Goal: Task Accomplishment & Management: Manage account settings

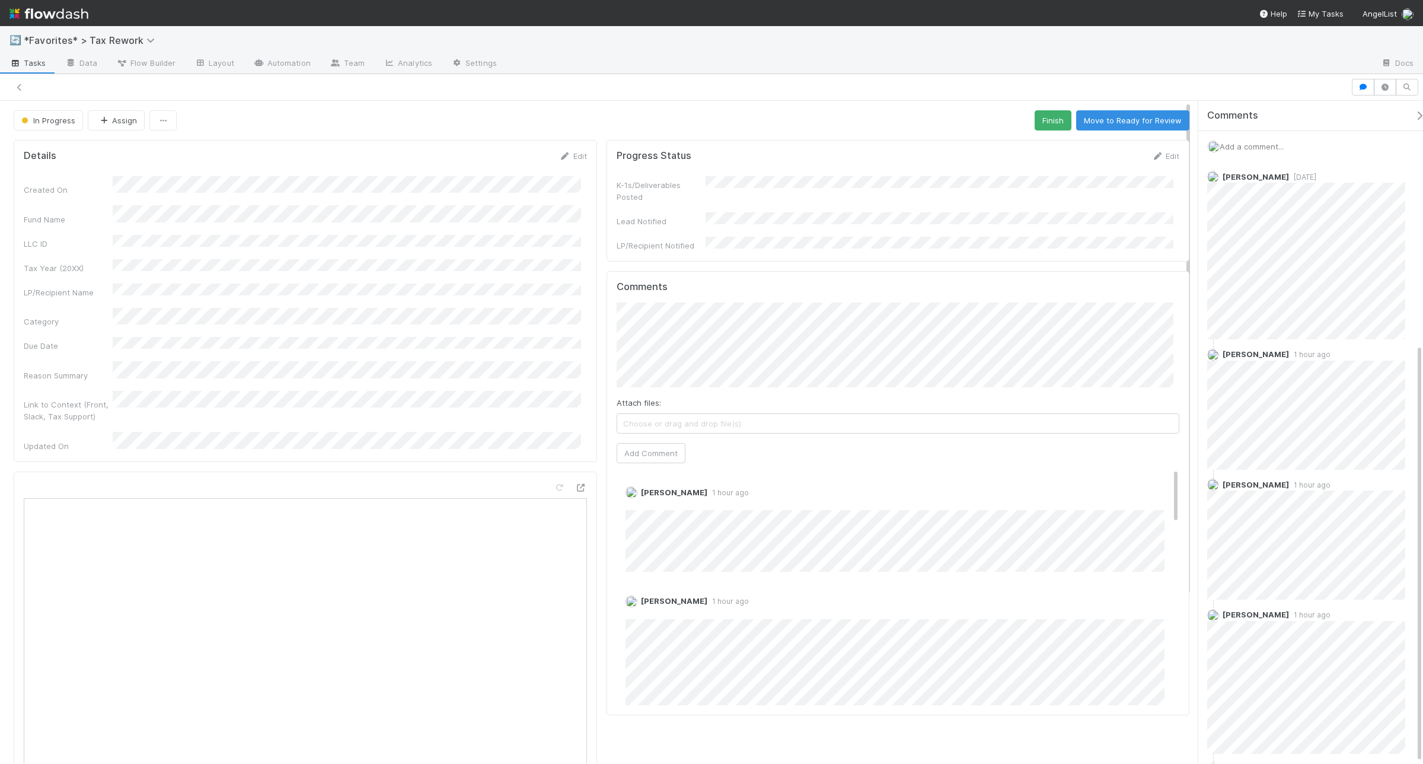
scroll to position [384, 0]
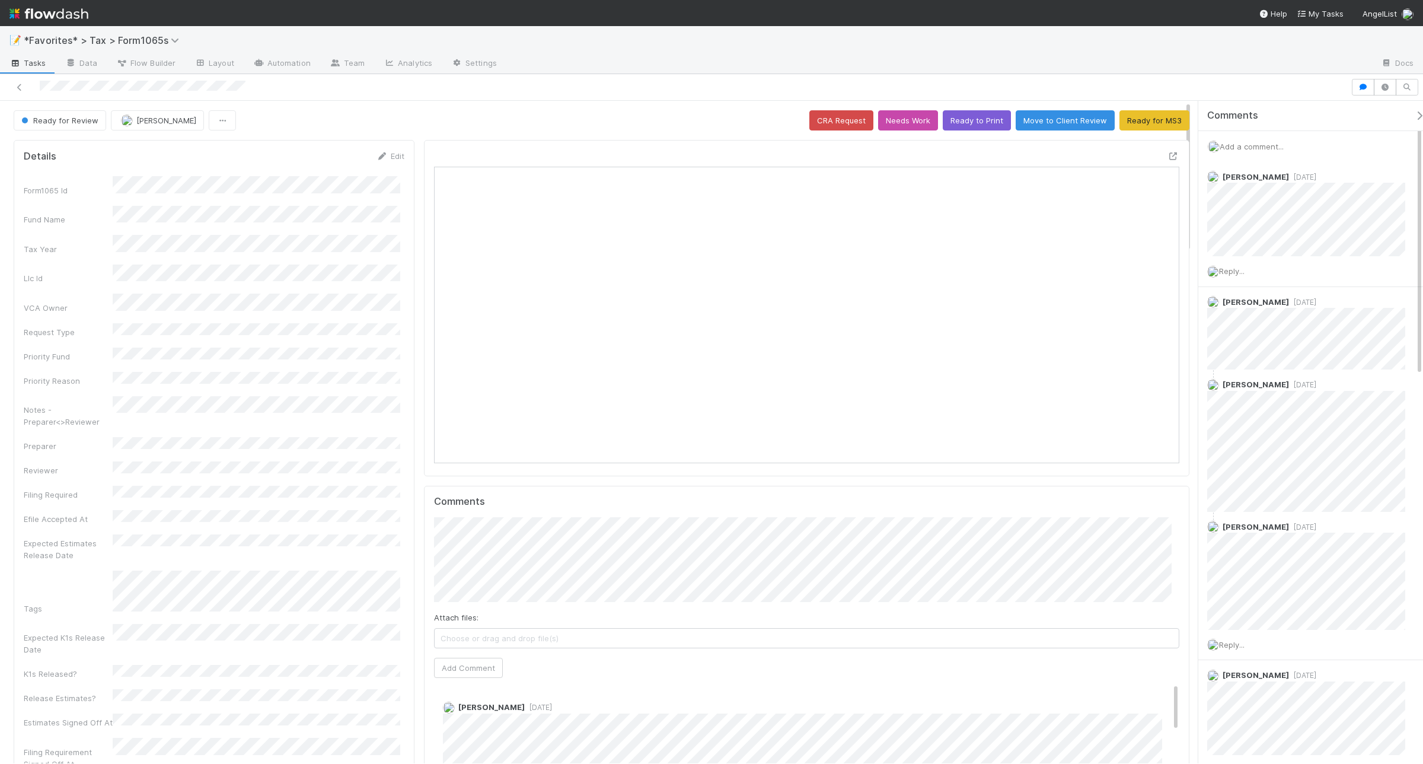
scroll to position [229, 727]
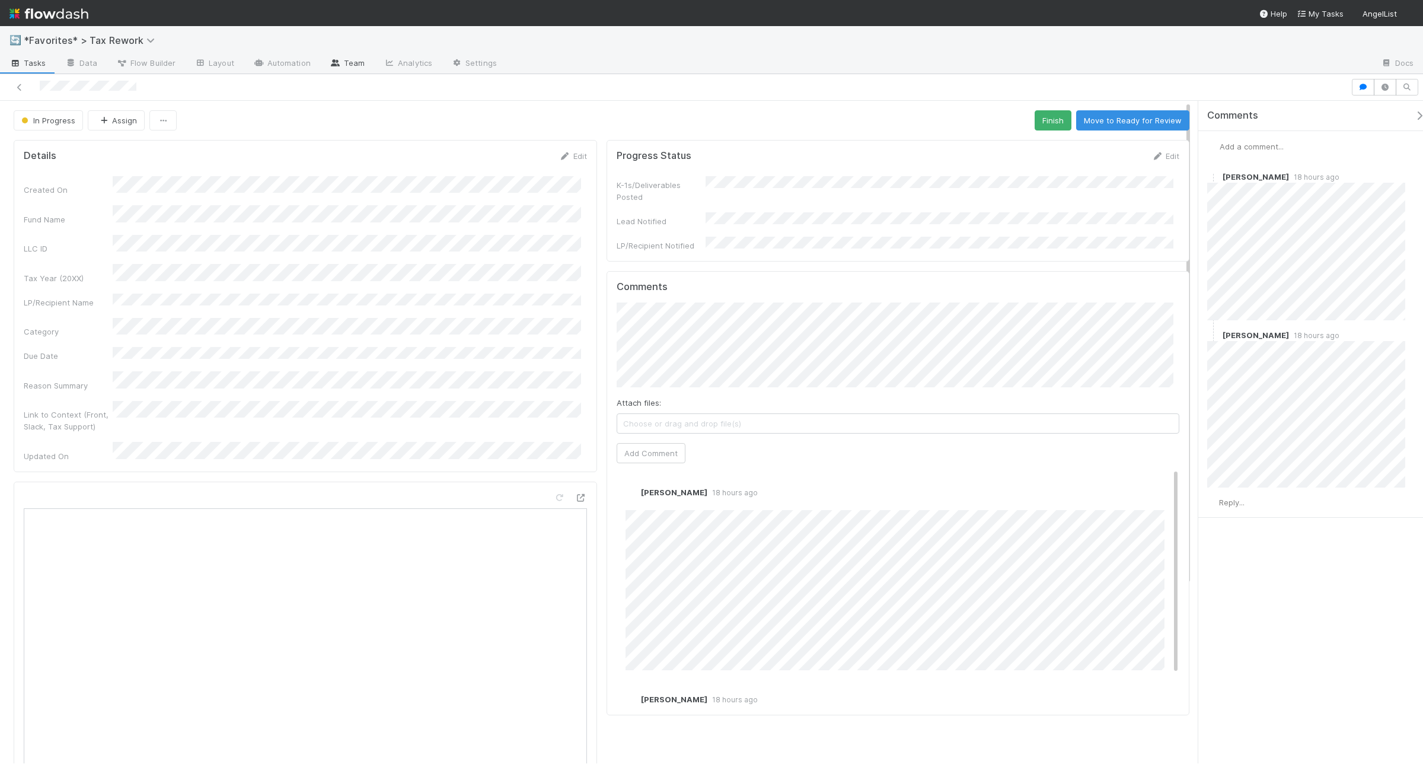
click at [342, 60] on link "Team" at bounding box center [347, 64] width 54 height 19
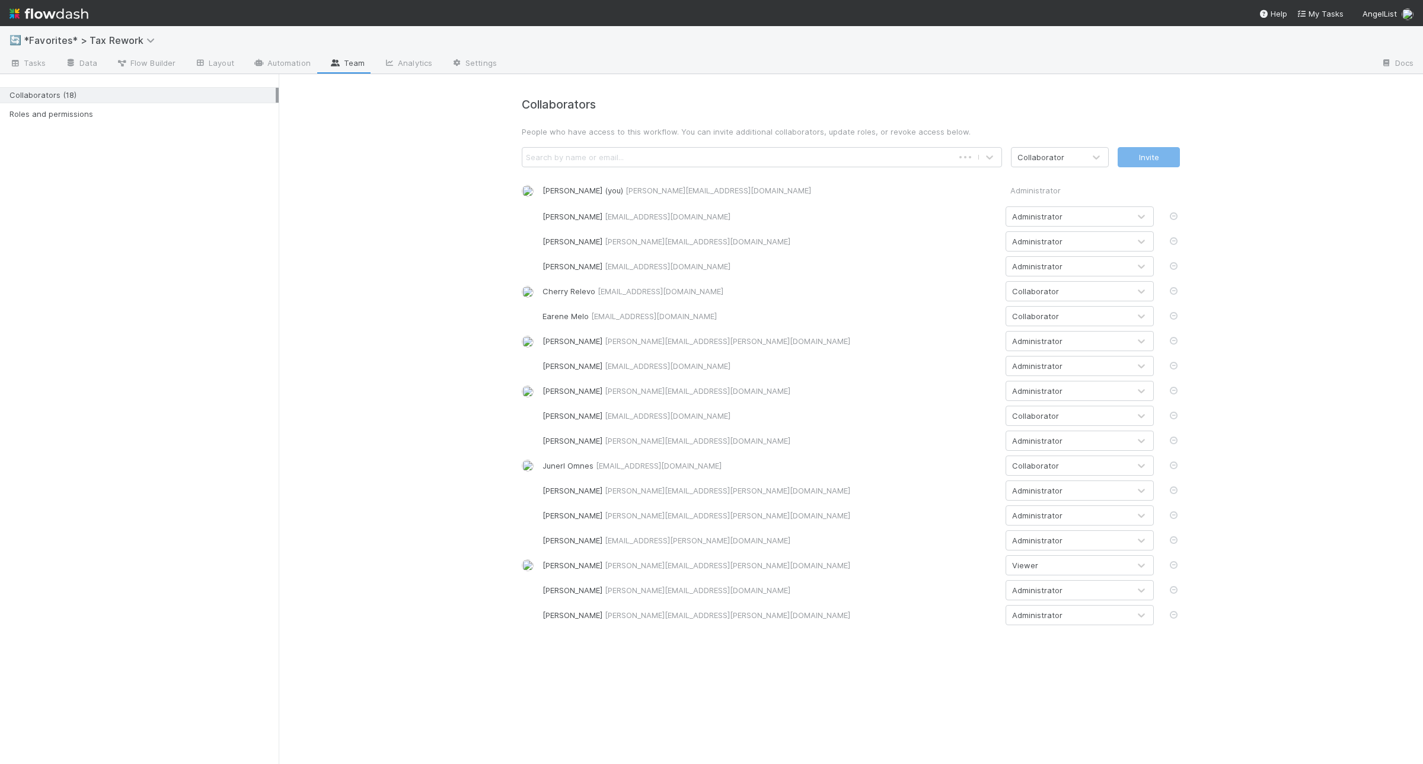
click at [642, 152] on div "Search by name or email..." at bounding box center [737, 157] width 431 height 19
type input "step"
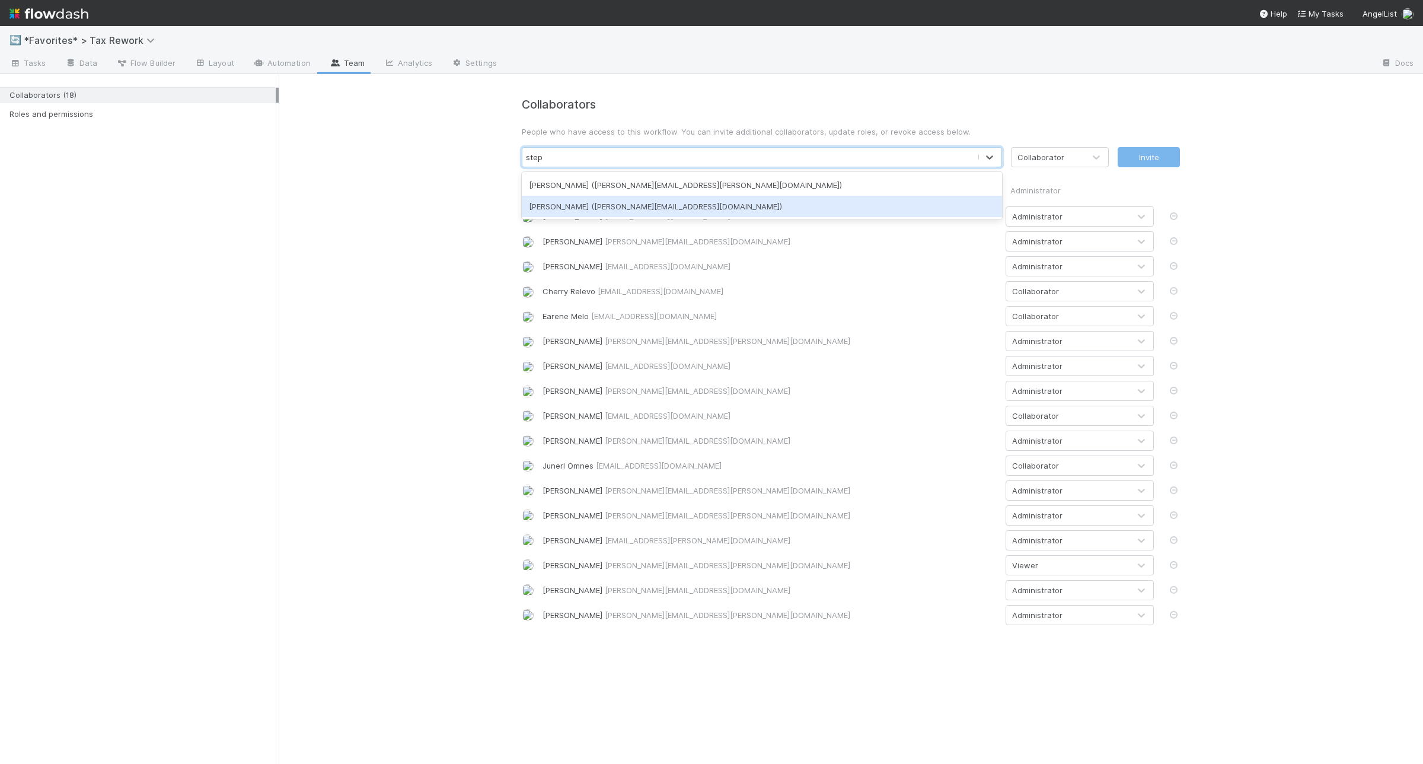
click at [652, 199] on div "Stephen Matza (stephen@angellist.com)" at bounding box center [762, 206] width 480 height 21
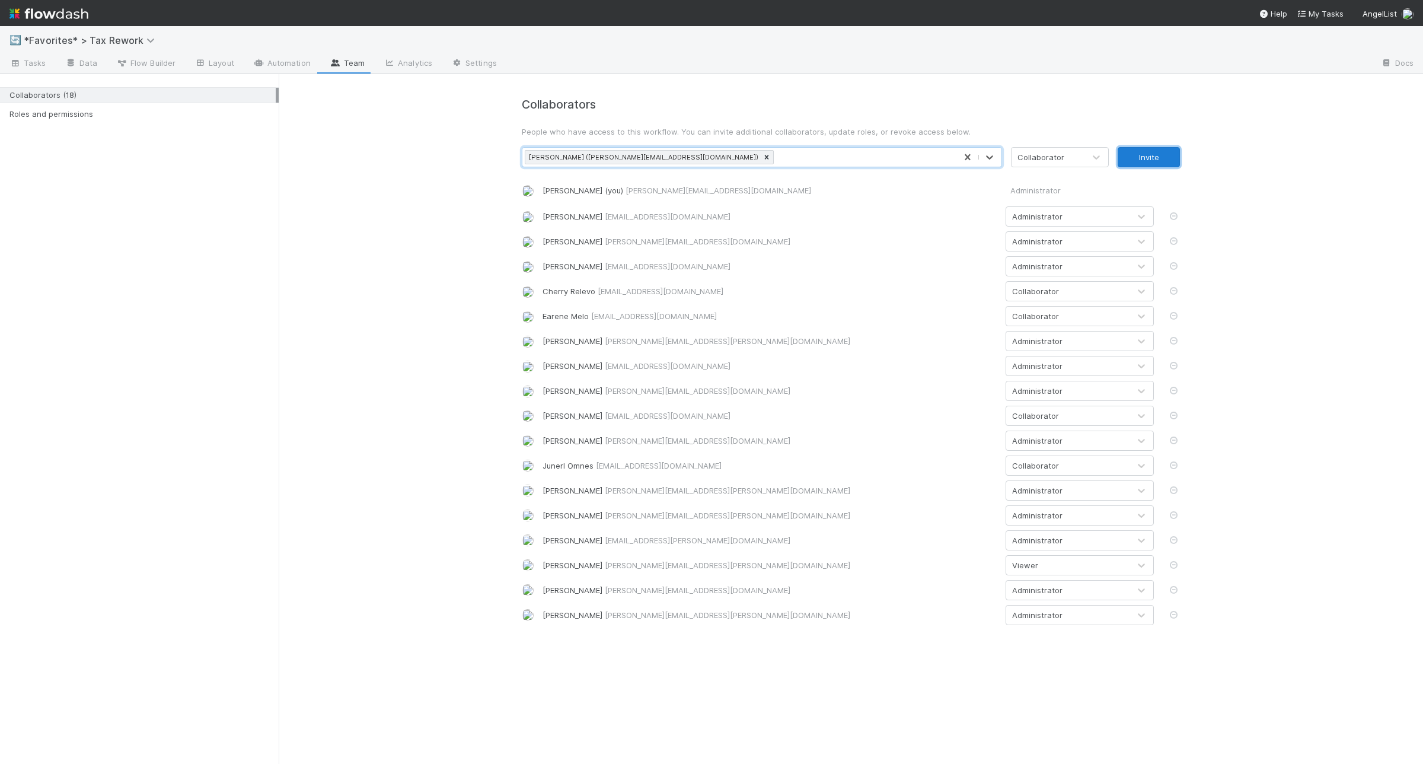
click at [1144, 161] on button "Invite" at bounding box center [1149, 157] width 62 height 20
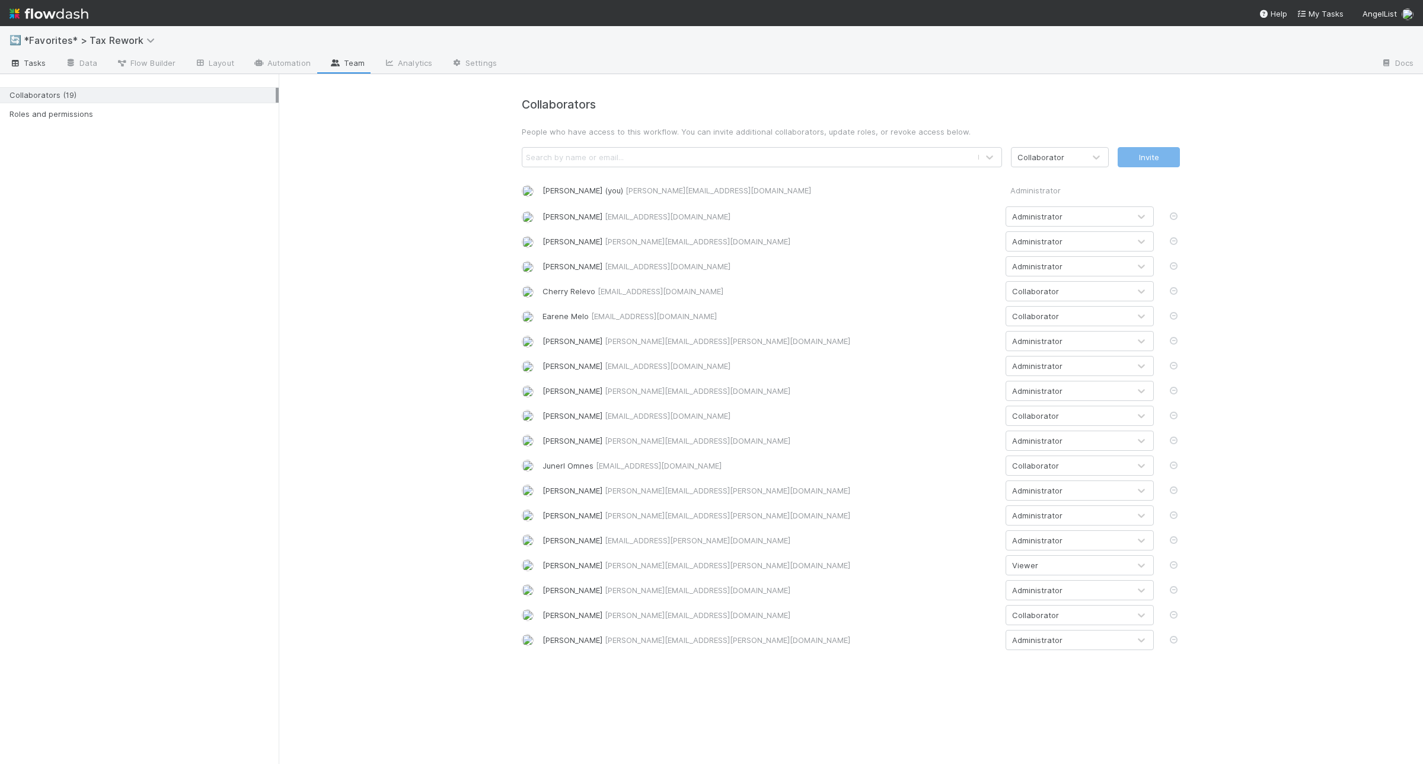
click at [36, 61] on span "Tasks" at bounding box center [27, 63] width 37 height 12
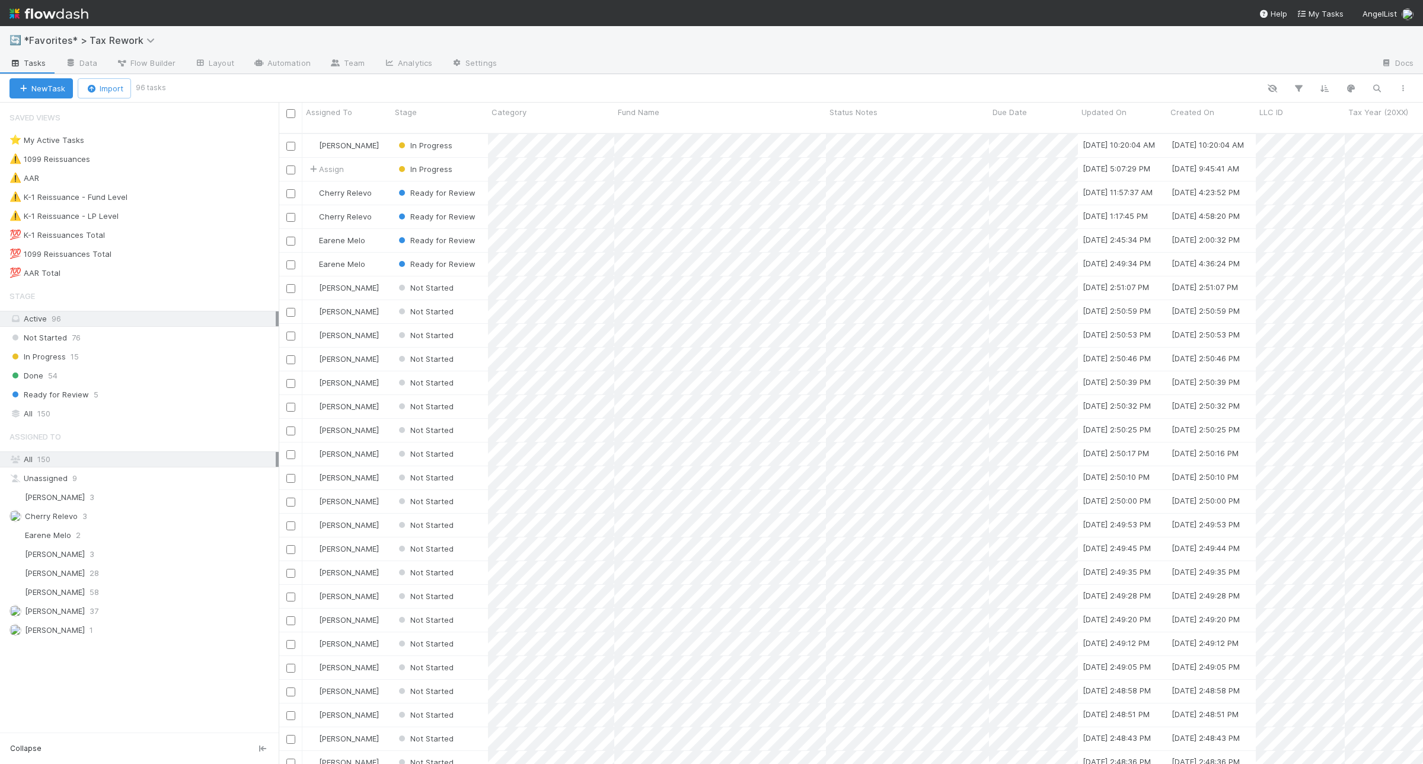
scroll to position [629, 1133]
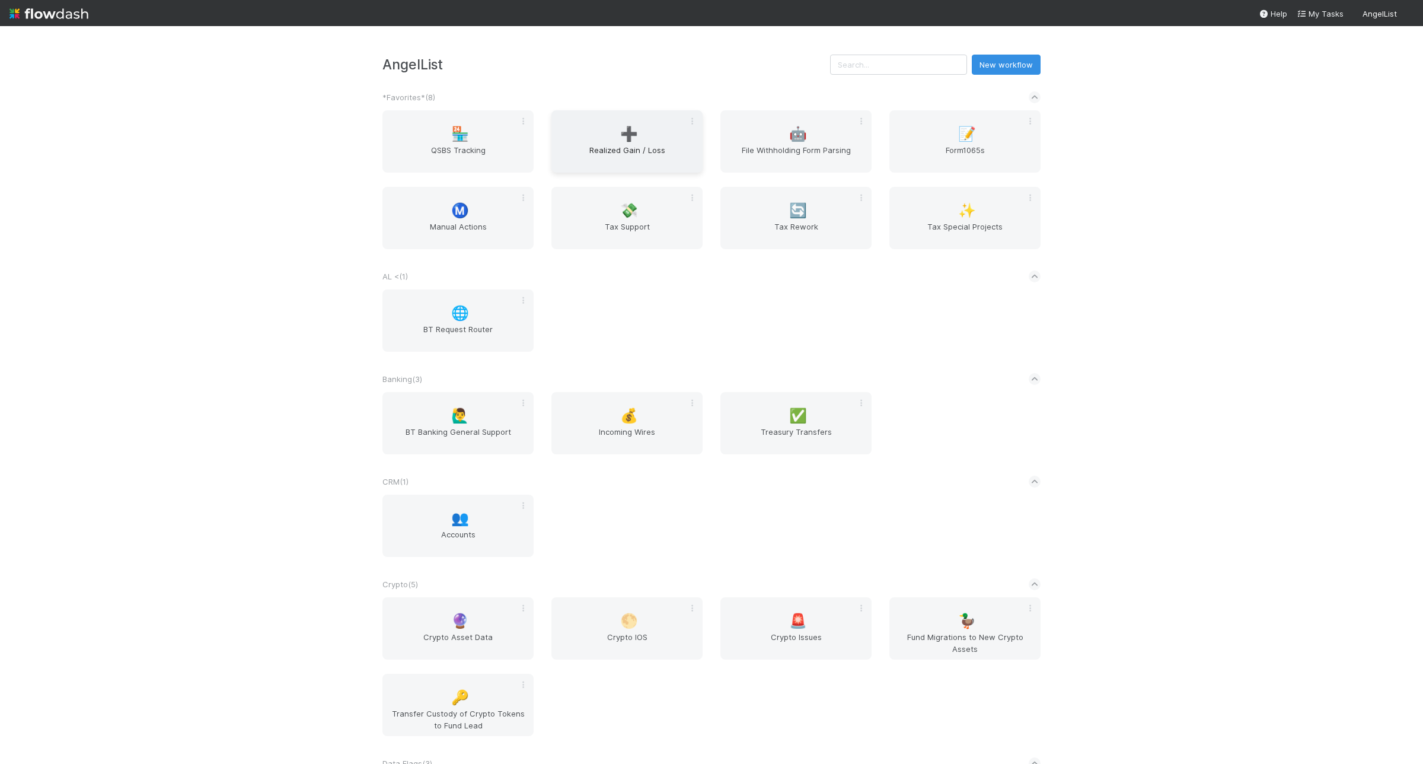
click at [648, 146] on span "Realized Gain / Loss" at bounding box center [627, 156] width 142 height 24
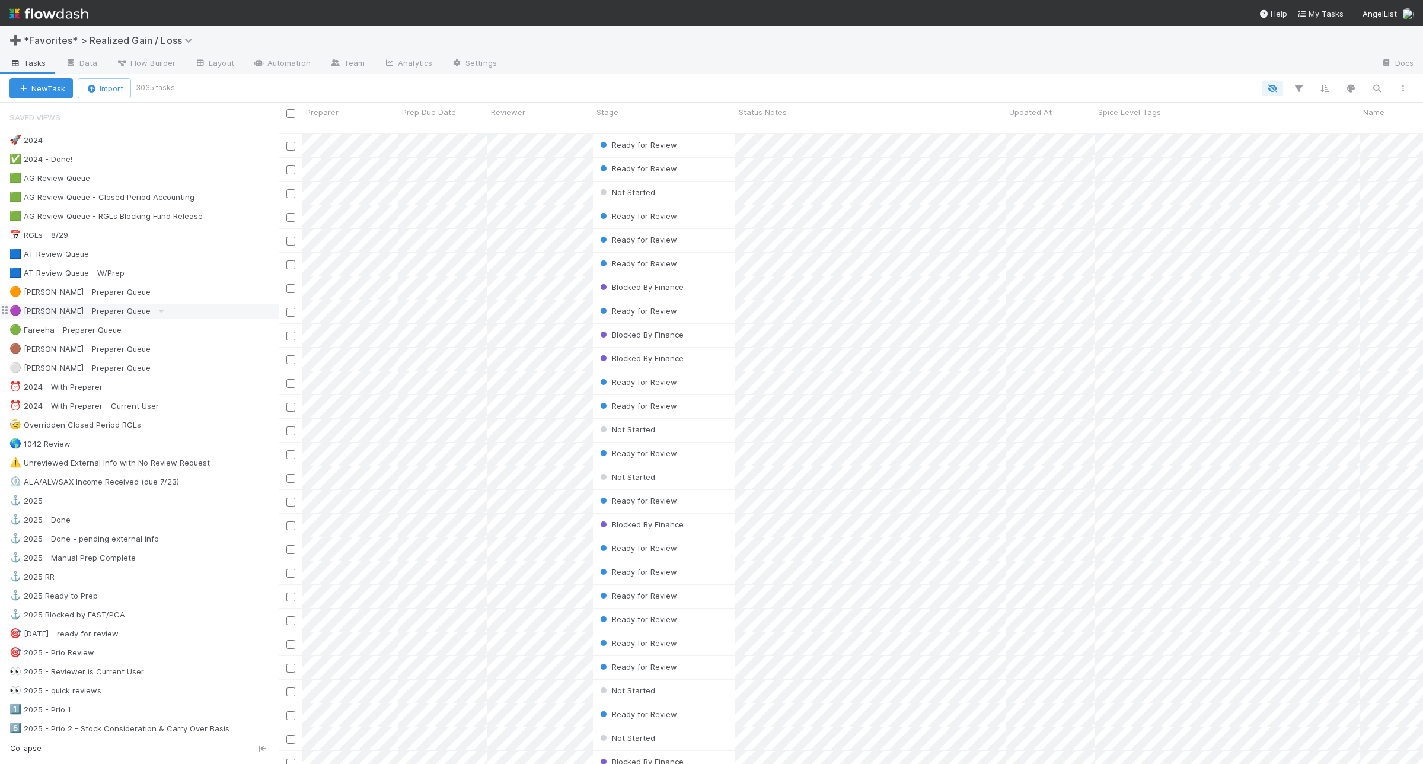
scroll to position [629, 1133]
click at [218, 173] on div "🟩 AG Review Queue 15" at bounding box center [143, 178] width 269 height 15
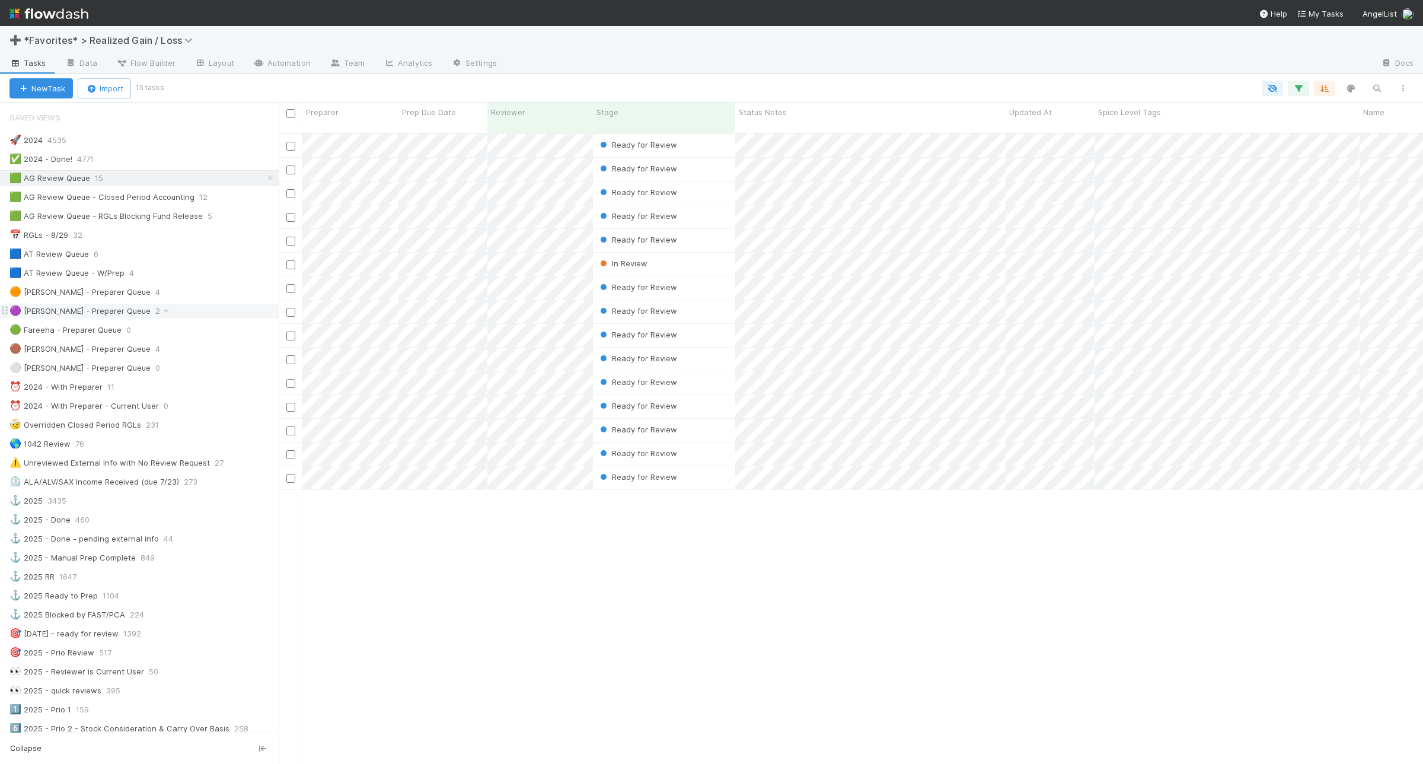
scroll to position [629, 1133]
click at [673, 256] on div "In Review" at bounding box center [664, 264] width 142 height 23
click at [162, 275] on div "🟦 AT Review Queue - W/Prep 4" at bounding box center [143, 273] width 269 height 15
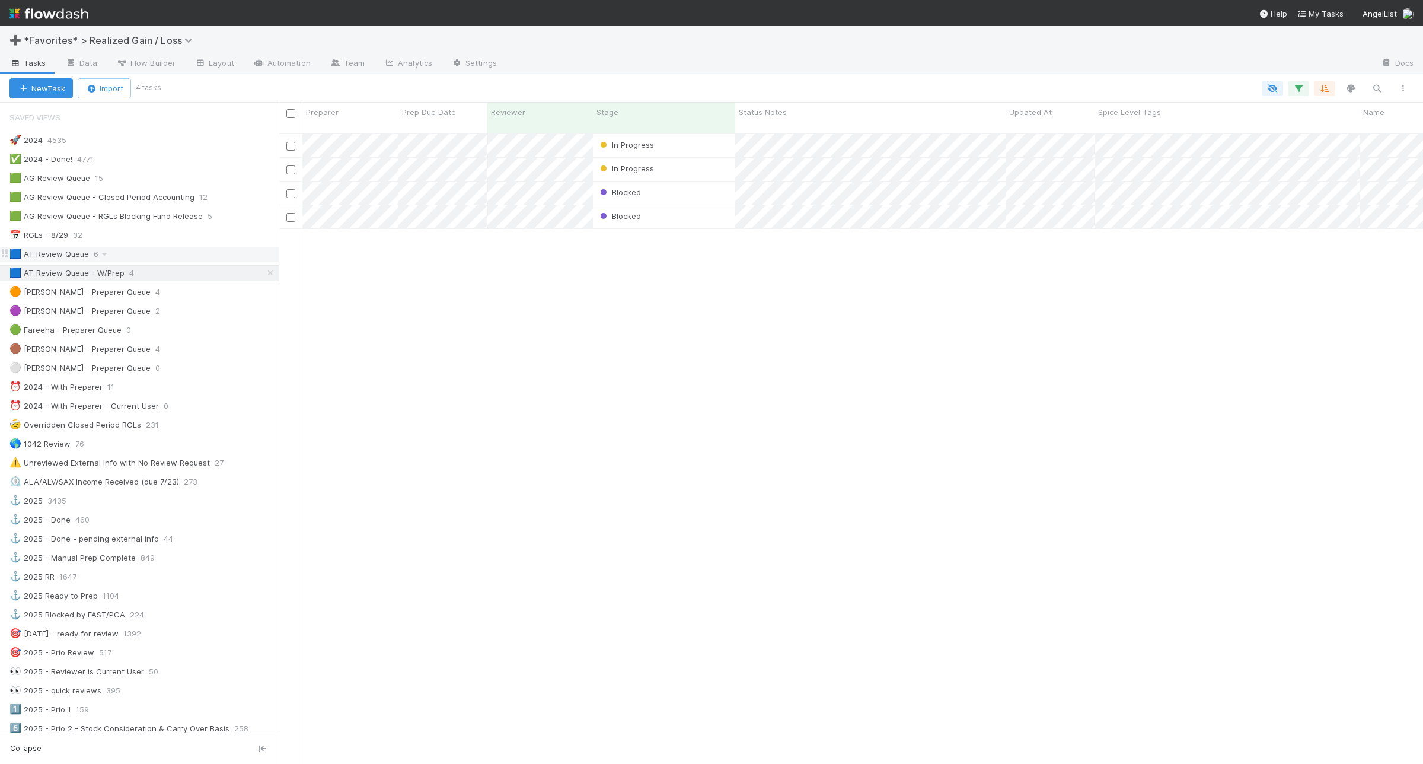
scroll to position [629, 1133]
click at [150, 248] on div "🟦 AT Review Queue 6" at bounding box center [143, 254] width 269 height 15
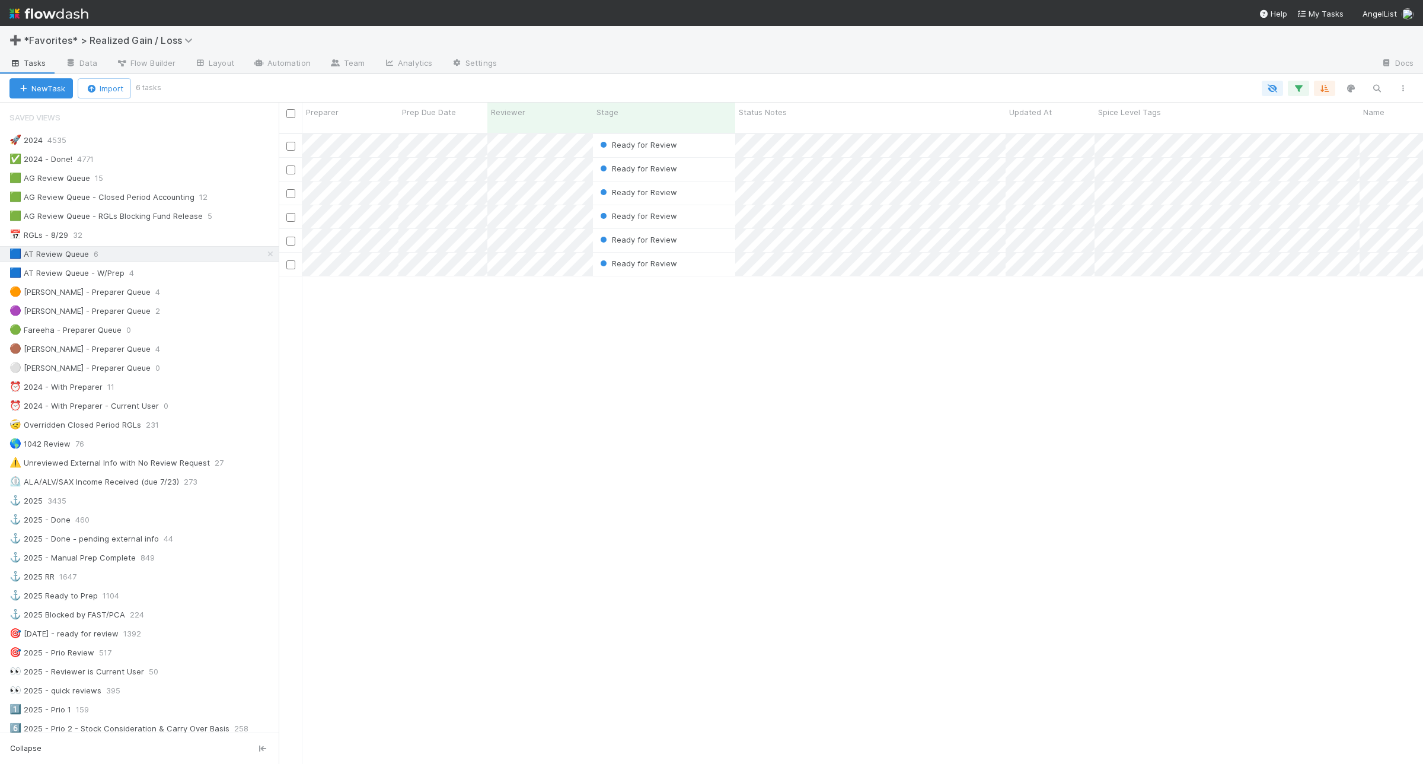
scroll to position [629, 1133]
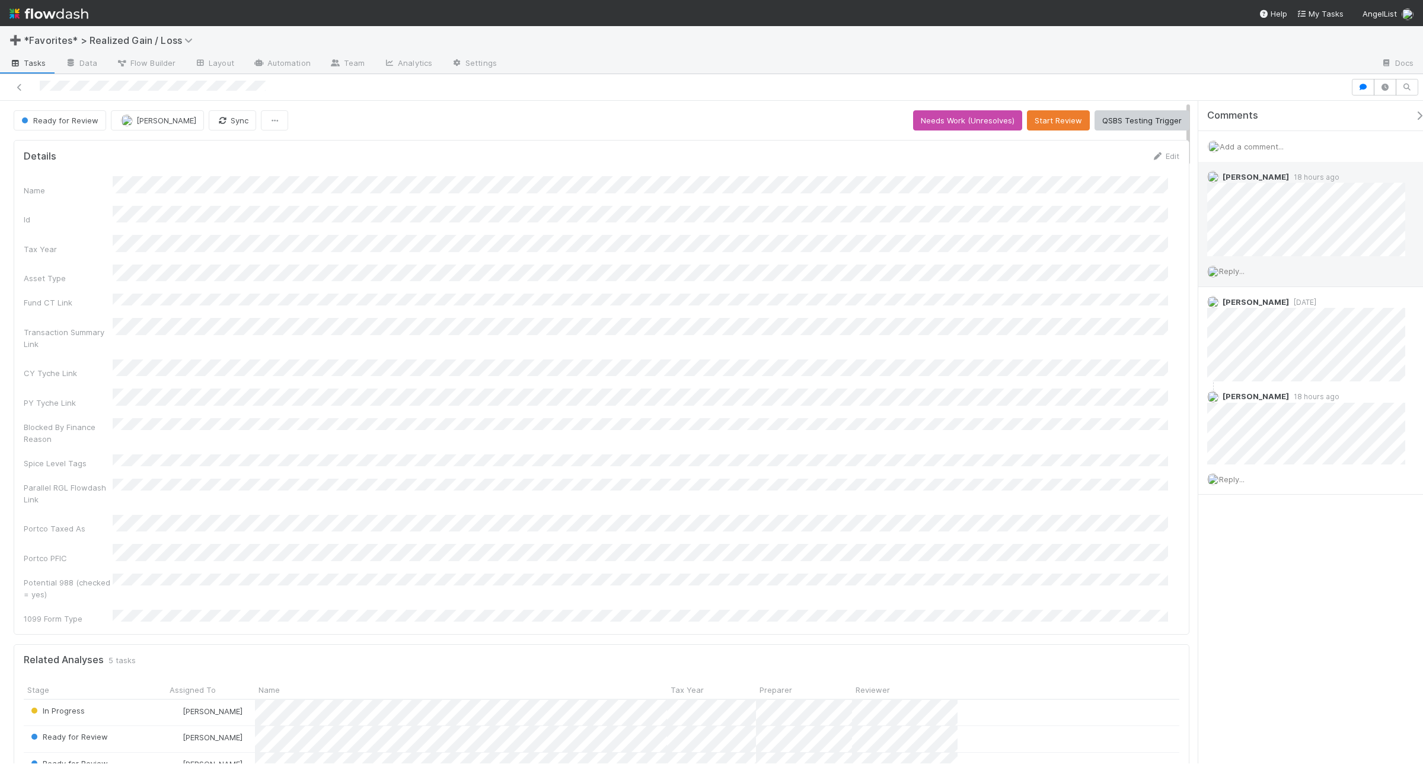
click at [1138, 269] on span "Reply..." at bounding box center [1231, 270] width 25 height 9
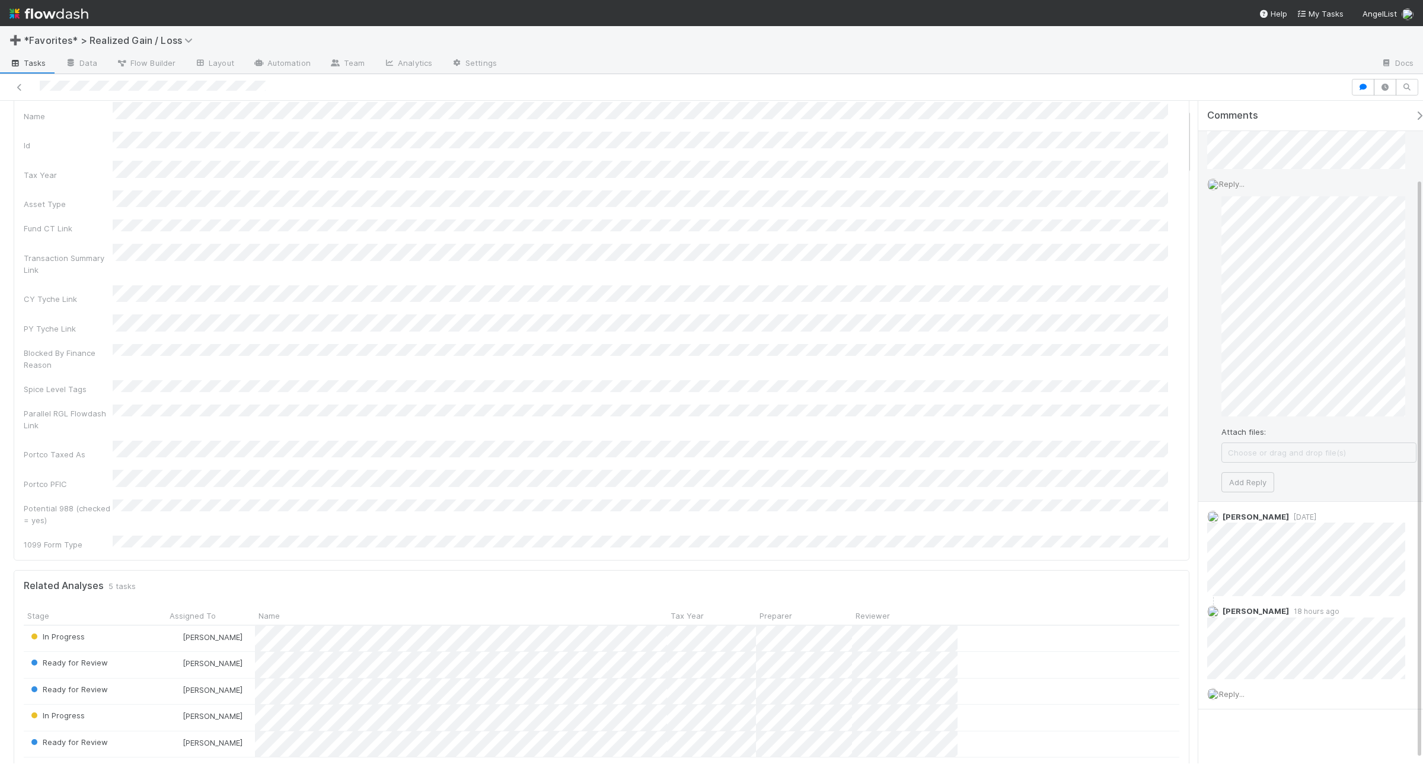
scroll to position [92, 0]
click at [1138, 481] on button "Add Reply" at bounding box center [1247, 477] width 53 height 20
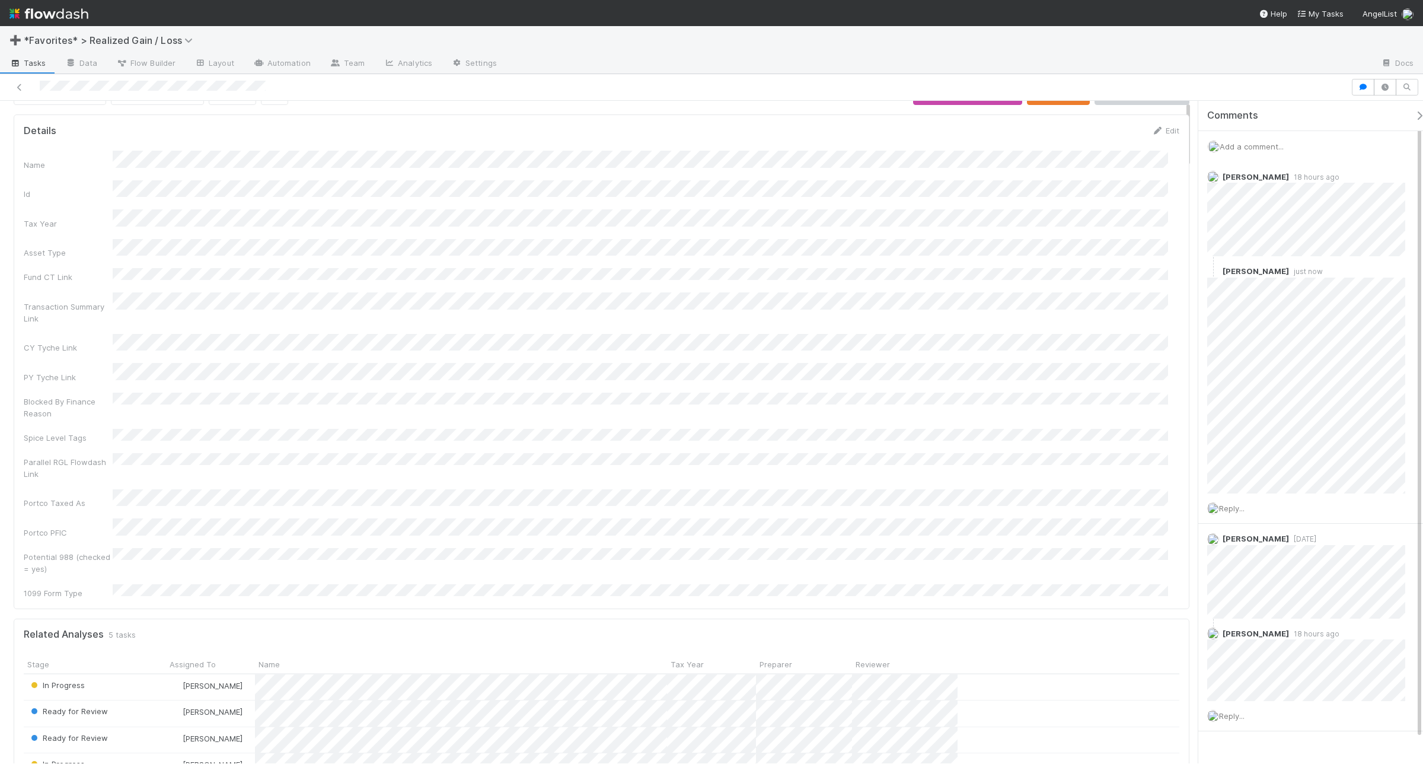
scroll to position [0, 0]
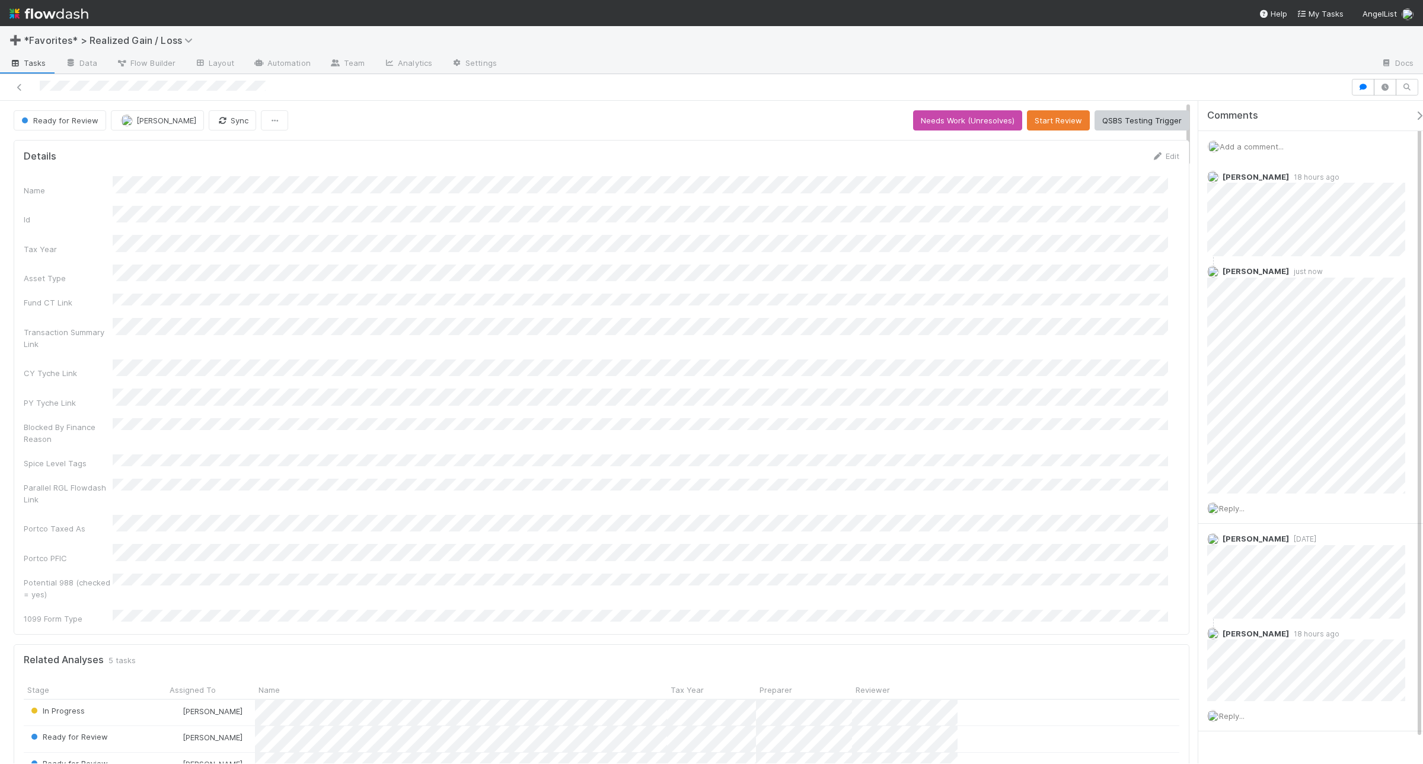
click at [1138, 511] on span "Reply..." at bounding box center [1231, 507] width 25 height 9
click at [1138, 611] on button "Add Reply" at bounding box center [1247, 688] width 53 height 20
click at [1138, 611] on span "Reply..." at bounding box center [1231, 614] width 25 height 9
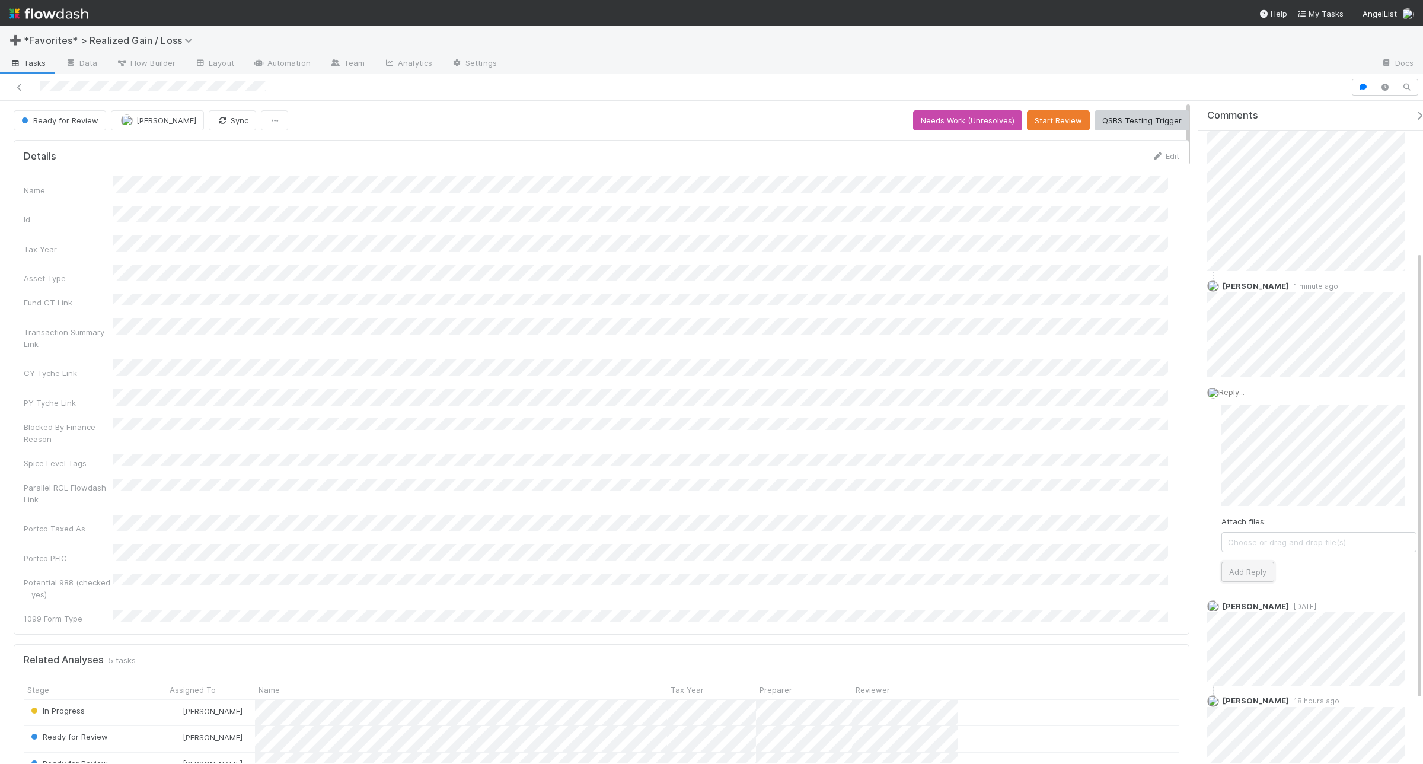
click at [1138, 570] on button "Add Reply" at bounding box center [1247, 572] width 53 height 20
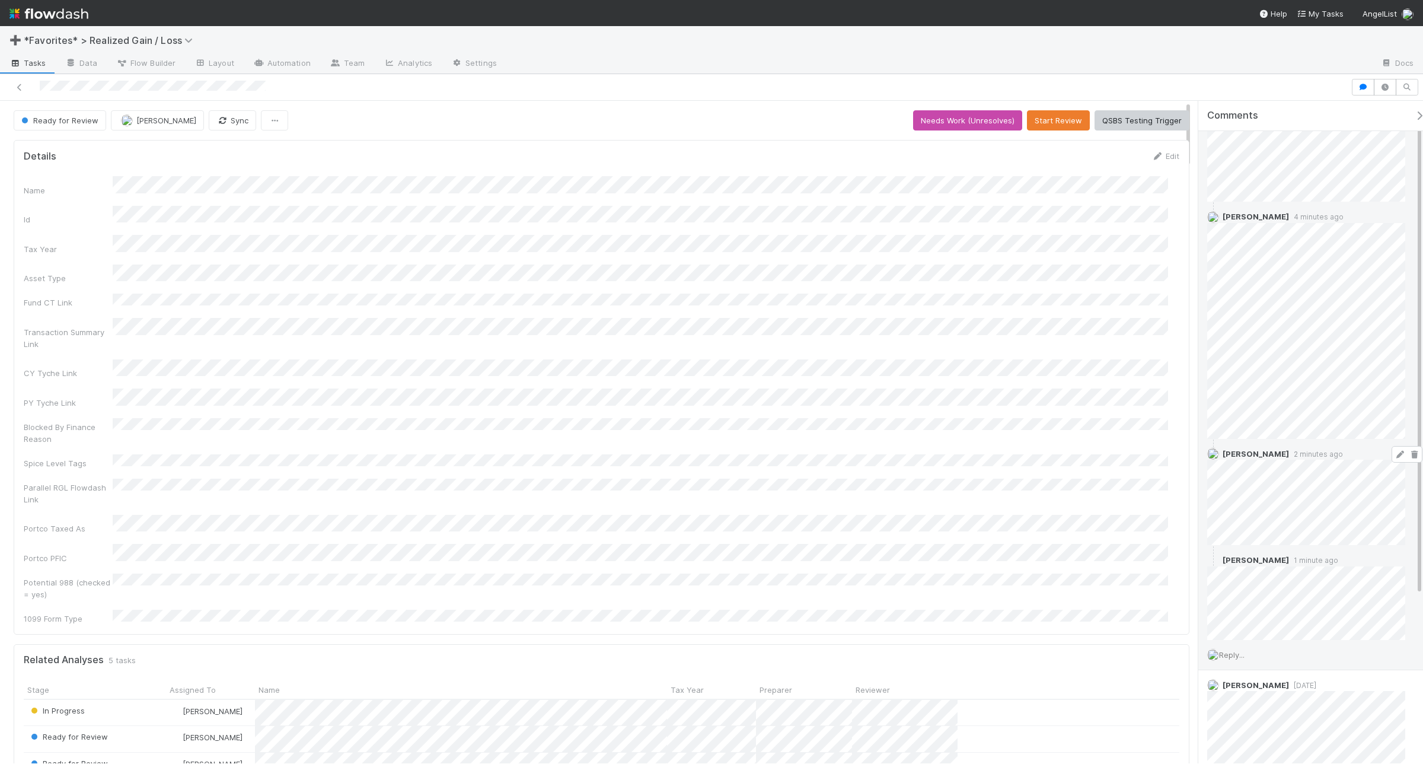
scroll to position [0, 0]
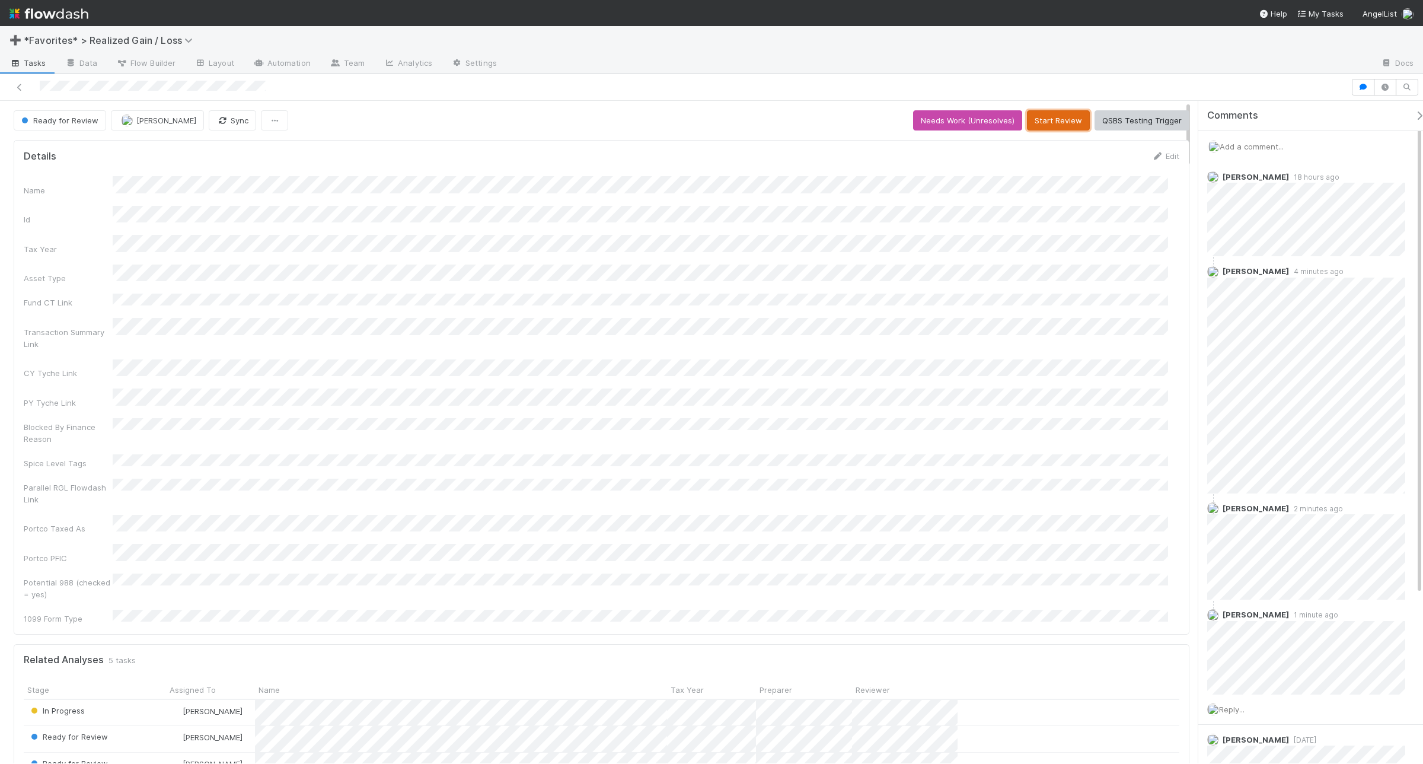
click at [1045, 116] on button "Start Review" at bounding box center [1058, 120] width 63 height 20
click at [1121, 120] on button "Mark Reviewed (Done)" at bounding box center [1140, 120] width 100 height 20
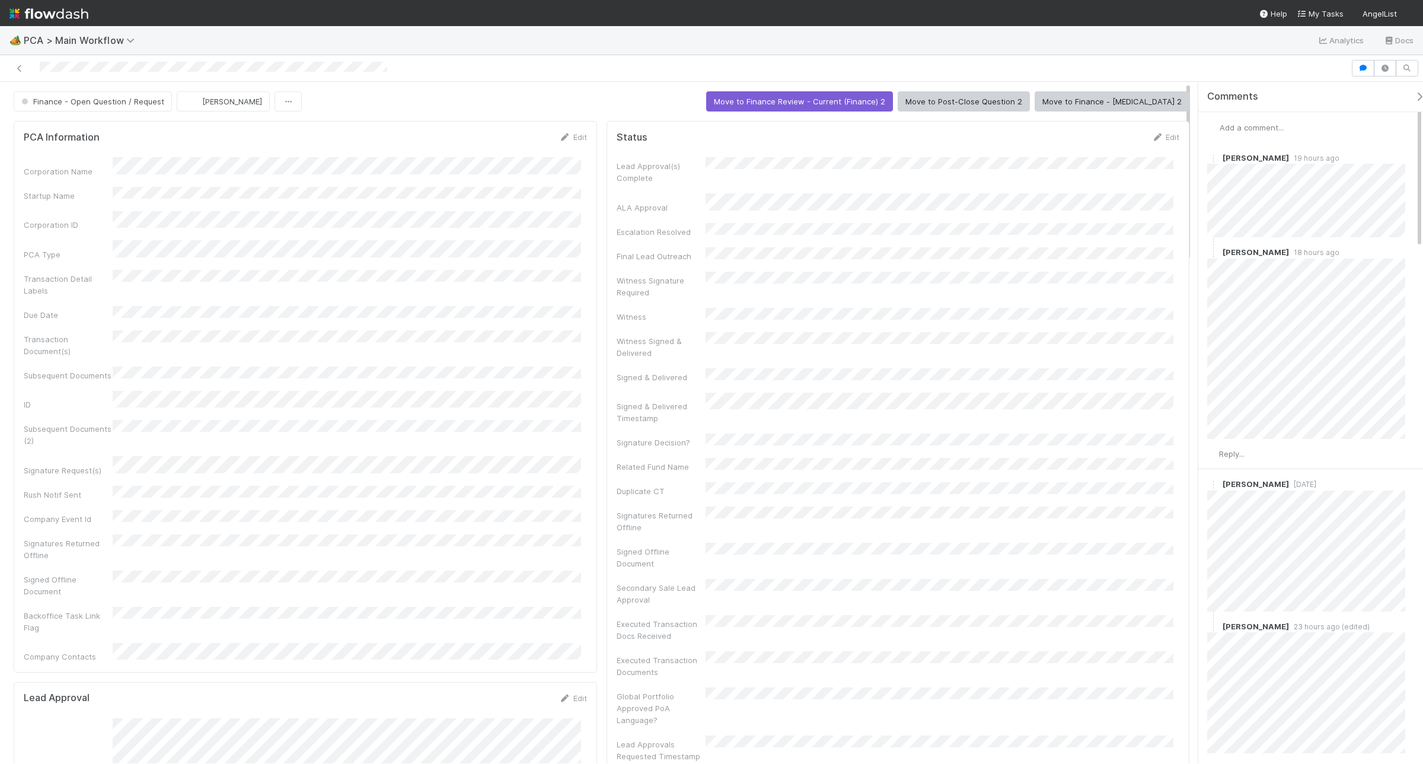
click at [1251, 123] on span "Add a comment..." at bounding box center [1252, 127] width 64 height 9
click at [1369, 299] on div "Attach files: Choose or drag and drop file(s) Add Comment" at bounding box center [1316, 249] width 198 height 213
click at [1284, 362] on button "Add Comment" at bounding box center [1251, 365] width 69 height 20
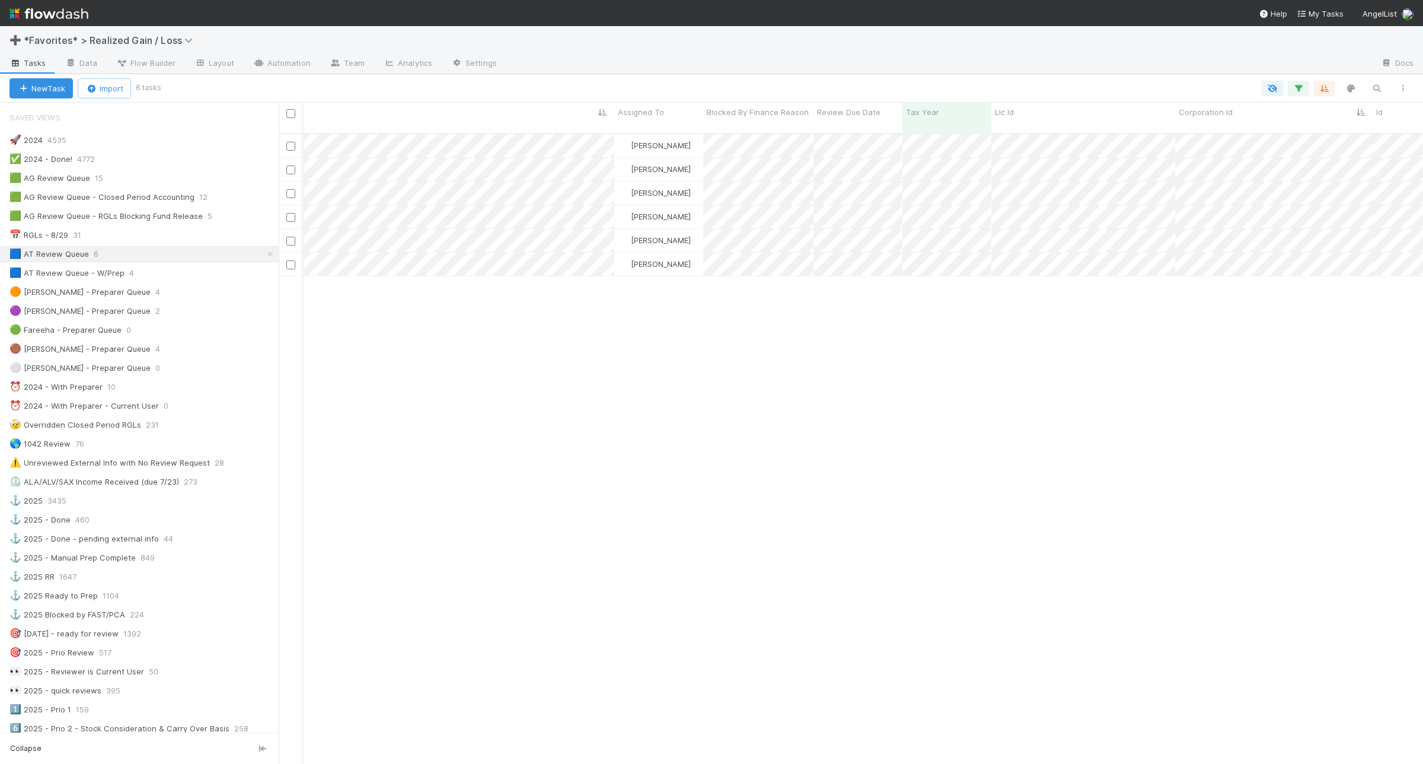
scroll to position [0, 929]
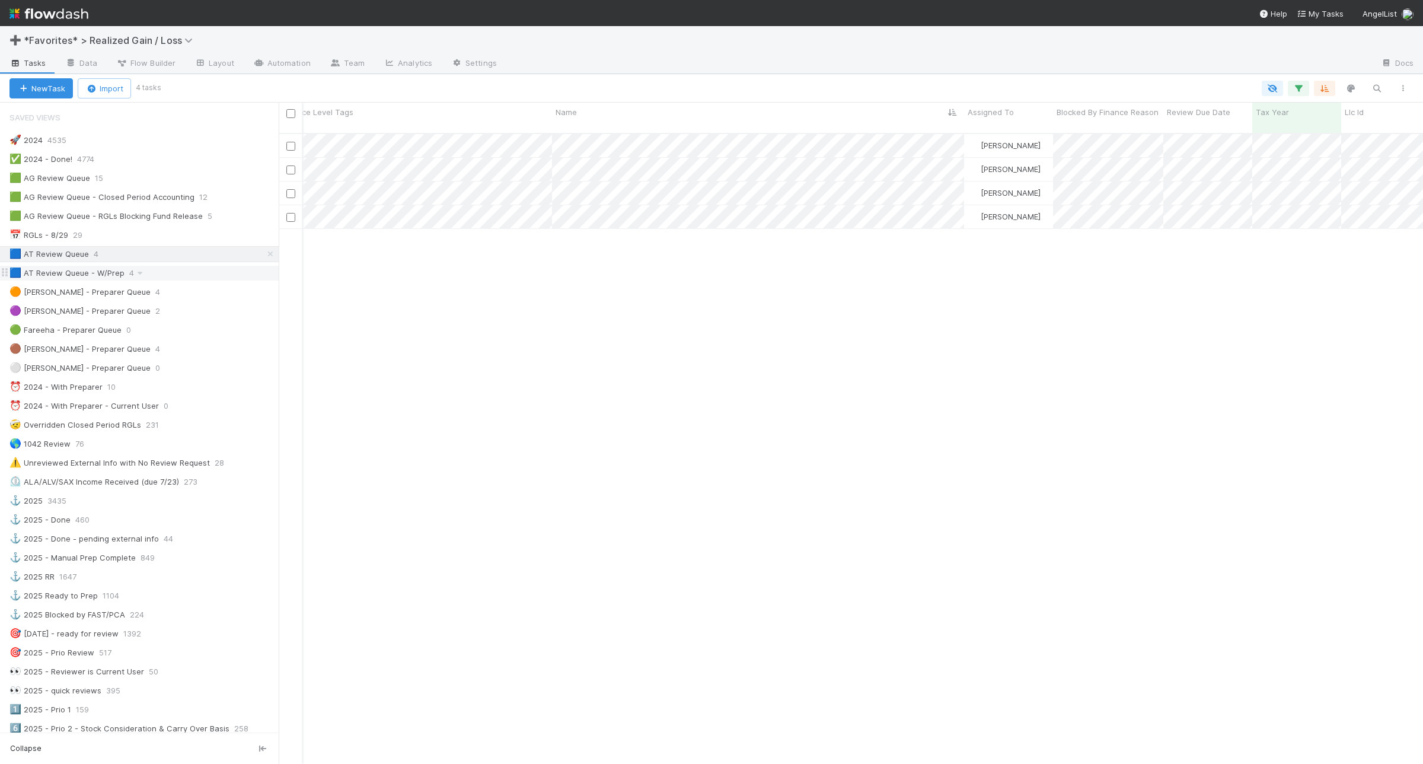
click at [200, 276] on div "🟦 AT Review Queue - W/Prep 4" at bounding box center [143, 273] width 269 height 15
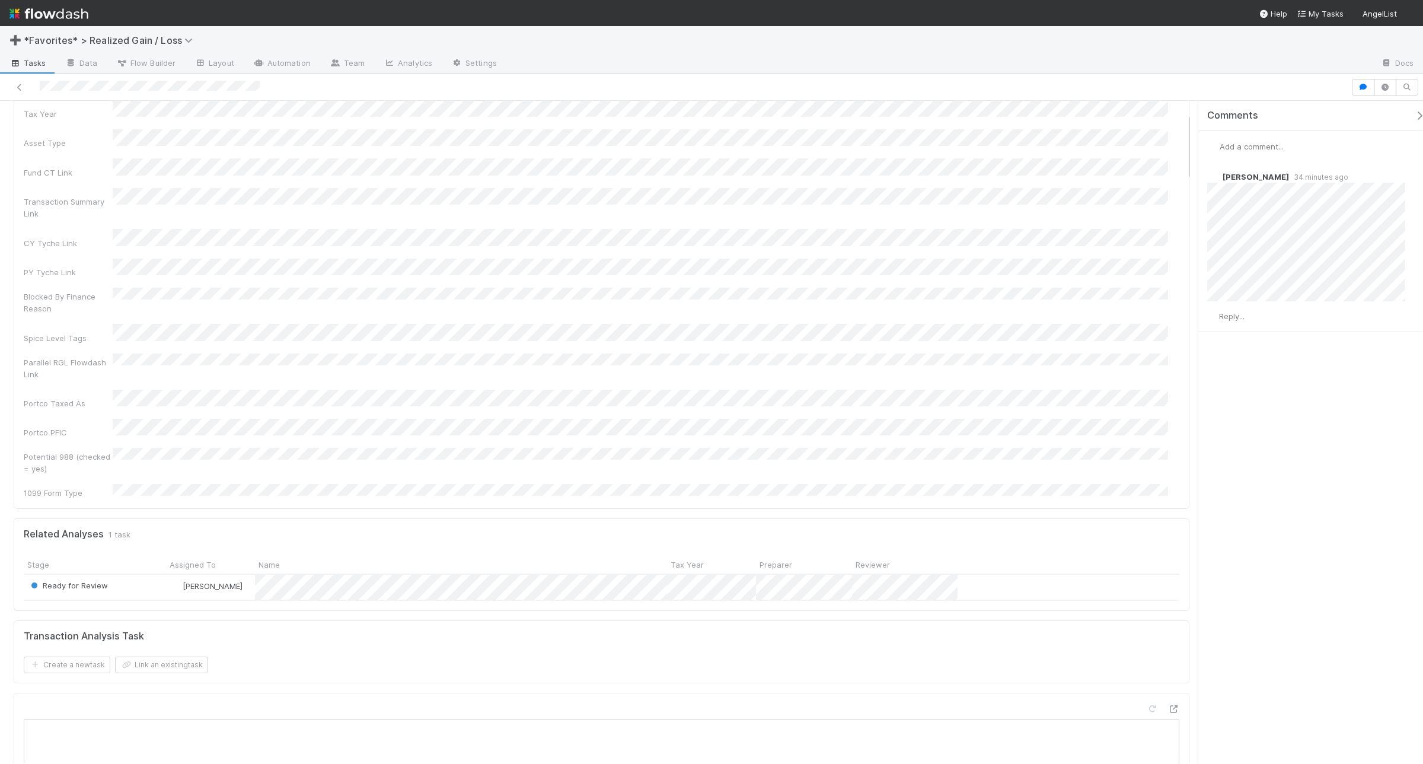
scroll to position [148, 0]
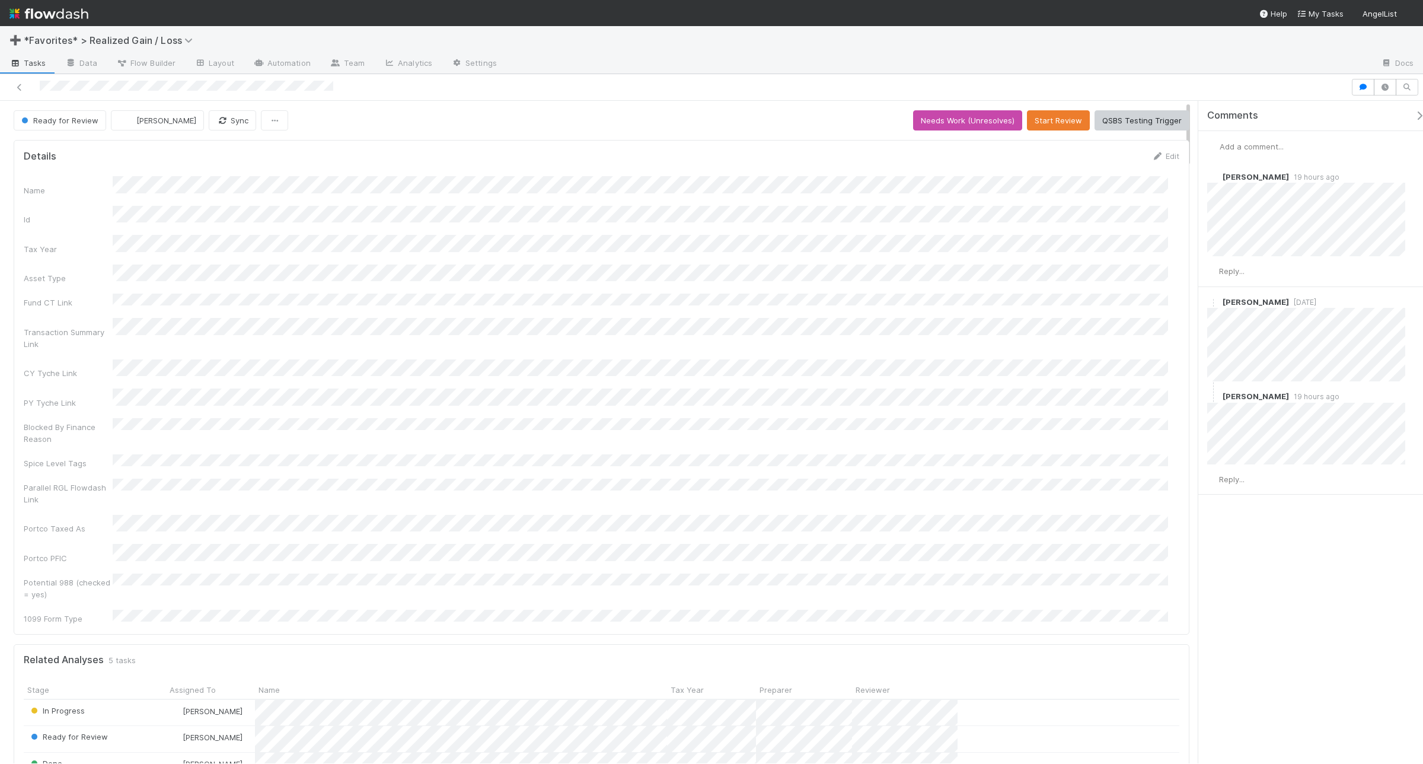
click at [1261, 143] on span "Add a comment..." at bounding box center [1252, 146] width 64 height 9
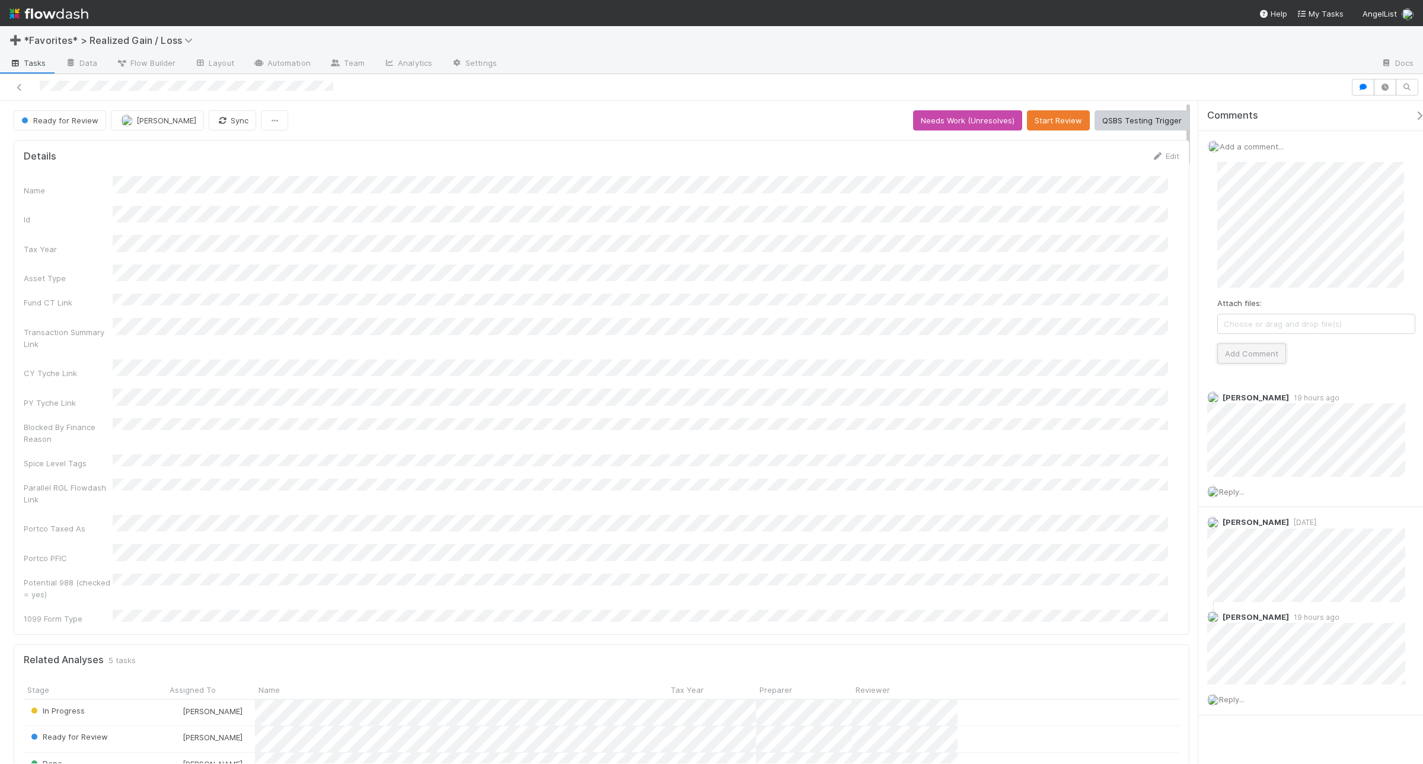
click at [1240, 345] on button "Add Comment" at bounding box center [1251, 353] width 69 height 20
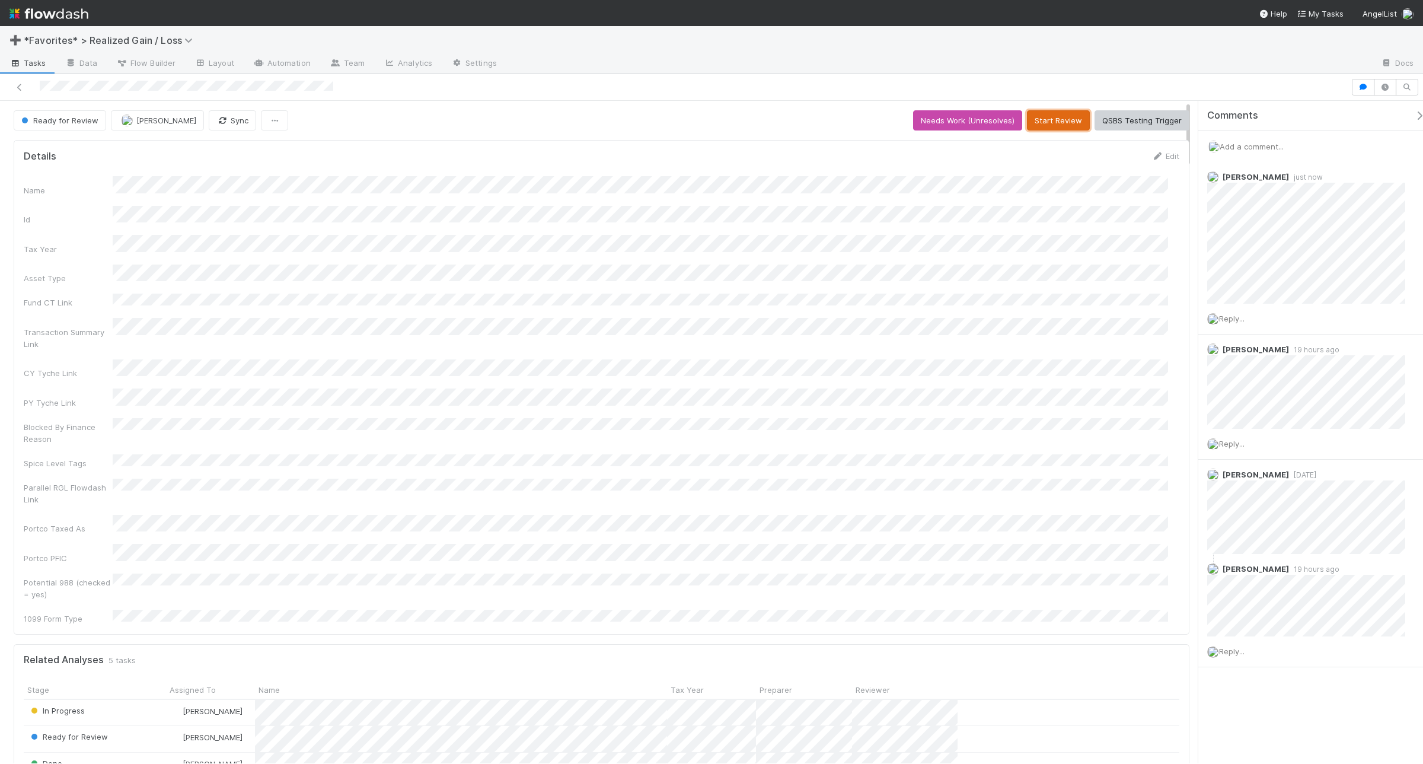
click at [1039, 114] on button "Start Review" at bounding box center [1058, 120] width 63 height 20
click at [1152, 123] on button "Mark Reviewed (Done)" at bounding box center [1140, 120] width 100 height 20
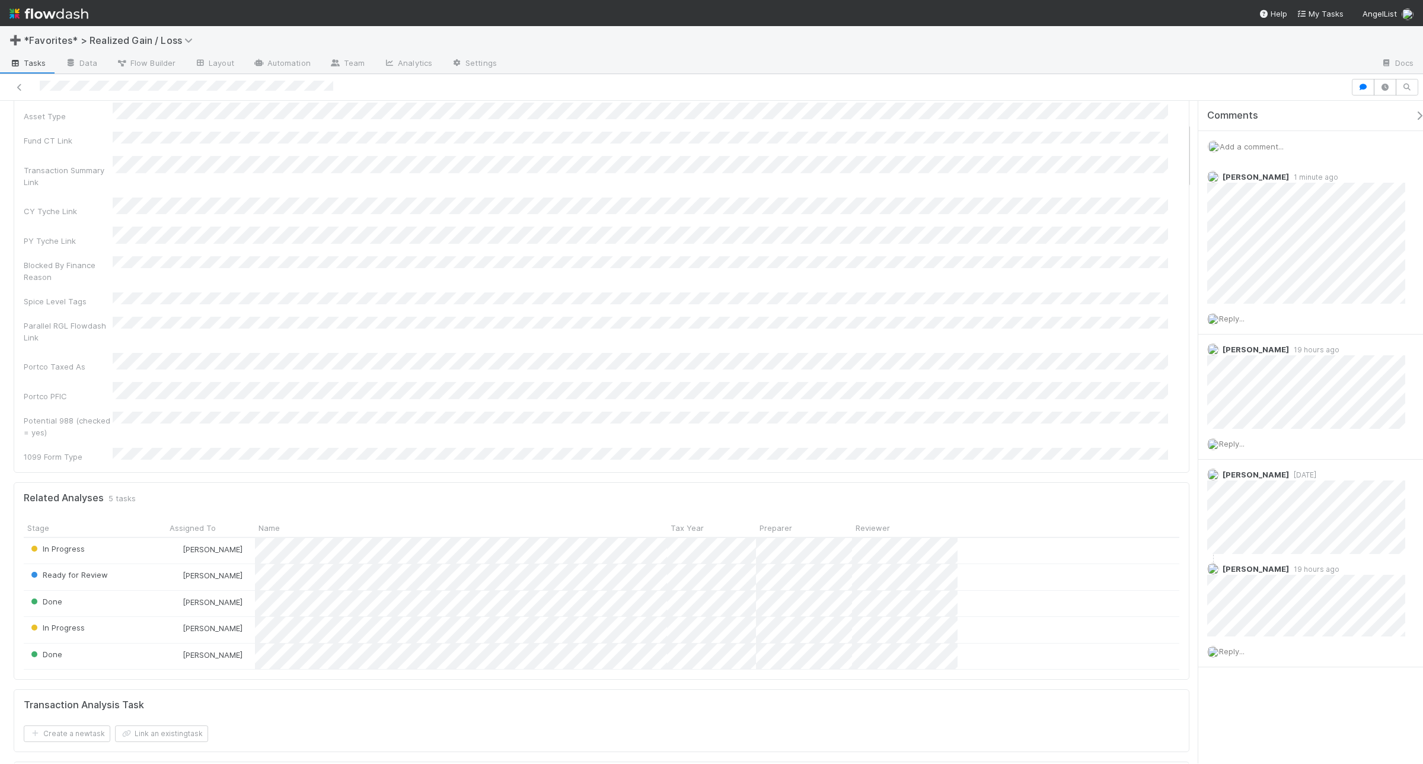
scroll to position [222, 0]
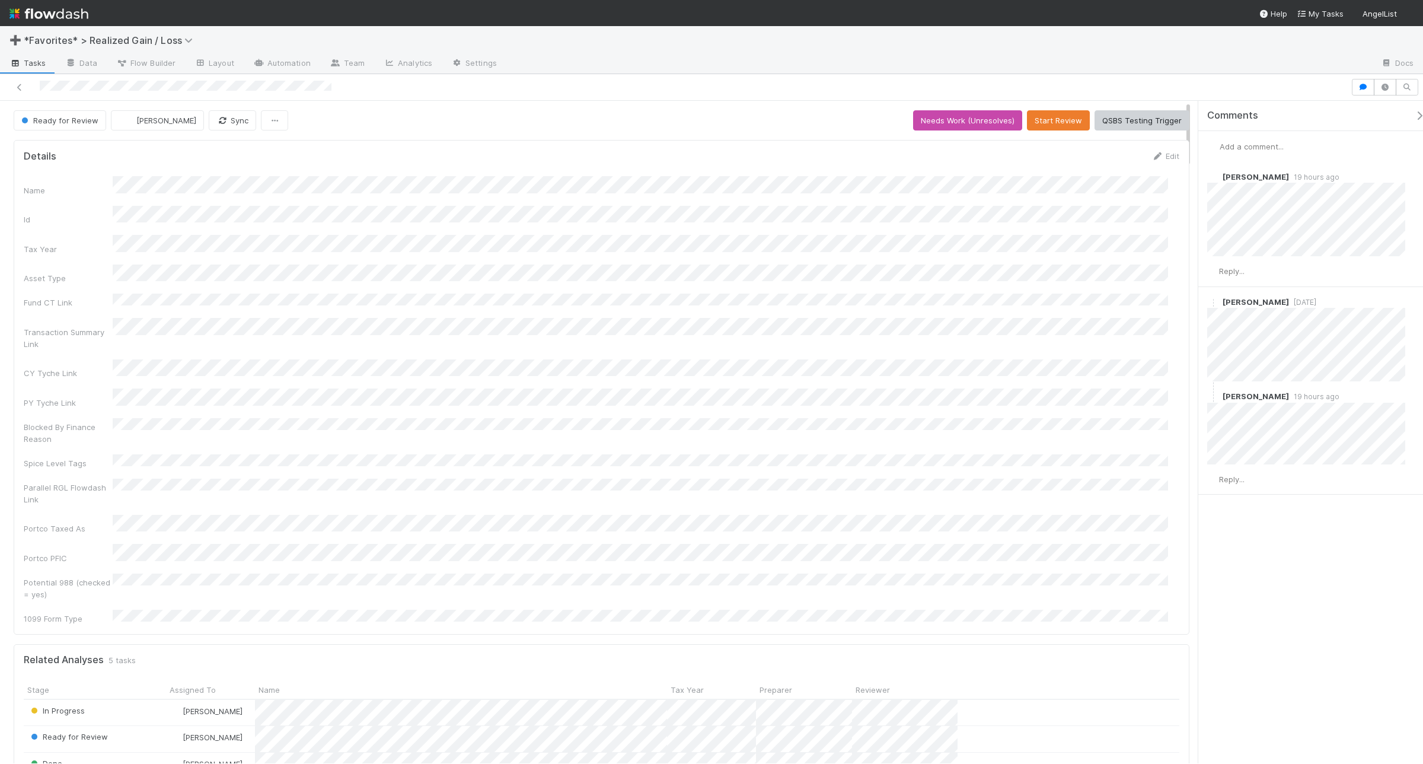
click at [1138, 147] on span "Add a comment..." at bounding box center [1252, 146] width 64 height 9
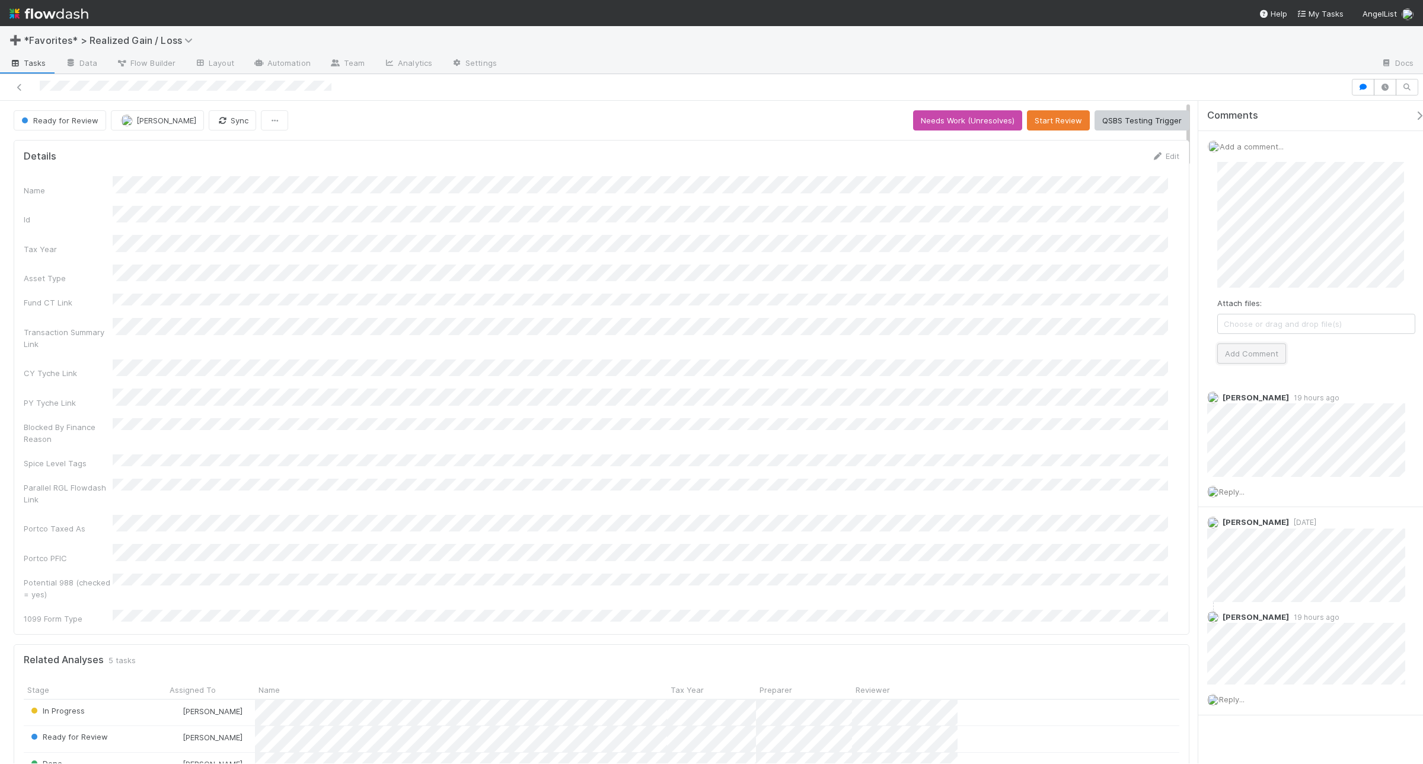
click at [1138, 345] on button "Add Comment" at bounding box center [1251, 353] width 69 height 20
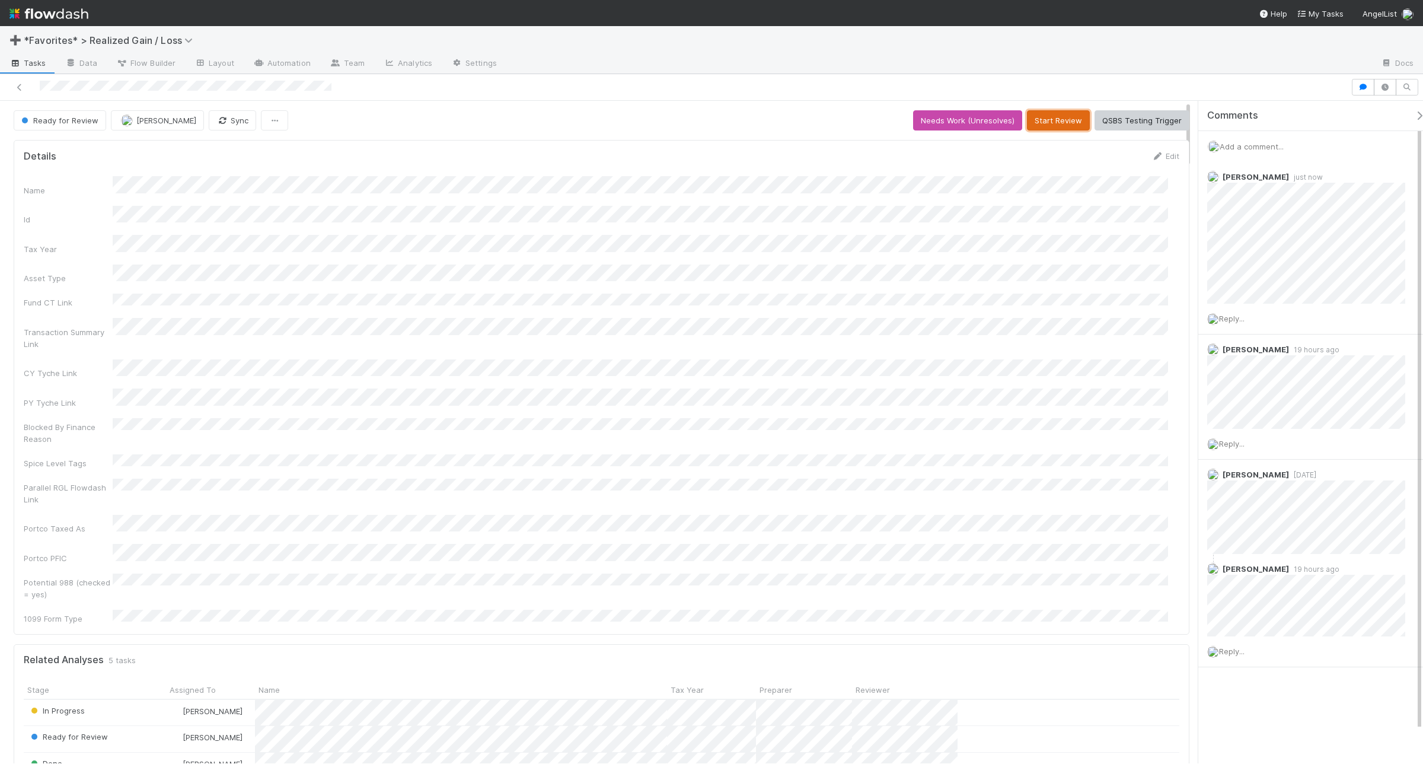
drag, startPoint x: 1044, startPoint y: 122, endPoint x: 1024, endPoint y: 125, distance: 20.5
click at [1044, 122] on button "Start Review" at bounding box center [1058, 120] width 63 height 20
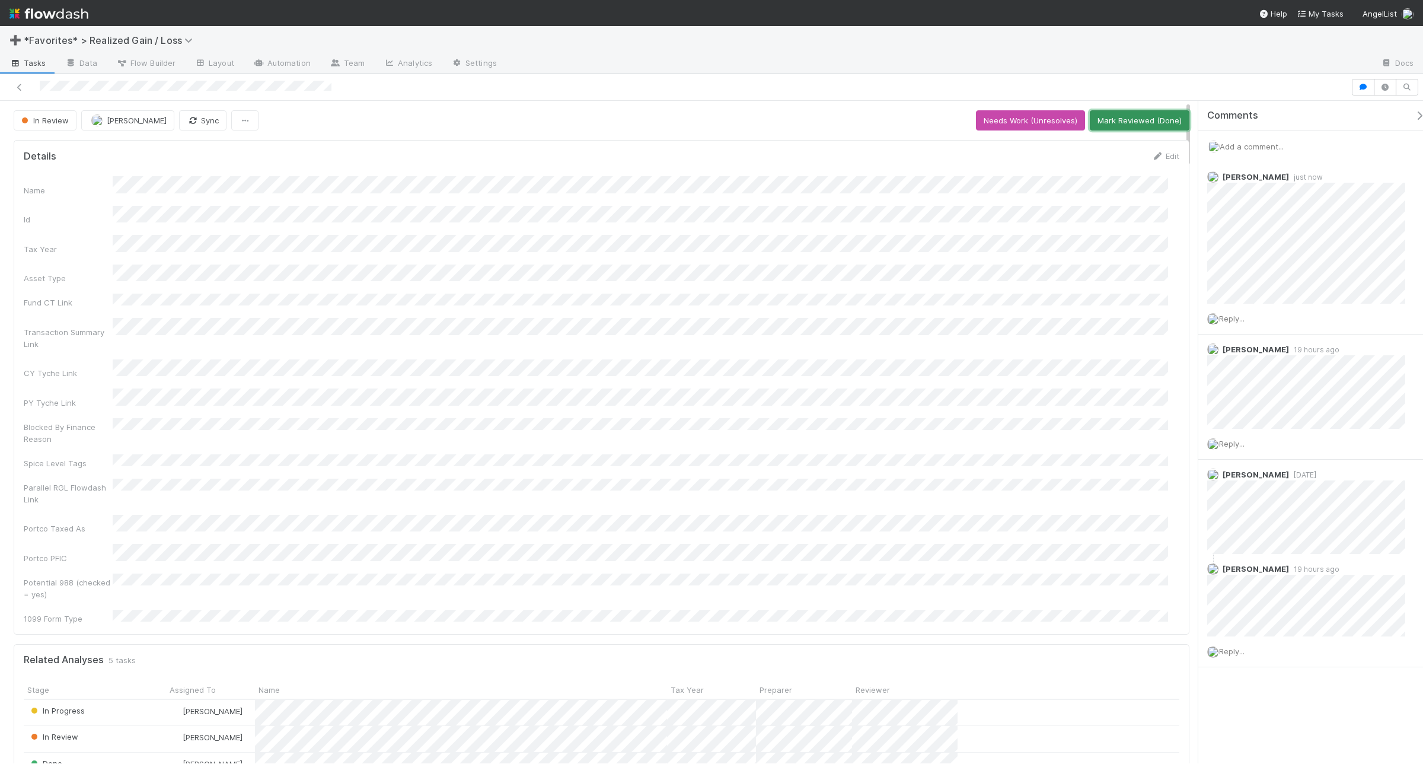
click at [1138, 122] on button "Mark Reviewed (Done)" at bounding box center [1140, 120] width 100 height 20
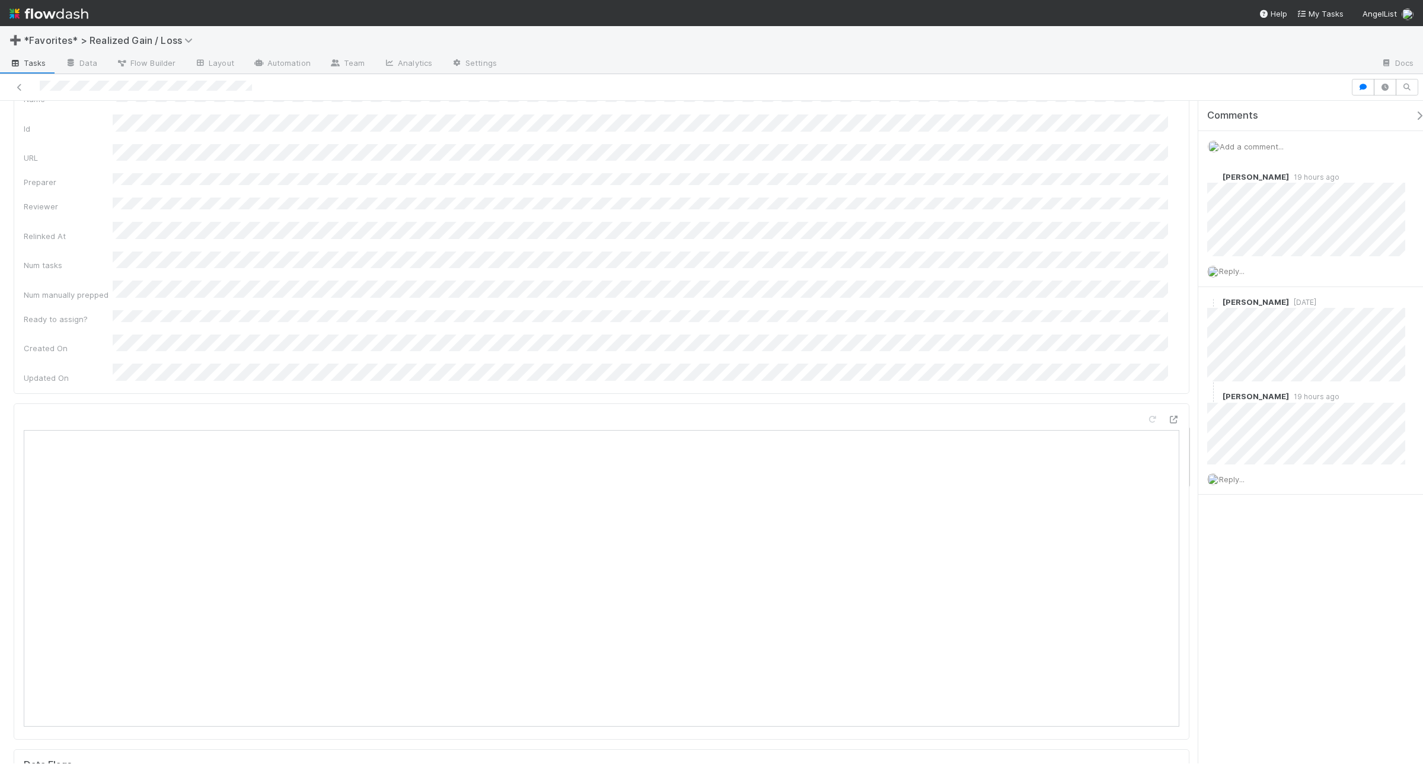
scroll to position [3187, 0]
click at [1138, 132] on div "Add a comment..." at bounding box center [1316, 146] width 236 height 31
click at [1138, 144] on span "Add a comment..." at bounding box center [1252, 146] width 64 height 9
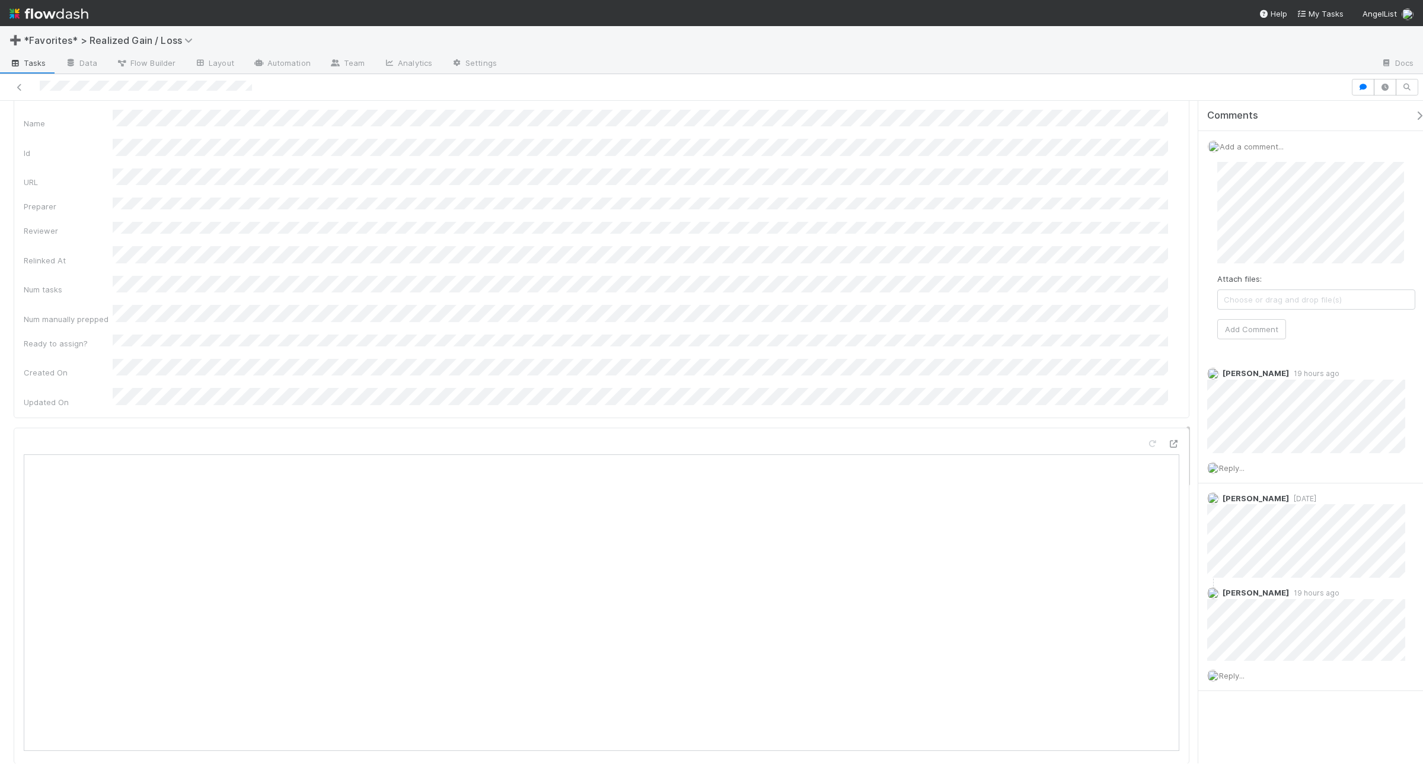
click at [1138, 199] on div "In Progress Helen Vo Sync Blocked Request Review (and Resolve) Details Edit Nam…" at bounding box center [711, 432] width 1423 height 662
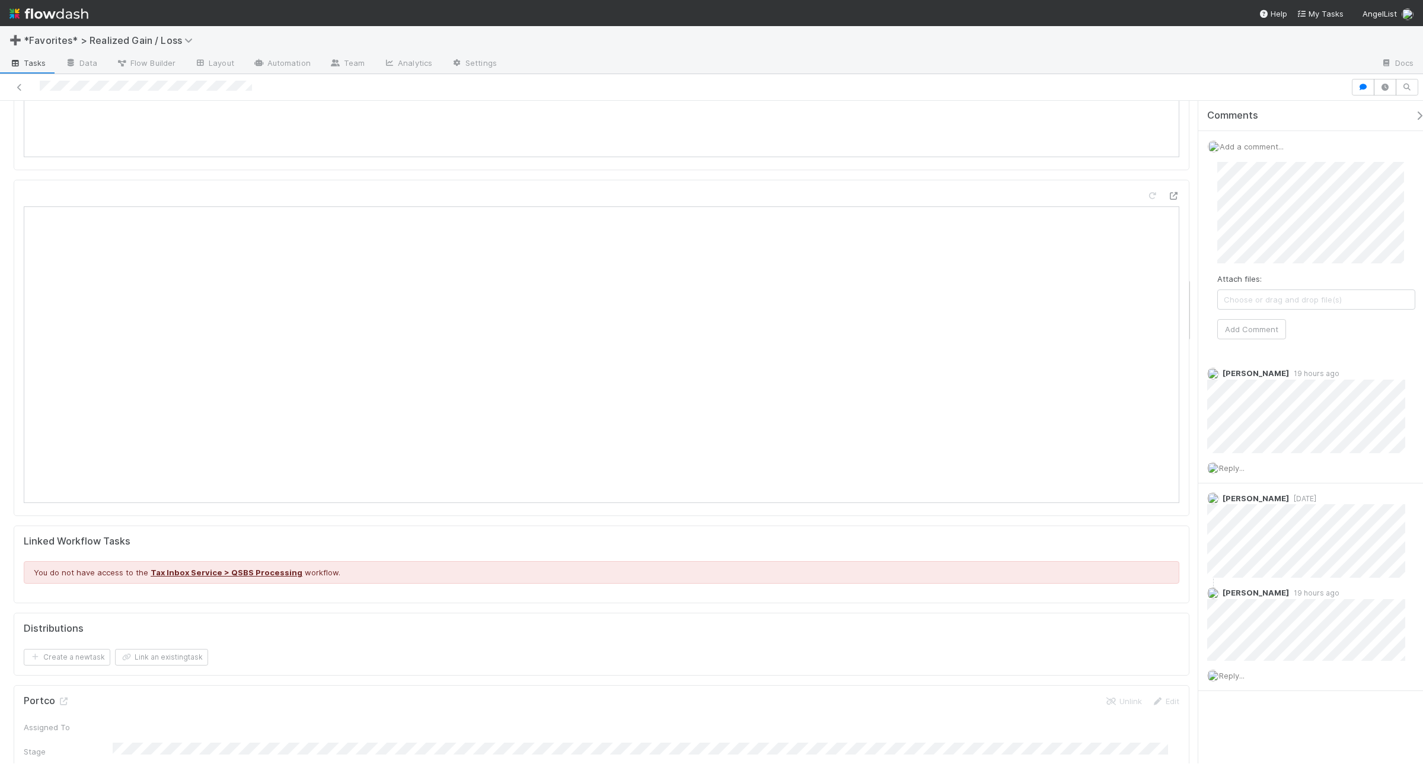
scroll to position [1705, 0]
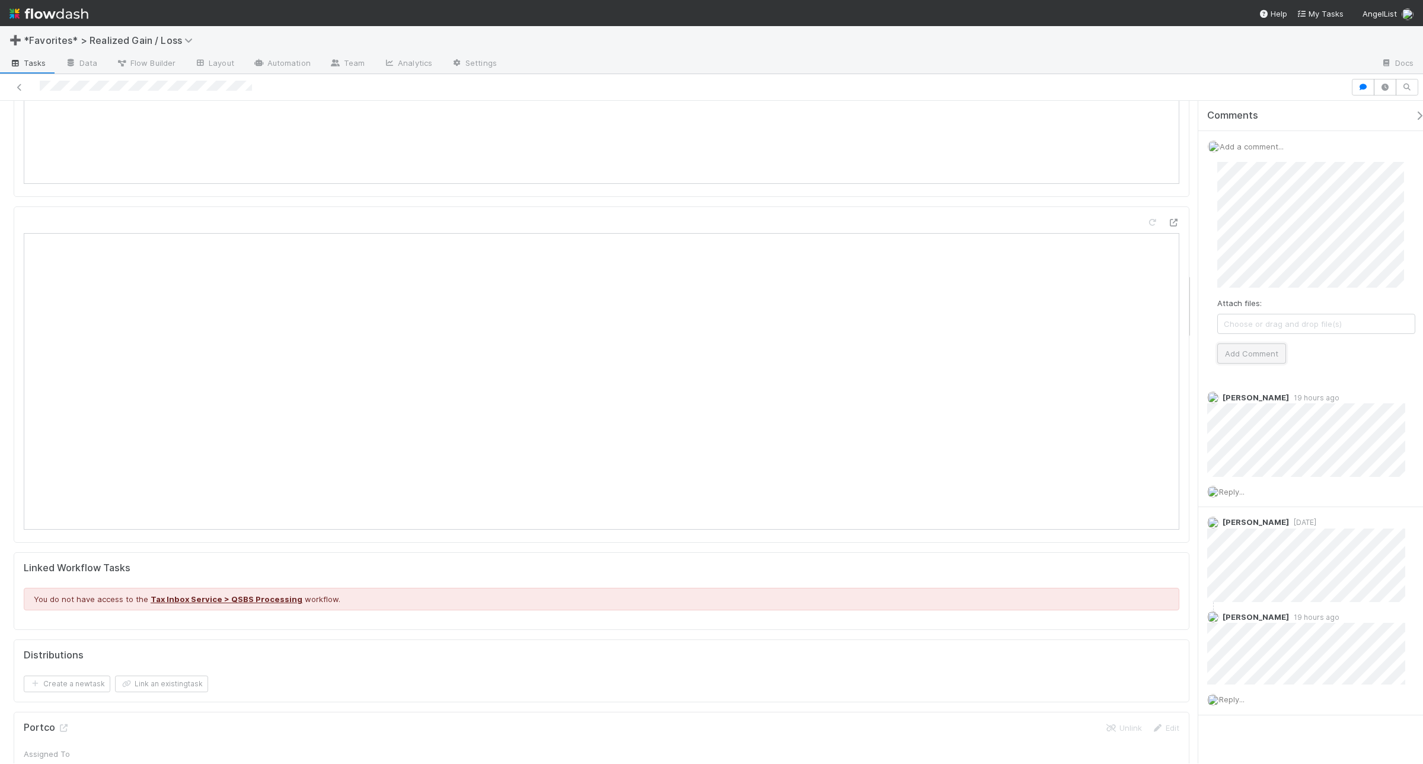
click at [1138, 358] on button "Add Comment" at bounding box center [1251, 353] width 69 height 20
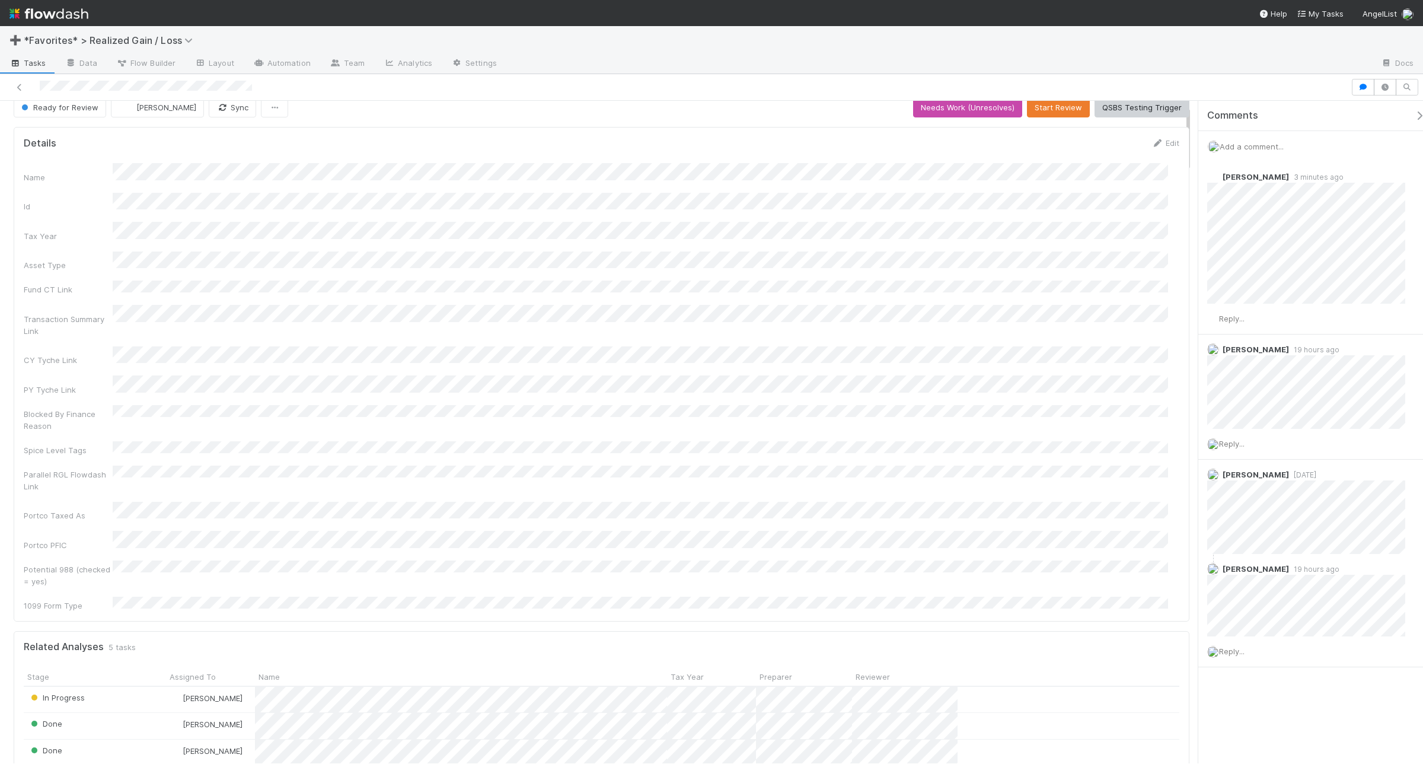
scroll to position [0, 0]
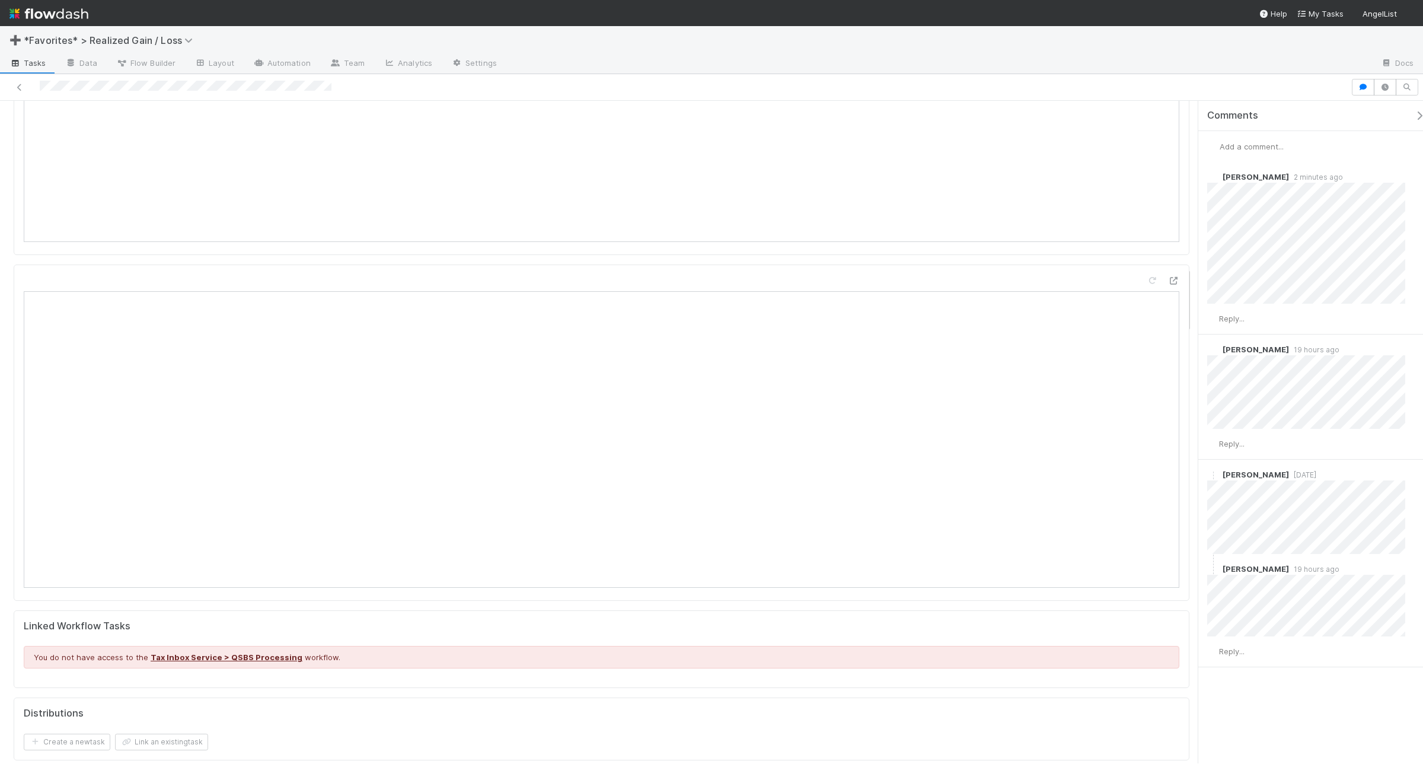
scroll to position [1646, 0]
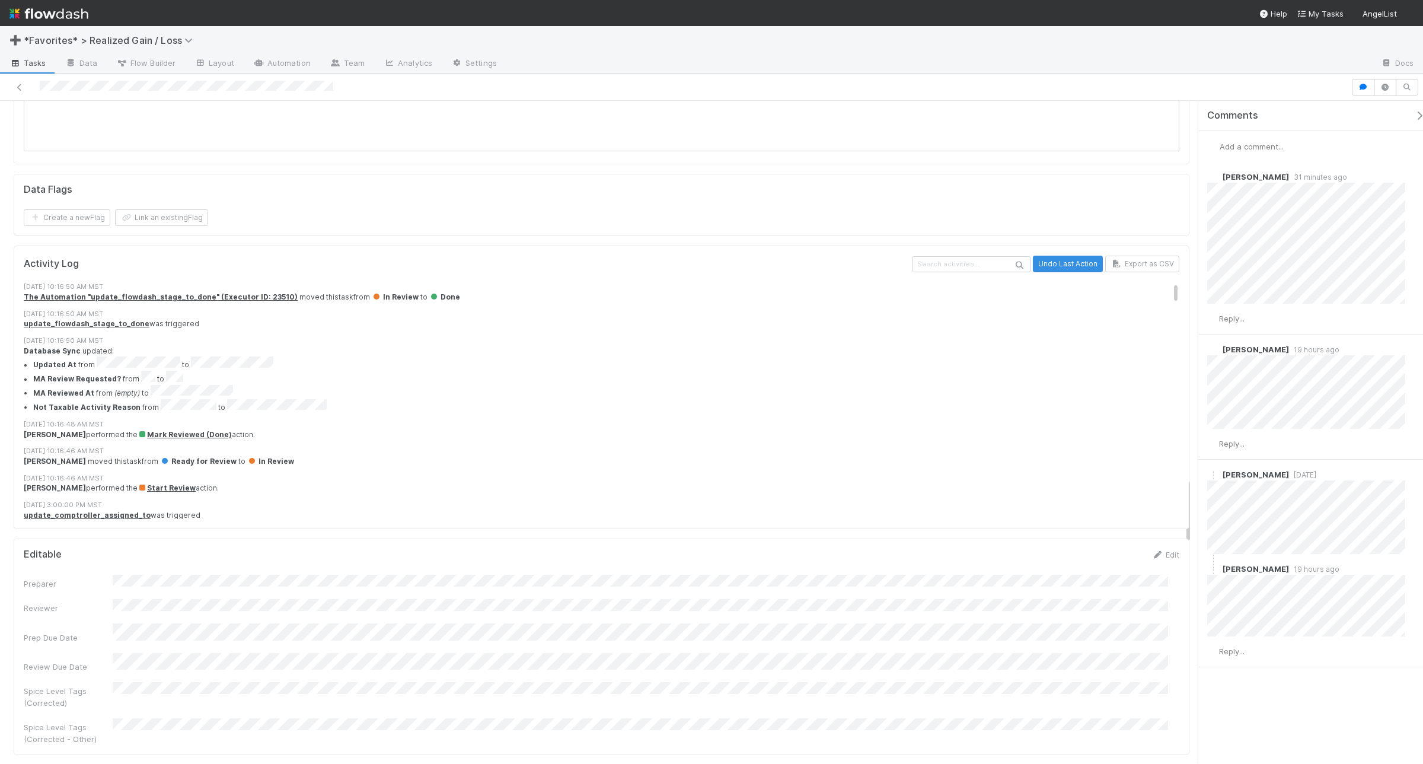
scroll to position [3796, 0]
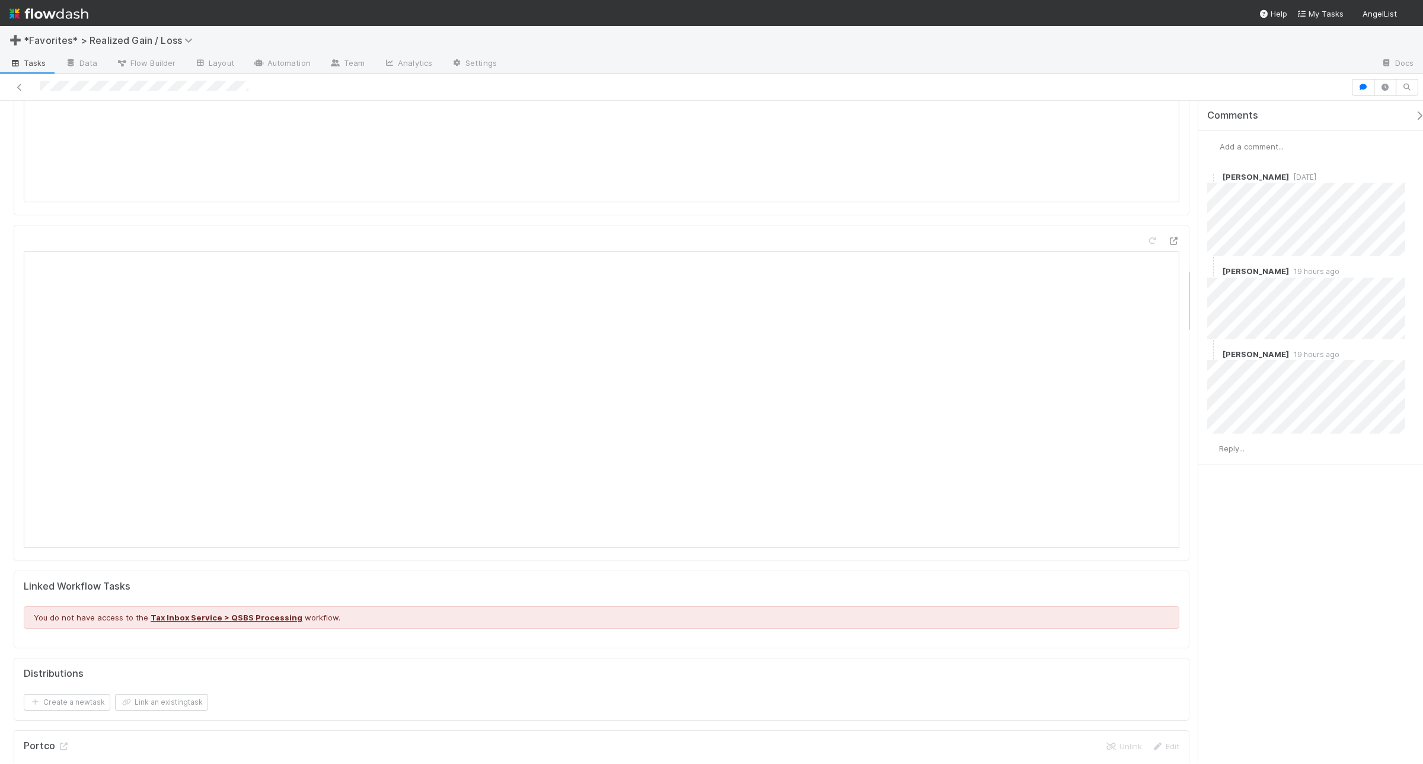
scroll to position [1631, 0]
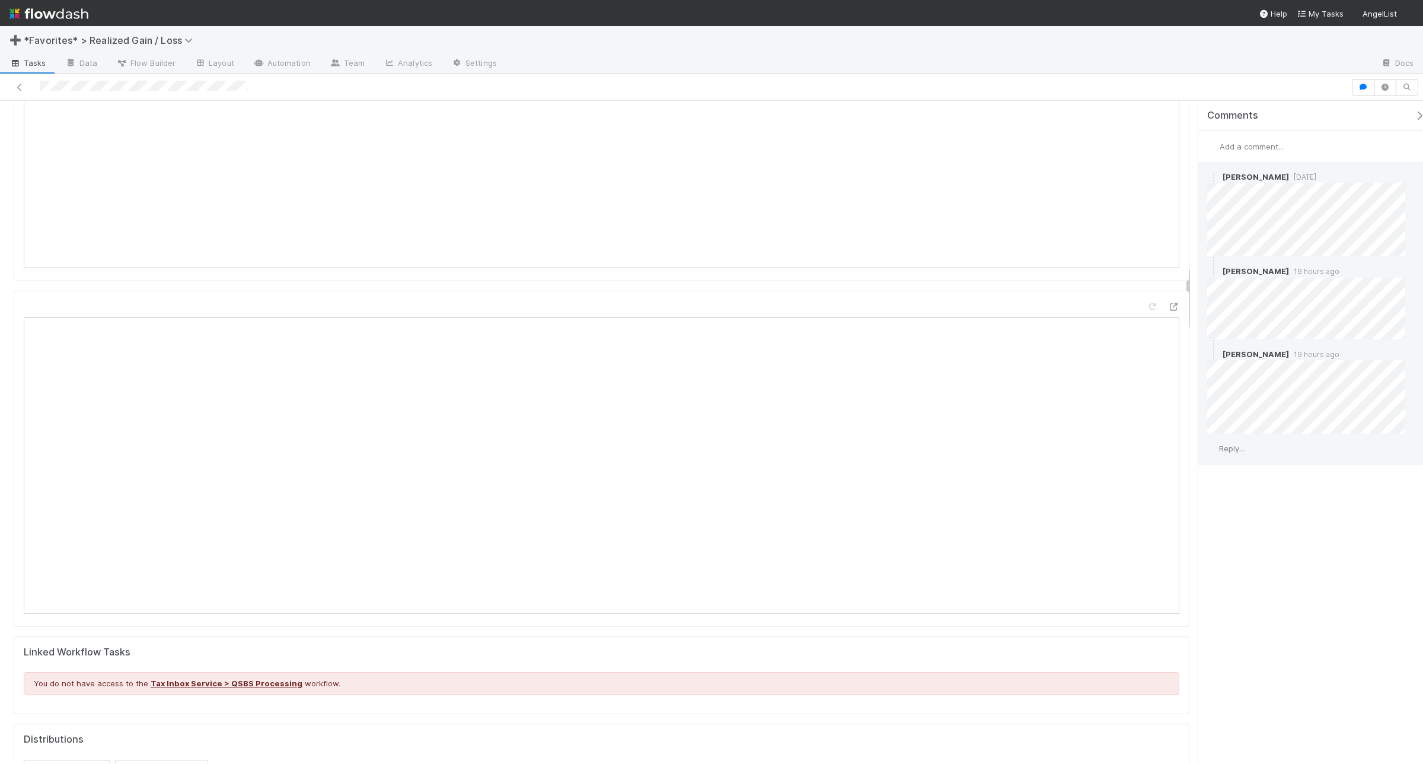
click at [1224, 444] on span "Reply..." at bounding box center [1231, 448] width 25 height 9
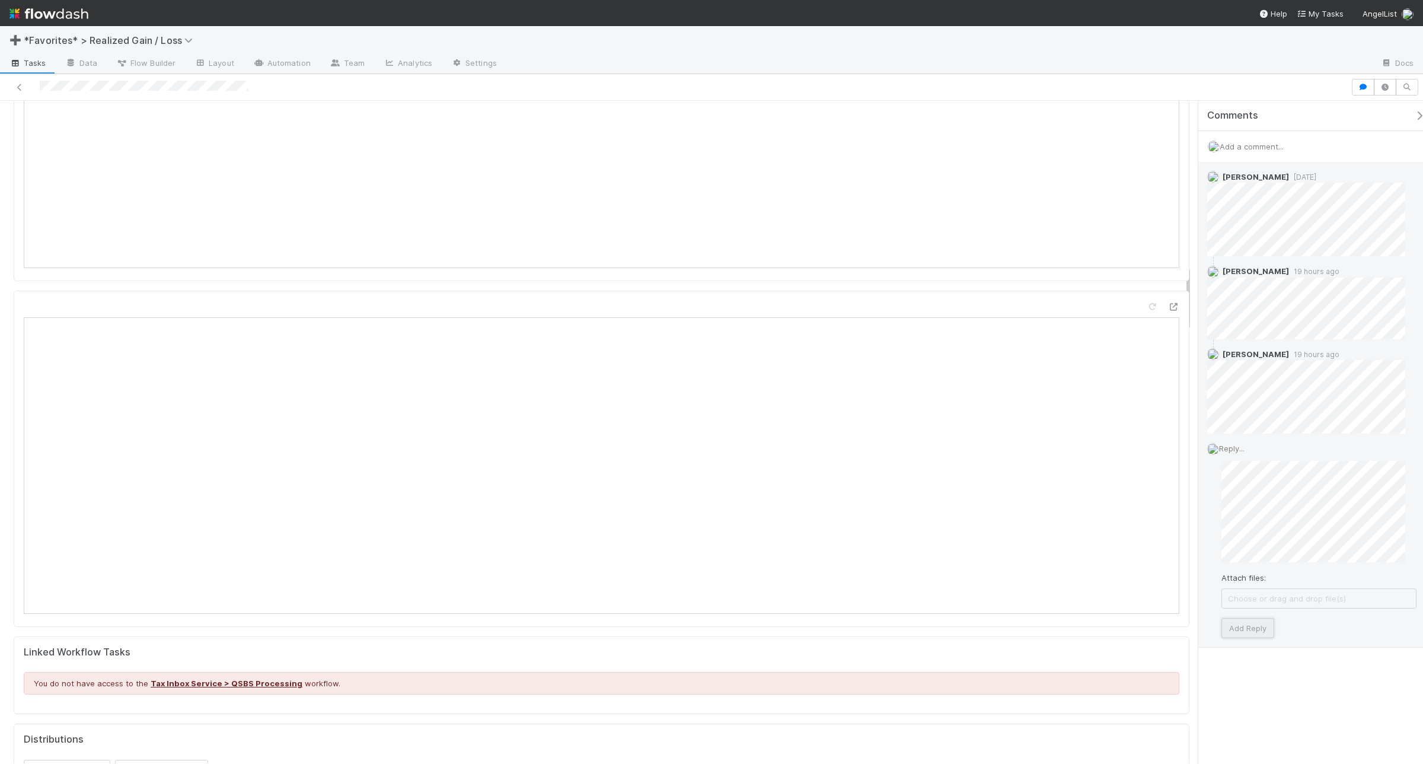
click at [1255, 634] on button "Add Reply" at bounding box center [1247, 628] width 53 height 20
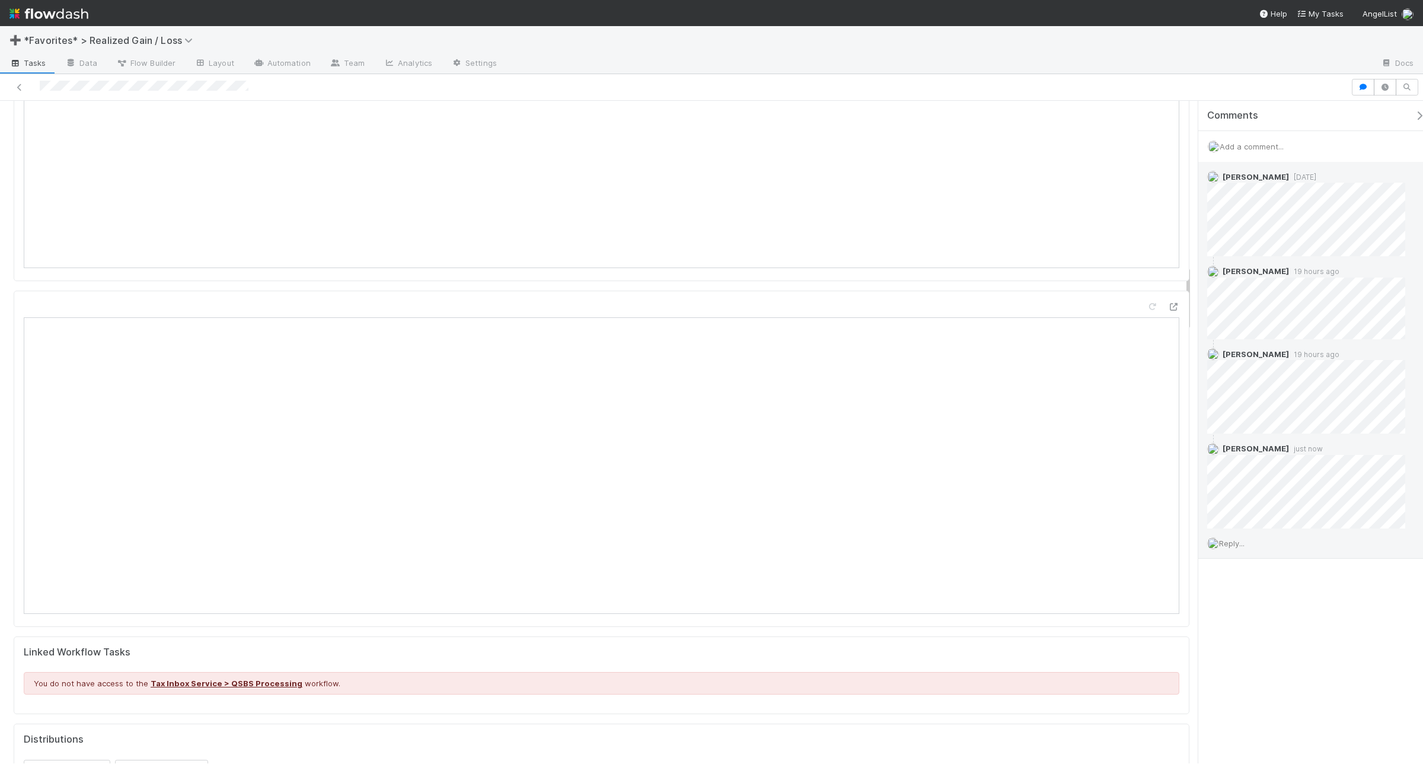
click at [1232, 546] on span "Reply..." at bounding box center [1231, 542] width 25 height 9
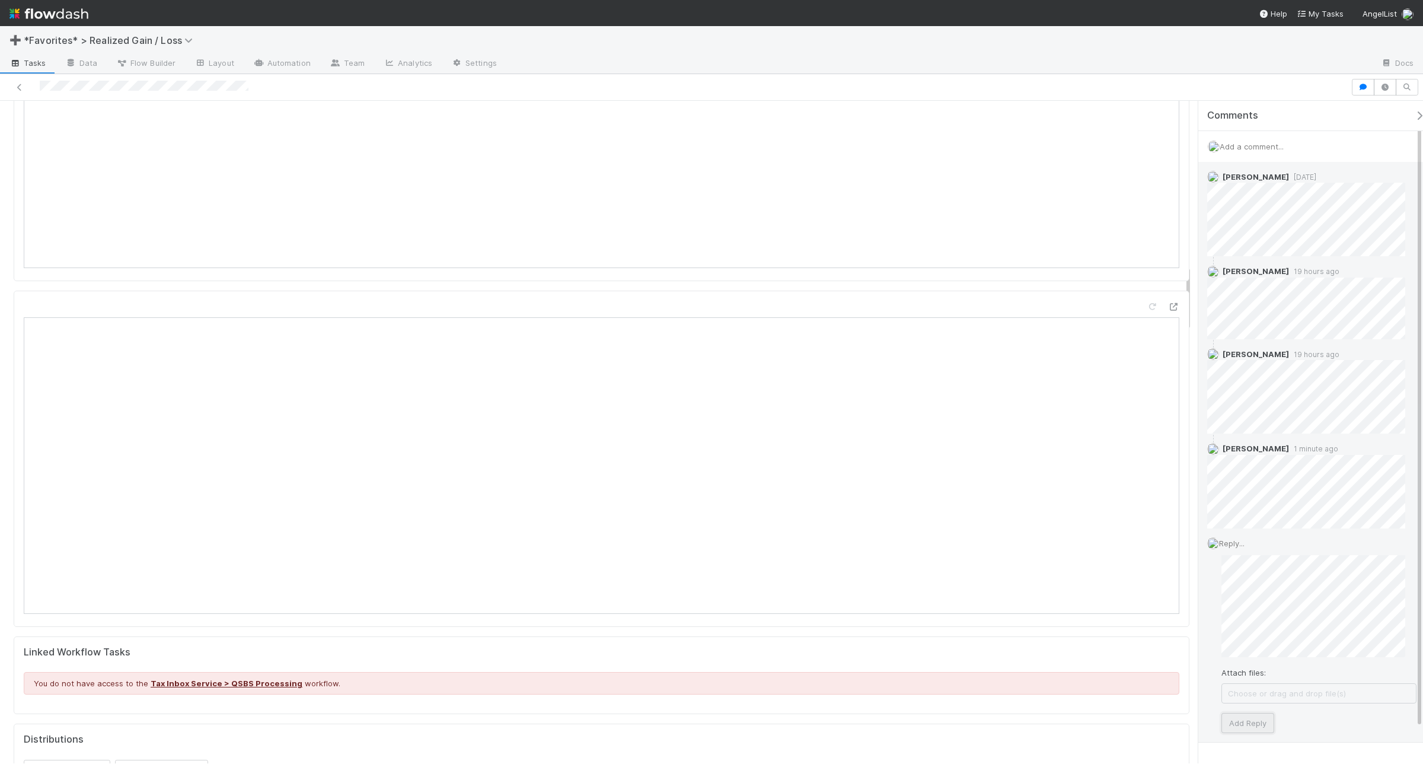
click at [1249, 716] on button "Add Reply" at bounding box center [1247, 723] width 53 height 20
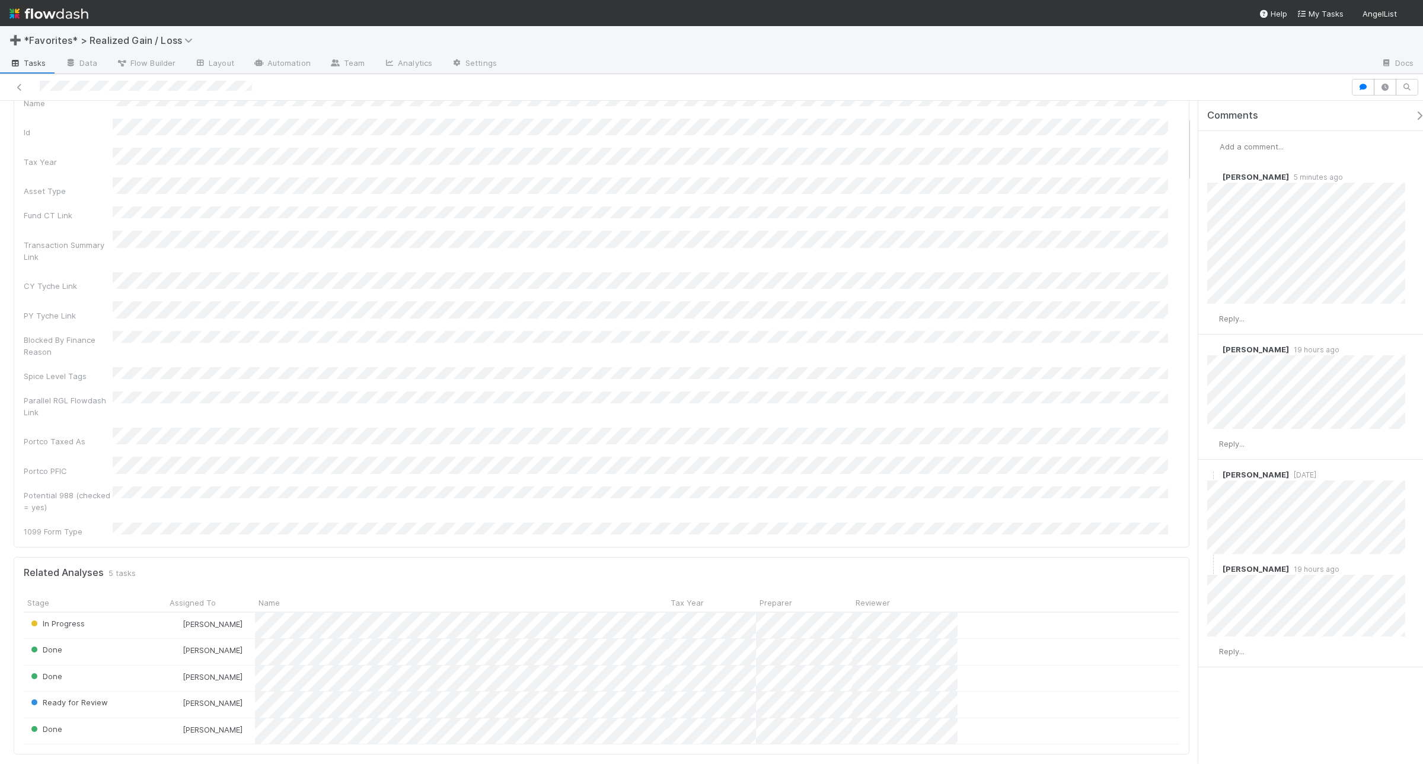
scroll to position [222, 0]
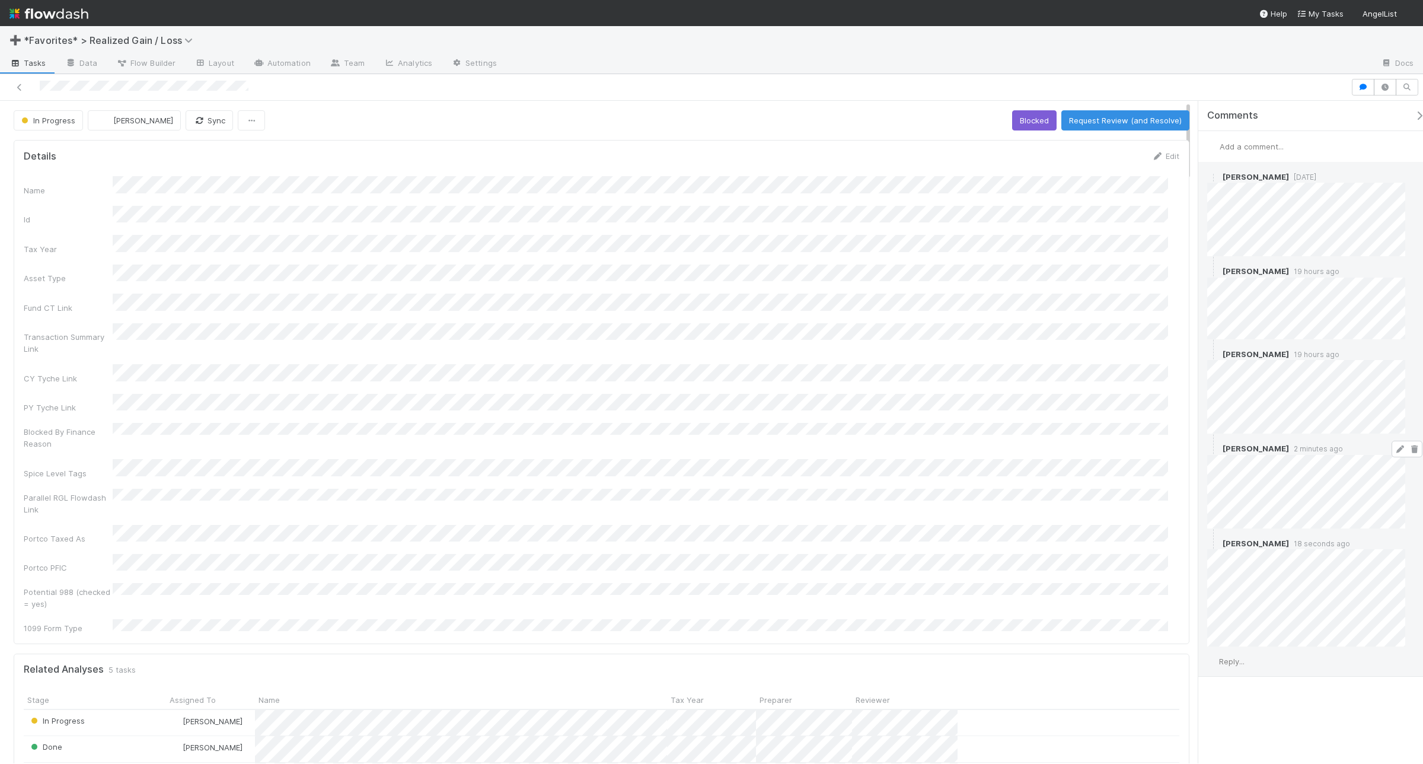
click at [1138, 483] on div "Andrea Tidrow 2 minutes ago" at bounding box center [1311, 480] width 227 height 94
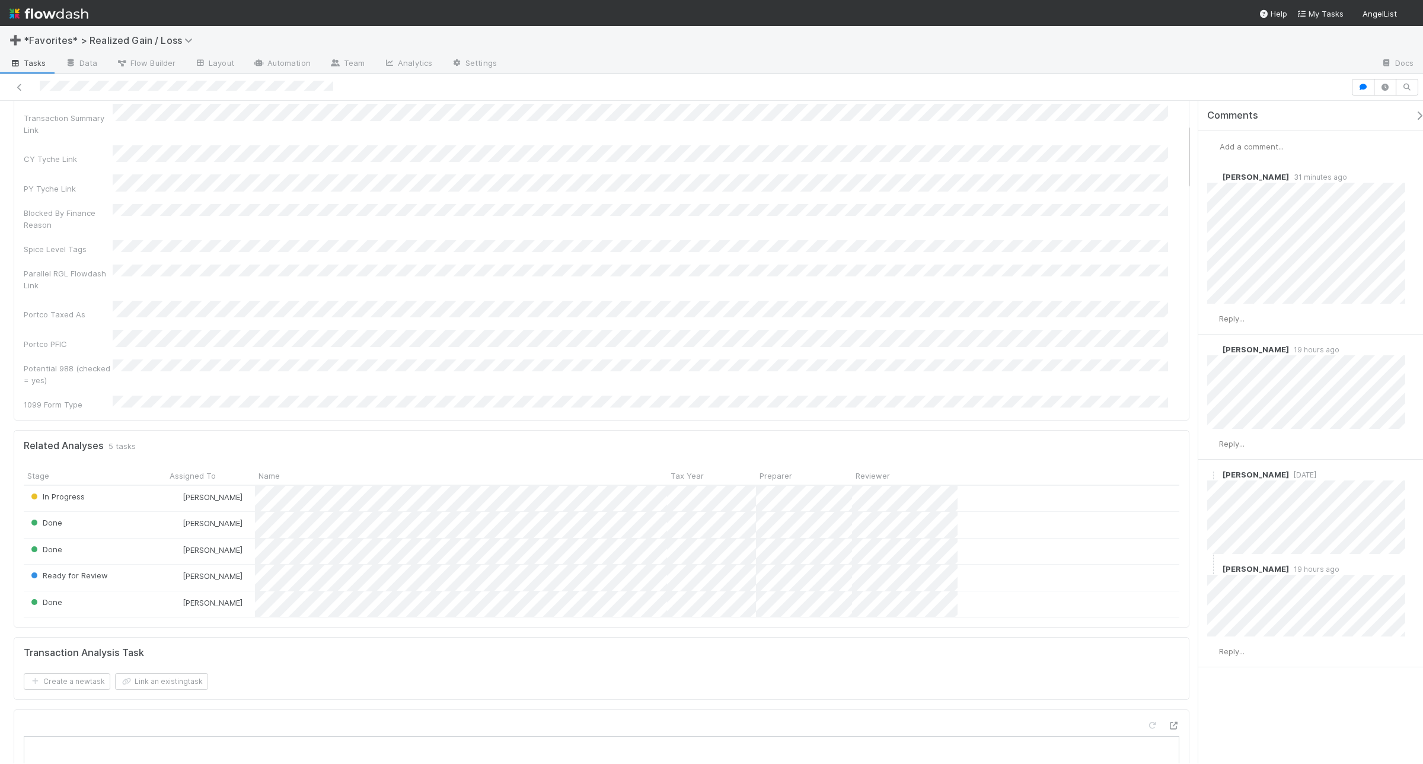
scroll to position [222, 0]
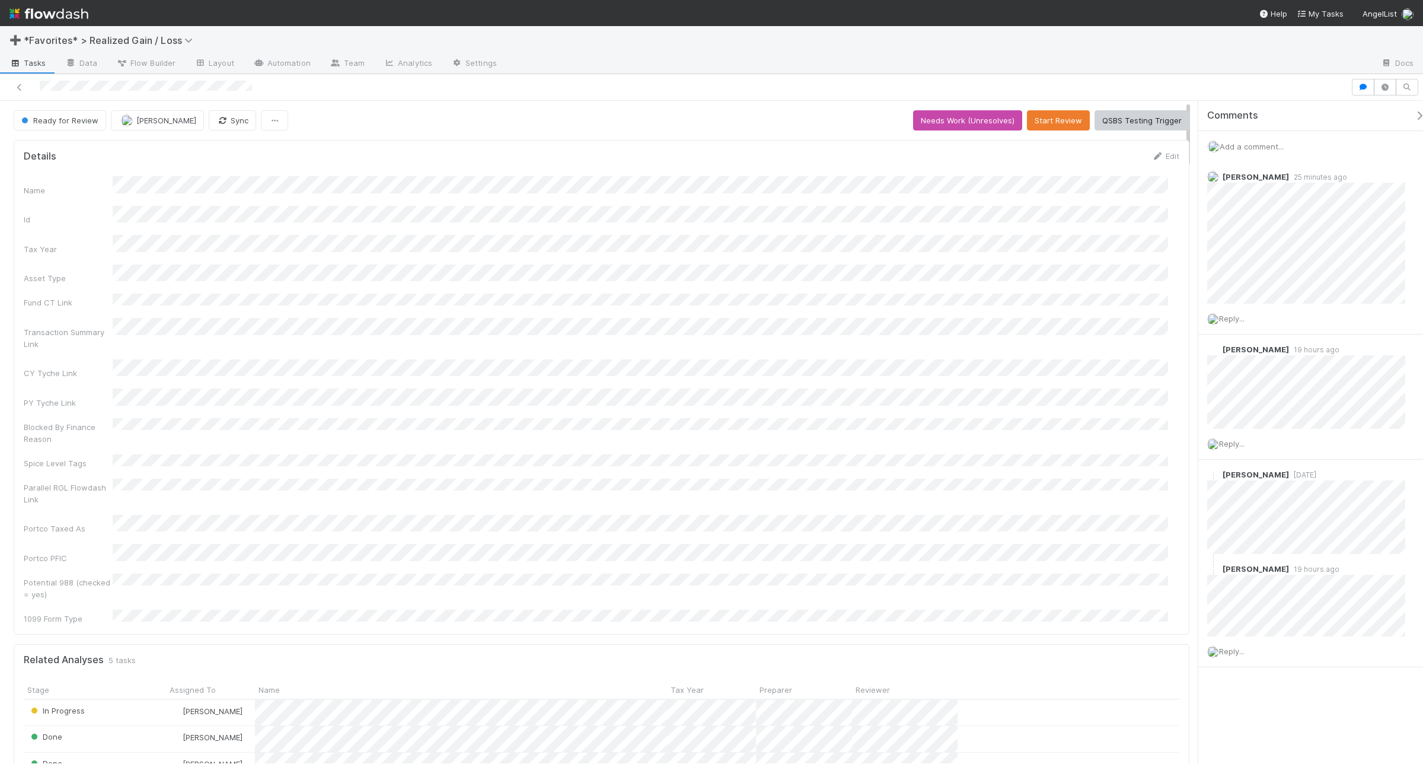
click at [1054, 120] on button "Start Review" at bounding box center [1058, 120] width 63 height 20
click at [1143, 120] on button "Mark Reviewed (Done)" at bounding box center [1140, 120] width 100 height 20
drag, startPoint x: 20, startPoint y: 86, endPoint x: 42, endPoint y: 72, distance: 26.2
click at [20, 86] on icon at bounding box center [20, 88] width 12 height 8
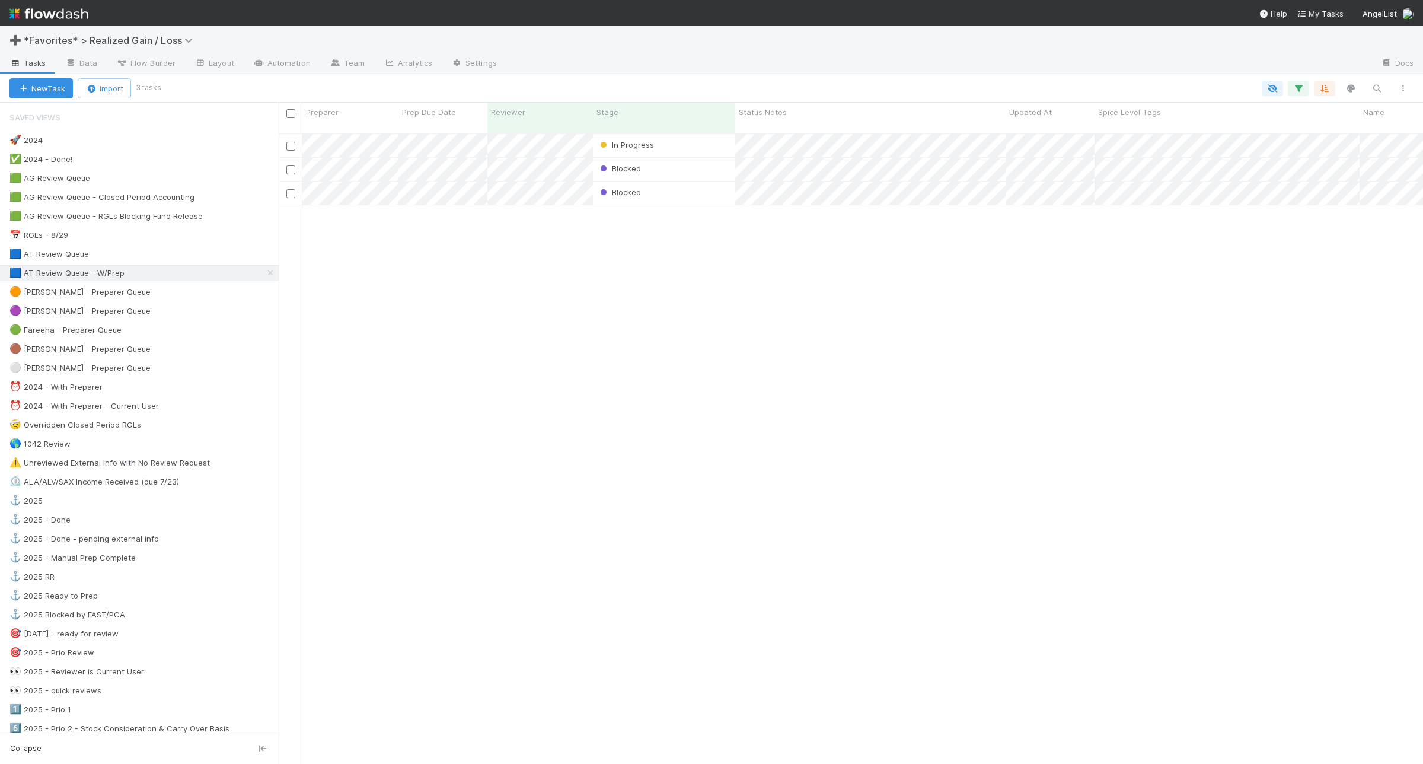
scroll to position [629, 1133]
click at [182, 255] on div "🟦 AT Review Queue 4" at bounding box center [143, 254] width 269 height 15
click at [174, 272] on div "🟦 AT Review Queue - W/Prep 3" at bounding box center [143, 273] width 269 height 15
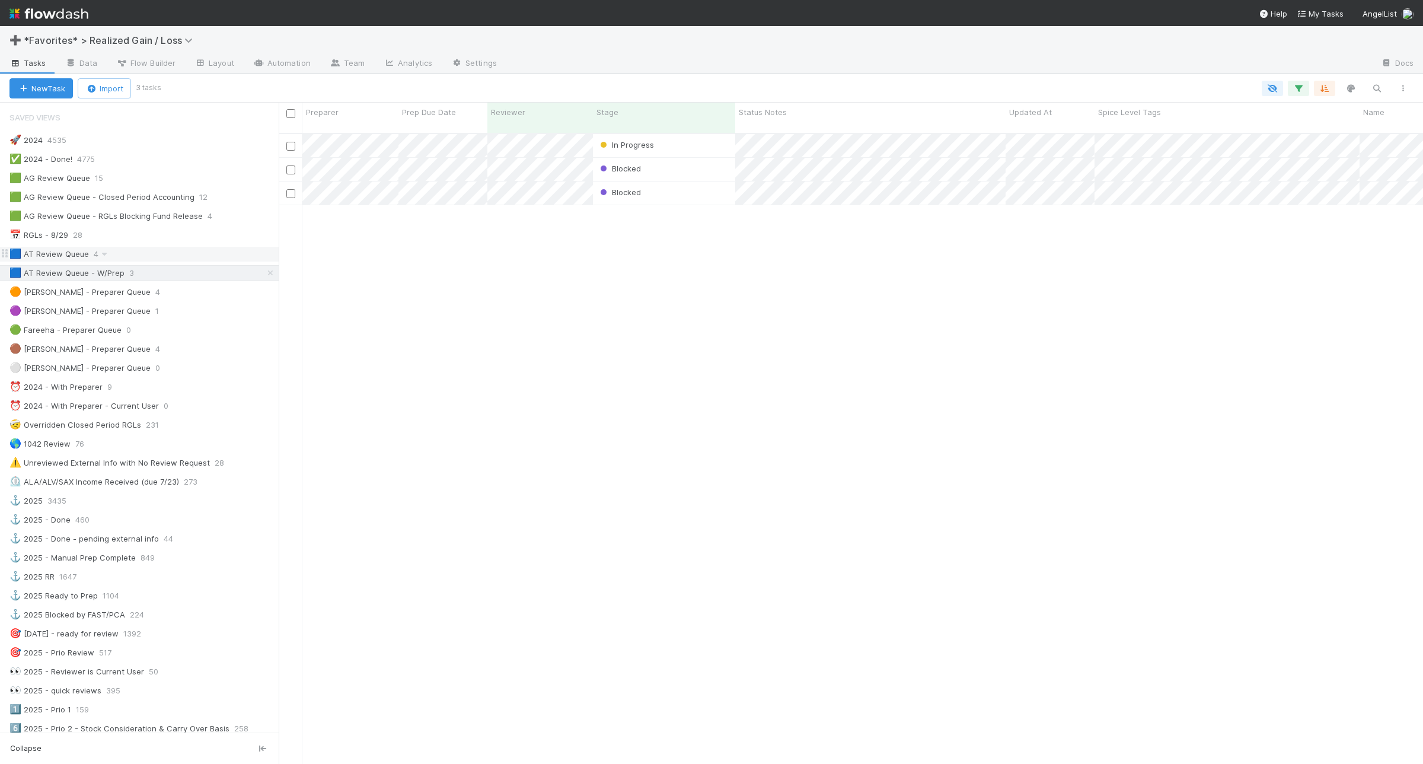
click at [164, 250] on div "🟦 AT Review Queue 4" at bounding box center [143, 254] width 269 height 15
click at [718, 138] on div "Ready for Review" at bounding box center [664, 145] width 142 height 23
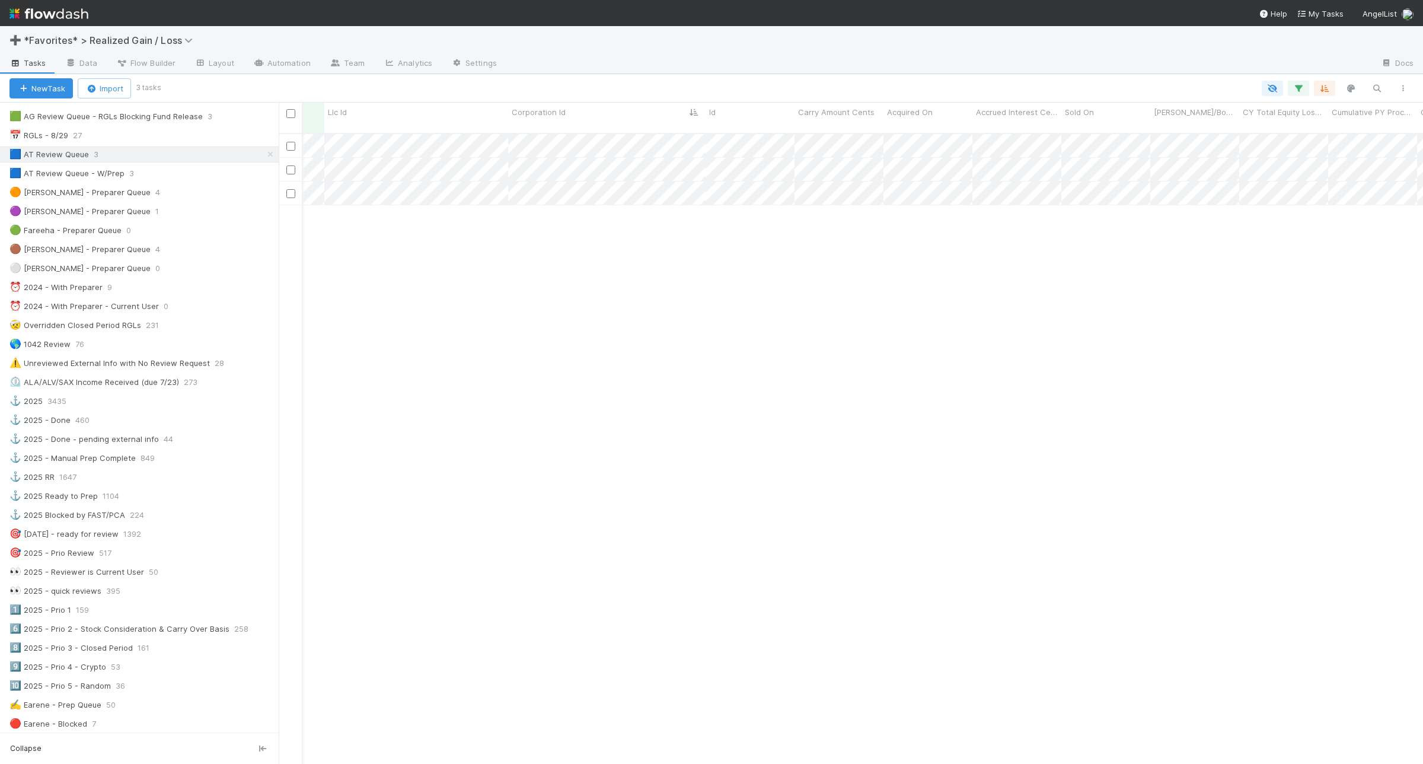
scroll to position [0, 0]
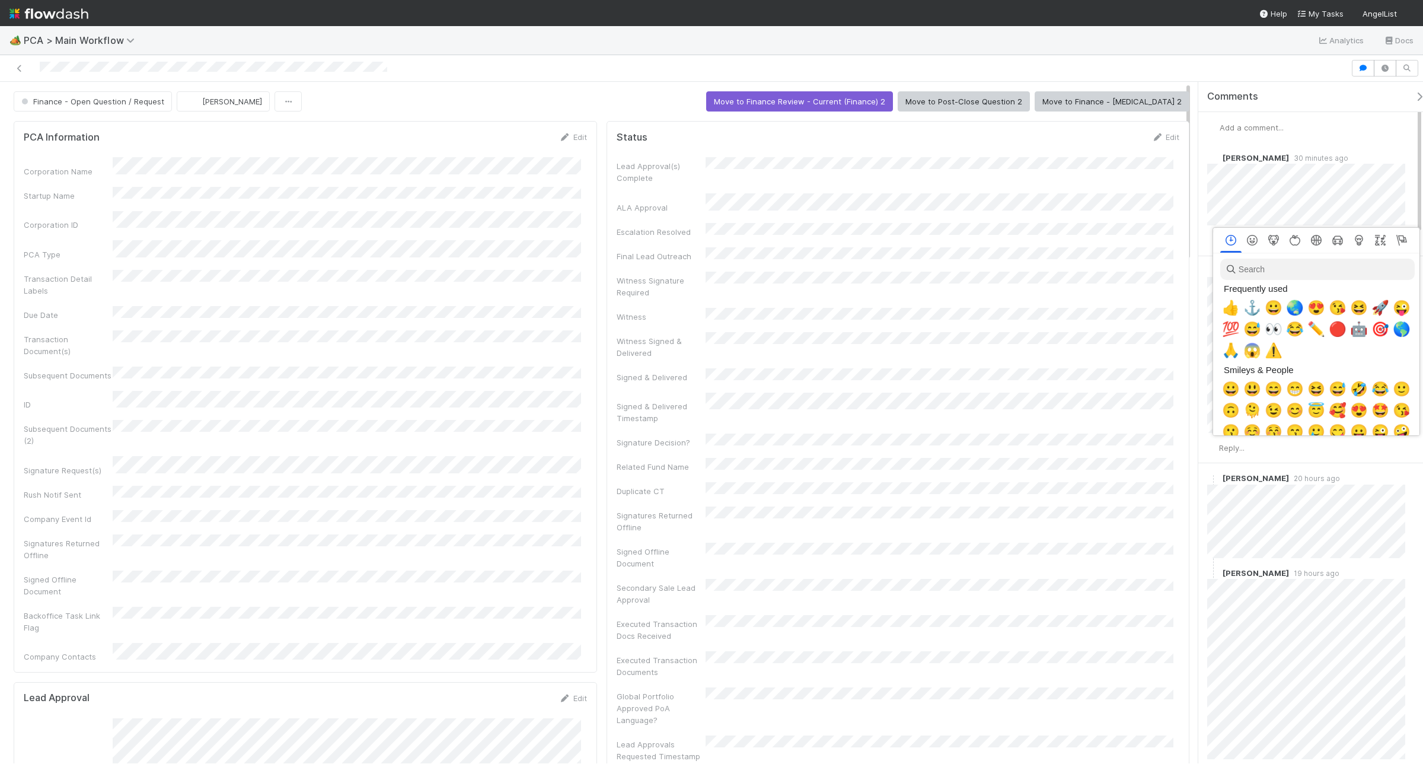
scroll to position [0, 7]
click at [1225, 351] on span "🙏" at bounding box center [1229, 350] width 18 height 17
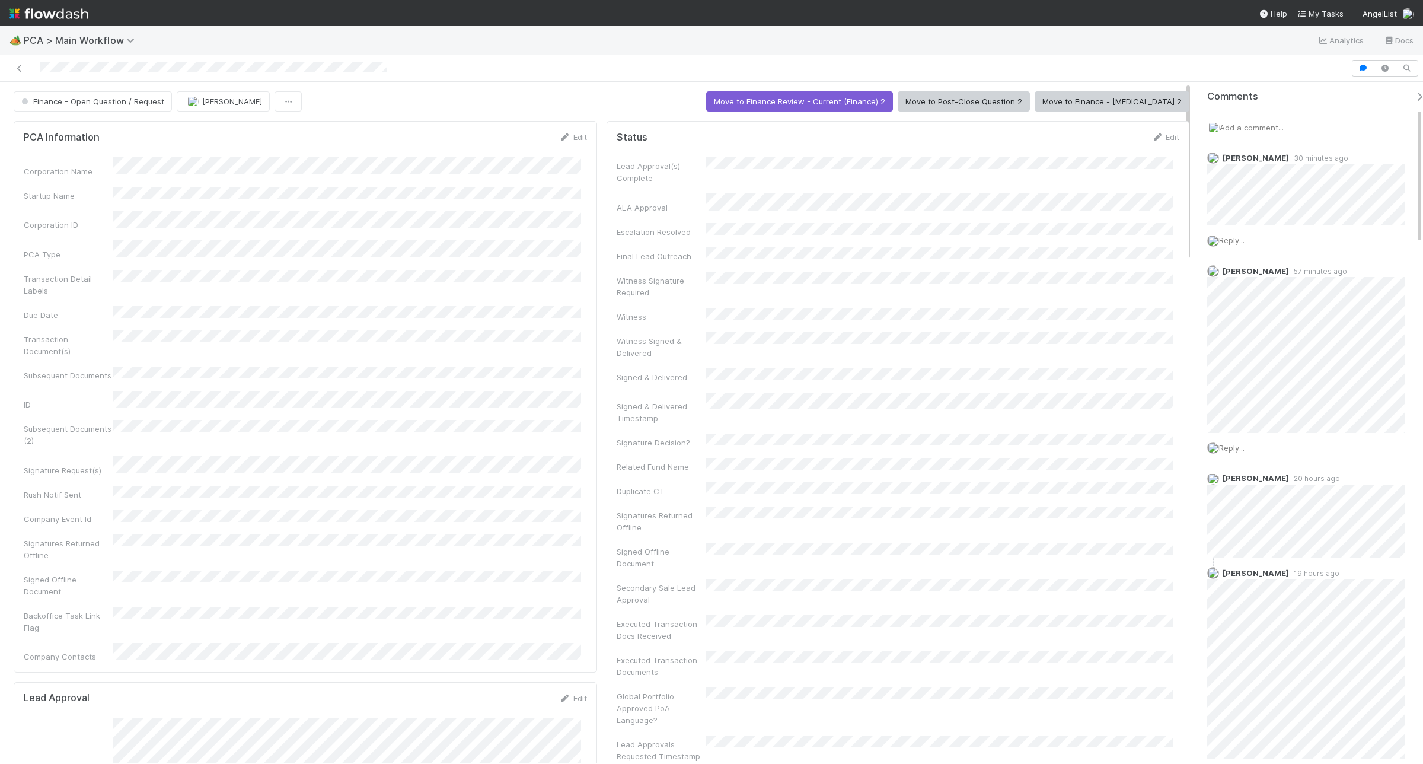
scroll to position [74, 0]
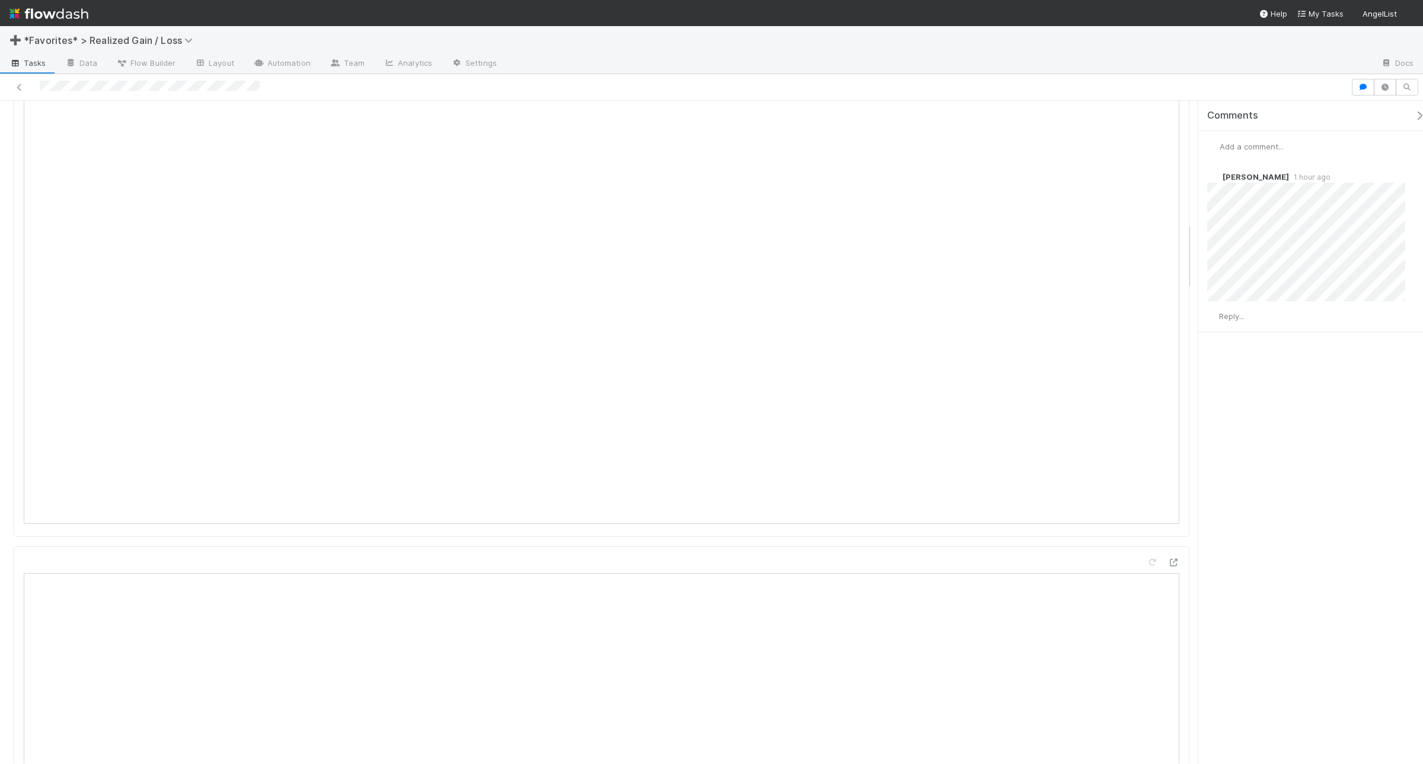
scroll to position [1186, 0]
click at [1229, 316] on span "Reply..." at bounding box center [1231, 315] width 25 height 9
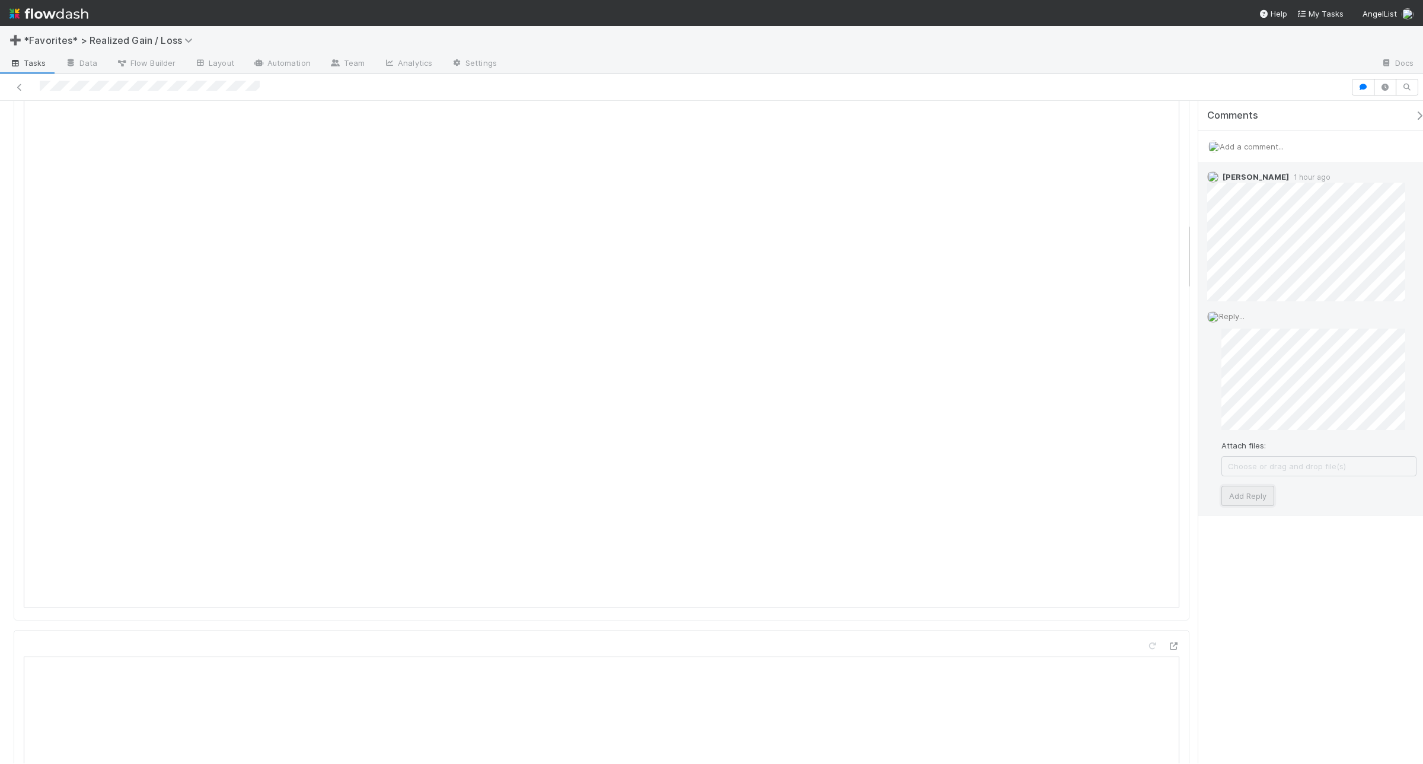
click at [1270, 499] on button "Add Reply" at bounding box center [1247, 496] width 53 height 20
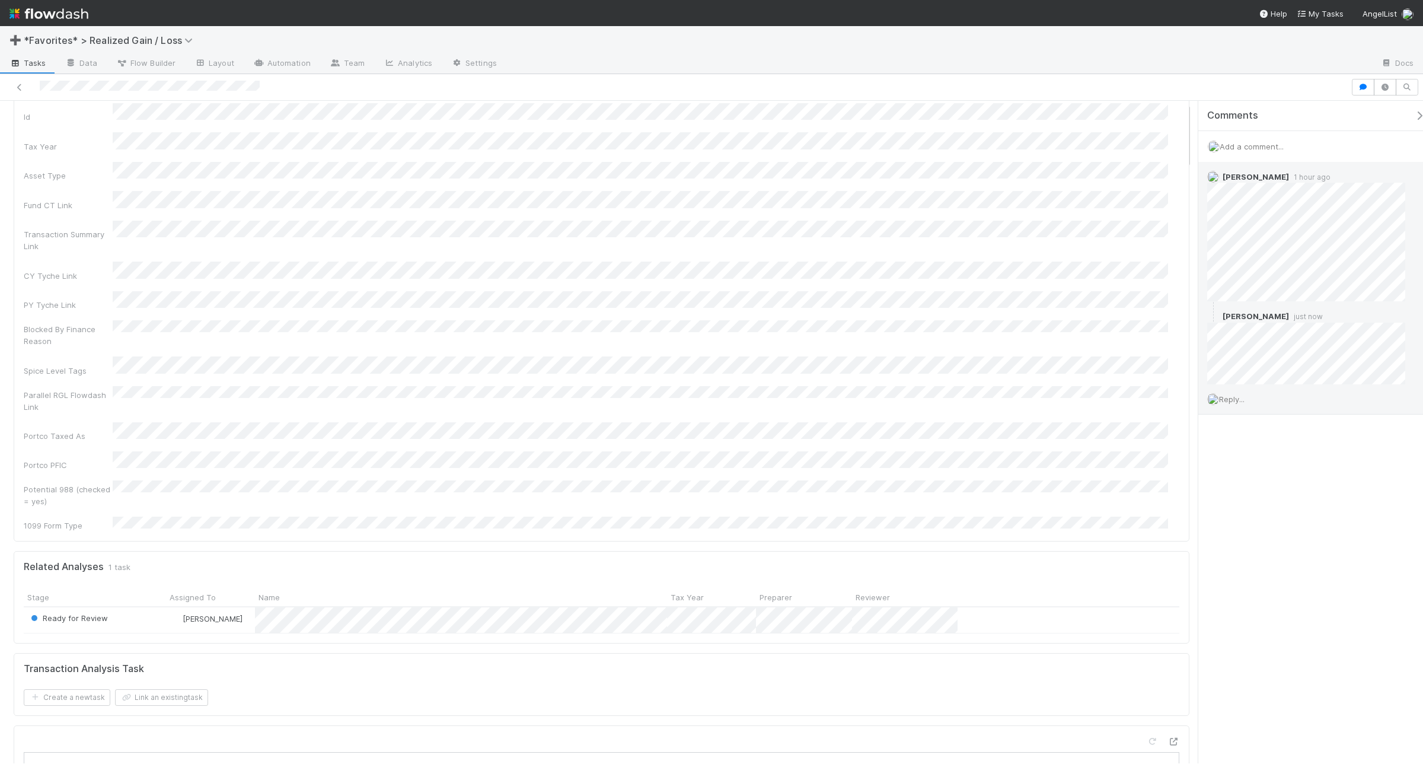
scroll to position [0, 0]
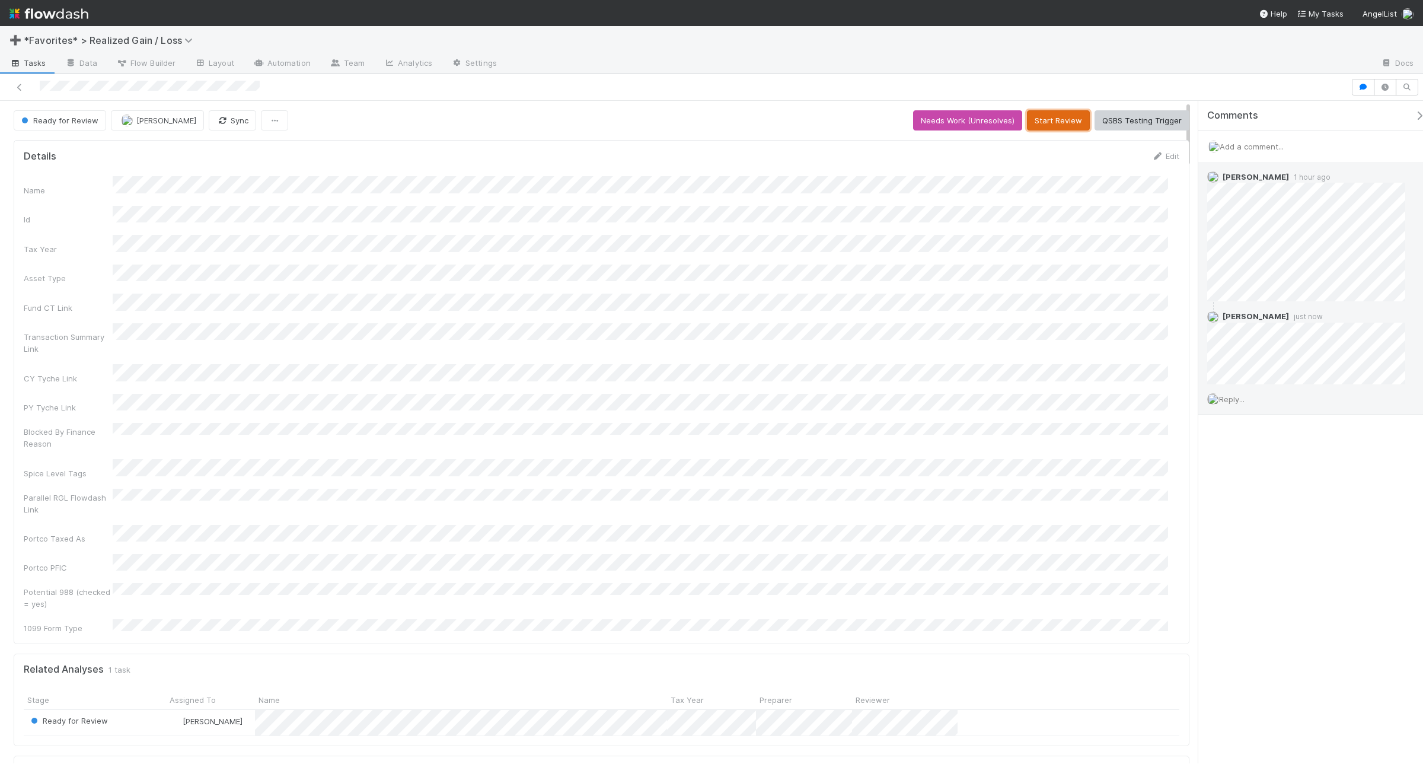
click at [1045, 128] on button "Start Review" at bounding box center [1058, 120] width 63 height 20
click at [1101, 117] on button "Mark Reviewed (Done)" at bounding box center [1140, 120] width 100 height 20
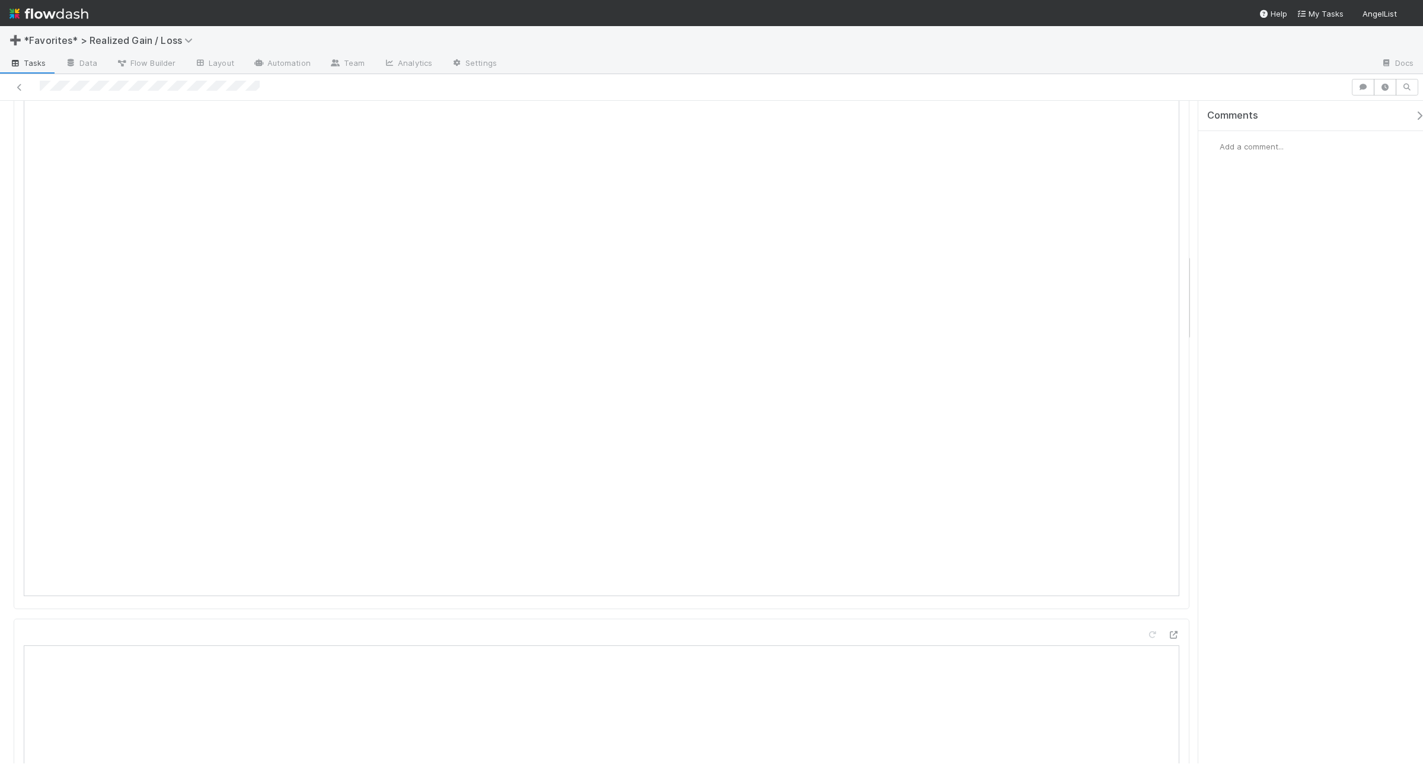
scroll to position [1038, 0]
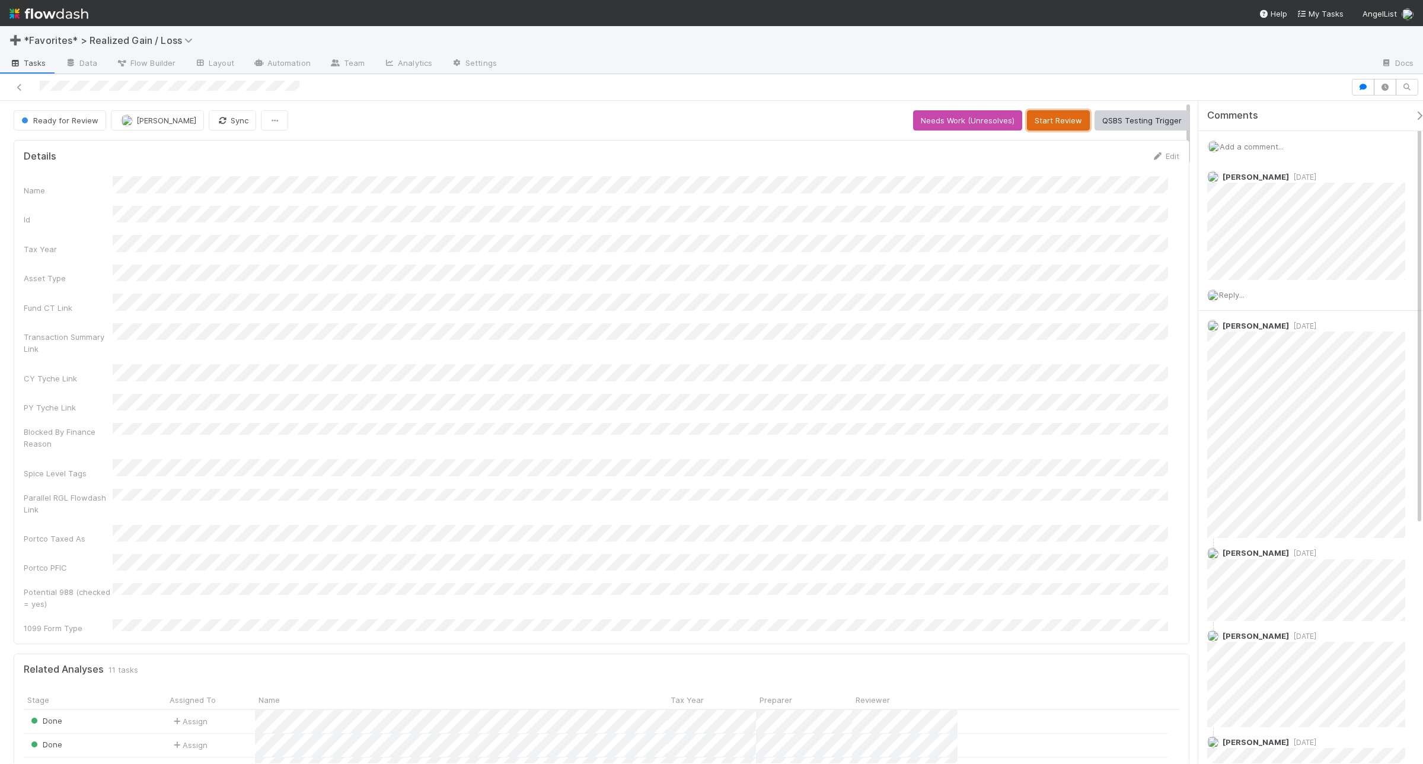
click at [1047, 120] on button "Start Review" at bounding box center [1058, 120] width 63 height 20
click at [1133, 117] on button "Mark Reviewed (Done)" at bounding box center [1140, 120] width 100 height 20
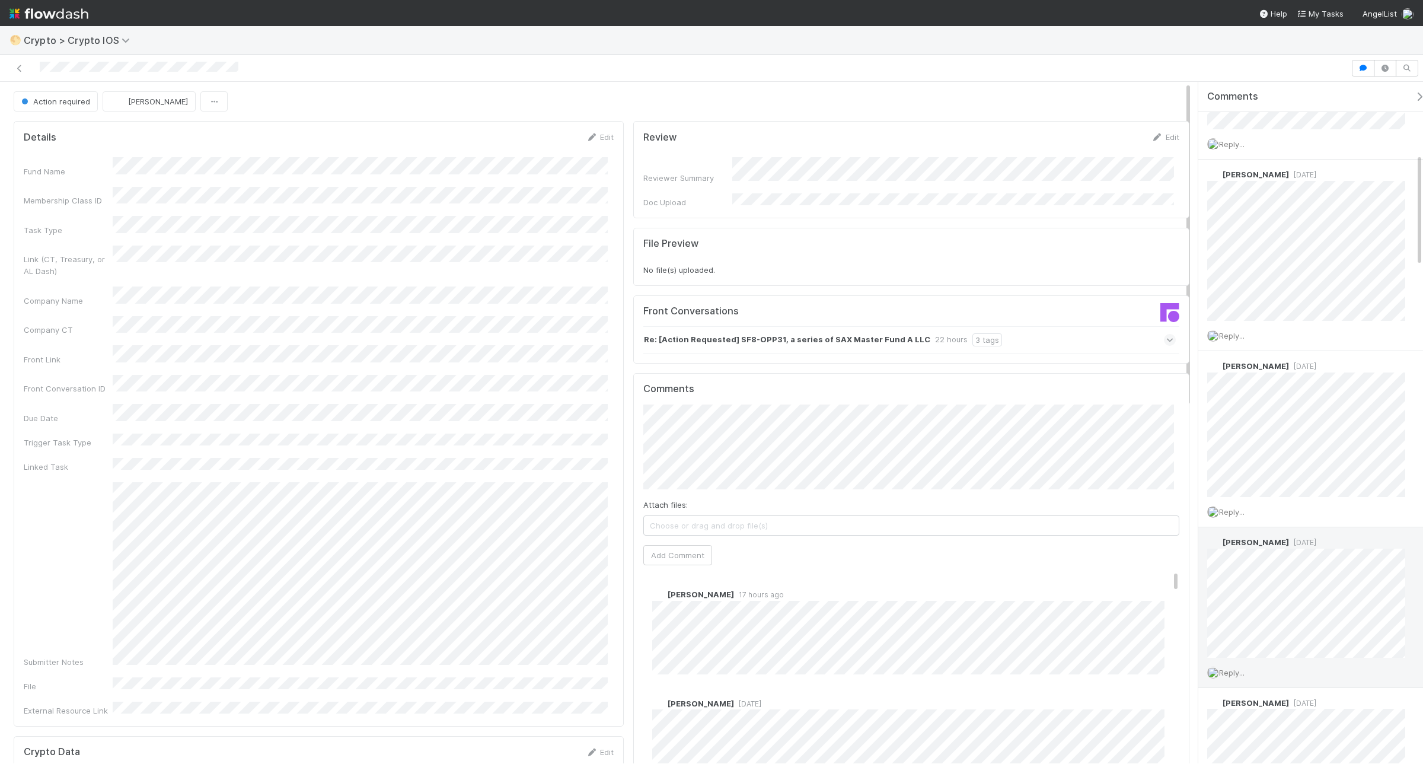
scroll to position [445, 0]
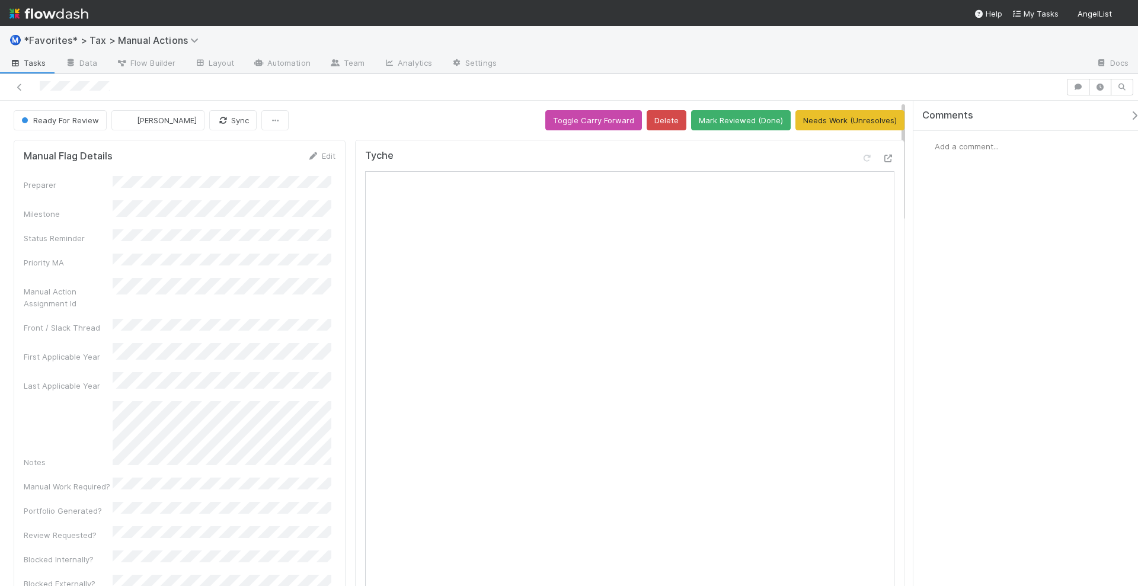
click at [969, 145] on span "Add a comment..." at bounding box center [967, 146] width 64 height 9
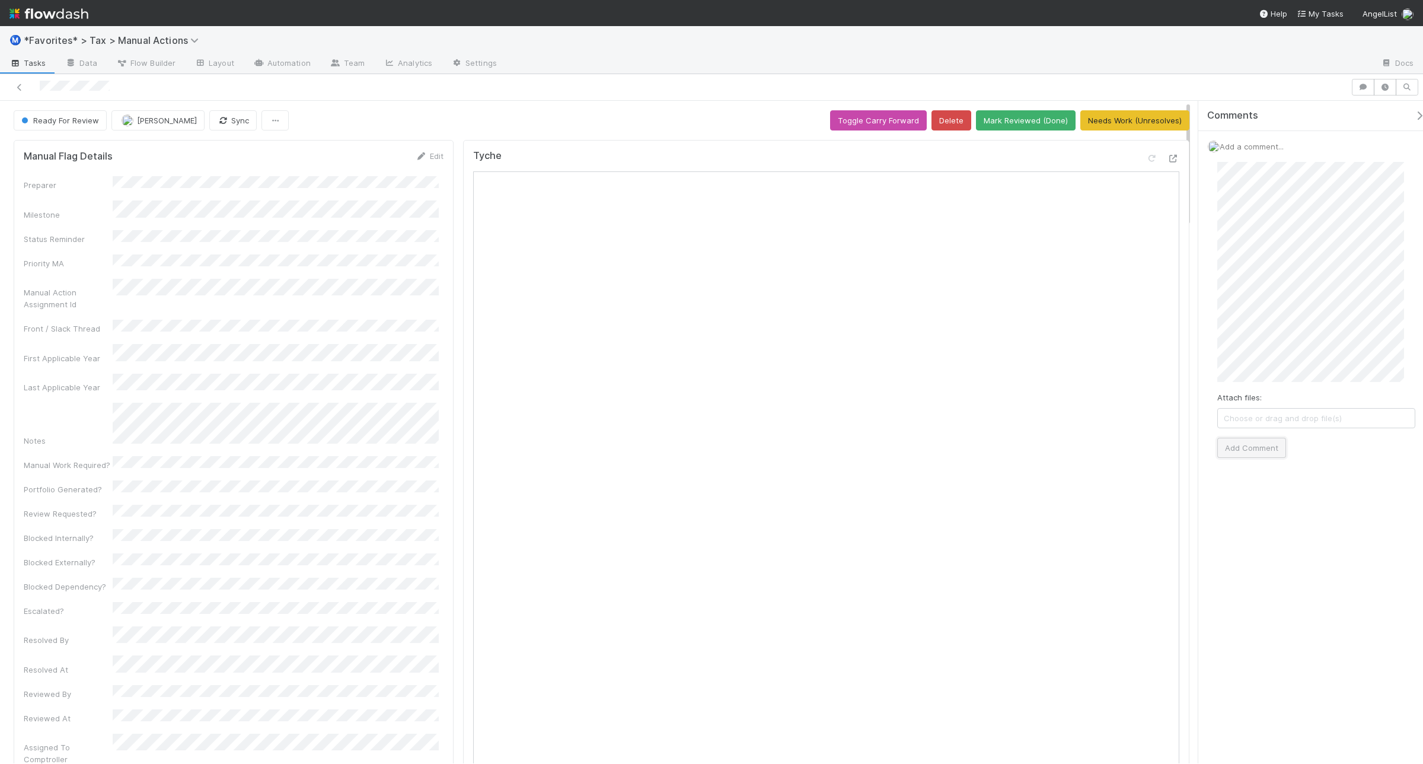
click at [1138, 451] on button "Add Comment" at bounding box center [1251, 448] width 69 height 20
click at [1138, 164] on div at bounding box center [1174, 158] width 12 height 12
click at [1127, 123] on button "Needs Work (Unresolves)" at bounding box center [1134, 120] width 109 height 20
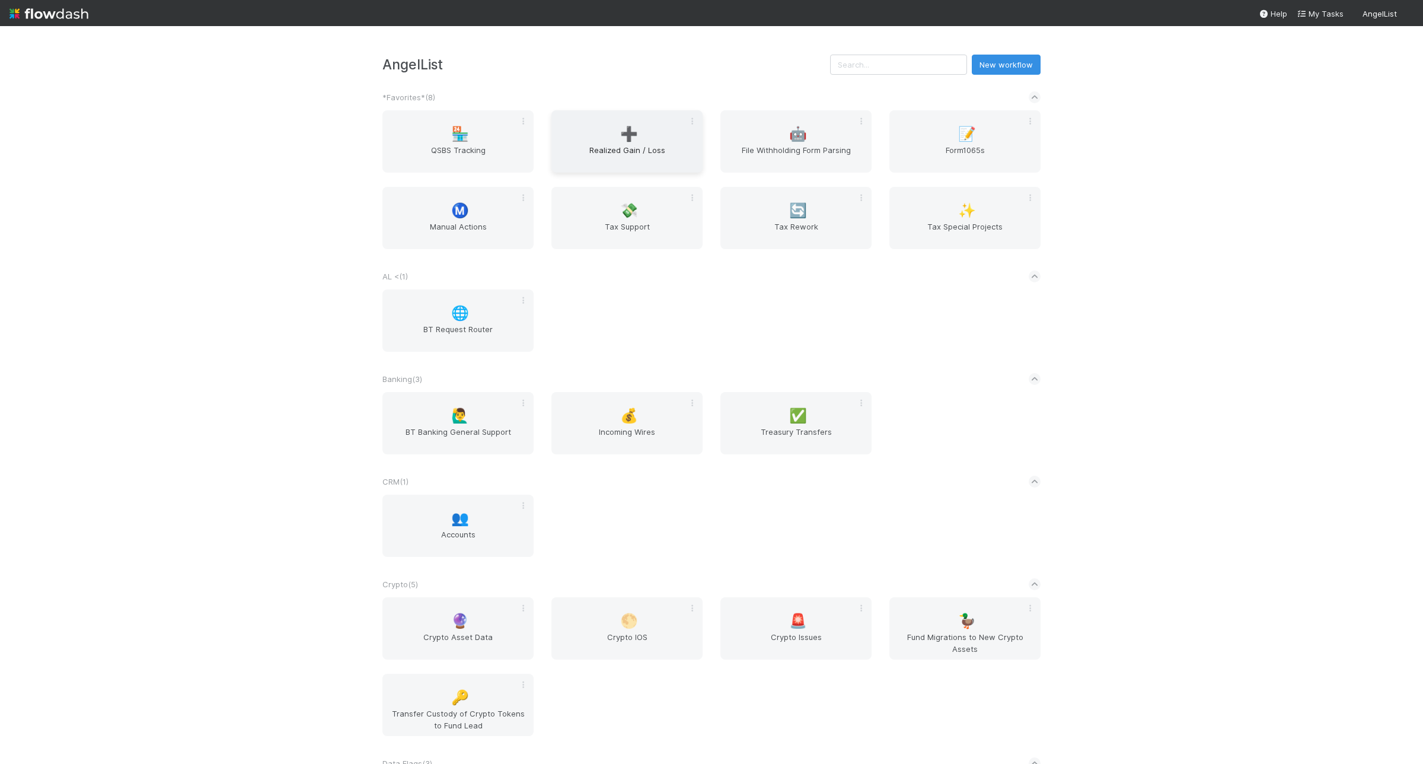
click at [597, 129] on div "➕ Realized Gain / Loss" at bounding box center [626, 141] width 151 height 62
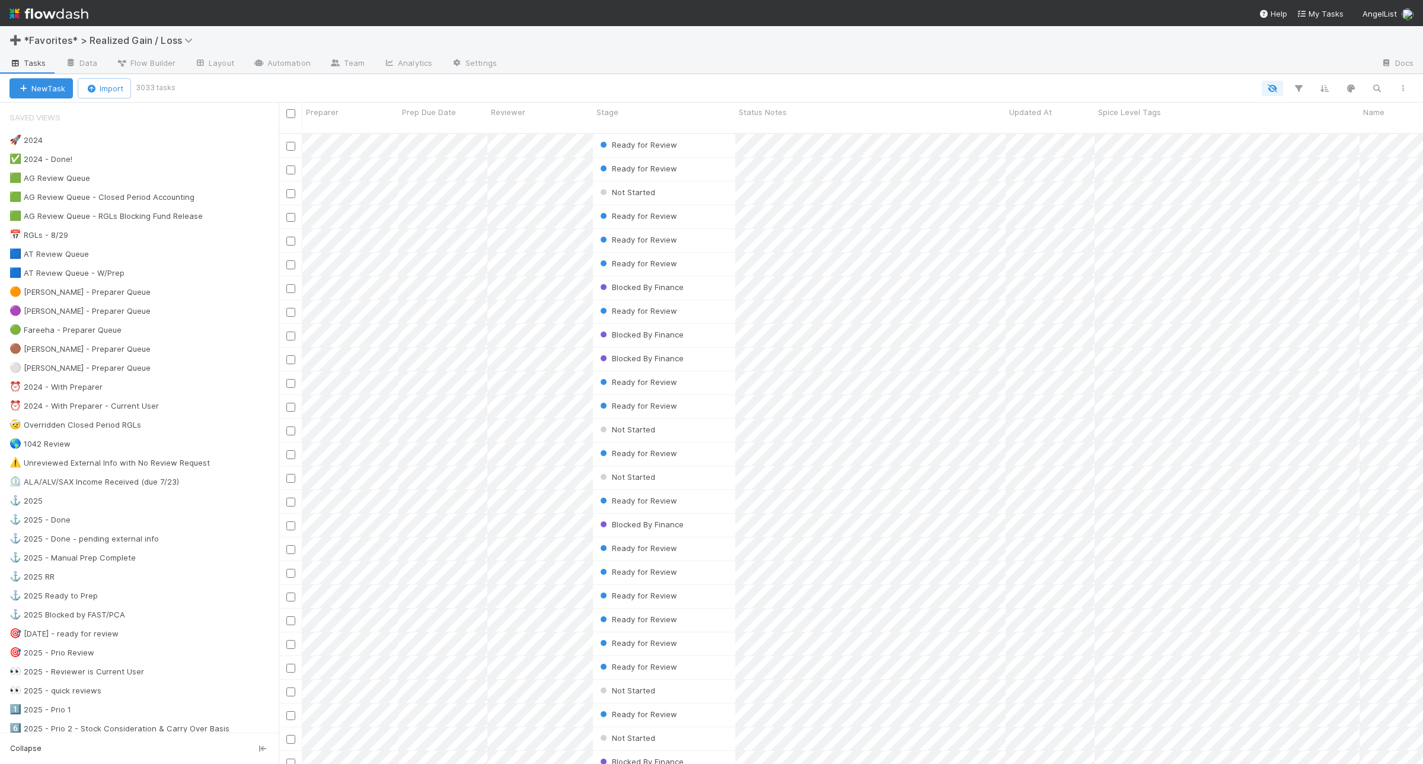
scroll to position [629, 1133]
click at [173, 248] on div "🟦 AT Review Queue 2" at bounding box center [143, 254] width 269 height 15
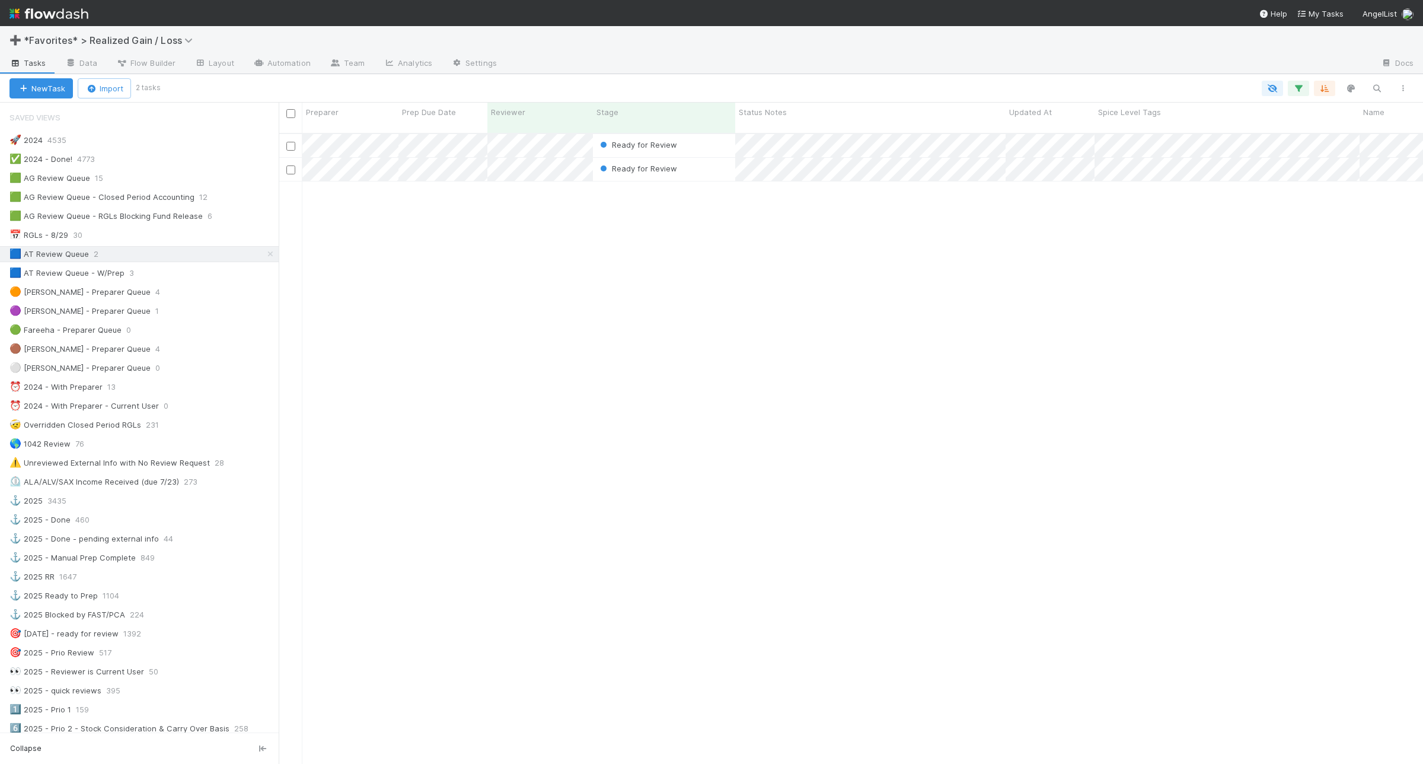
scroll to position [629, 1133]
click at [189, 271] on div "🟦 AT Review Queue - W/Prep 3" at bounding box center [143, 273] width 269 height 15
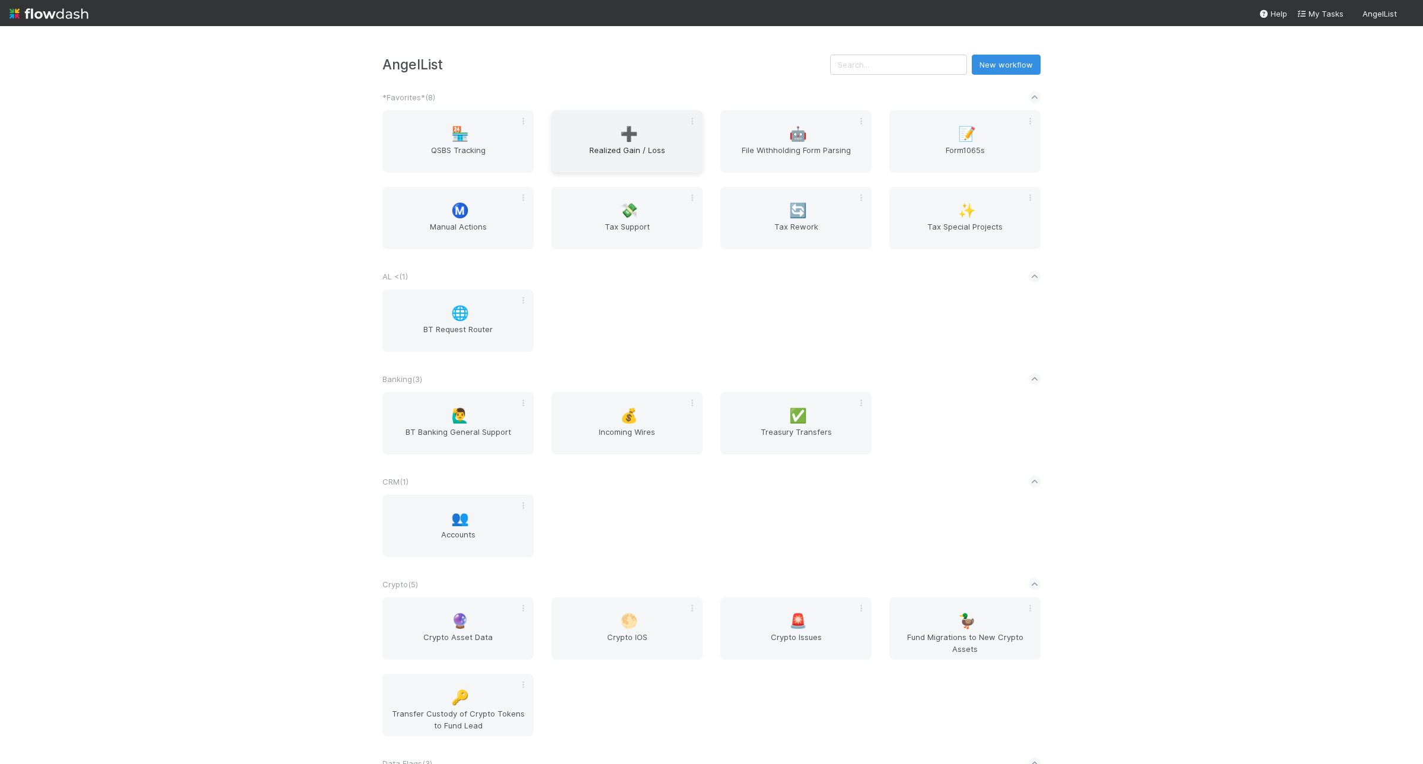
click at [606, 164] on span "Realized Gain / Loss" at bounding box center [627, 156] width 142 height 24
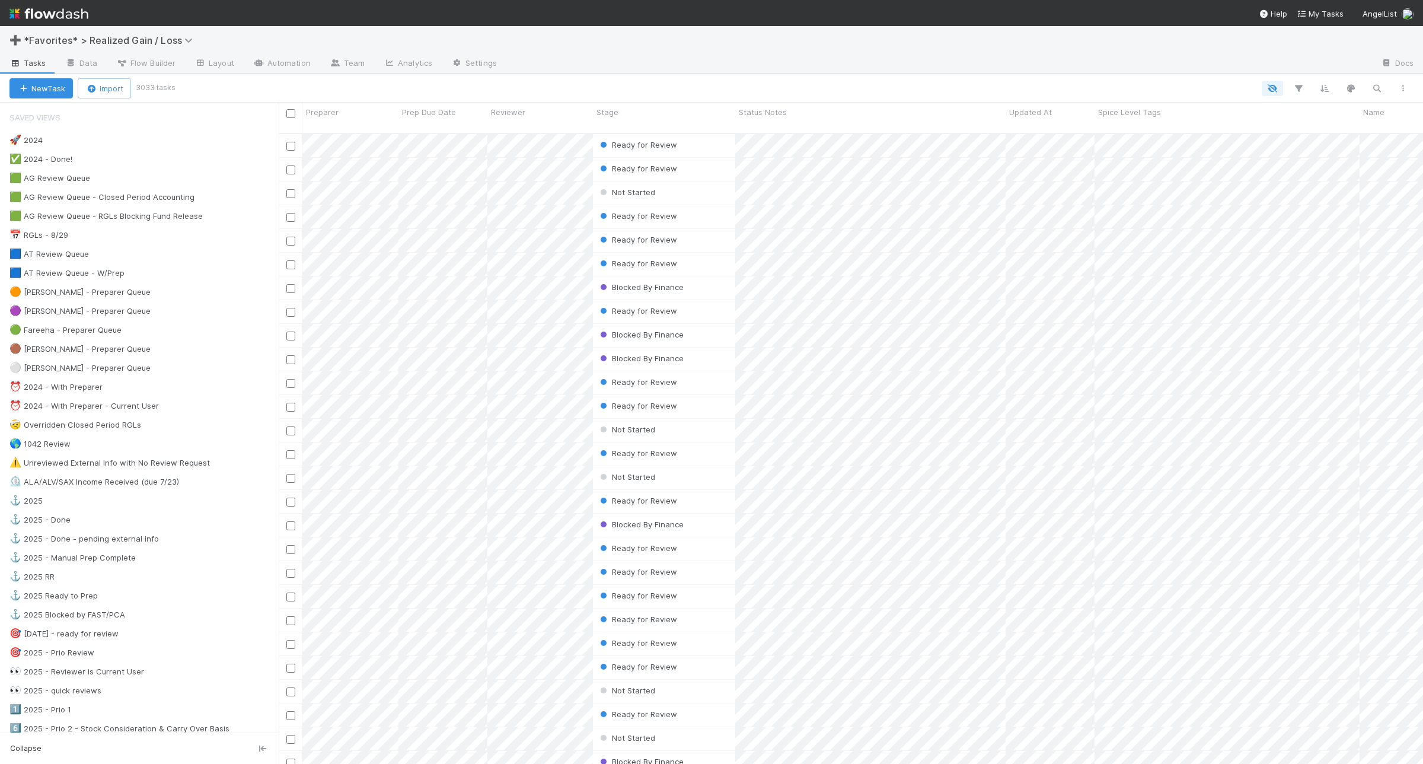
scroll to position [629, 1133]
click at [178, 262] on div "🟦 AT Review Queue 2" at bounding box center [139, 254] width 279 height 16
click at [161, 261] on div "🟦 AT Review Queue 2" at bounding box center [143, 254] width 269 height 15
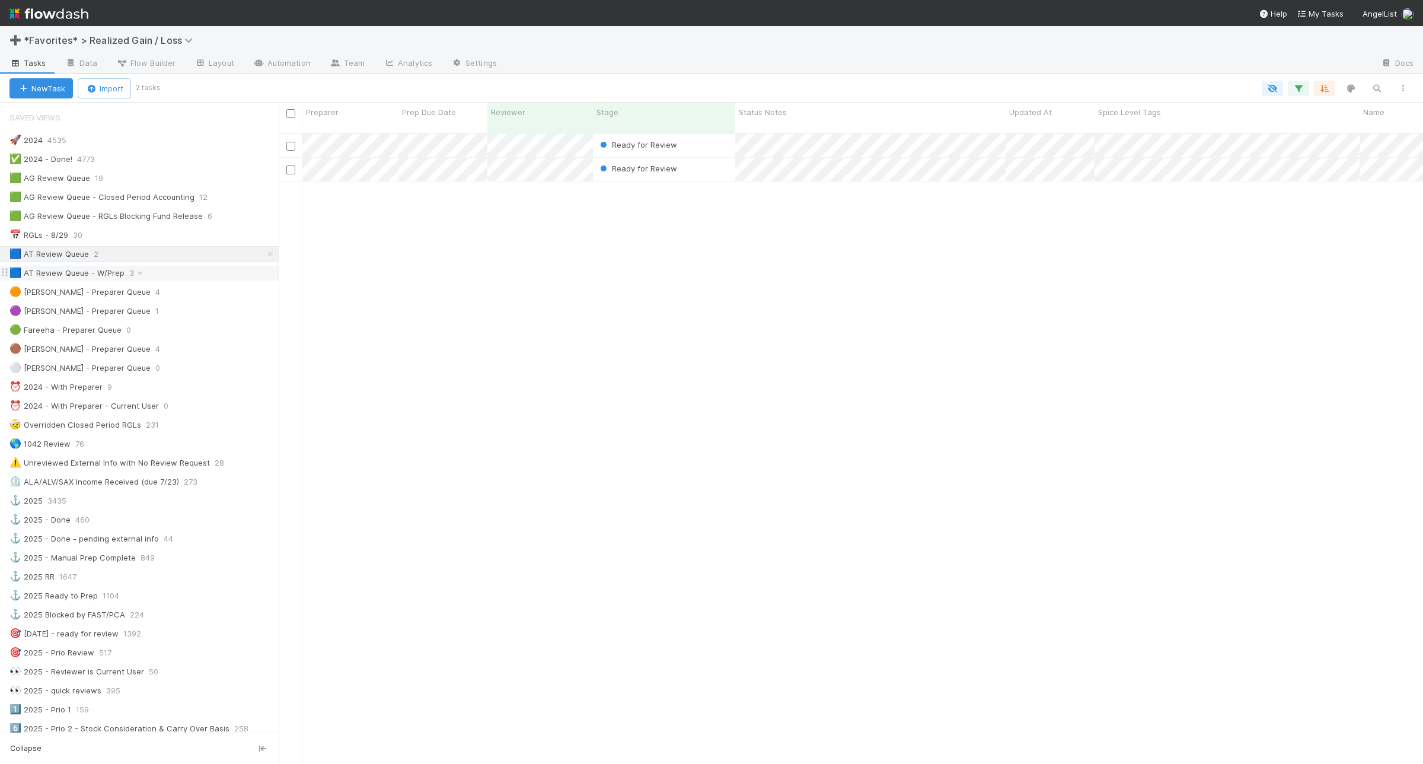
scroll to position [629, 1133]
click at [170, 279] on div "🟦 AT Review Queue - W/Prep 3" at bounding box center [143, 273] width 269 height 15
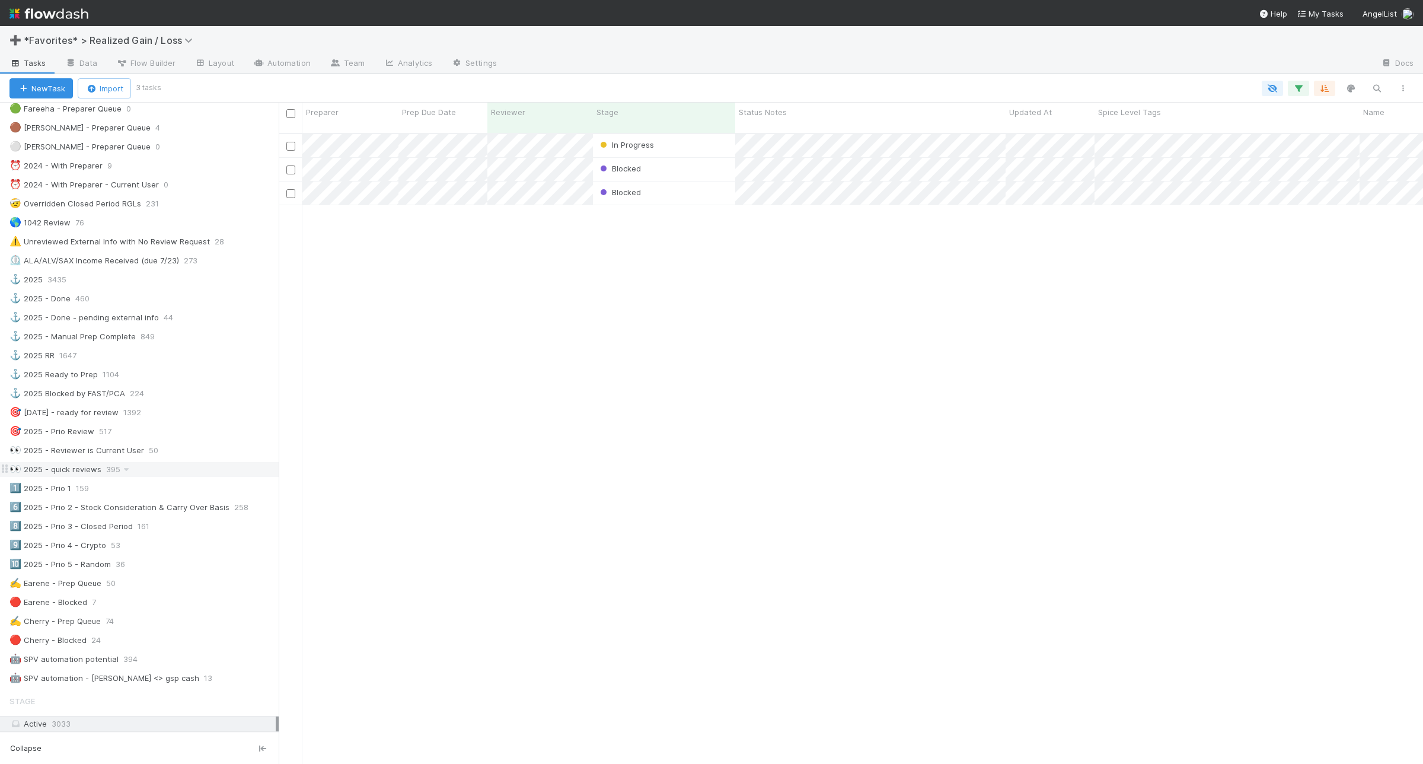
scroll to position [222, 0]
click at [190, 452] on div "👀 2025 - Reviewer is Current User 50" at bounding box center [143, 449] width 269 height 15
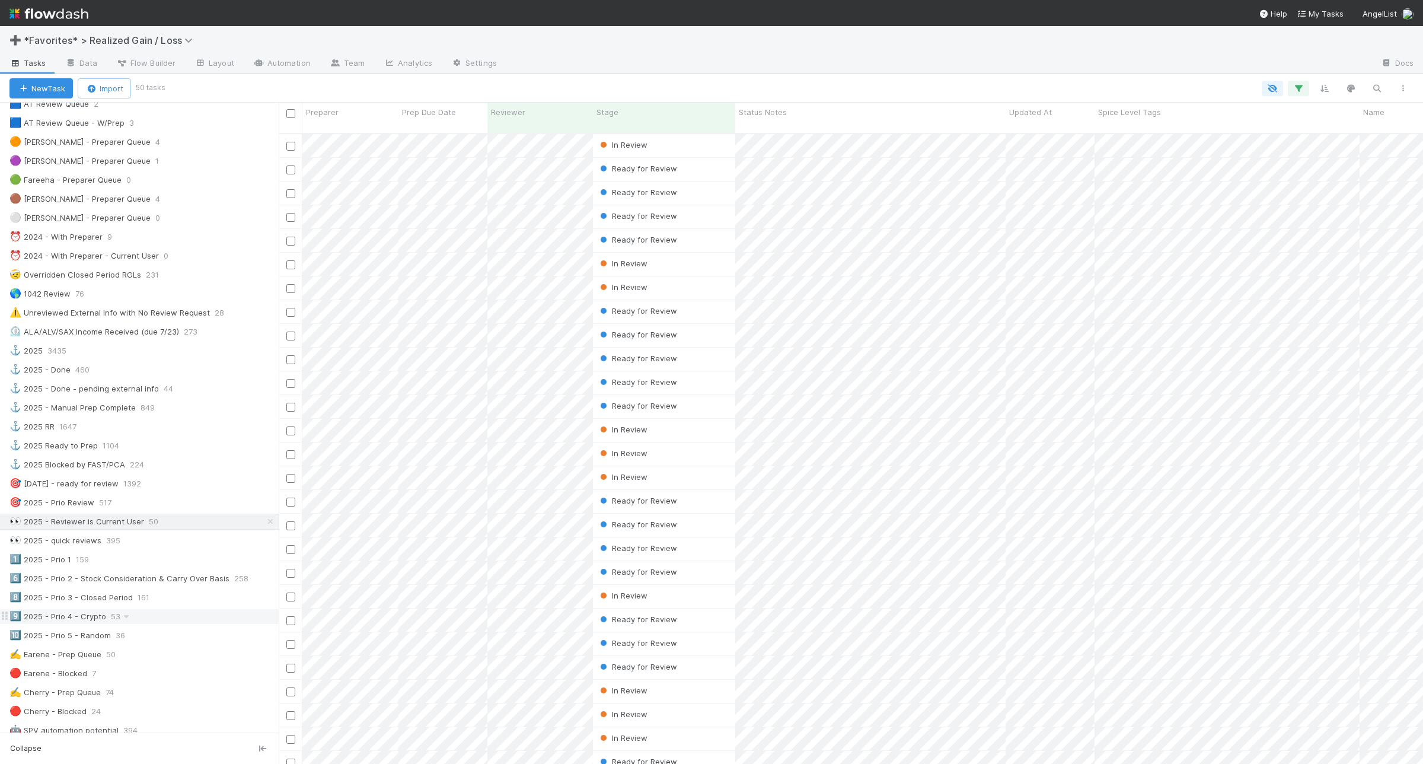
scroll to position [148, 0]
click at [175, 512] on div "🎯 2025 - Prio Review 517" at bounding box center [143, 504] width 269 height 15
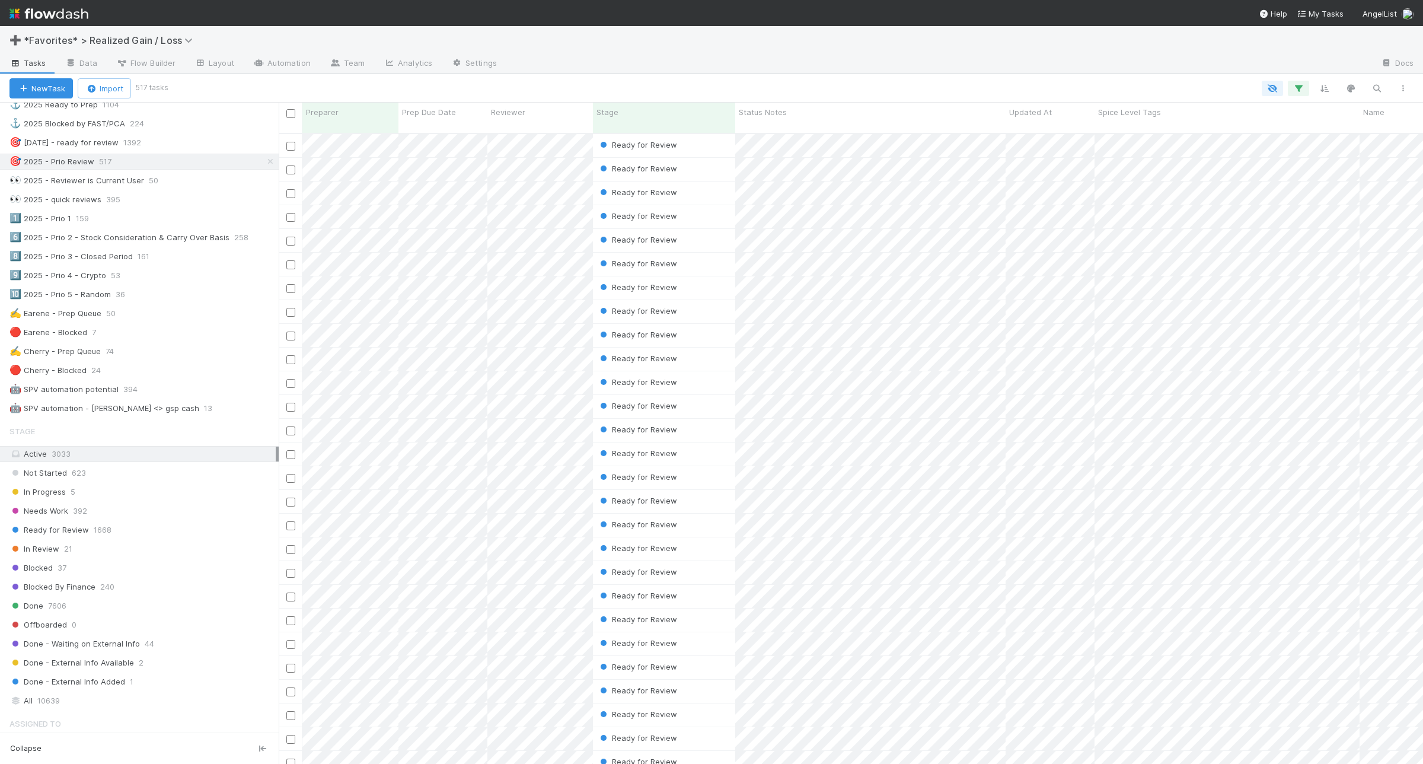
scroll to position [445, 0]
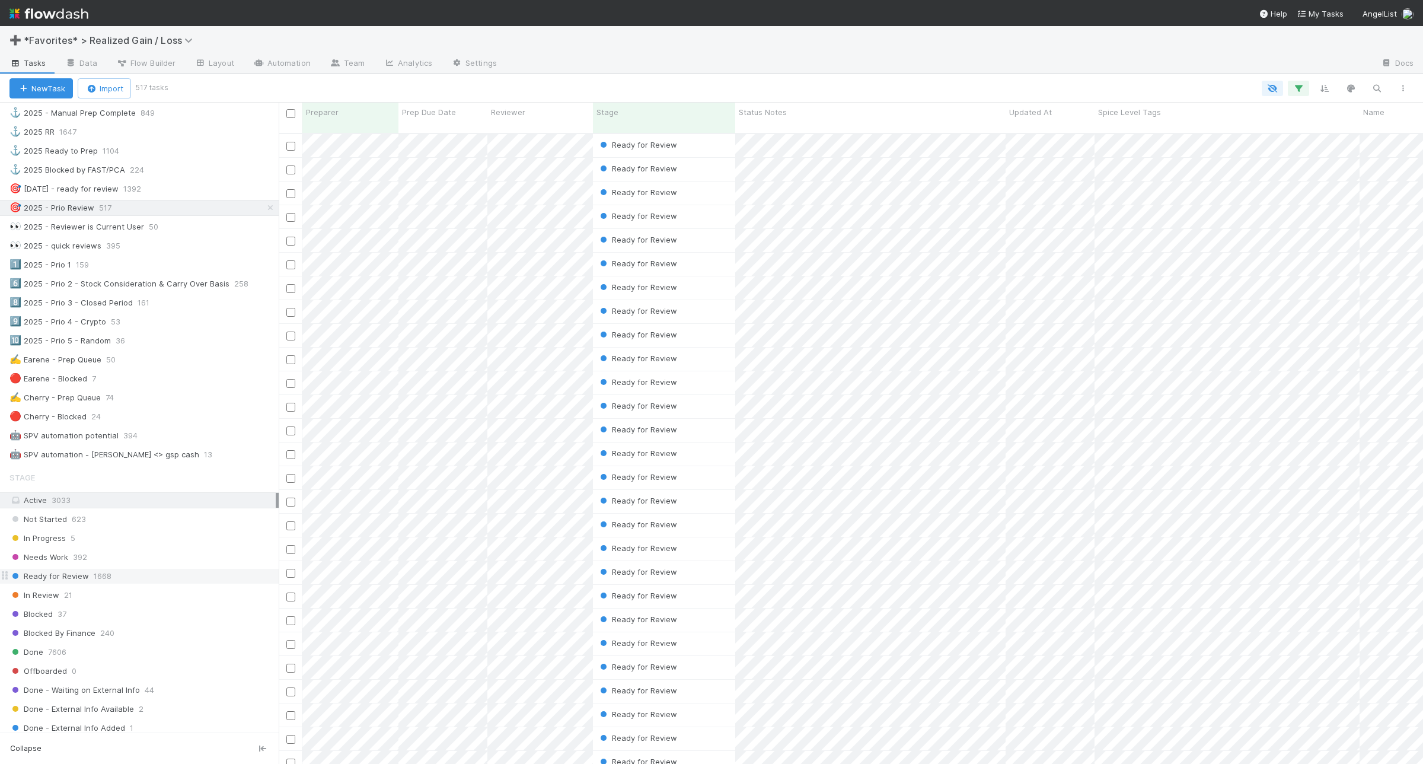
click at [139, 583] on div "Ready for Review 1668" at bounding box center [143, 576] width 269 height 15
click at [1296, 87] on icon "button" at bounding box center [1299, 88] width 12 height 11
click at [967, 267] on link "And.." at bounding box center [964, 262] width 37 height 17
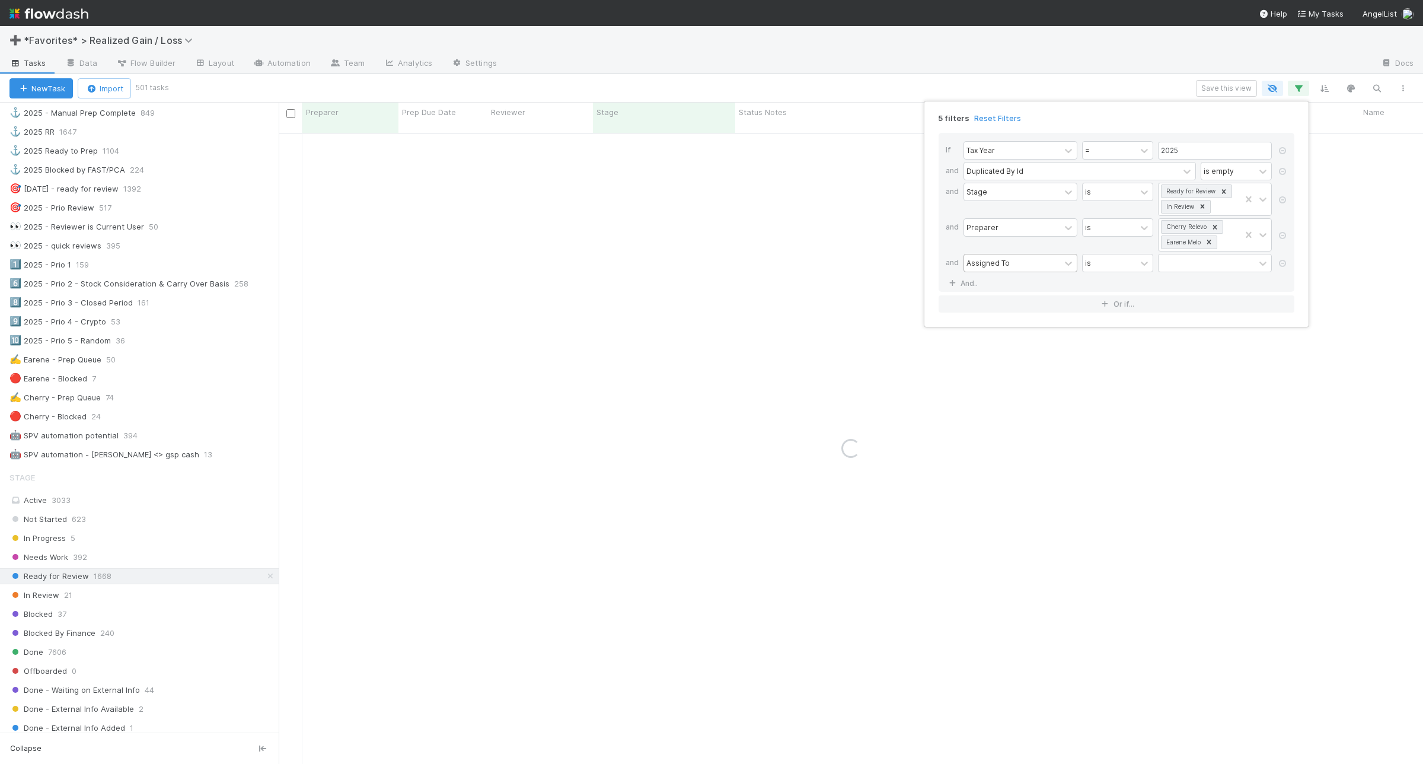
click at [992, 264] on div "Assigned To" at bounding box center [988, 262] width 43 height 11
type input "paral"
click at [1098, 262] on div "contains" at bounding box center [1100, 262] width 30 height 11
click at [1102, 442] on div "is empty" at bounding box center [1117, 445] width 71 height 20
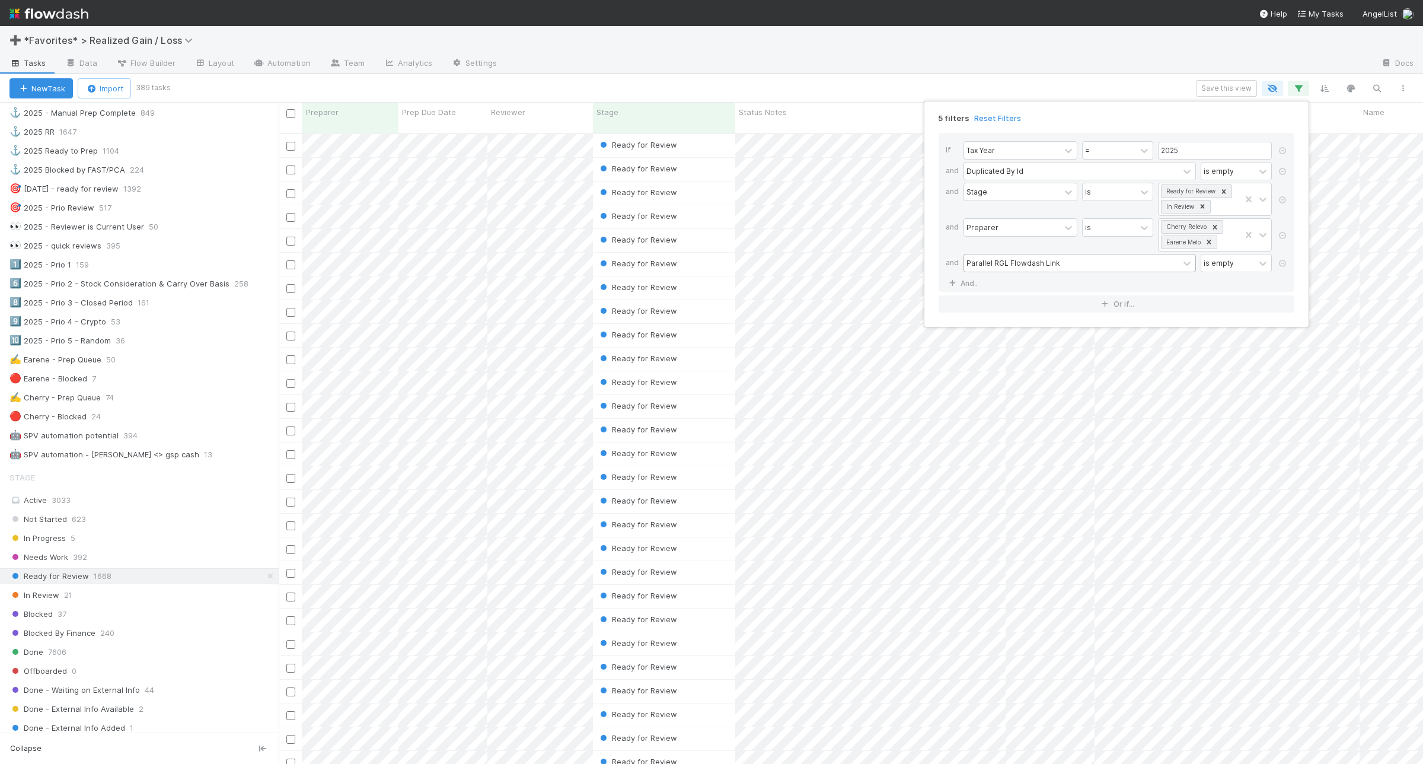
click at [962, 65] on div "5 filters Reset Filters If Tax Year = 2025 and Duplicated By Id is empty and St…" at bounding box center [711, 382] width 1423 height 764
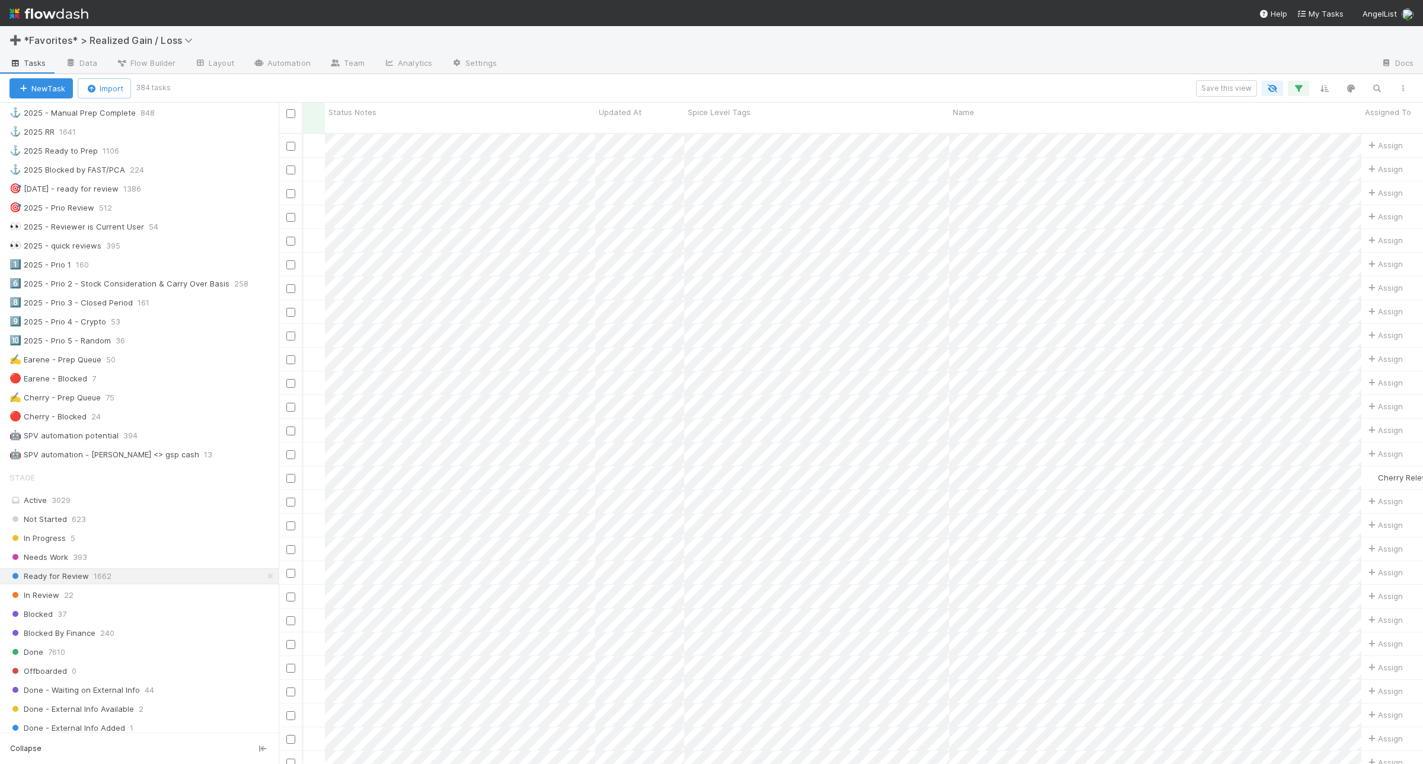
scroll to position [0, 468]
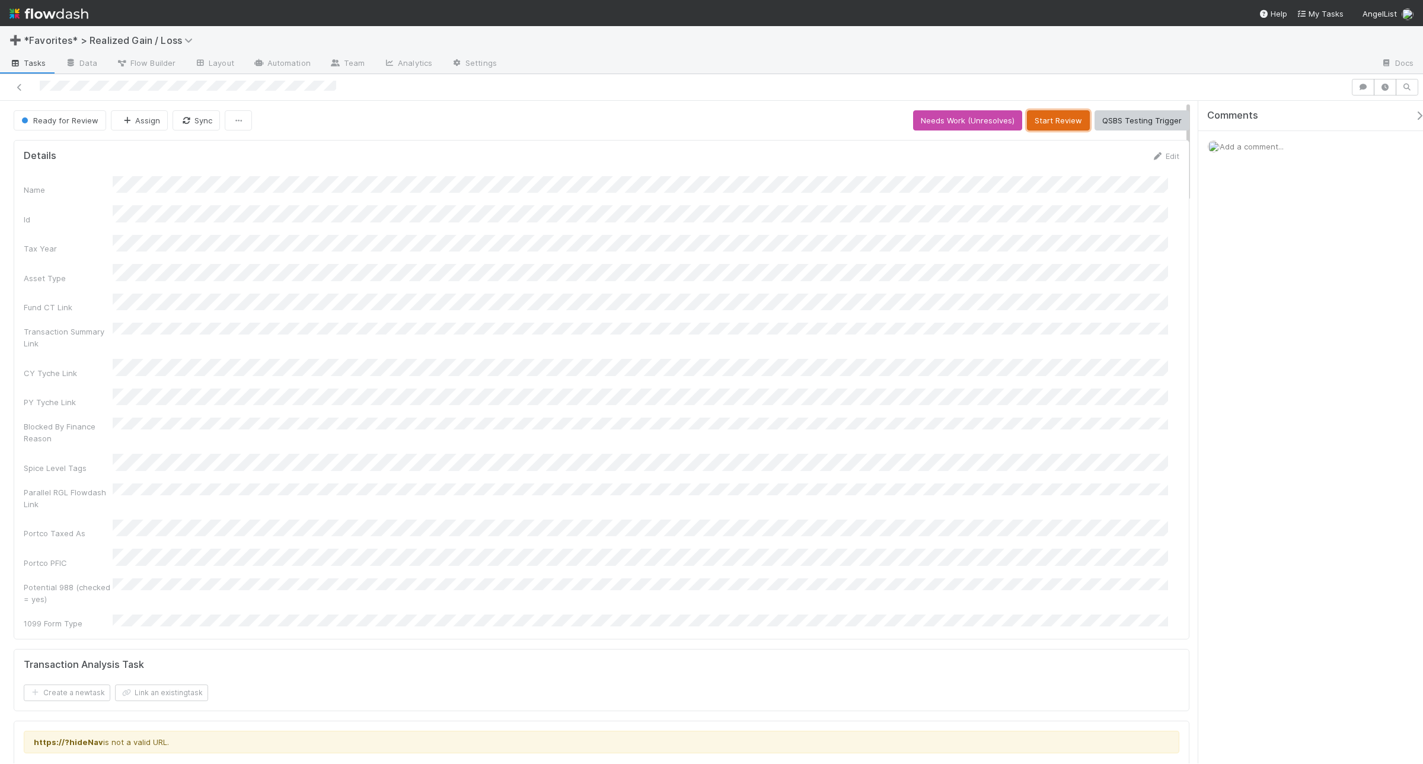
click at [1055, 119] on button "Start Review" at bounding box center [1058, 120] width 63 height 20
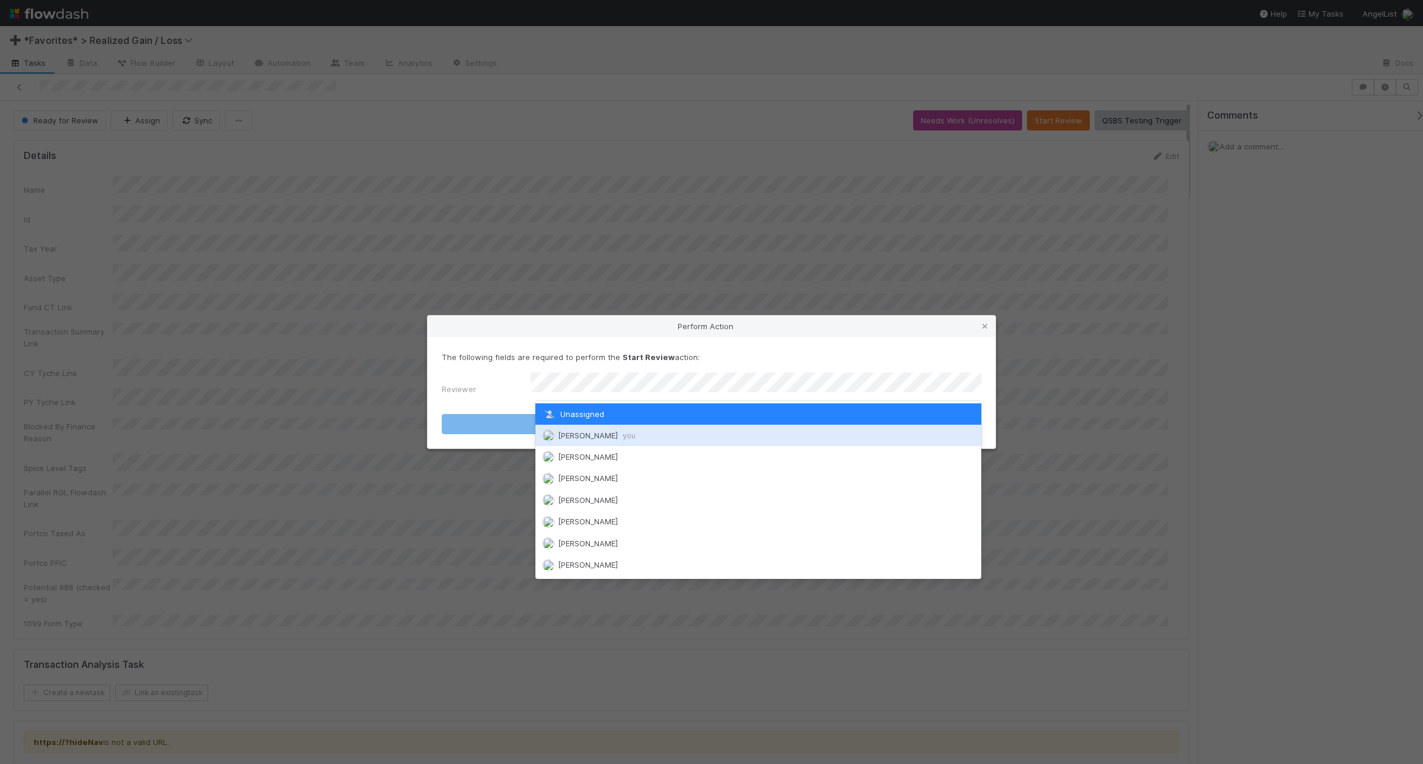
click at [660, 436] on div "[PERSON_NAME] you" at bounding box center [758, 435] width 446 height 21
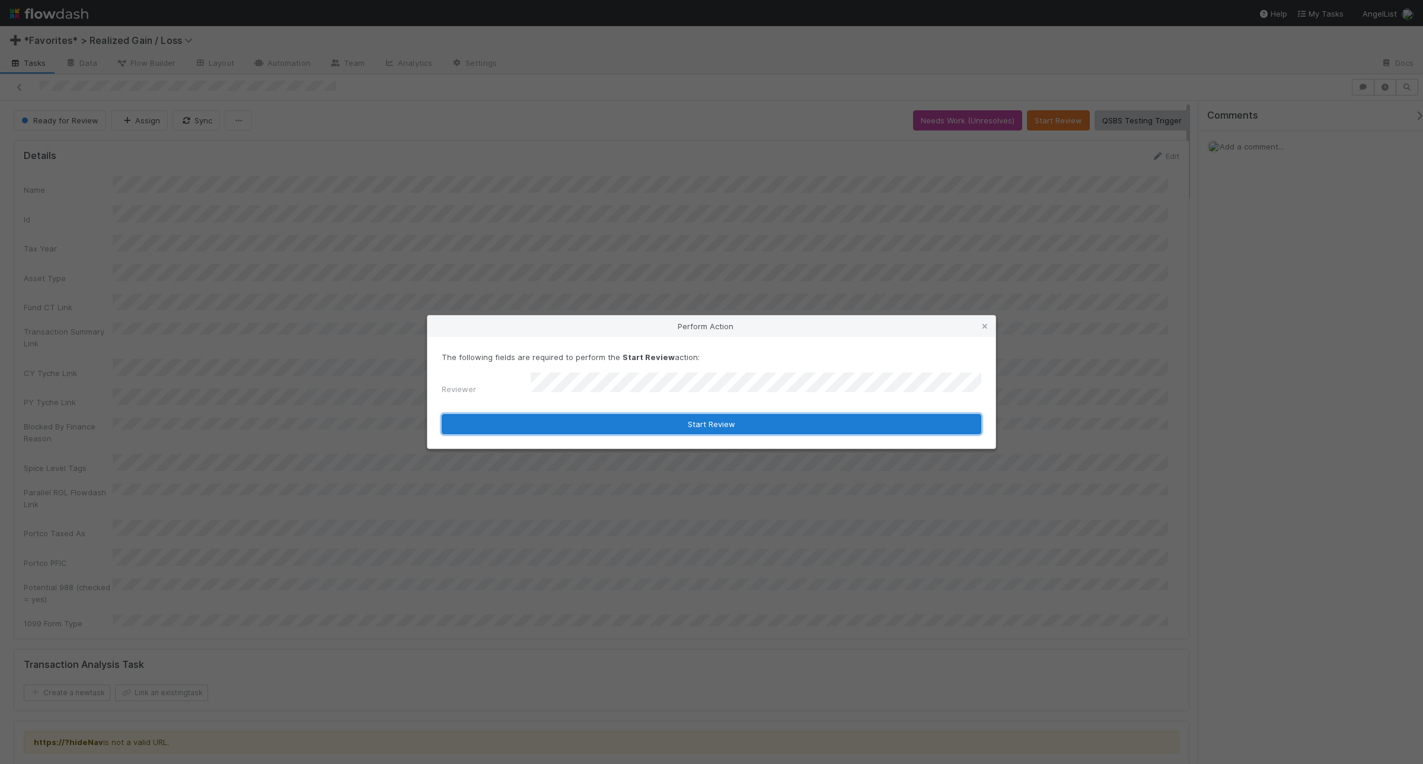
click at [664, 419] on button "Start Review" at bounding box center [712, 424] width 540 height 20
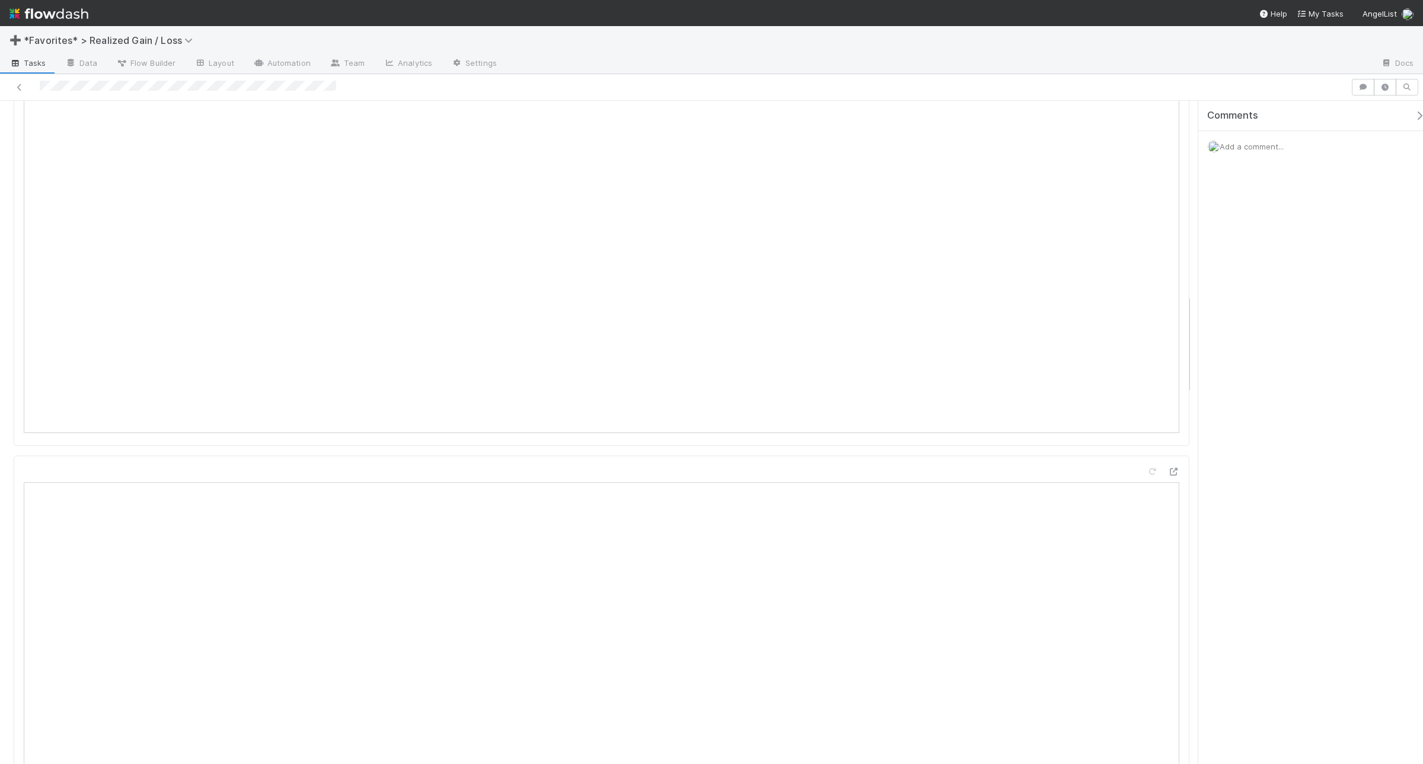
scroll to position [1351, 0]
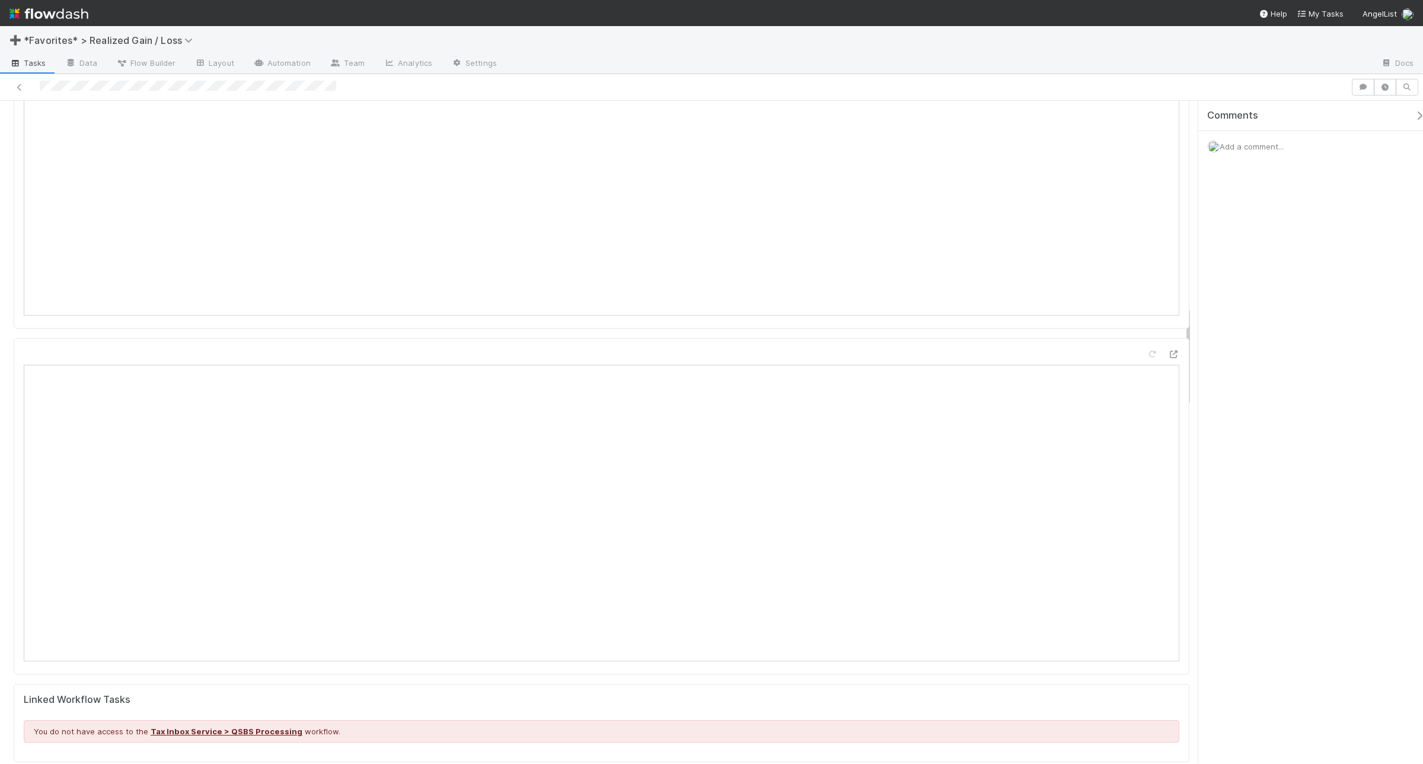
click at [1264, 147] on span "Add a comment..." at bounding box center [1252, 146] width 64 height 9
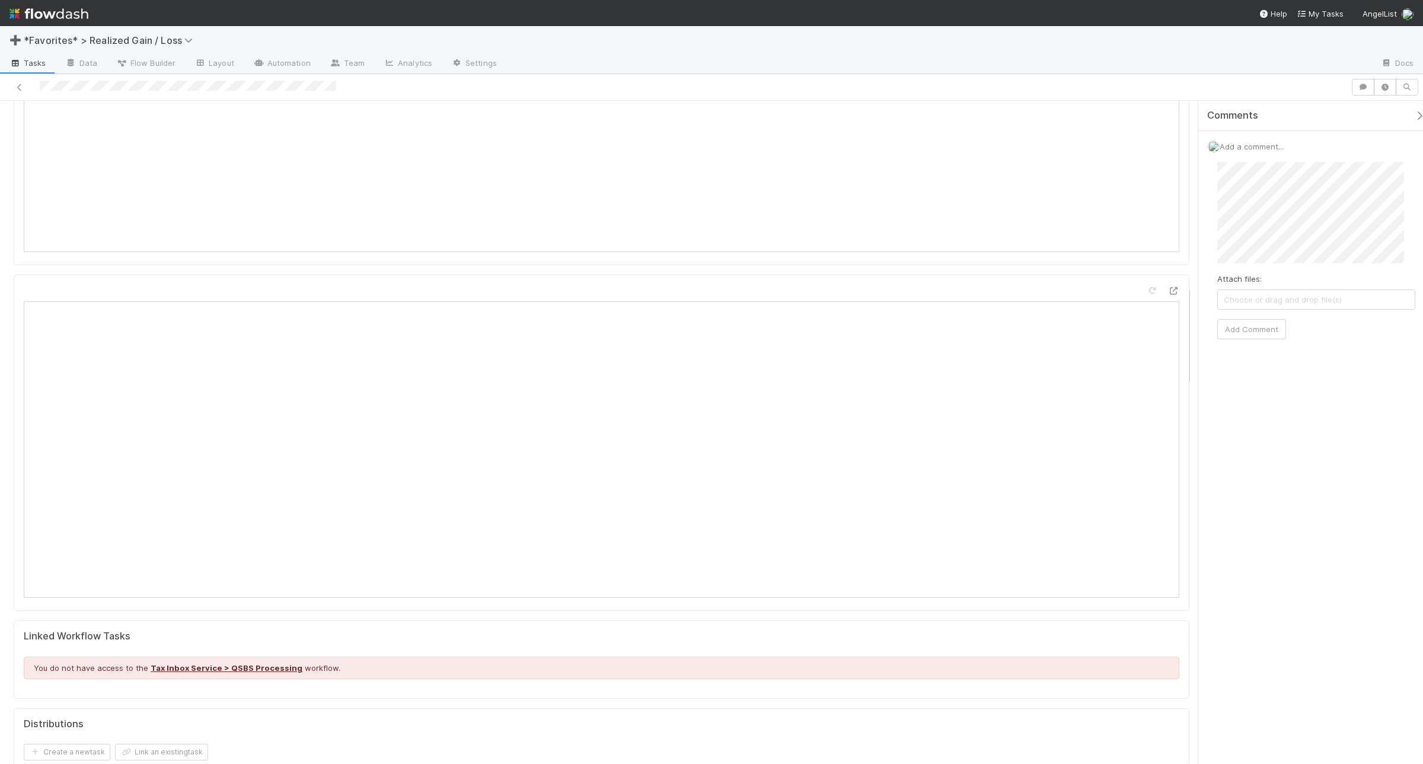
scroll to position [1425, 0]
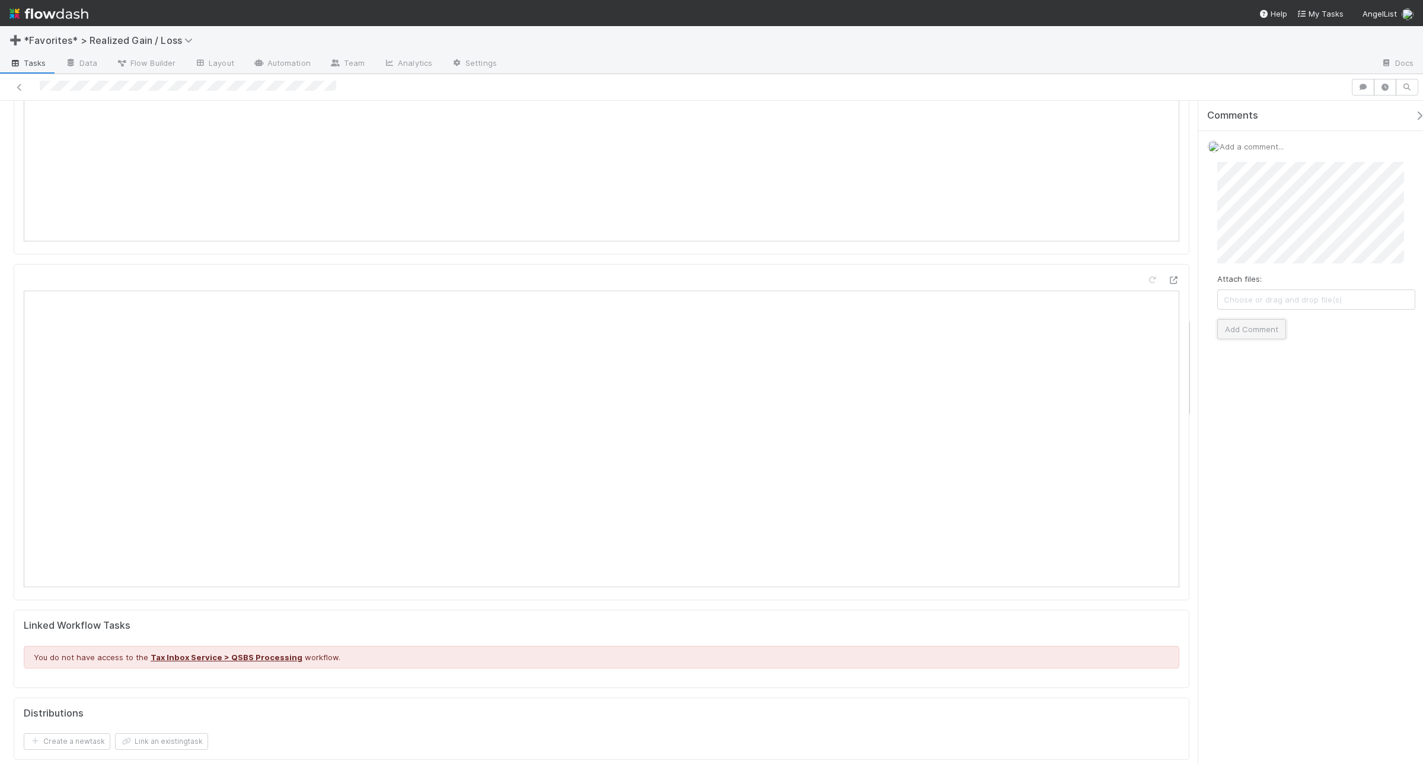
click at [1258, 321] on button "Add Comment" at bounding box center [1251, 329] width 69 height 20
click at [1394, 179] on icon at bounding box center [1400, 178] width 12 height 8
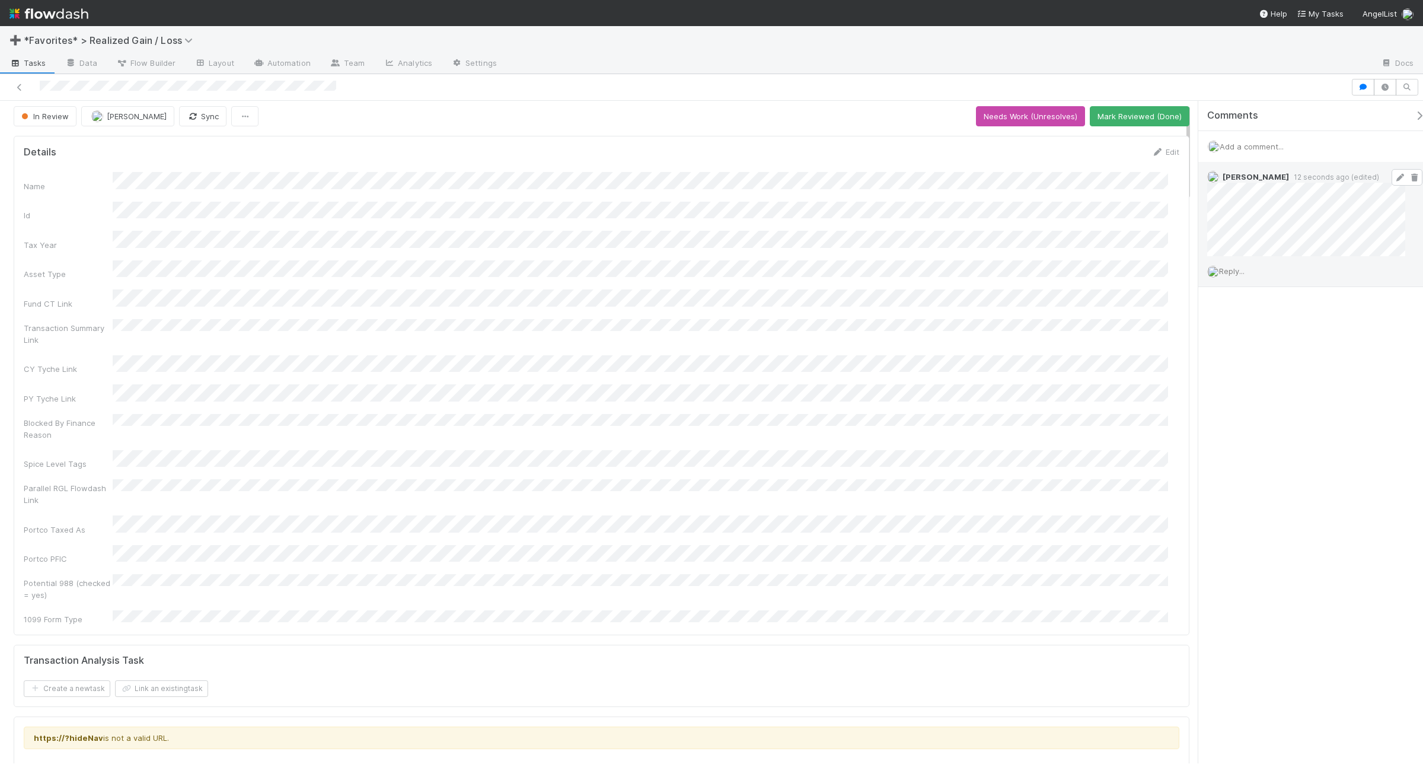
scroll to position [0, 0]
click at [1134, 127] on button "Mark Reviewed (Done)" at bounding box center [1140, 120] width 100 height 20
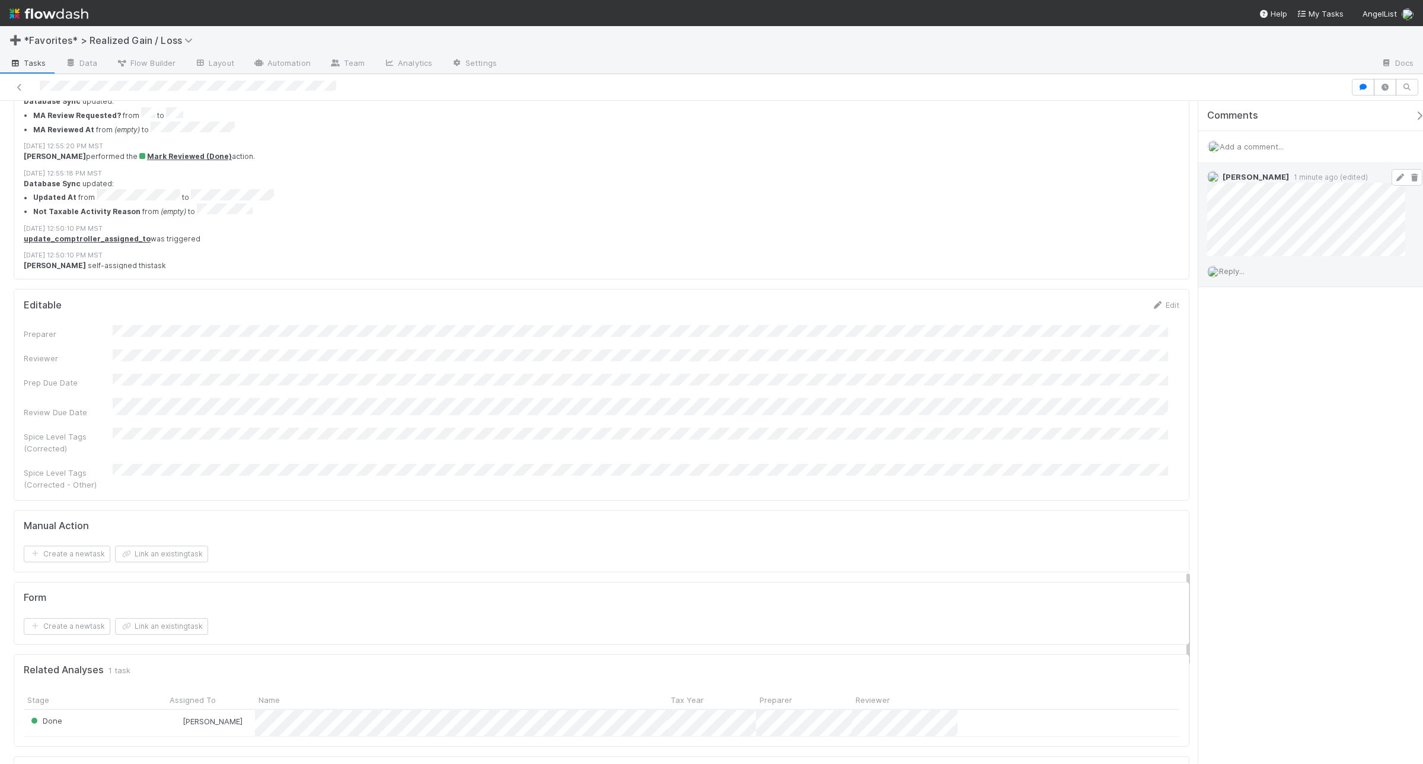
scroll to position [3187, 0]
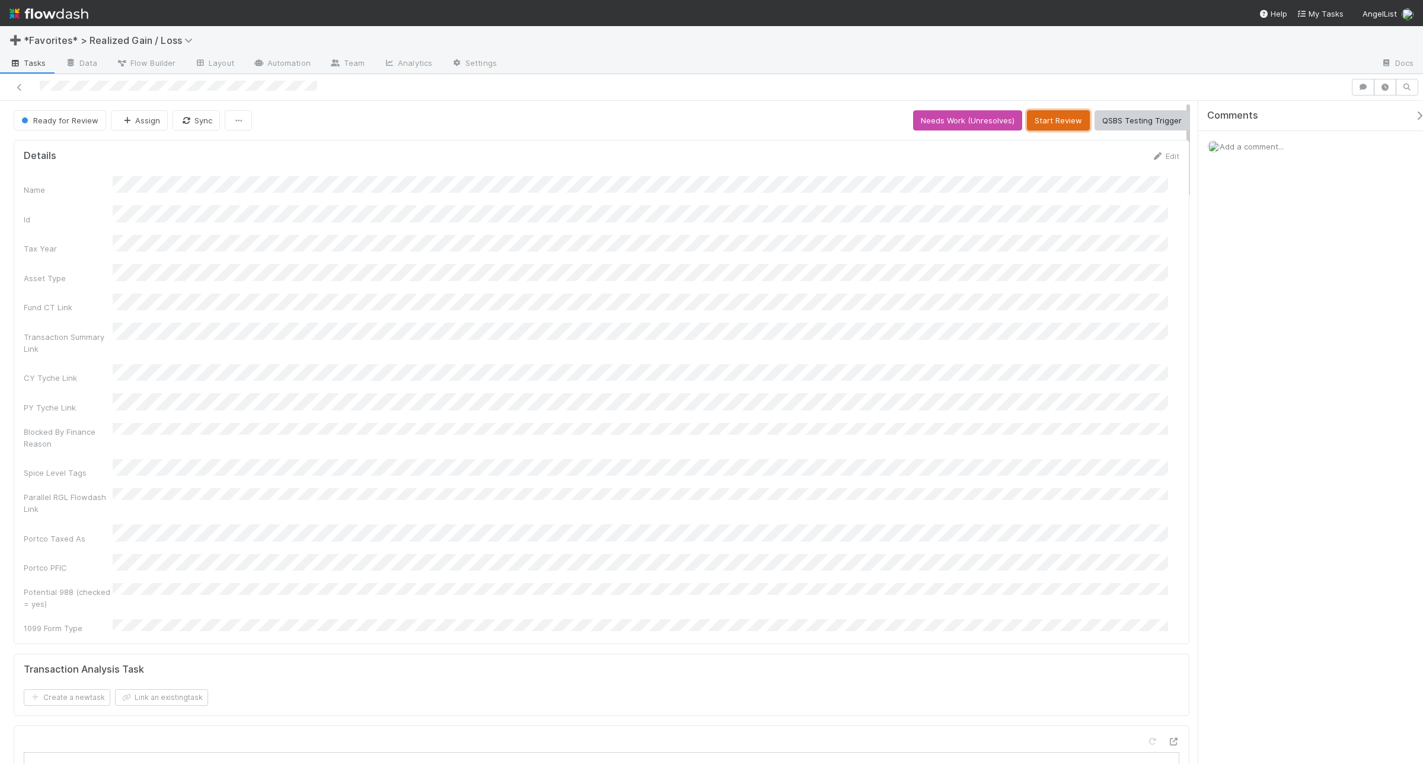
click at [1030, 123] on button "Start Review" at bounding box center [1058, 120] width 63 height 20
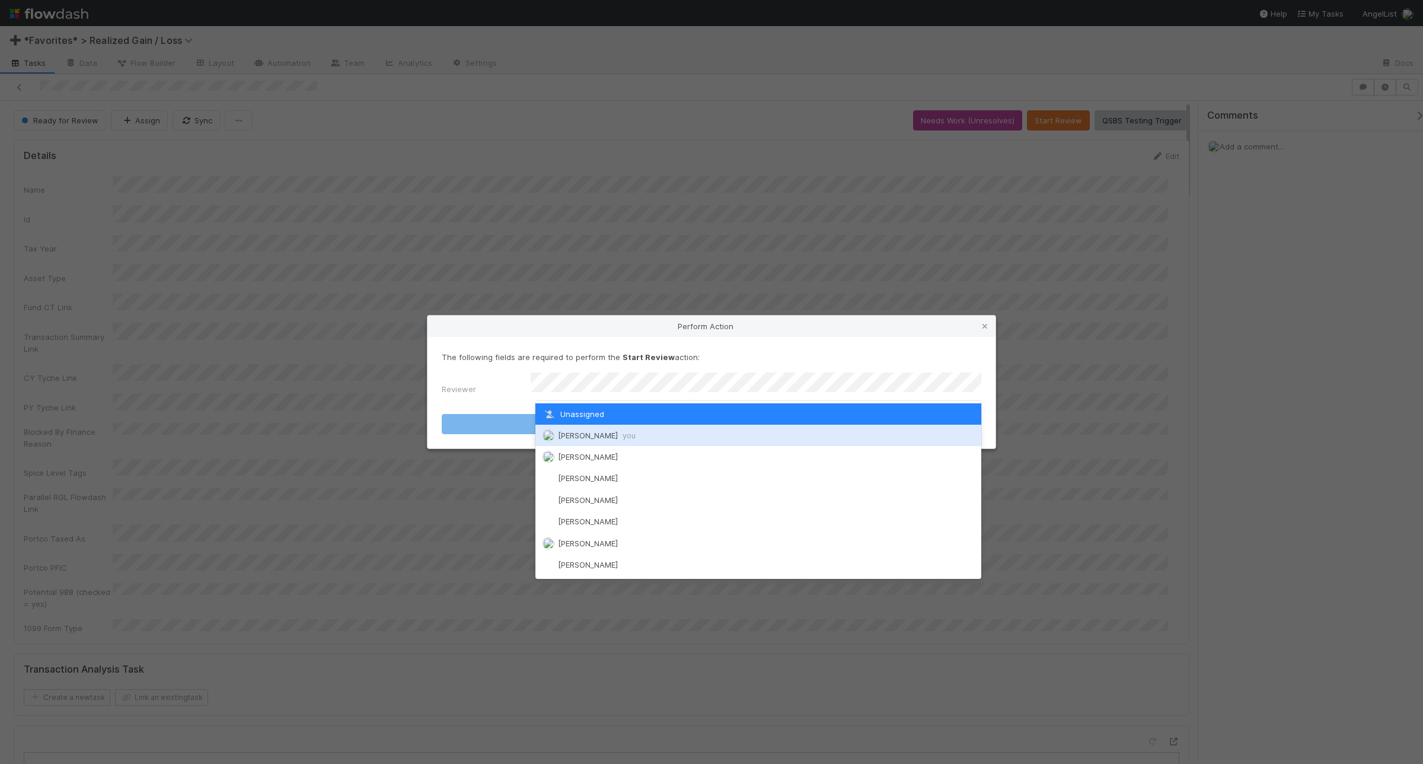
click at [670, 425] on div "Andrea Tidrow you" at bounding box center [758, 435] width 446 height 21
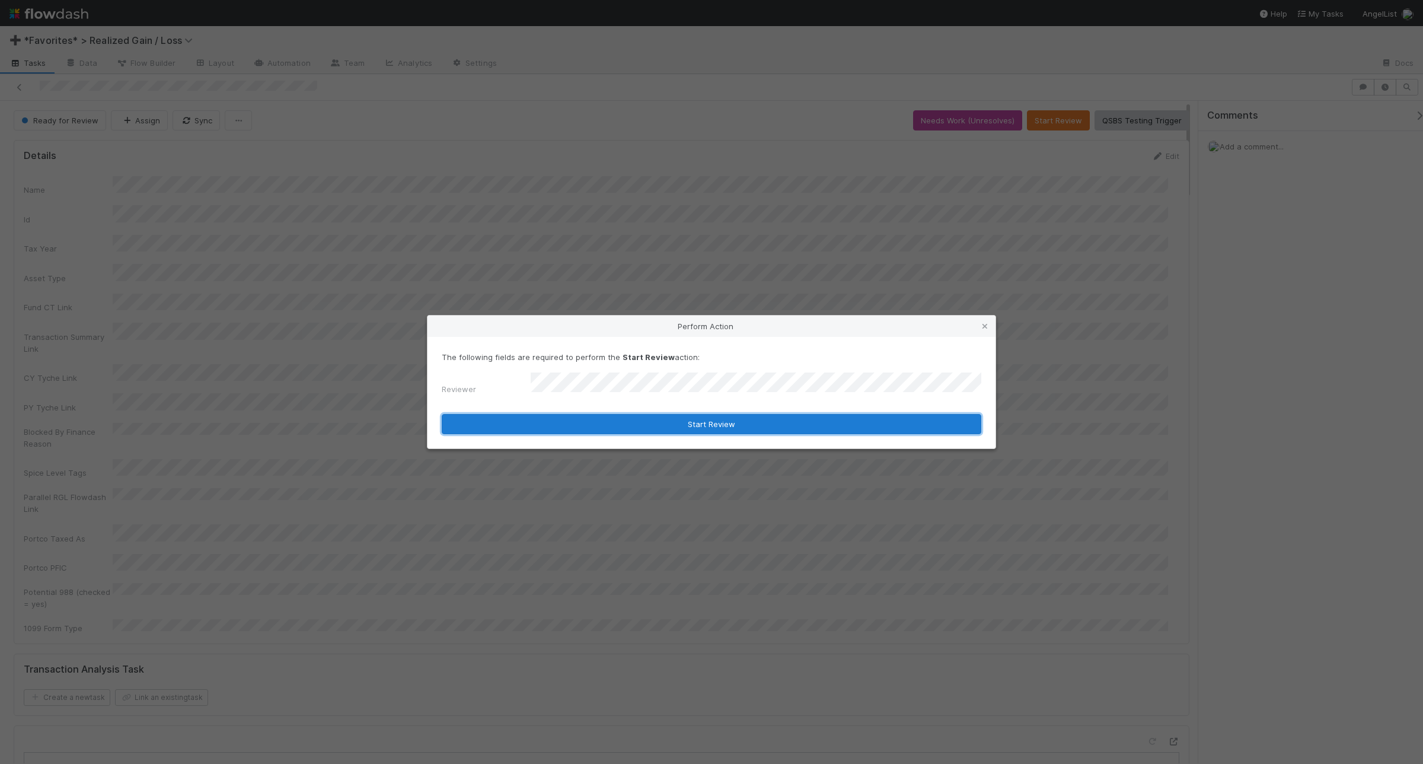
click at [681, 419] on button "Start Review" at bounding box center [712, 424] width 540 height 20
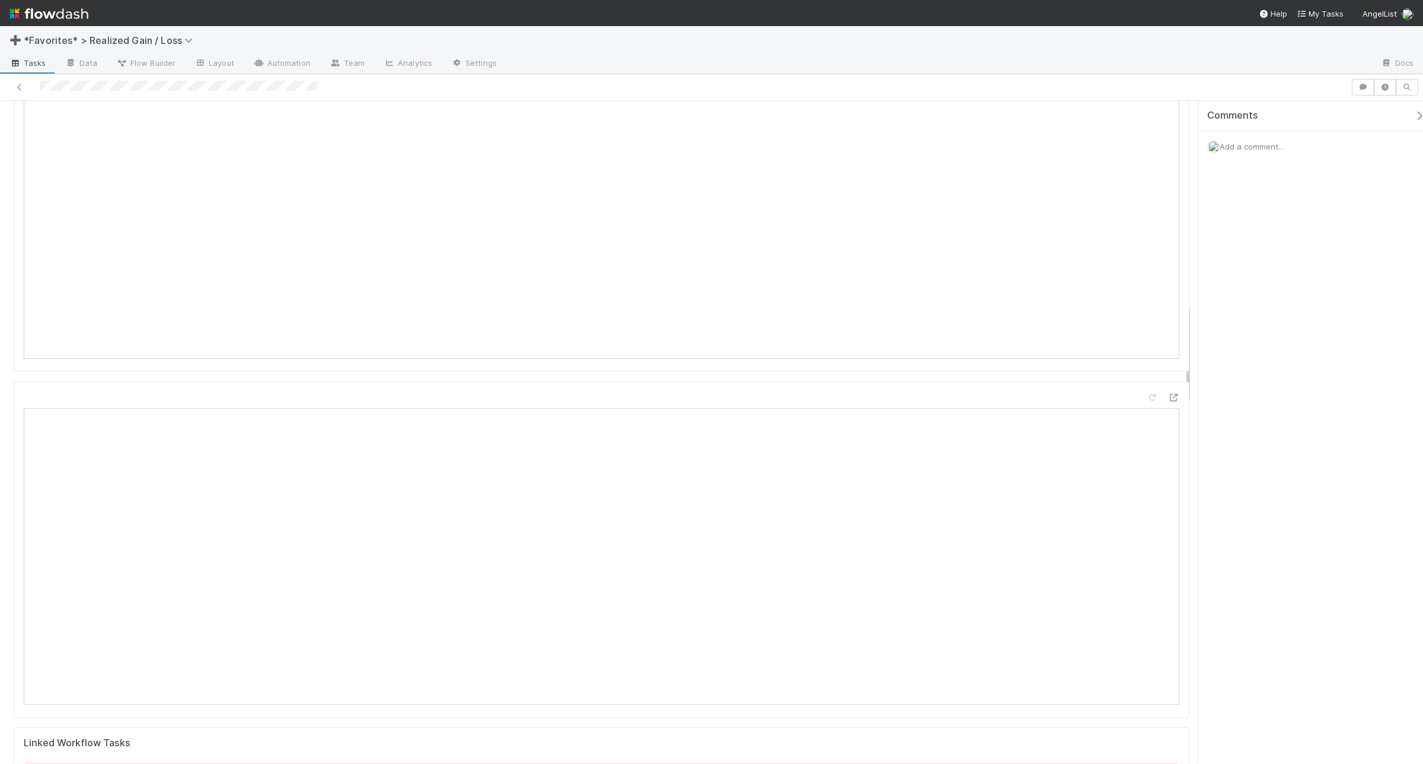
scroll to position [1299, 0]
click at [1261, 150] on span "Add a comment..." at bounding box center [1252, 146] width 64 height 9
click at [1248, 320] on button "Add Comment" at bounding box center [1251, 329] width 69 height 20
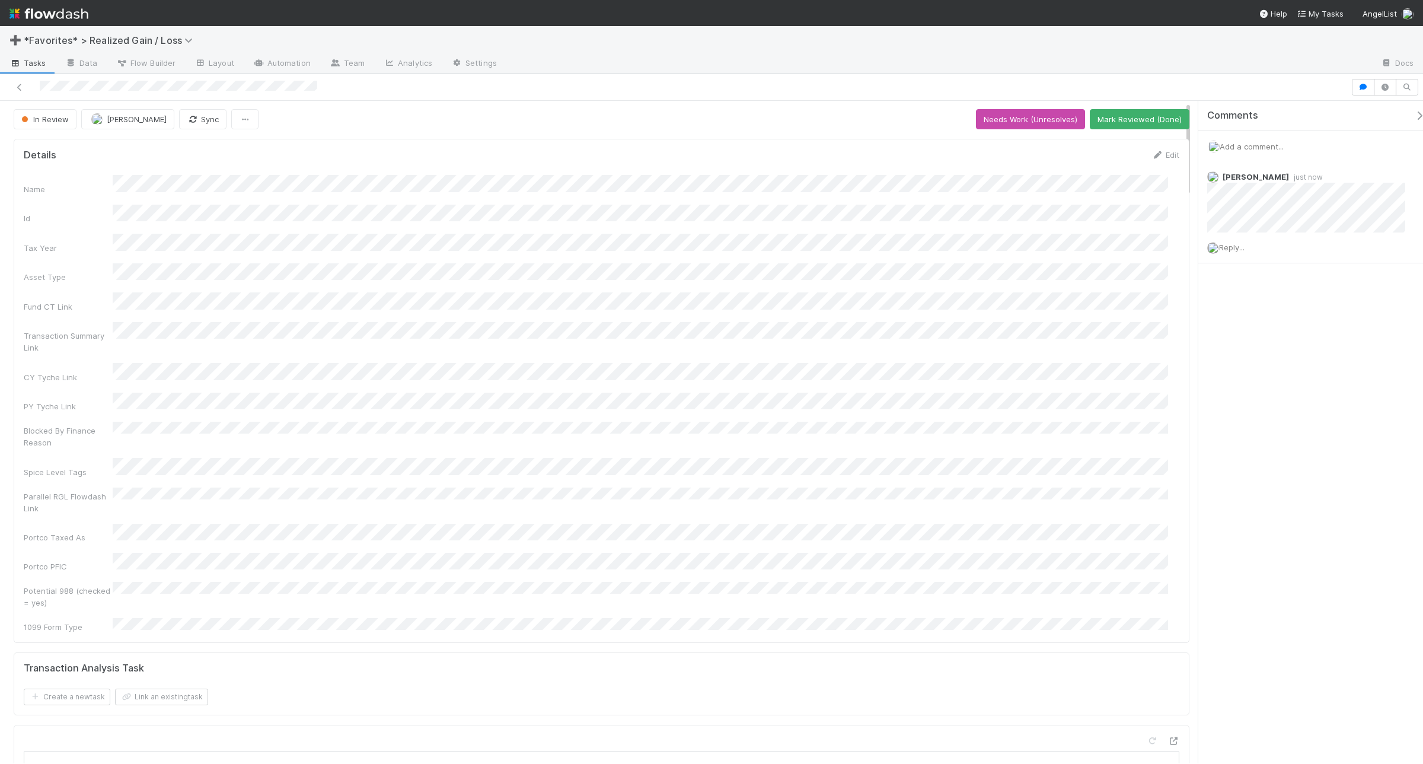
scroll to position [0, 0]
click at [1097, 122] on button "Mark Reviewed (Done)" at bounding box center [1140, 120] width 100 height 20
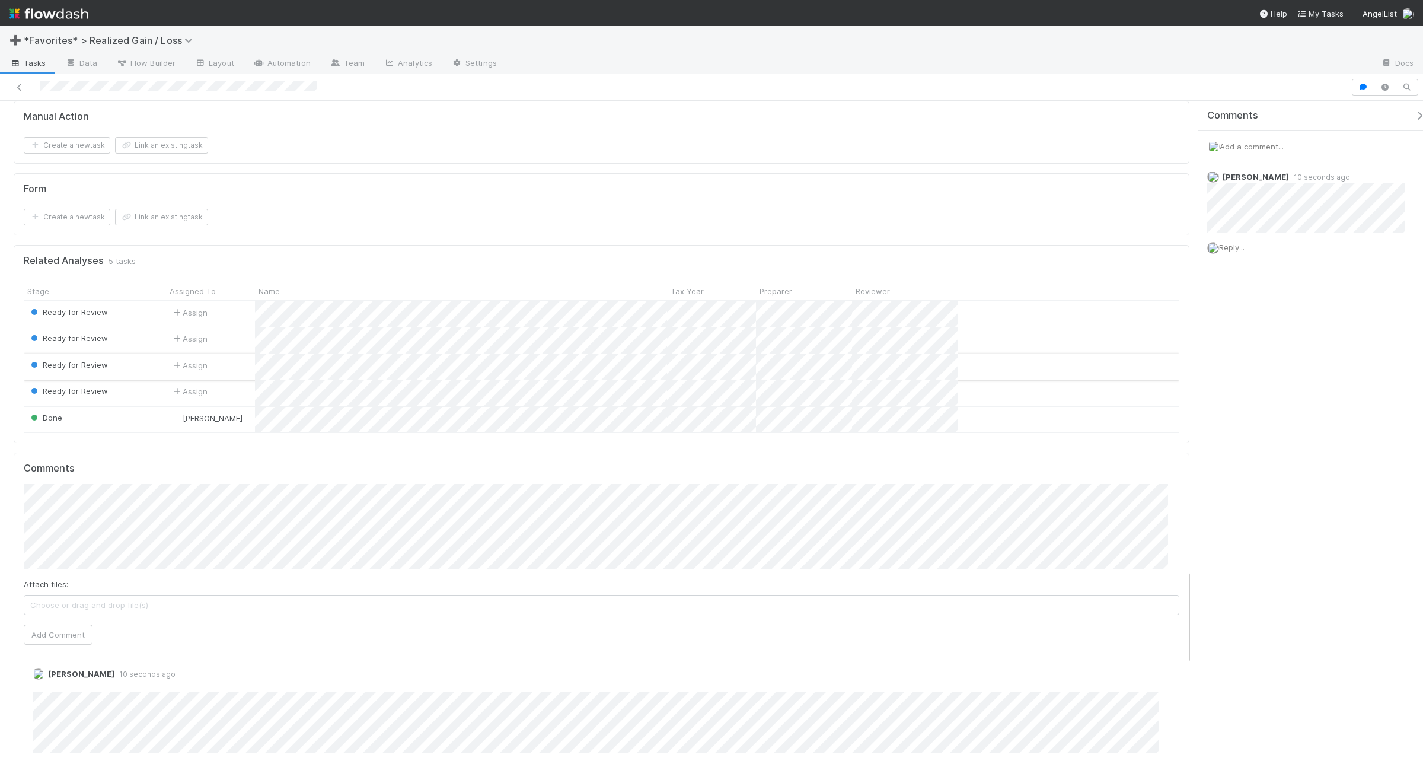
scroll to position [3261, 0]
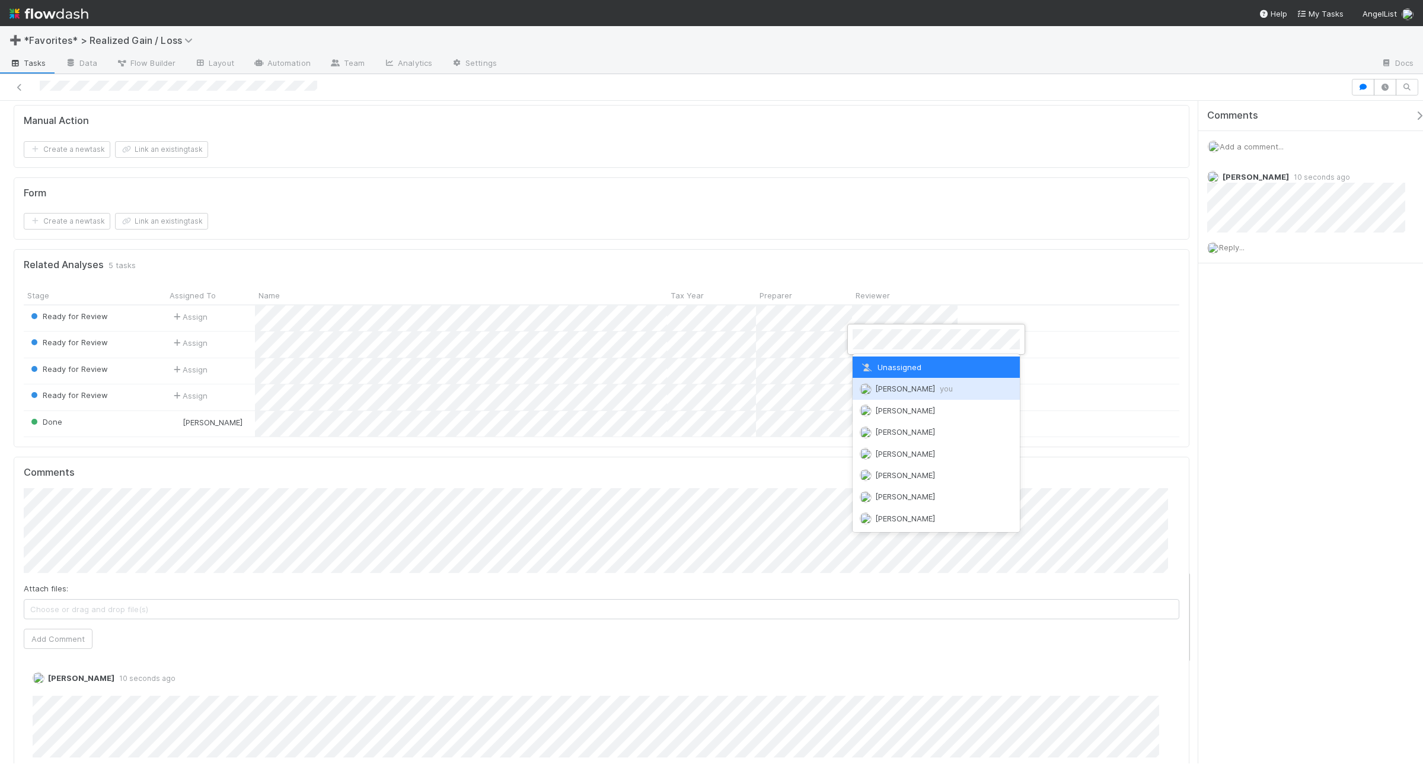
click at [864, 393] on img at bounding box center [866, 389] width 12 height 12
click at [865, 365] on img at bounding box center [866, 363] width 12 height 12
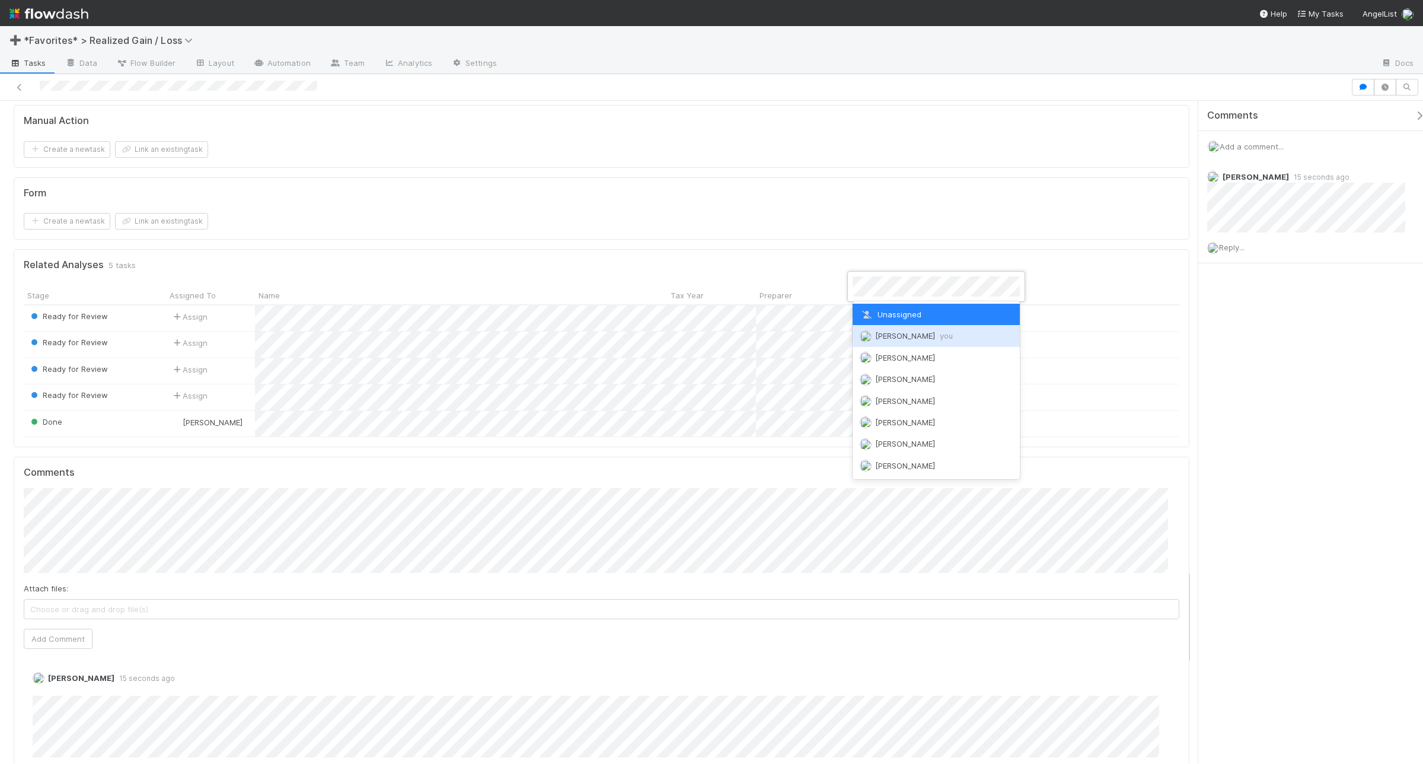
click at [863, 336] on img at bounding box center [866, 336] width 12 height 12
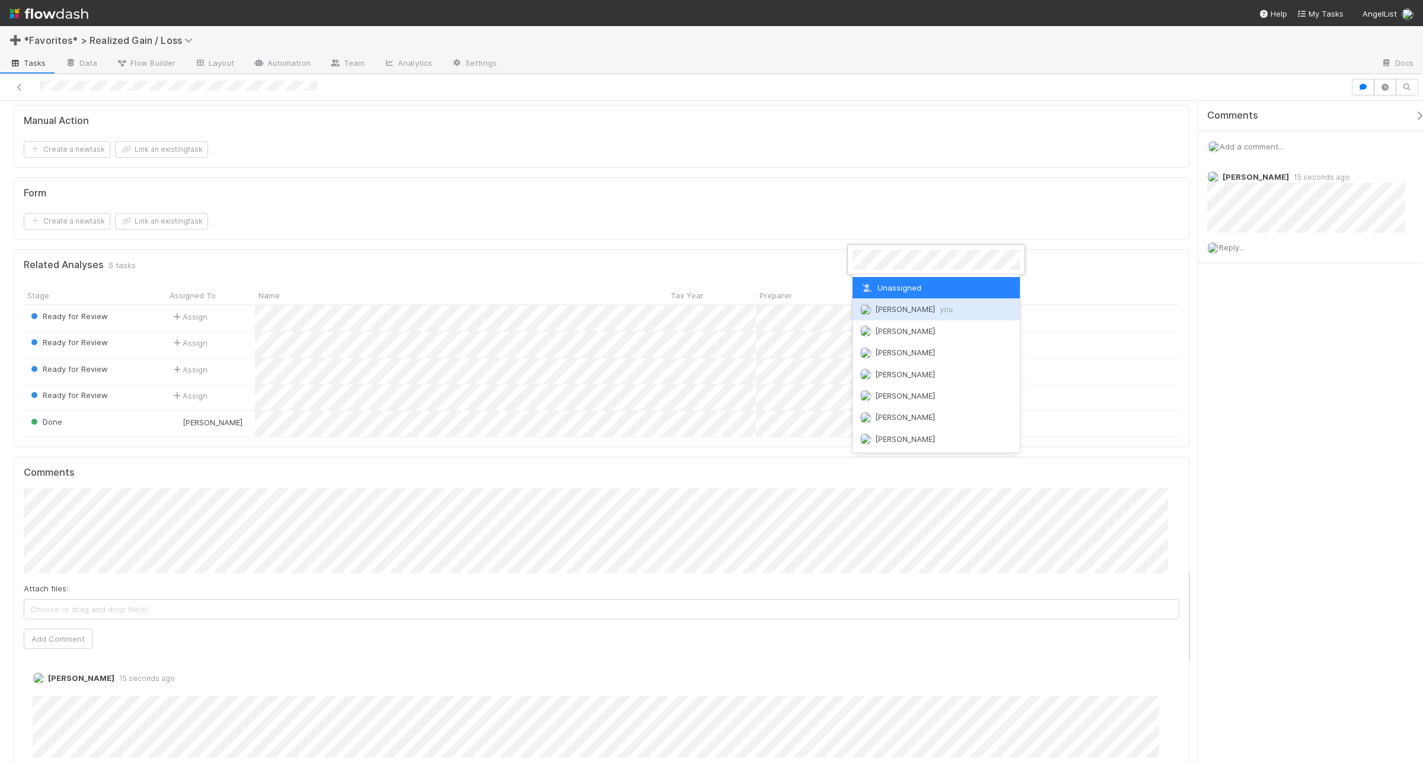
click at [863, 315] on div "Andrea Tidrow you" at bounding box center [936, 308] width 167 height 21
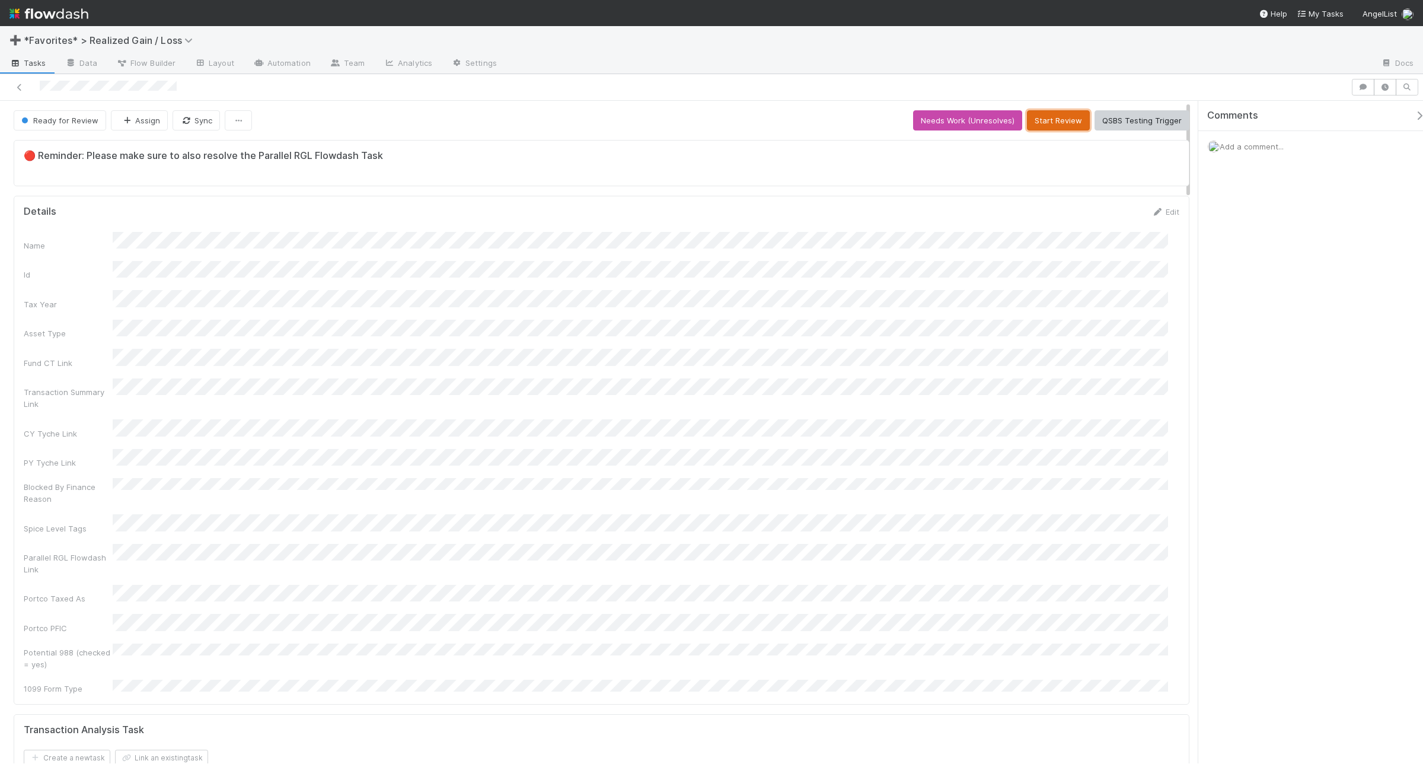
click at [1057, 125] on button "Start Review" at bounding box center [1058, 120] width 63 height 20
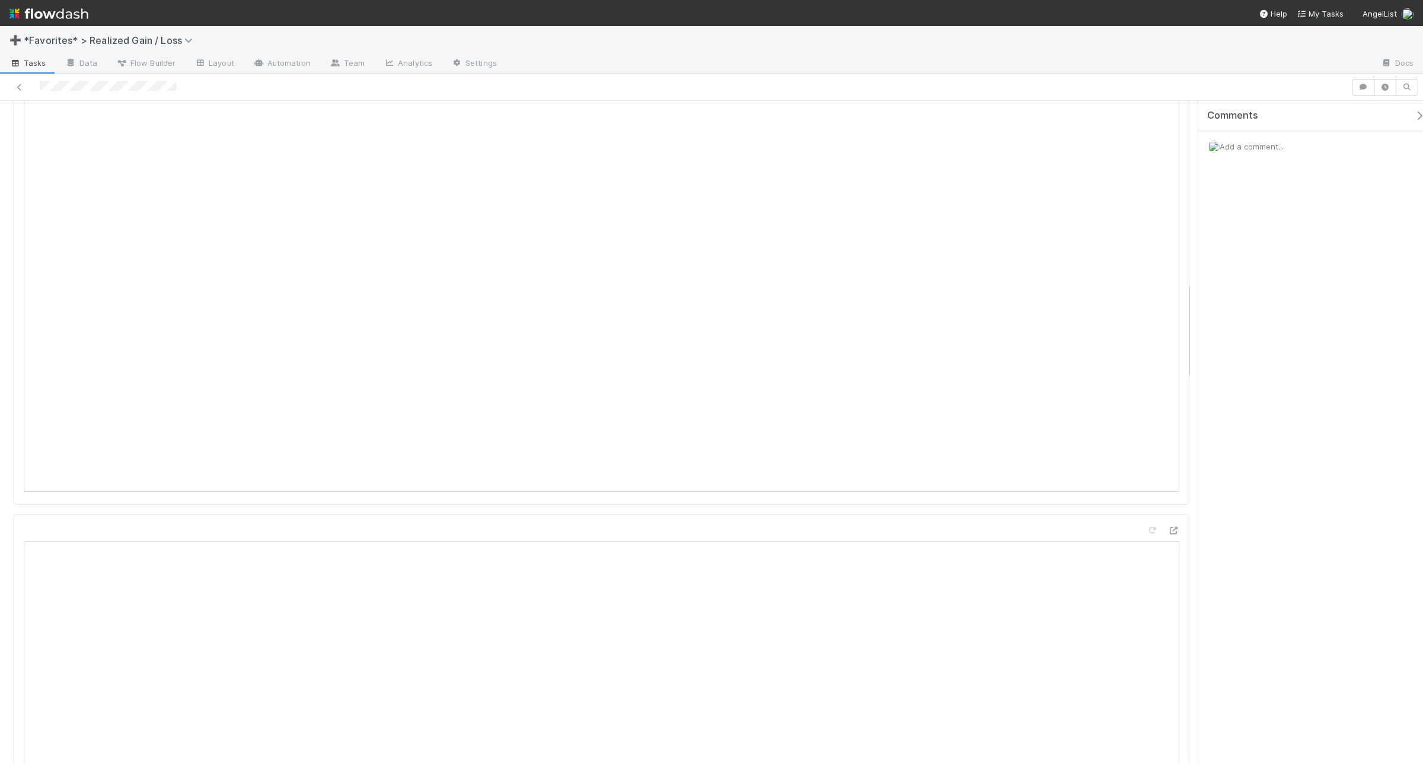
scroll to position [1228, 0]
click at [1138, 147] on span "Add a comment..." at bounding box center [1252, 146] width 64 height 9
click at [1138, 327] on button "Add Comment" at bounding box center [1251, 329] width 69 height 20
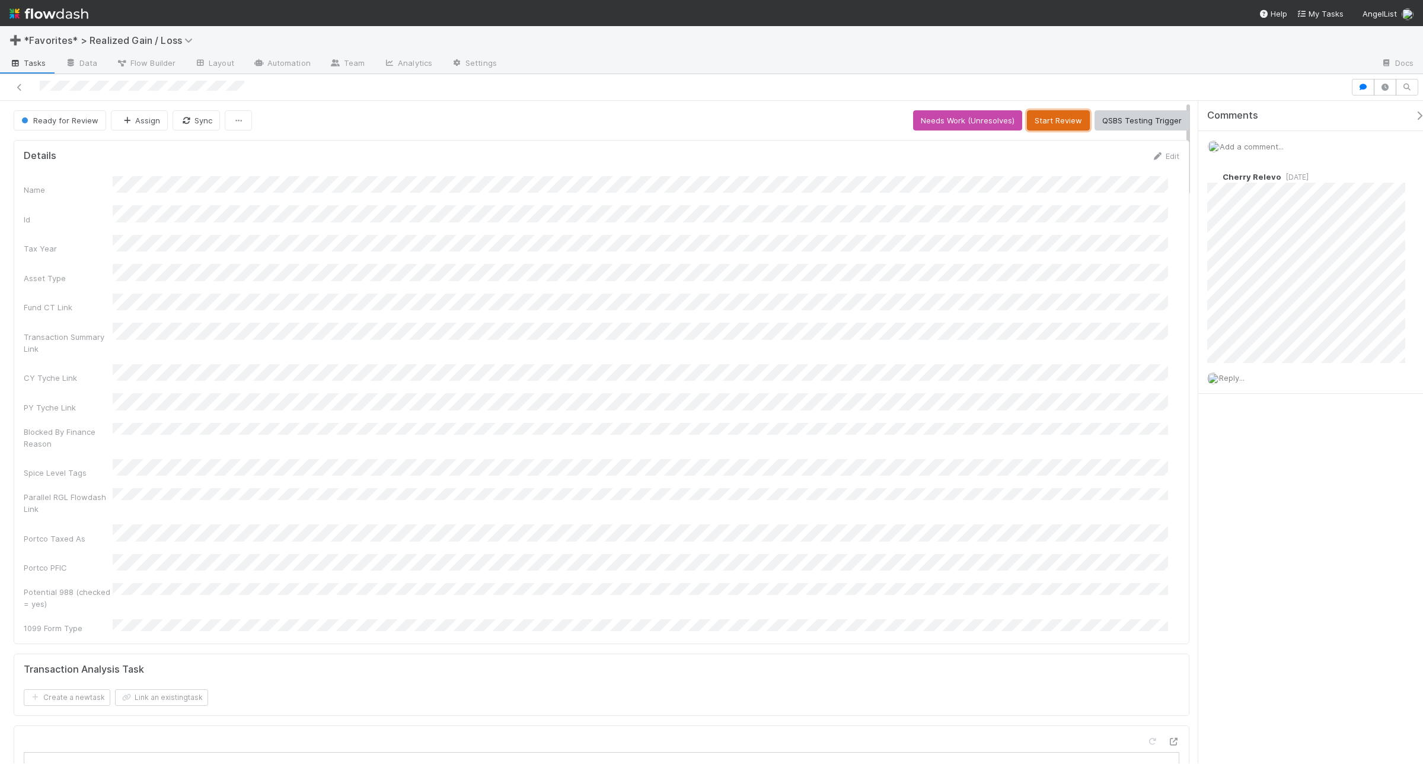
click at [1036, 113] on button "Start Review" at bounding box center [1058, 120] width 63 height 20
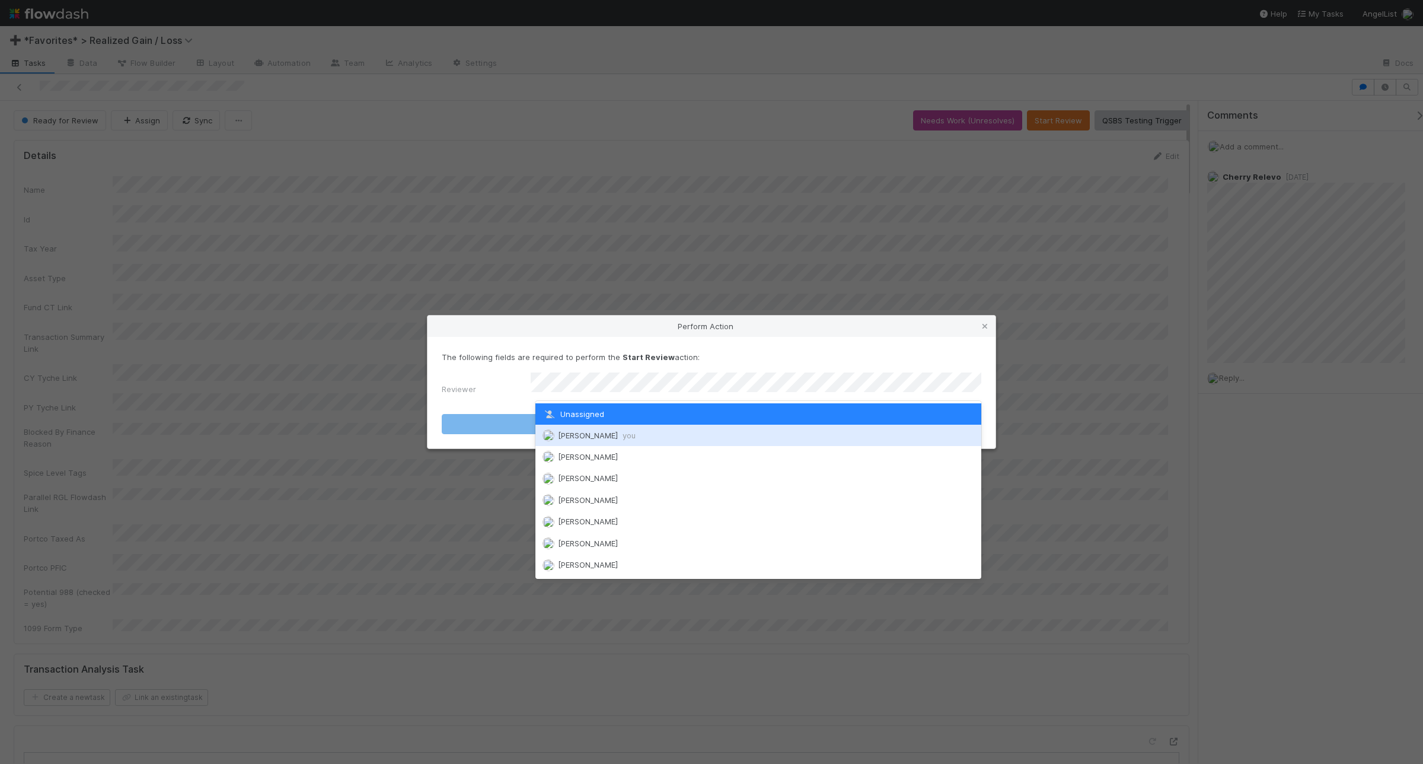
click at [733, 441] on div "Andrea Tidrow you" at bounding box center [758, 435] width 446 height 21
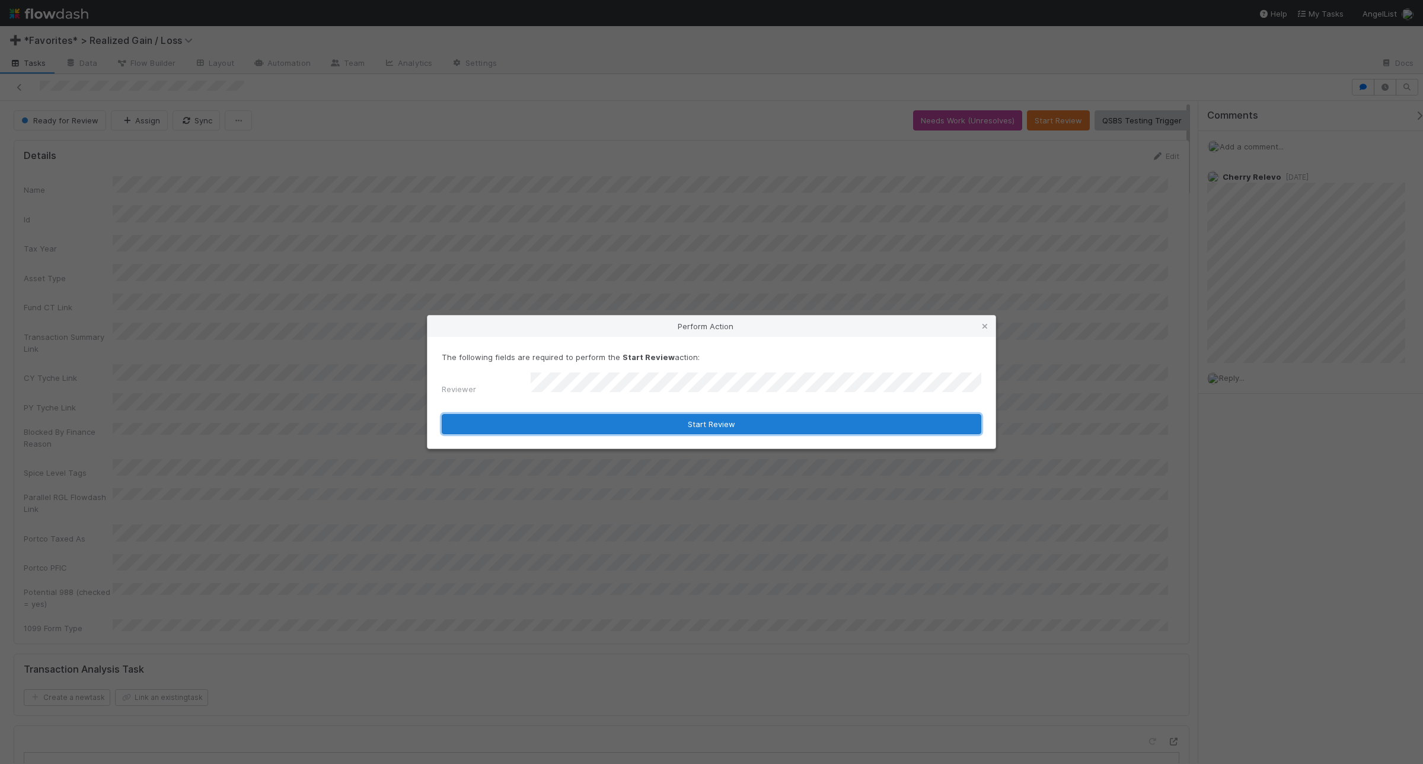
click at [751, 428] on button "Start Review" at bounding box center [712, 424] width 540 height 20
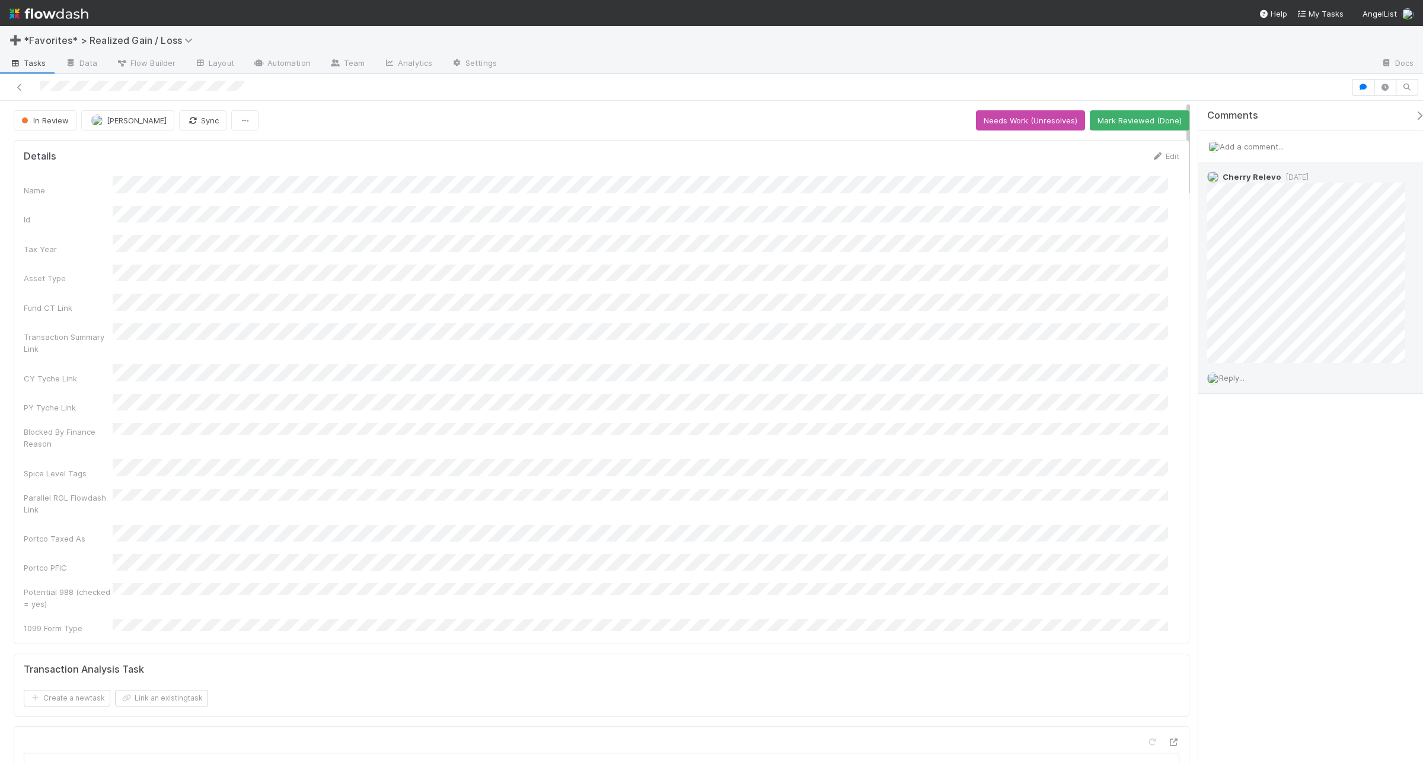
click at [1138, 378] on span "Reply..." at bounding box center [1231, 377] width 25 height 9
click at [1138, 460] on html "➕ *Favorites* > Realized Gain / Loss Tasks Data Flow Builder Layout Automation …" at bounding box center [711, 382] width 1423 height 764
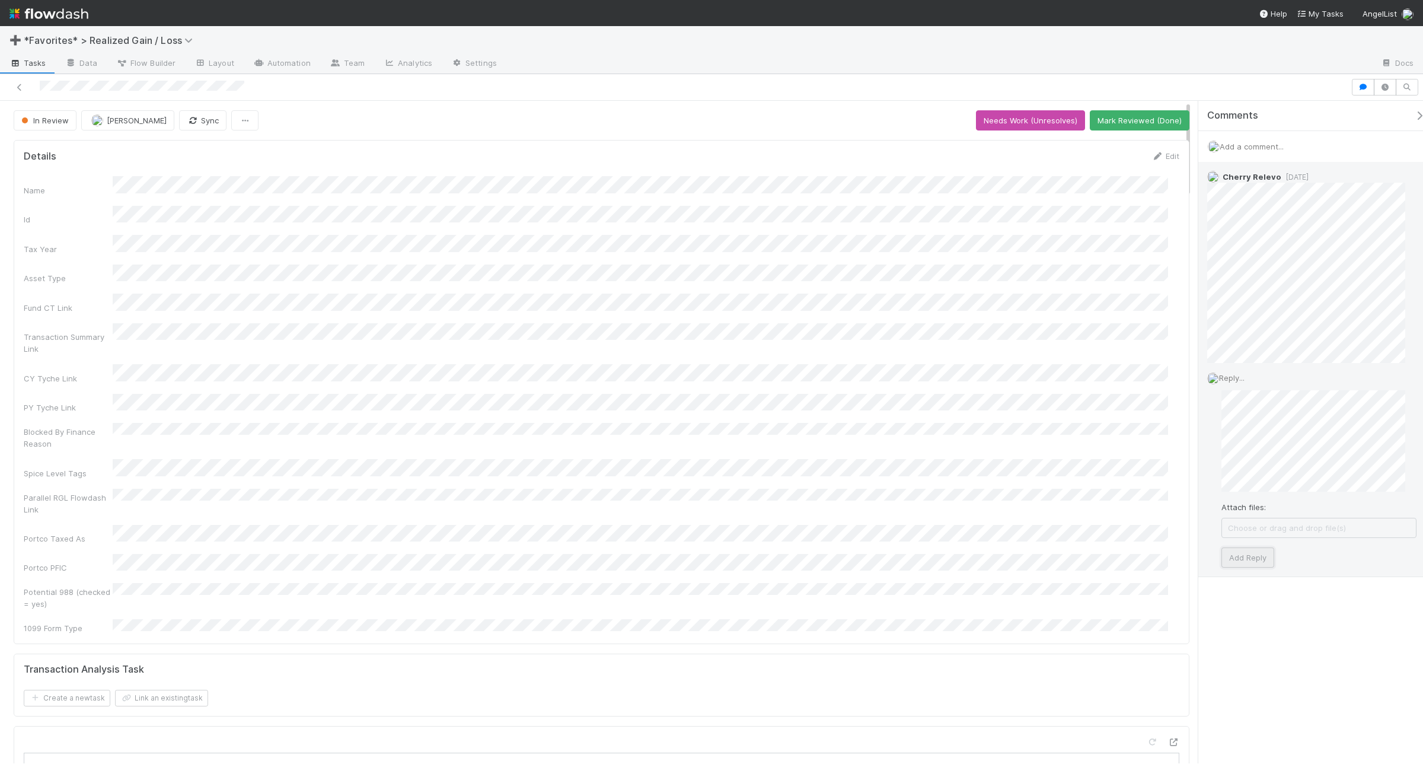
click at [1138, 556] on button "Add Reply" at bounding box center [1247, 557] width 53 height 20
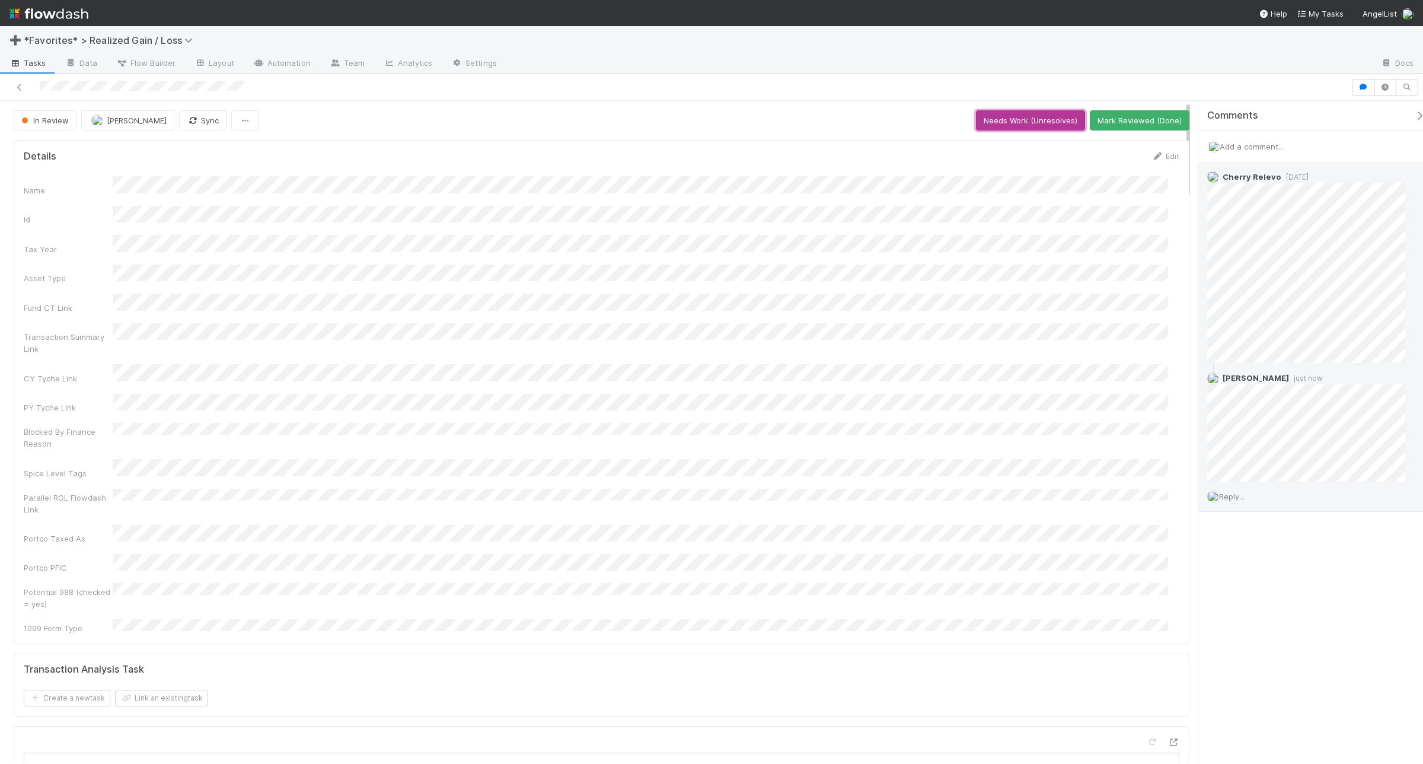
click at [1003, 120] on button "Needs Work (Unresolves)" at bounding box center [1030, 120] width 109 height 20
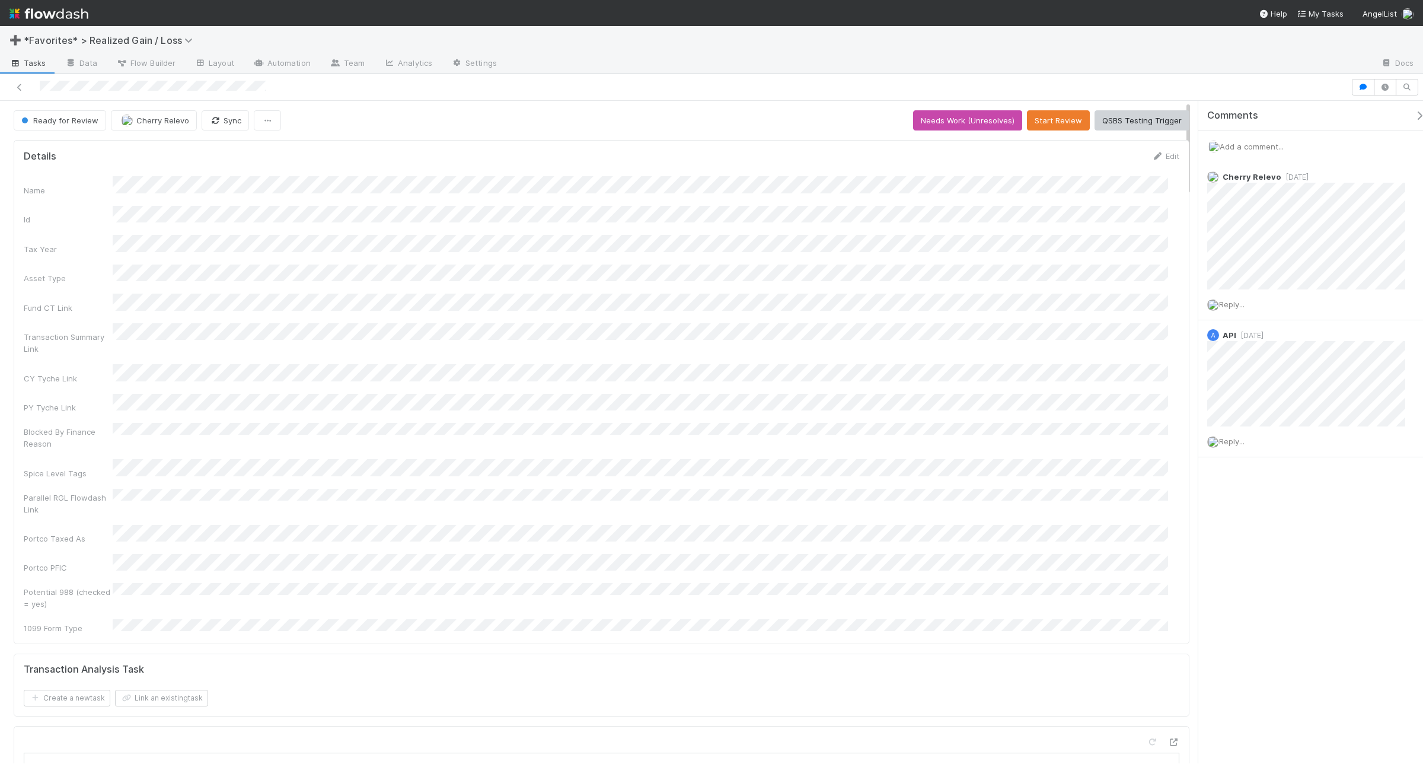
scroll to position [229, 1133]
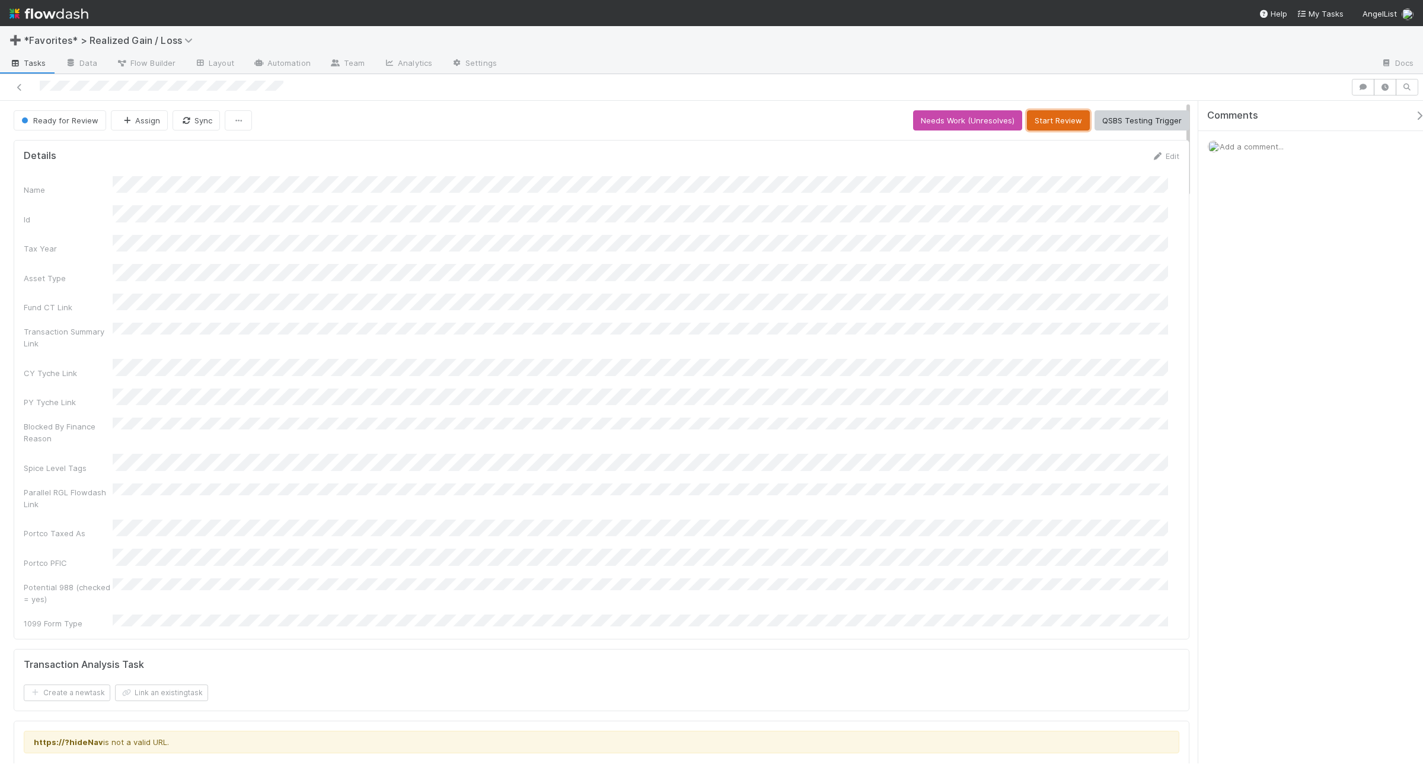
click at [1062, 120] on button "Start Review" at bounding box center [1058, 120] width 63 height 20
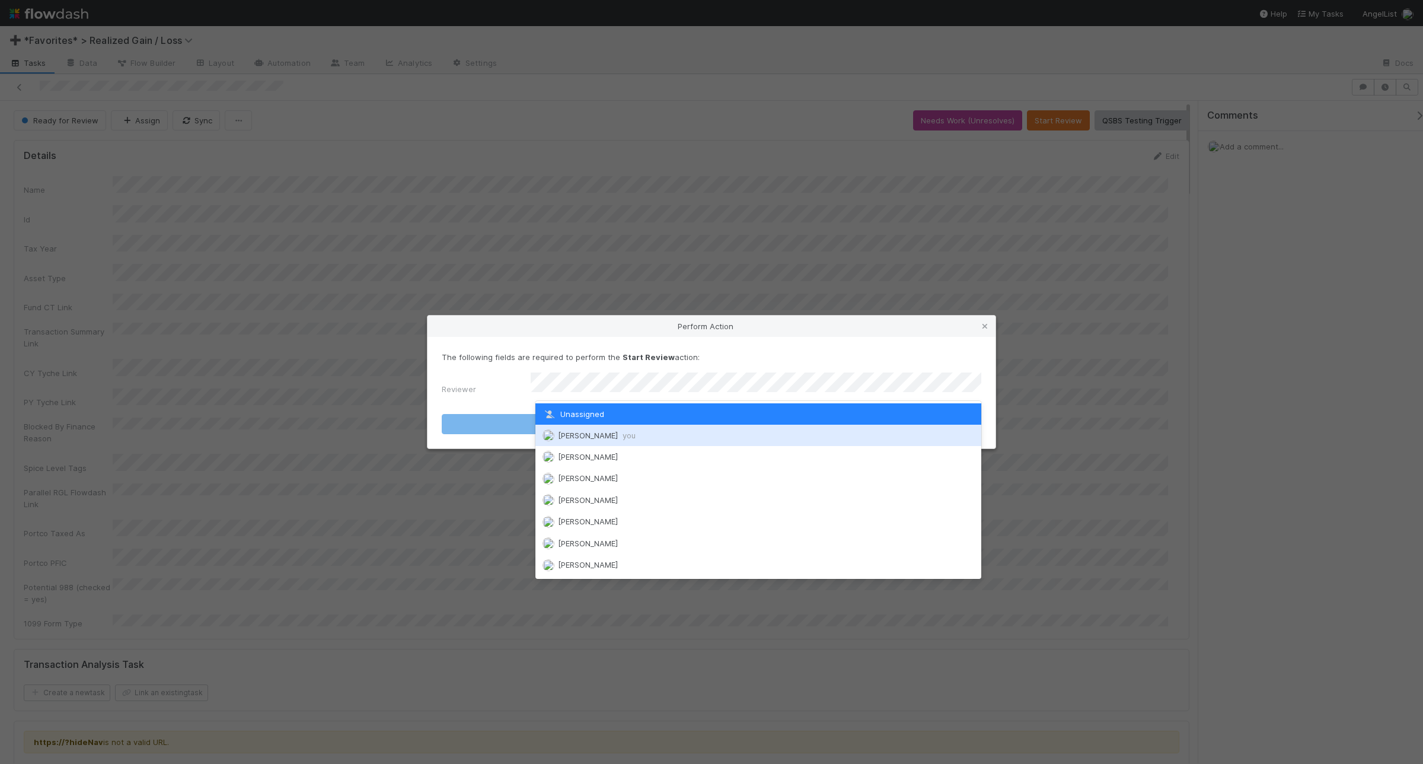
click at [641, 429] on div "[PERSON_NAME] you" at bounding box center [758, 435] width 446 height 21
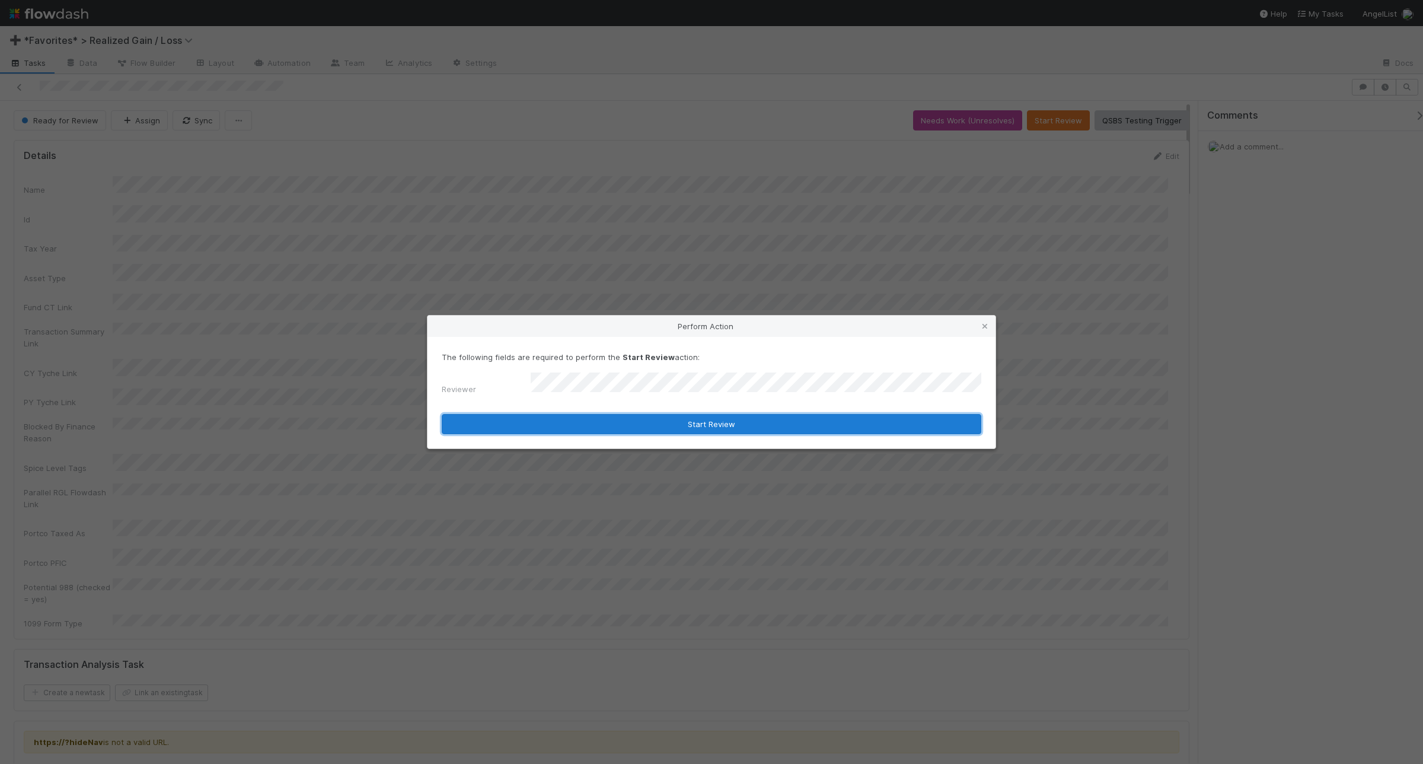
click at [654, 420] on button "Start Review" at bounding box center [712, 424] width 540 height 20
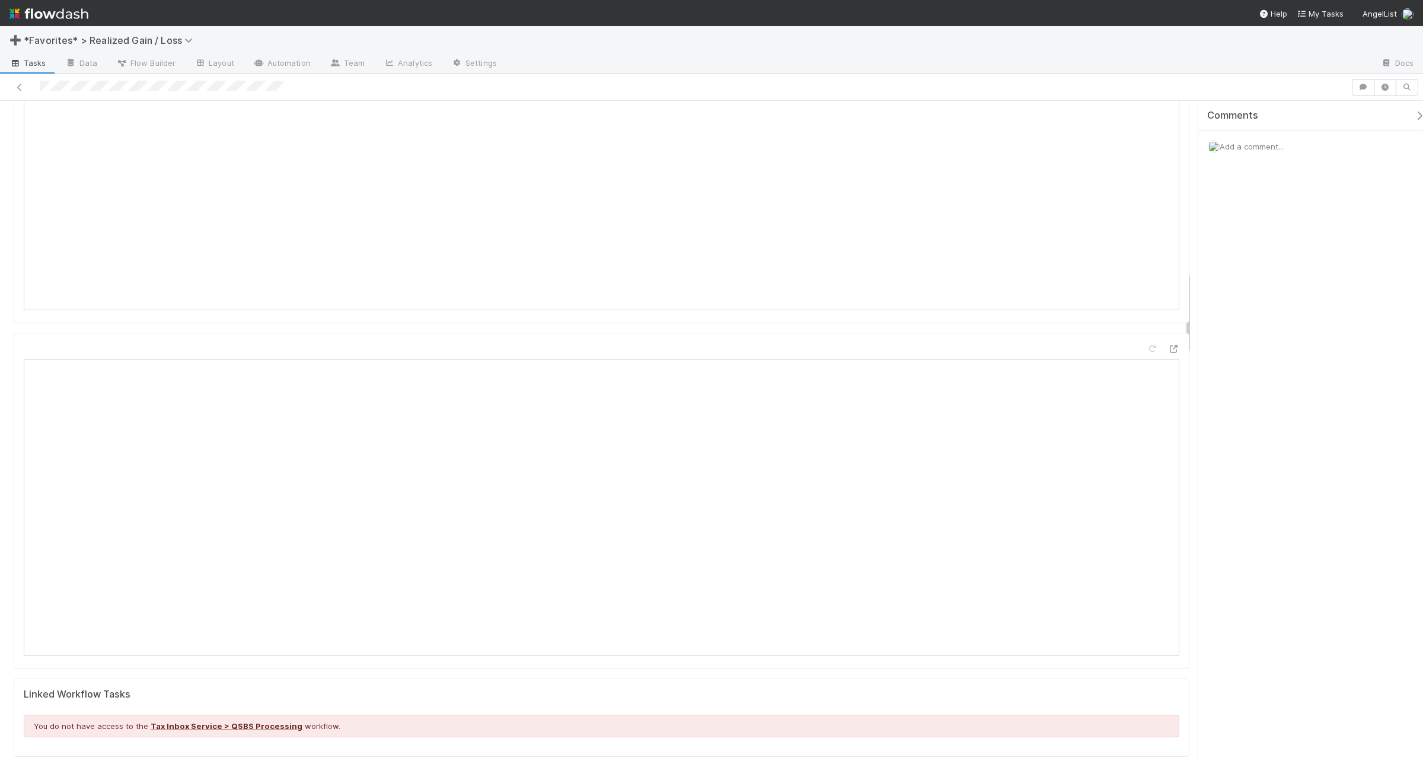
scroll to position [1351, 0]
click at [1138, 149] on span "Add a comment..." at bounding box center [1252, 146] width 64 height 9
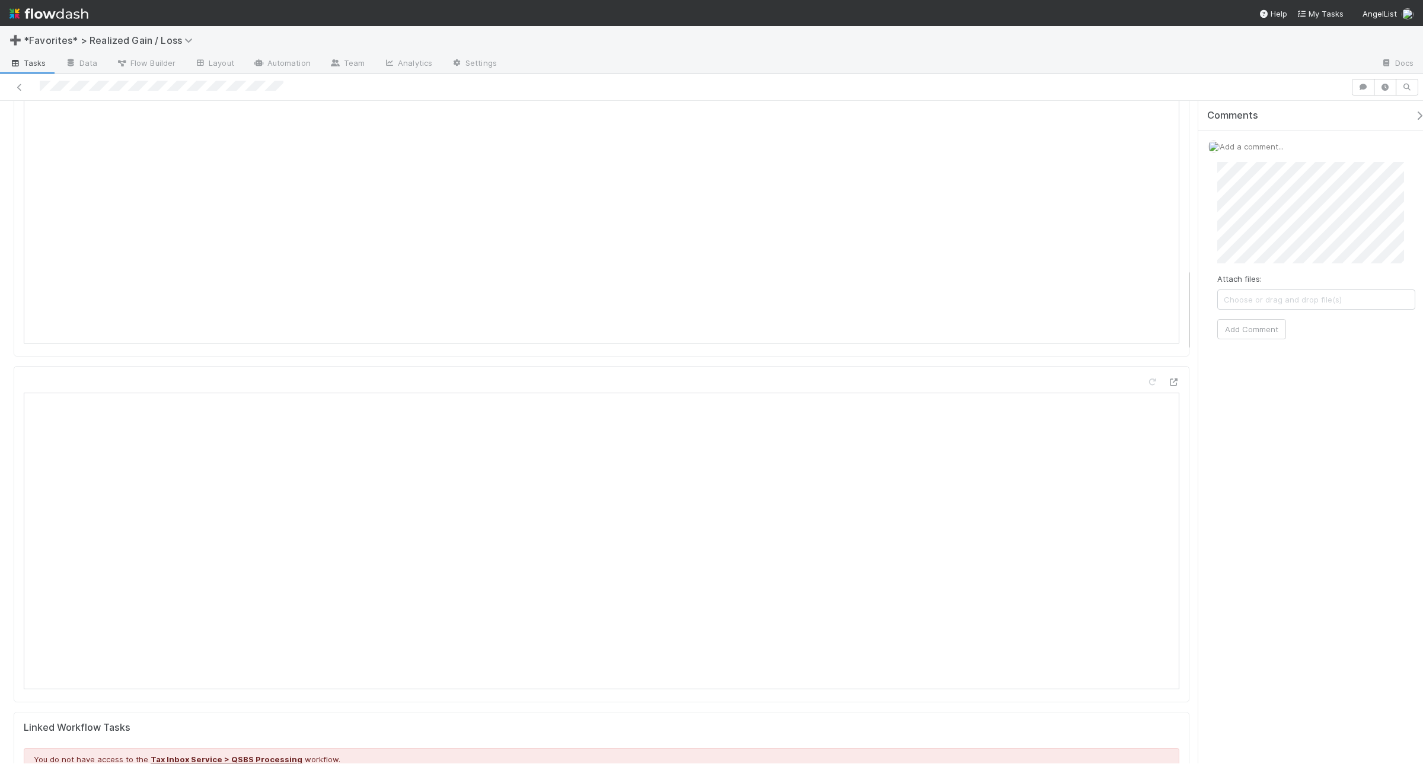
scroll to position [1425, 0]
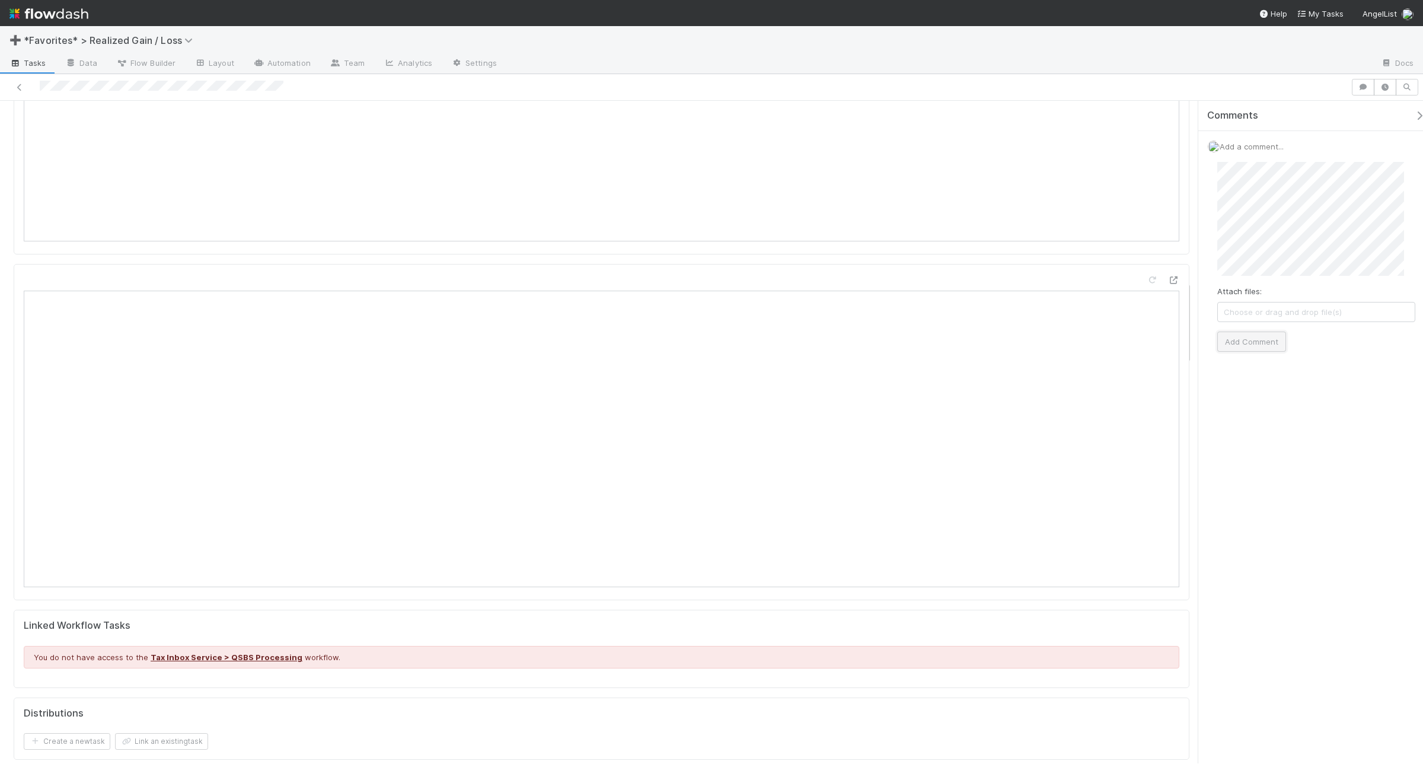
click at [1138, 345] on button "Add Comment" at bounding box center [1251, 341] width 69 height 20
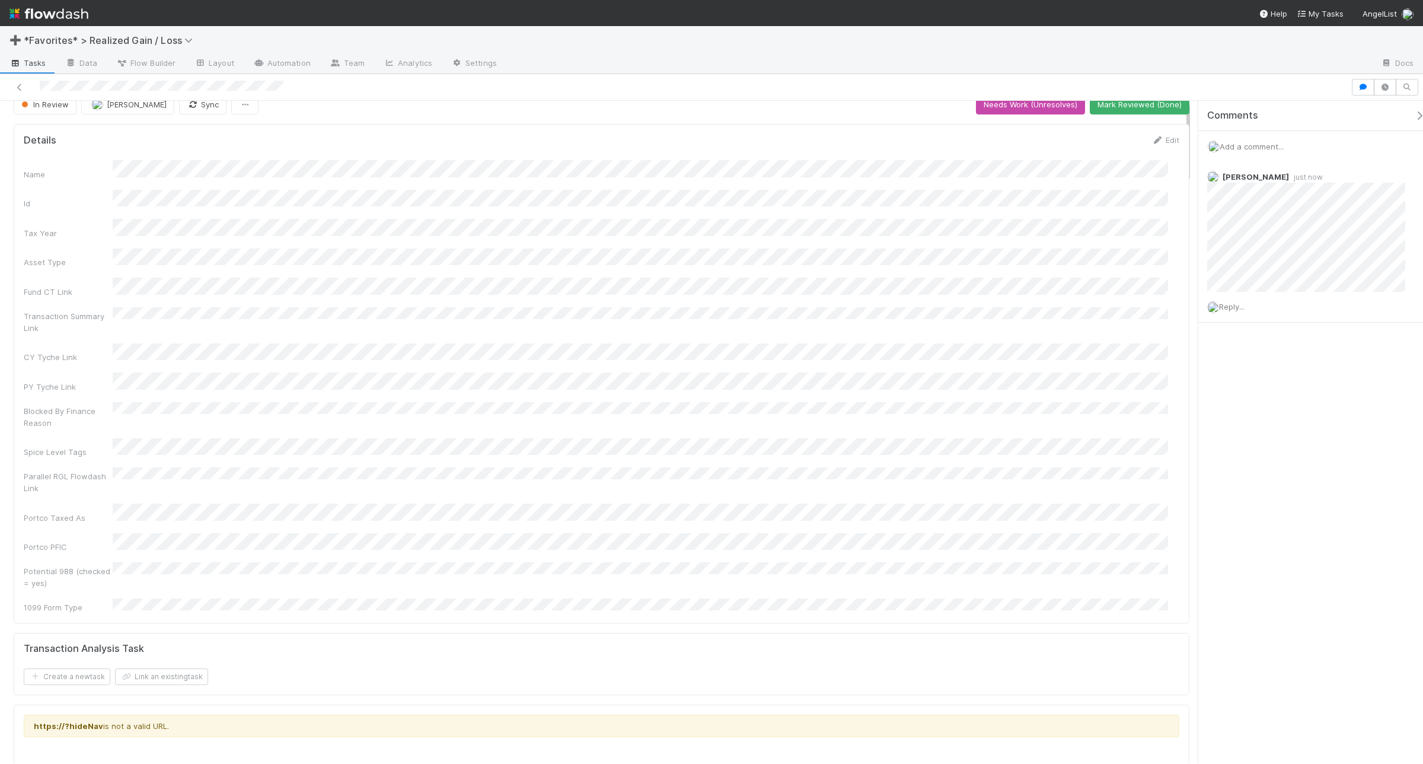
scroll to position [0, 0]
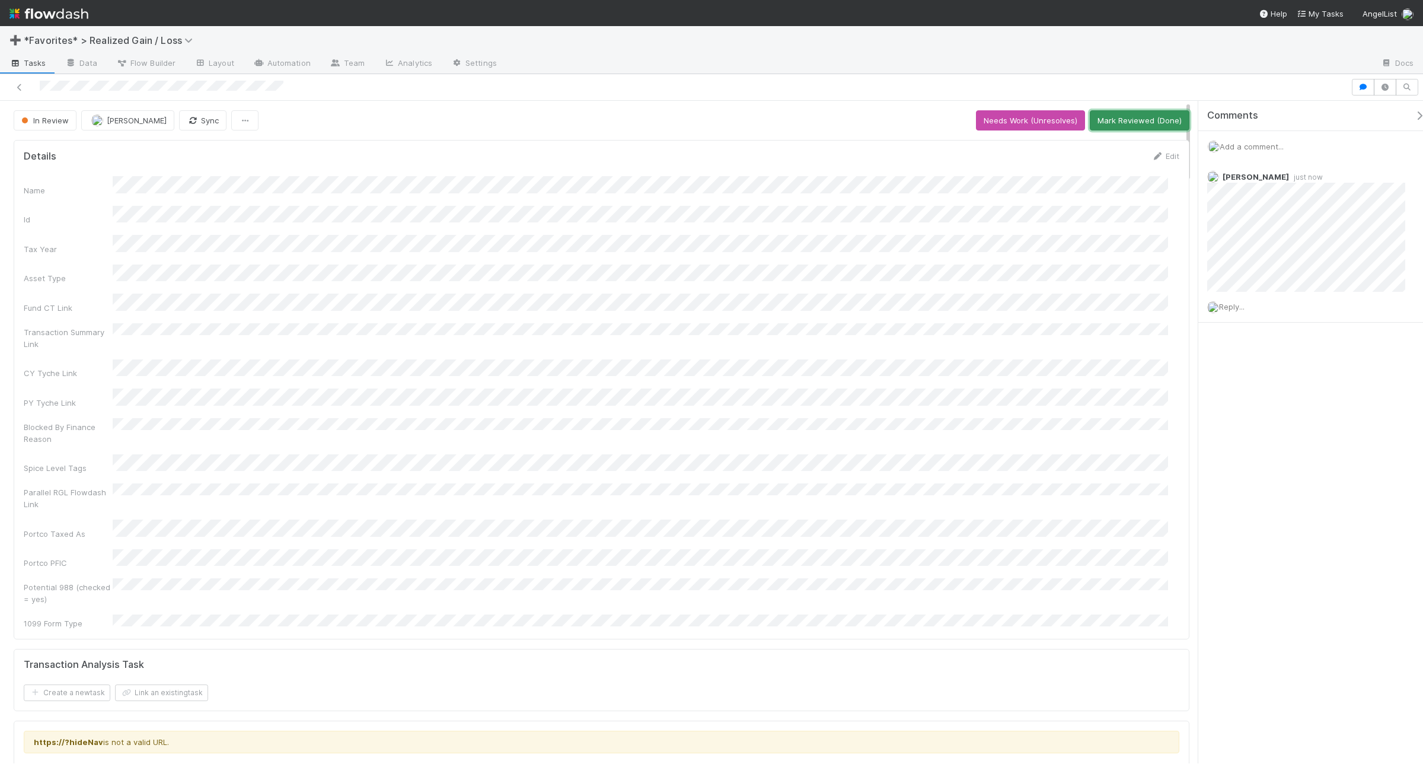
click at [1134, 120] on button "Mark Reviewed (Done)" at bounding box center [1140, 120] width 100 height 20
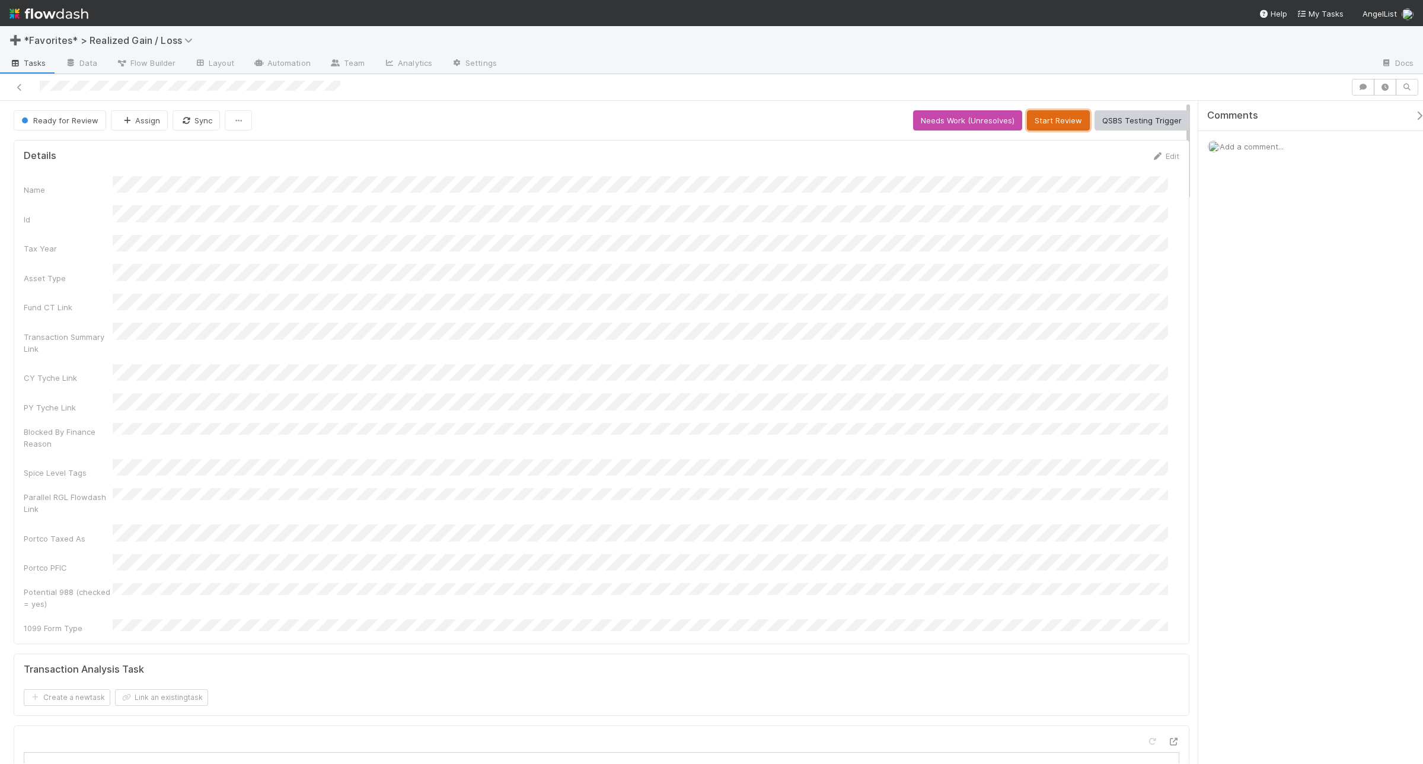
click at [1059, 126] on button "Start Review" at bounding box center [1058, 120] width 63 height 20
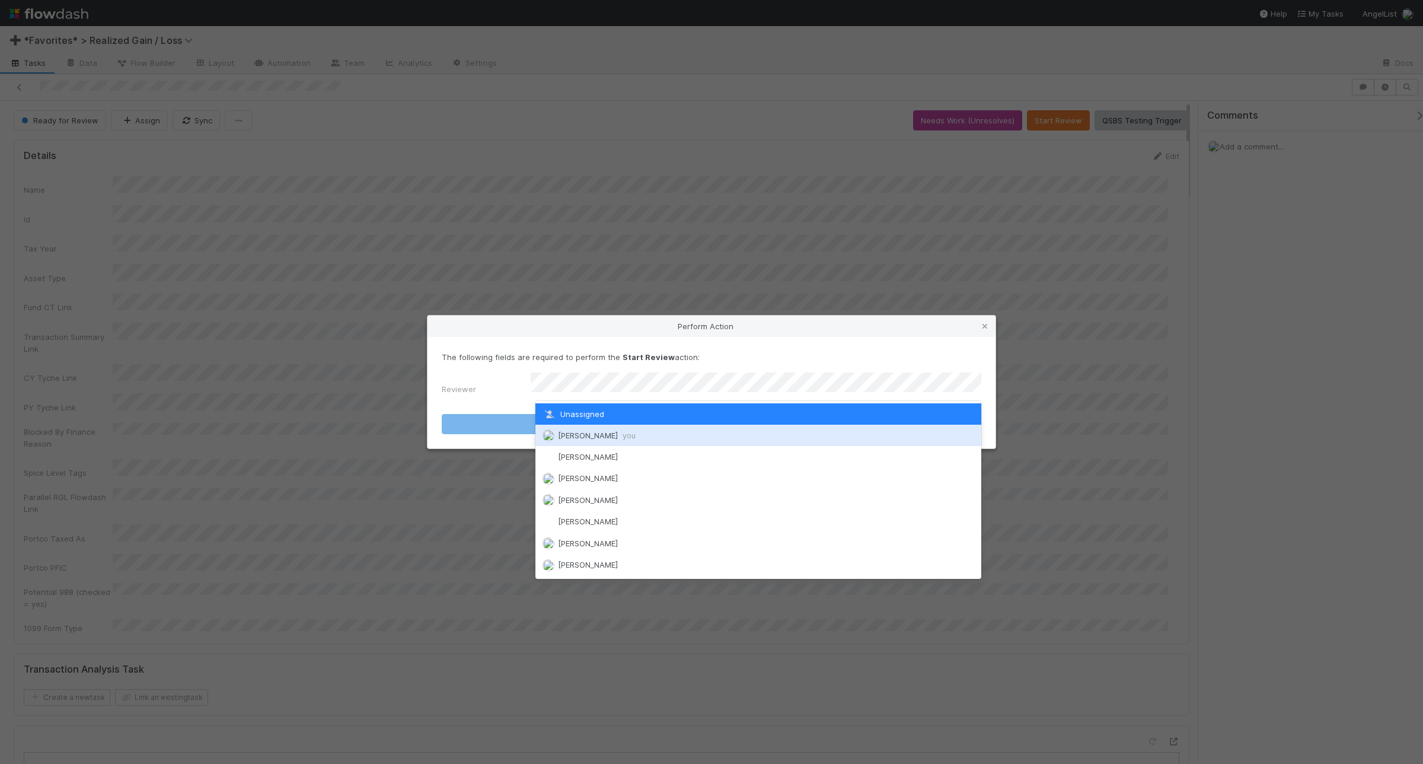
click at [636, 431] on div "[PERSON_NAME] you" at bounding box center [758, 435] width 446 height 21
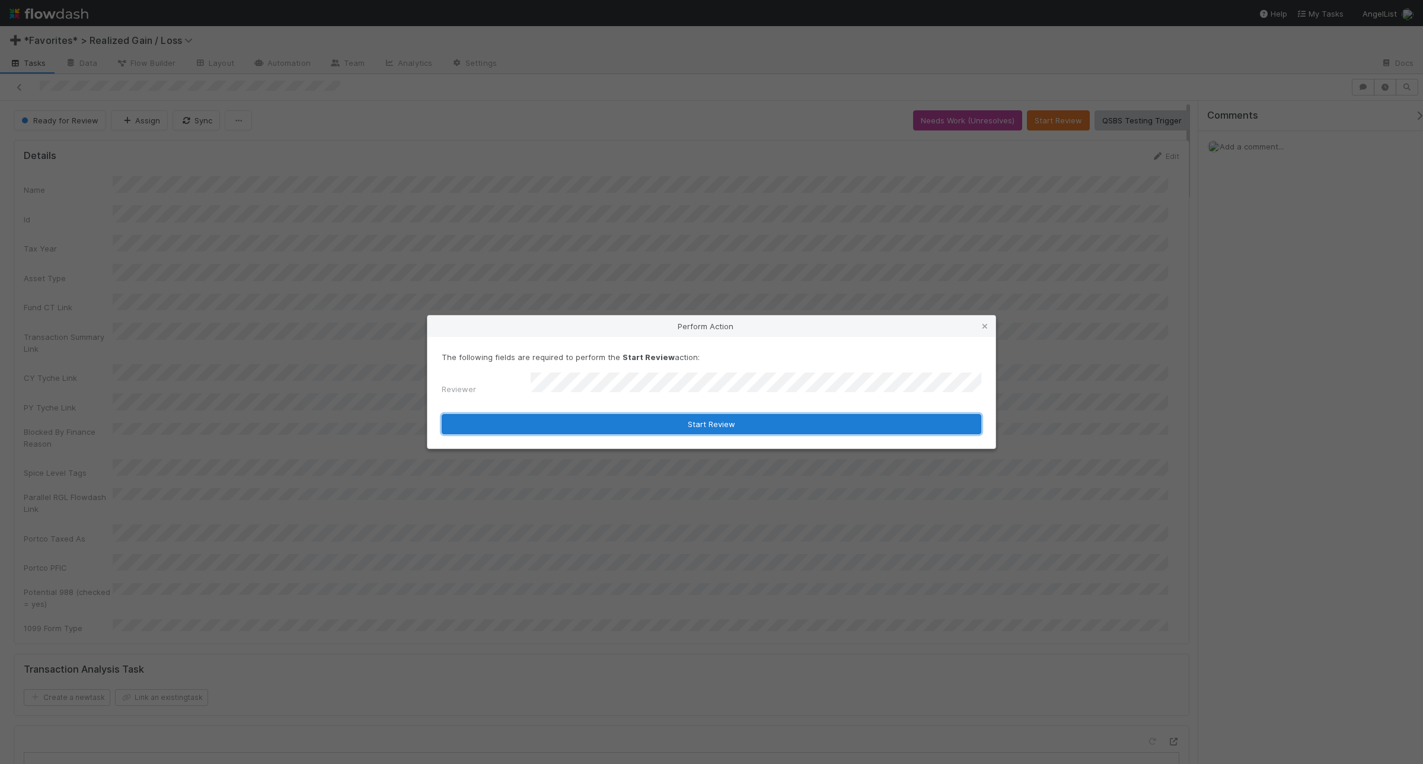
click at [640, 424] on button "Start Review" at bounding box center [712, 424] width 540 height 20
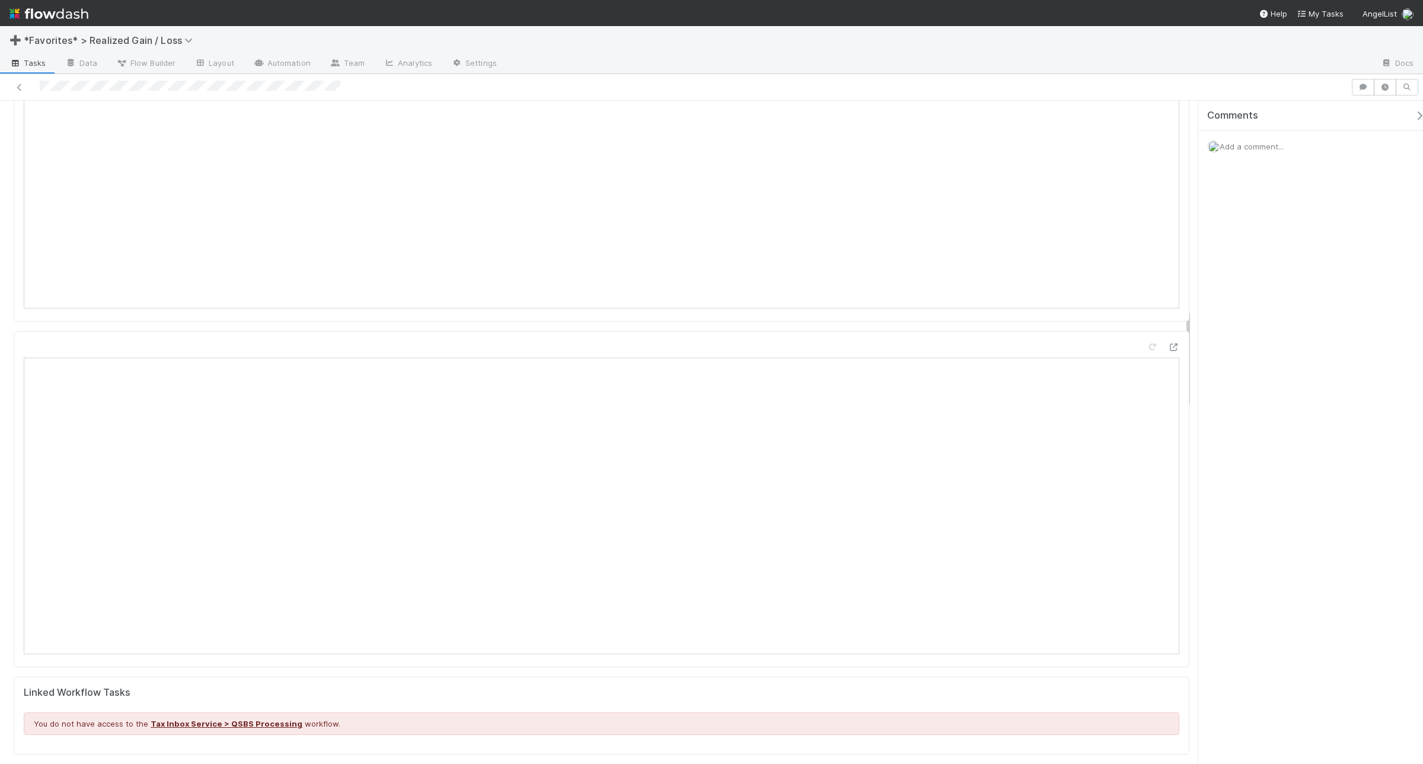
scroll to position [1373, 0]
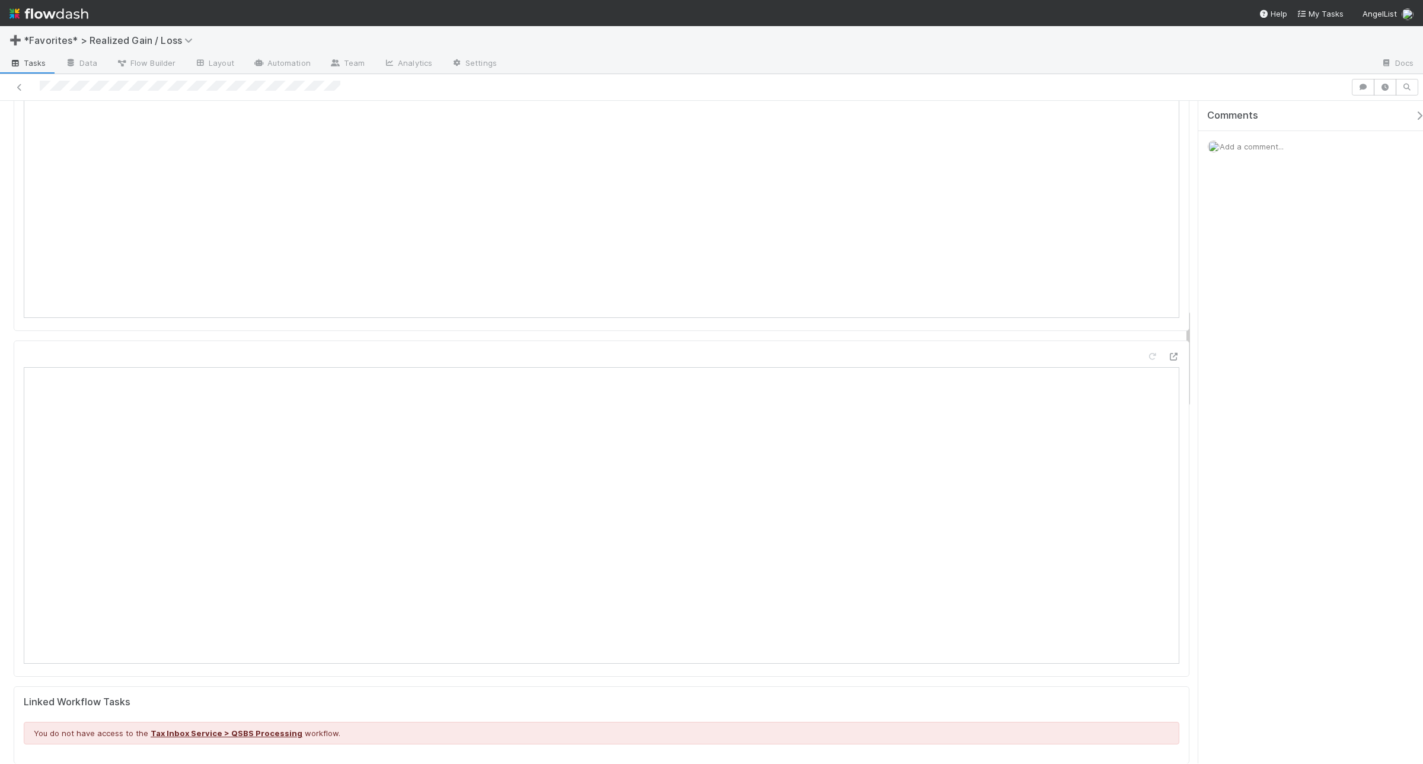
click at [1284, 149] on span "Add a comment..." at bounding box center [1252, 146] width 64 height 9
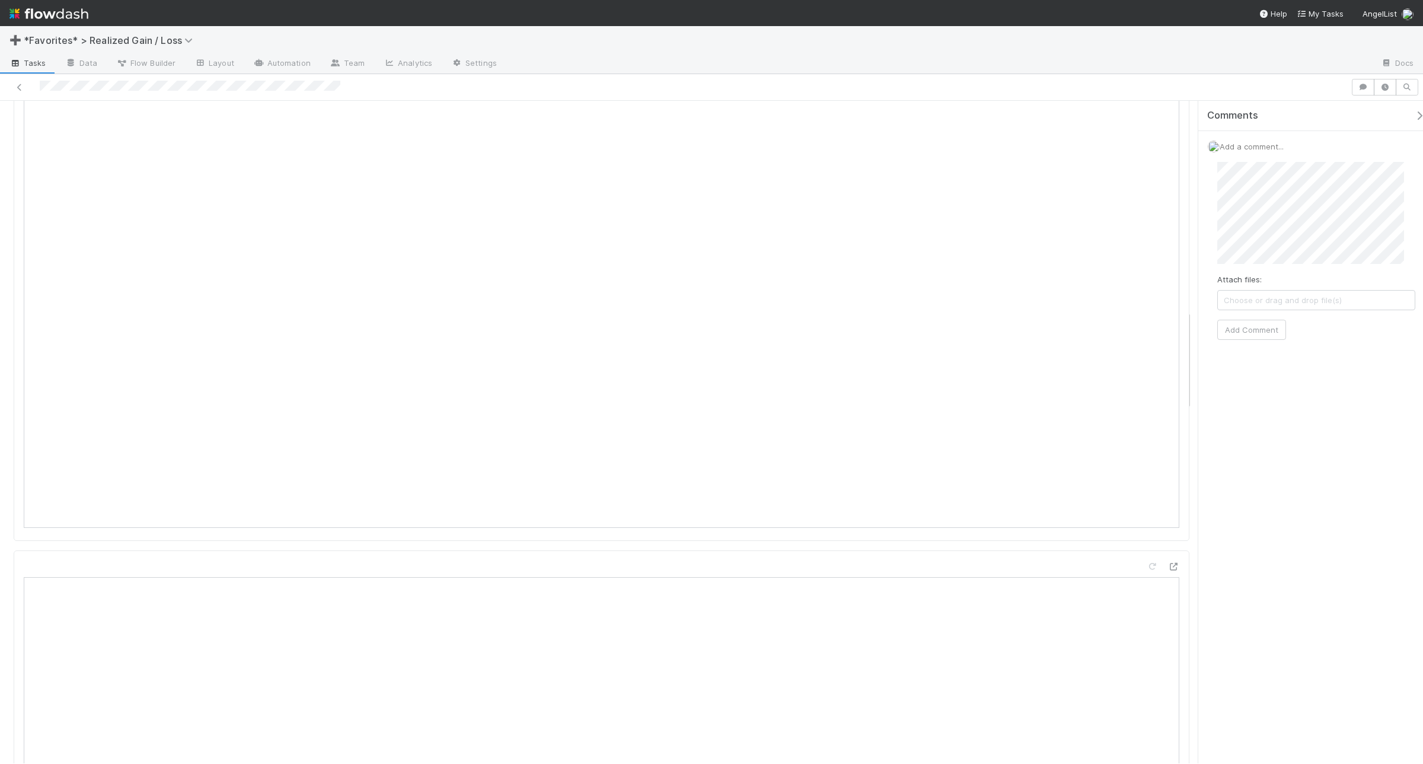
scroll to position [1522, 0]
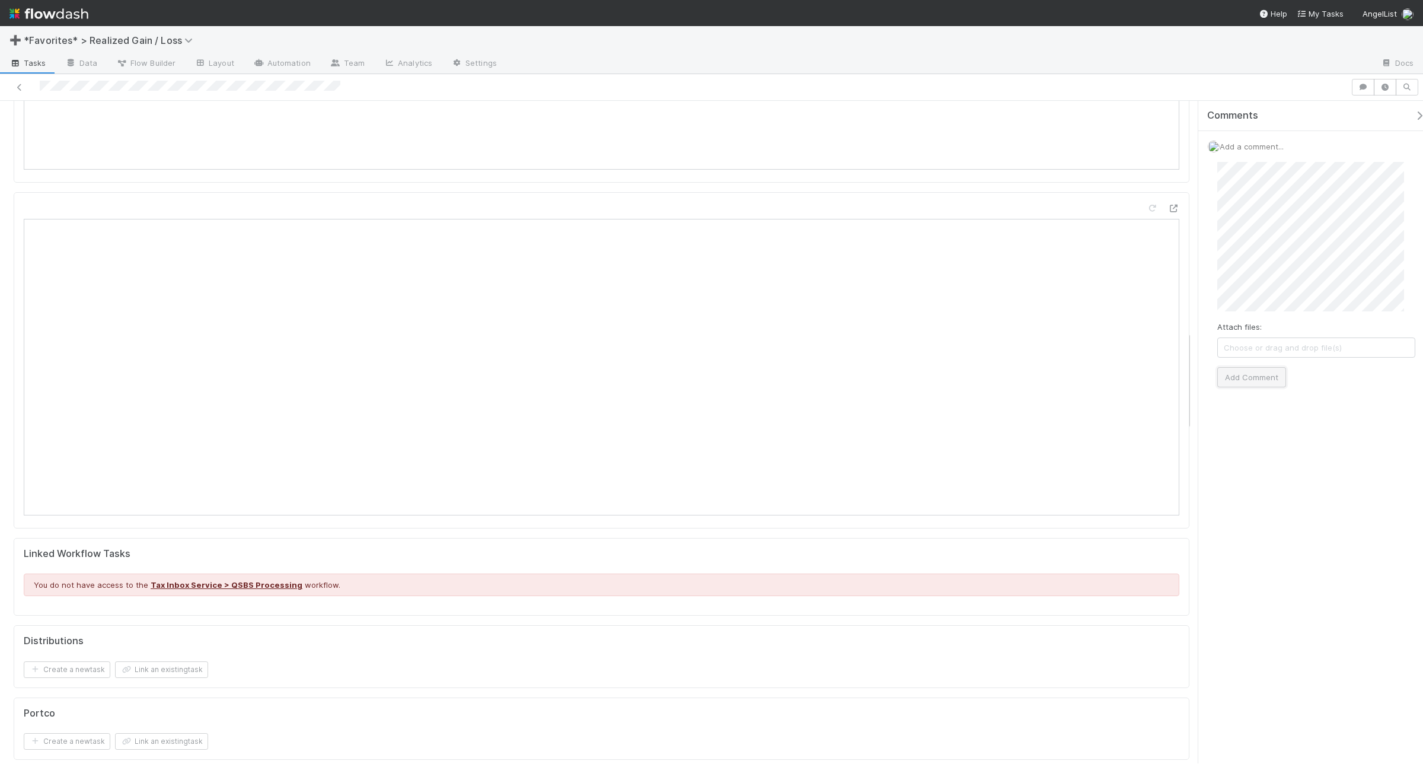
click at [1244, 380] on button "Add Comment" at bounding box center [1251, 377] width 69 height 20
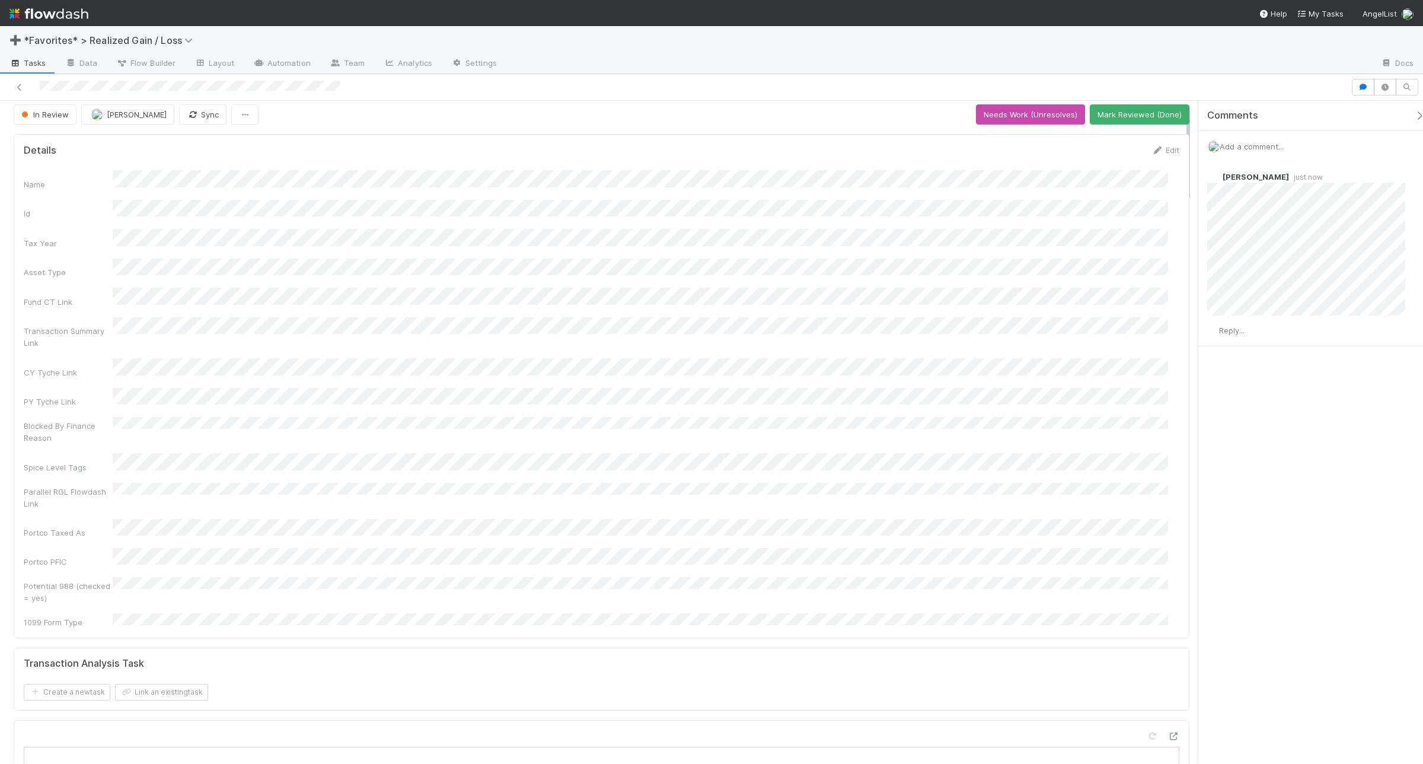
scroll to position [0, 0]
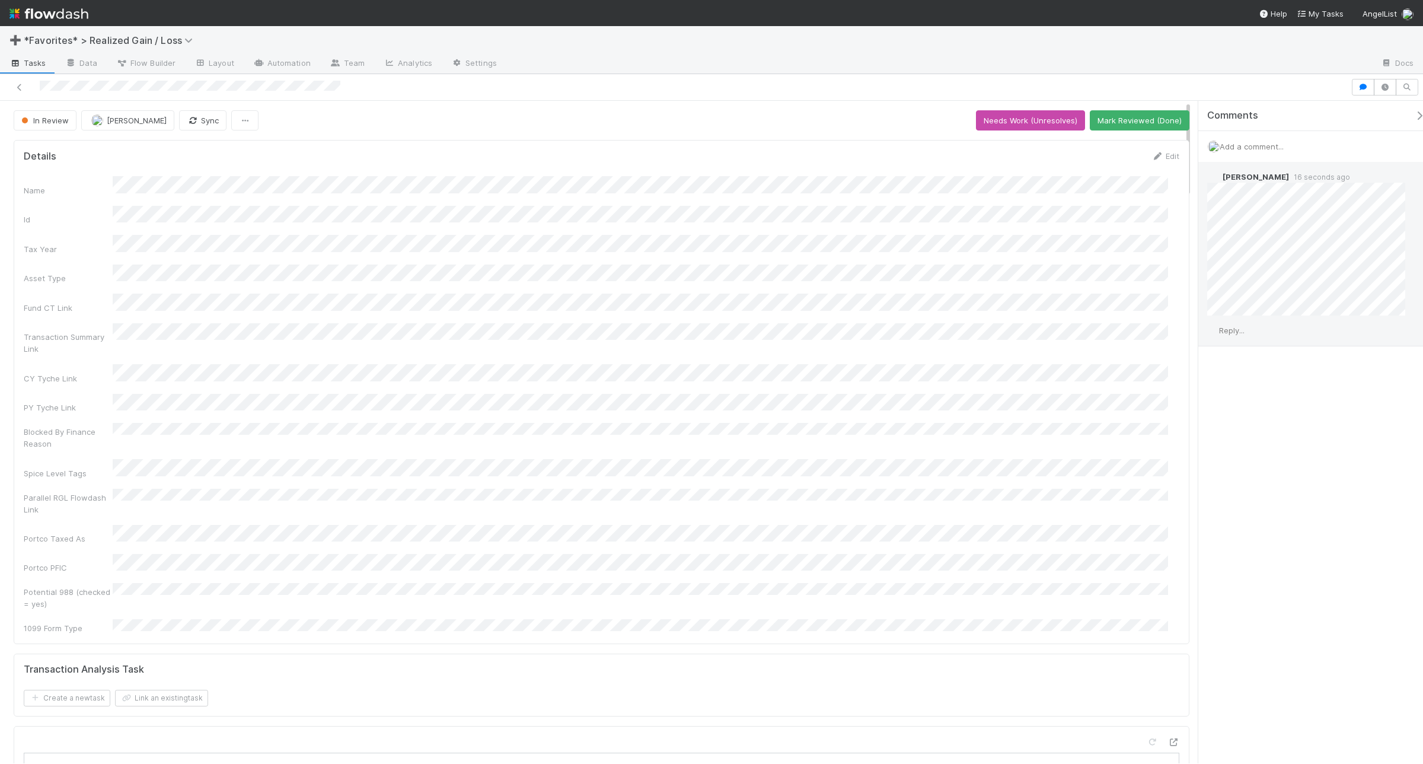
click at [1243, 331] on span "Reply..." at bounding box center [1231, 330] width 25 height 9
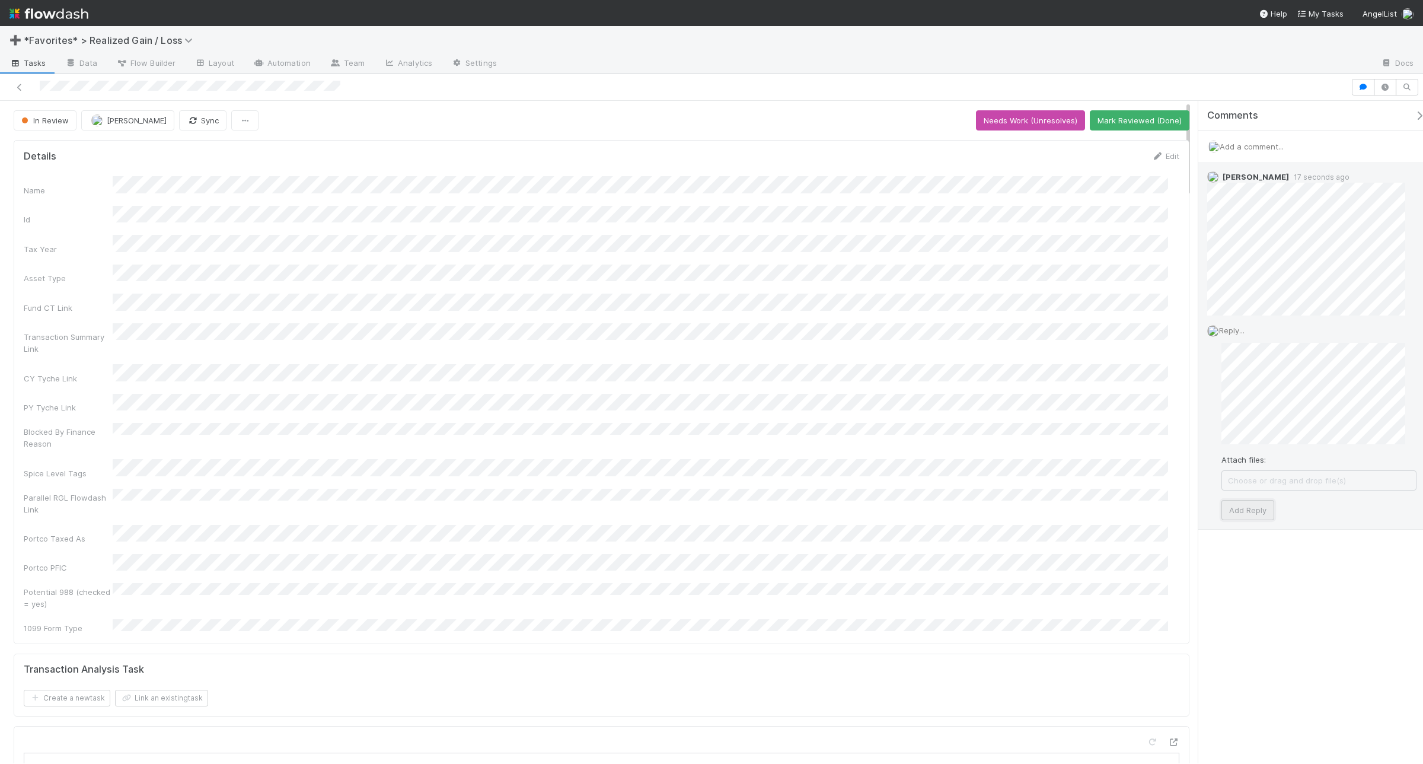
click at [1255, 508] on button "Add Reply" at bounding box center [1247, 510] width 53 height 20
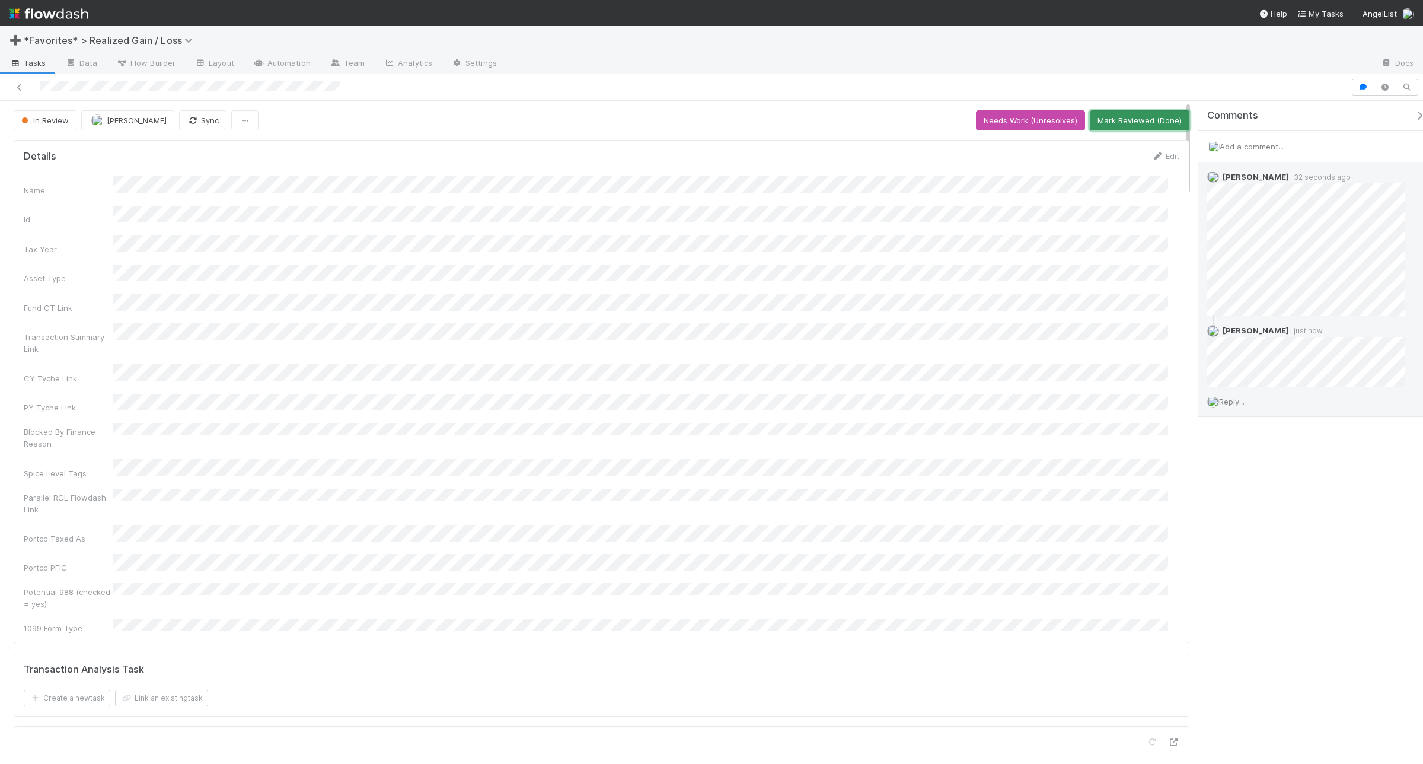
click at [1160, 119] on button "Mark Reviewed (Done)" at bounding box center [1140, 120] width 100 height 20
drag, startPoint x: 1235, startPoint y: 399, endPoint x: 1240, endPoint y: 403, distance: 6.8
click at [1235, 402] on span "Reply..." at bounding box center [1231, 401] width 25 height 9
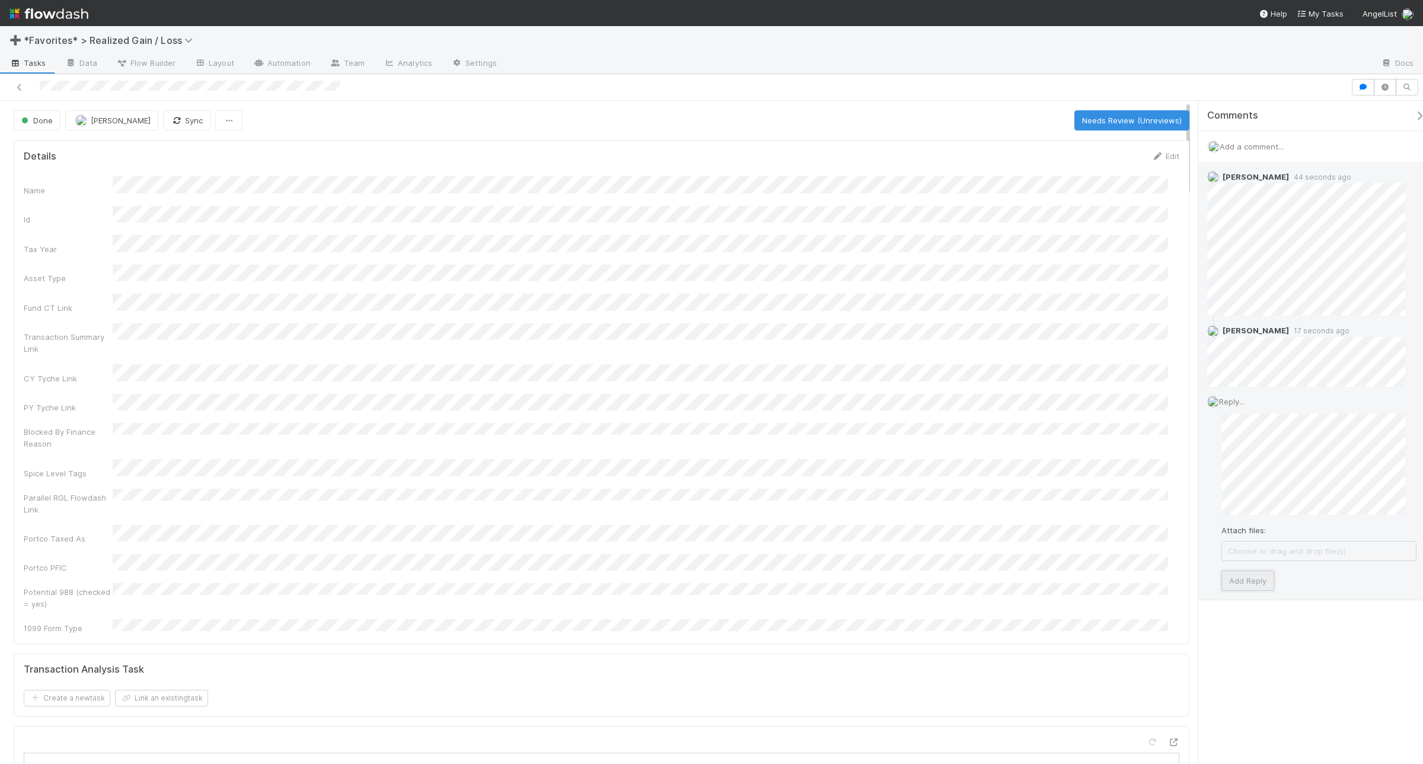
click at [1240, 582] on button "Add Reply" at bounding box center [1247, 580] width 53 height 20
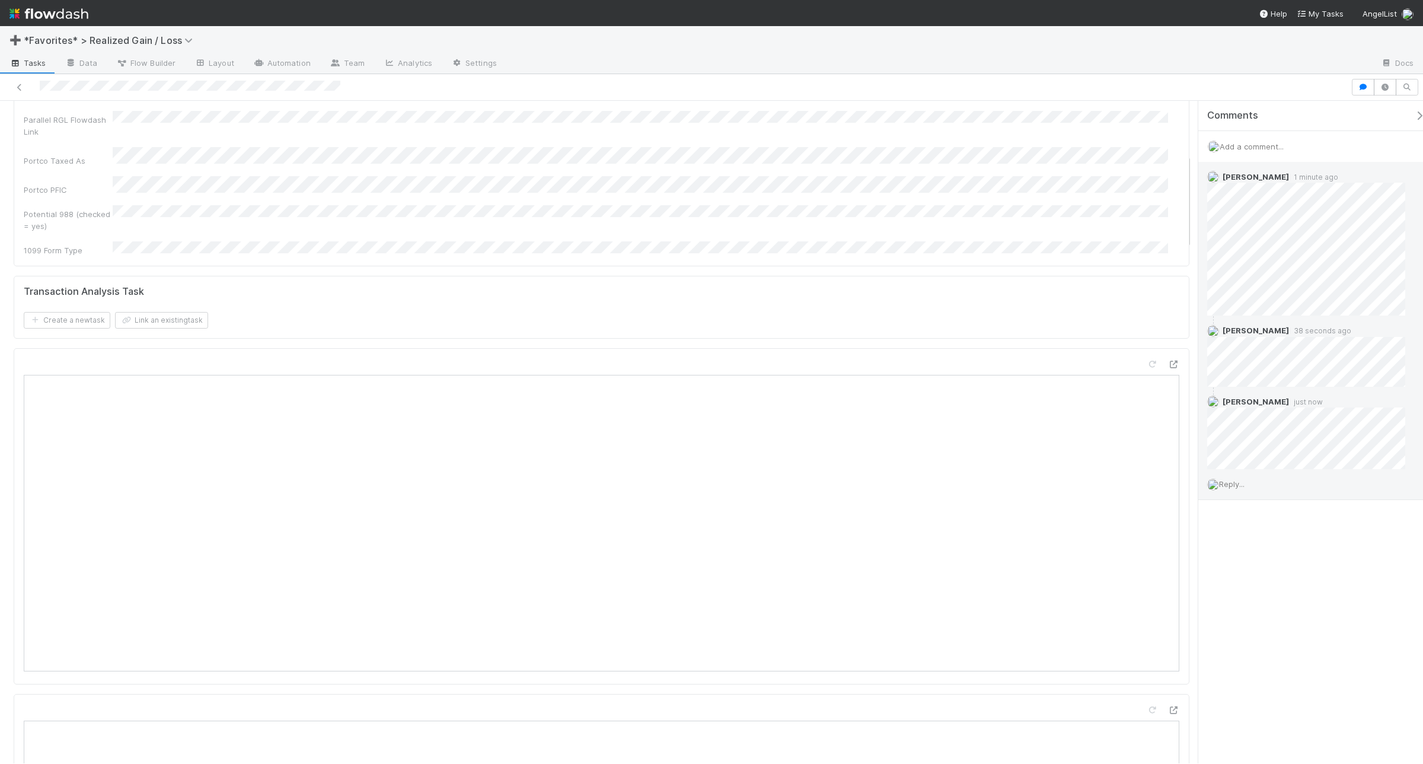
scroll to position [371, 0]
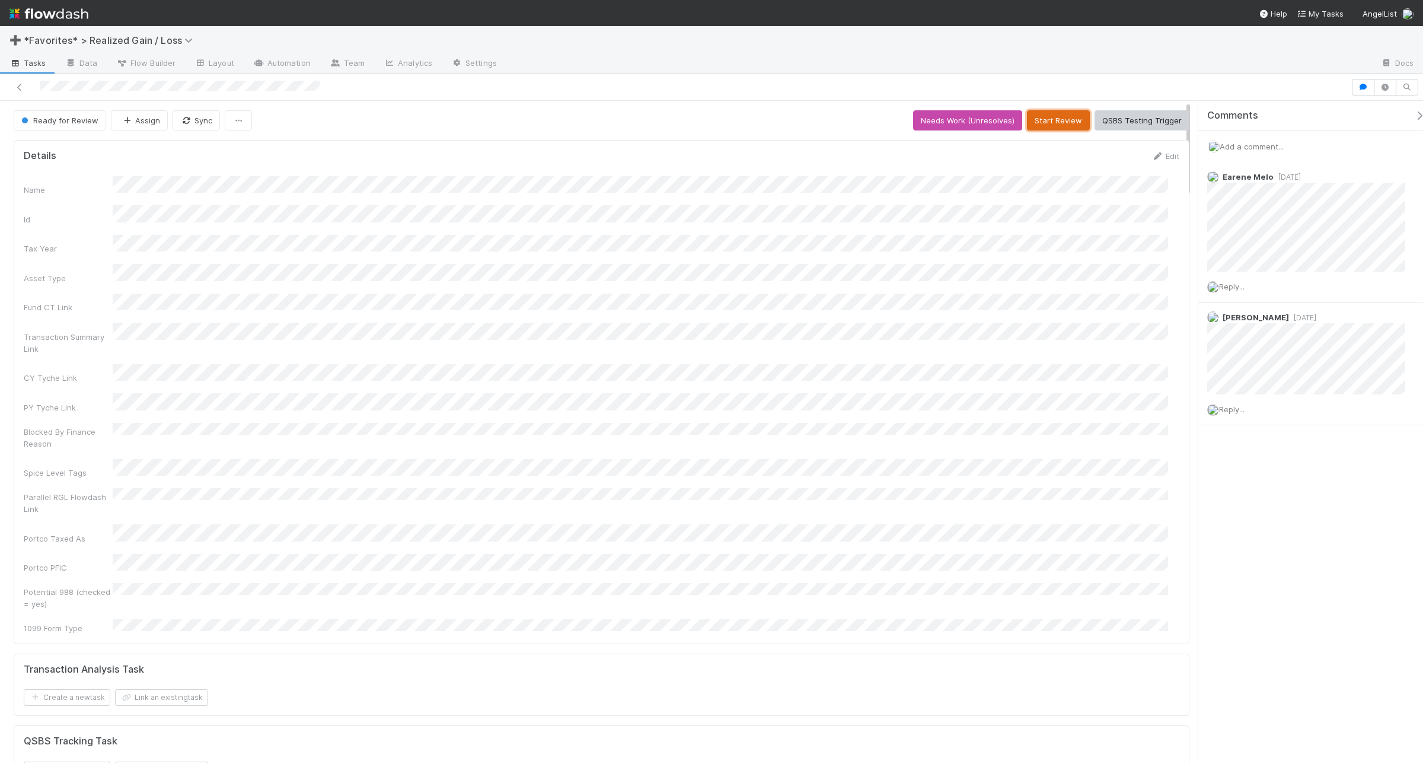
click at [1052, 117] on button "Start Review" at bounding box center [1058, 120] width 63 height 20
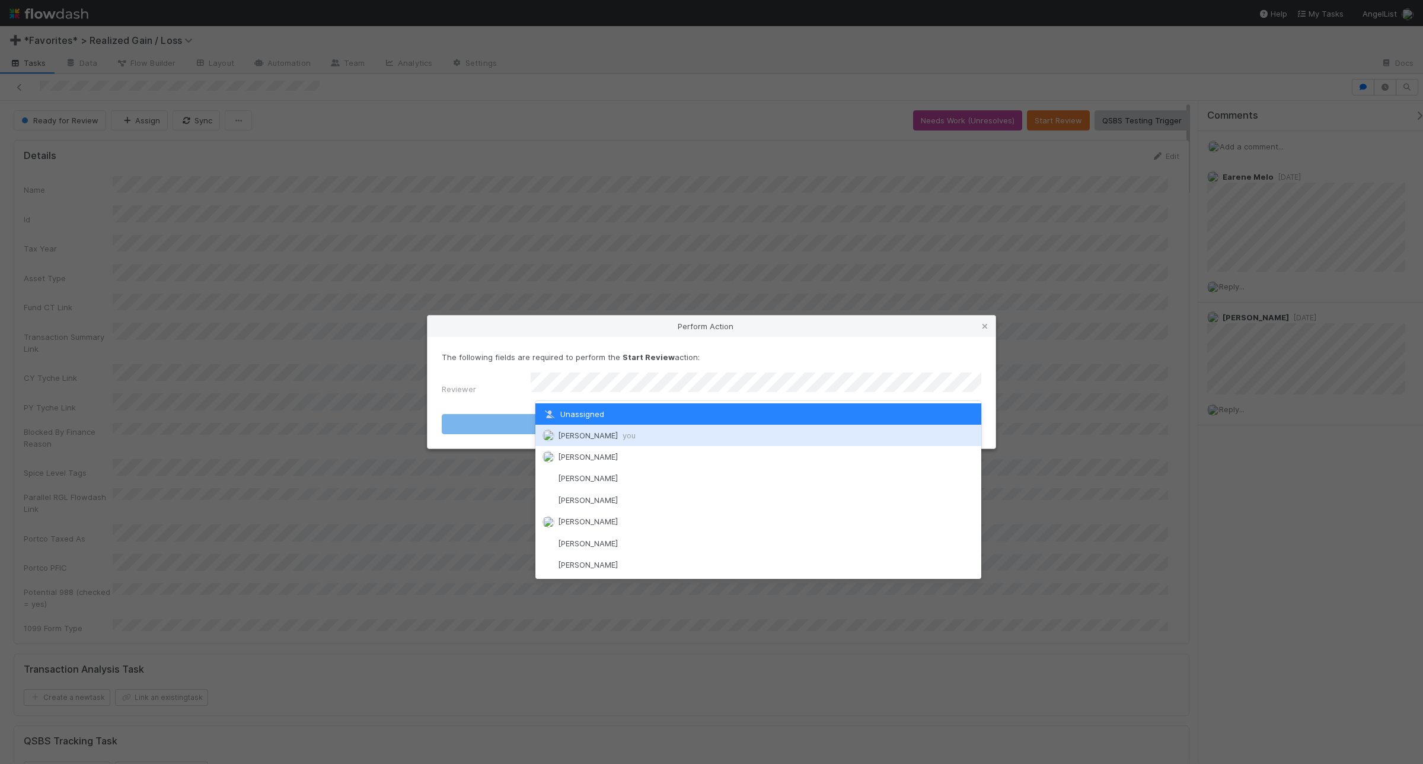
click at [809, 432] on div "[PERSON_NAME] you" at bounding box center [758, 435] width 446 height 21
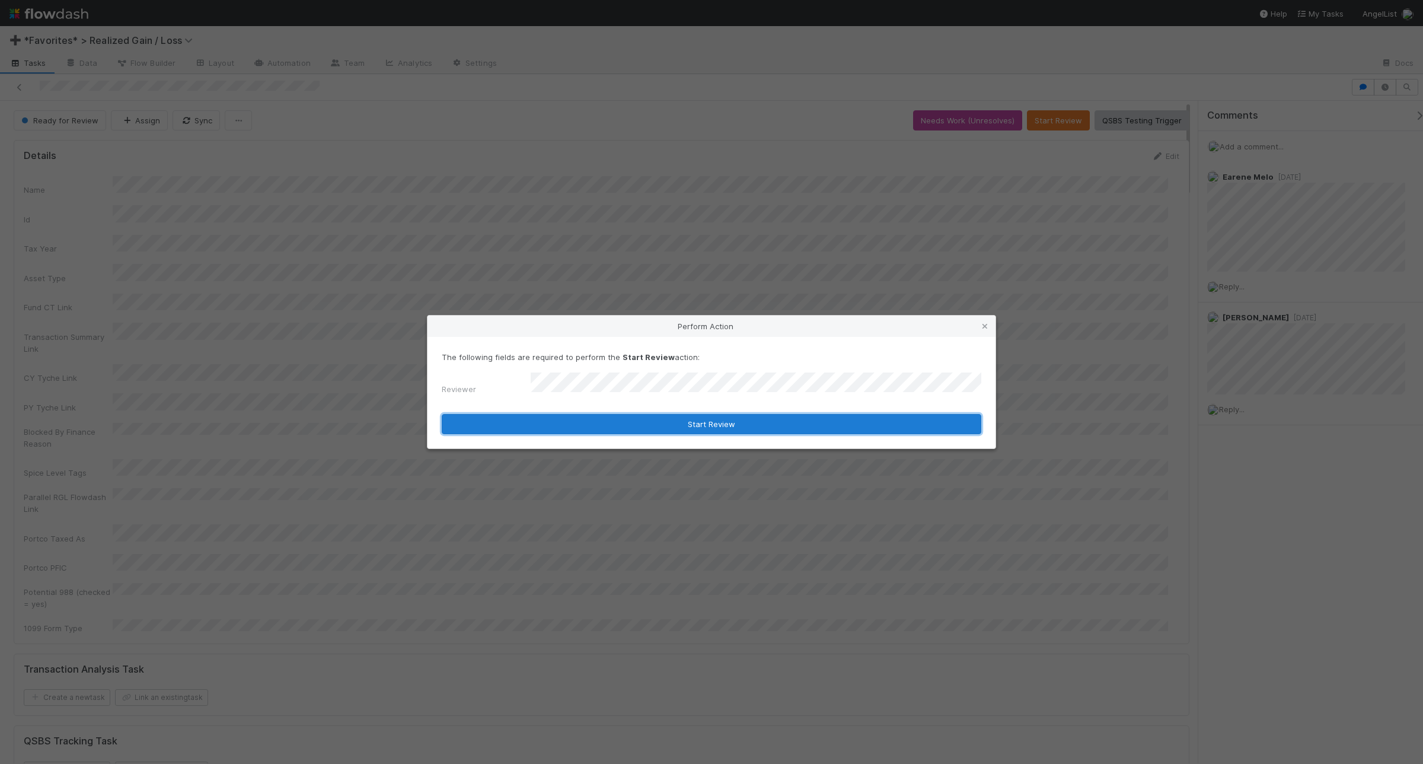
click at [782, 419] on button "Start Review" at bounding box center [712, 424] width 540 height 20
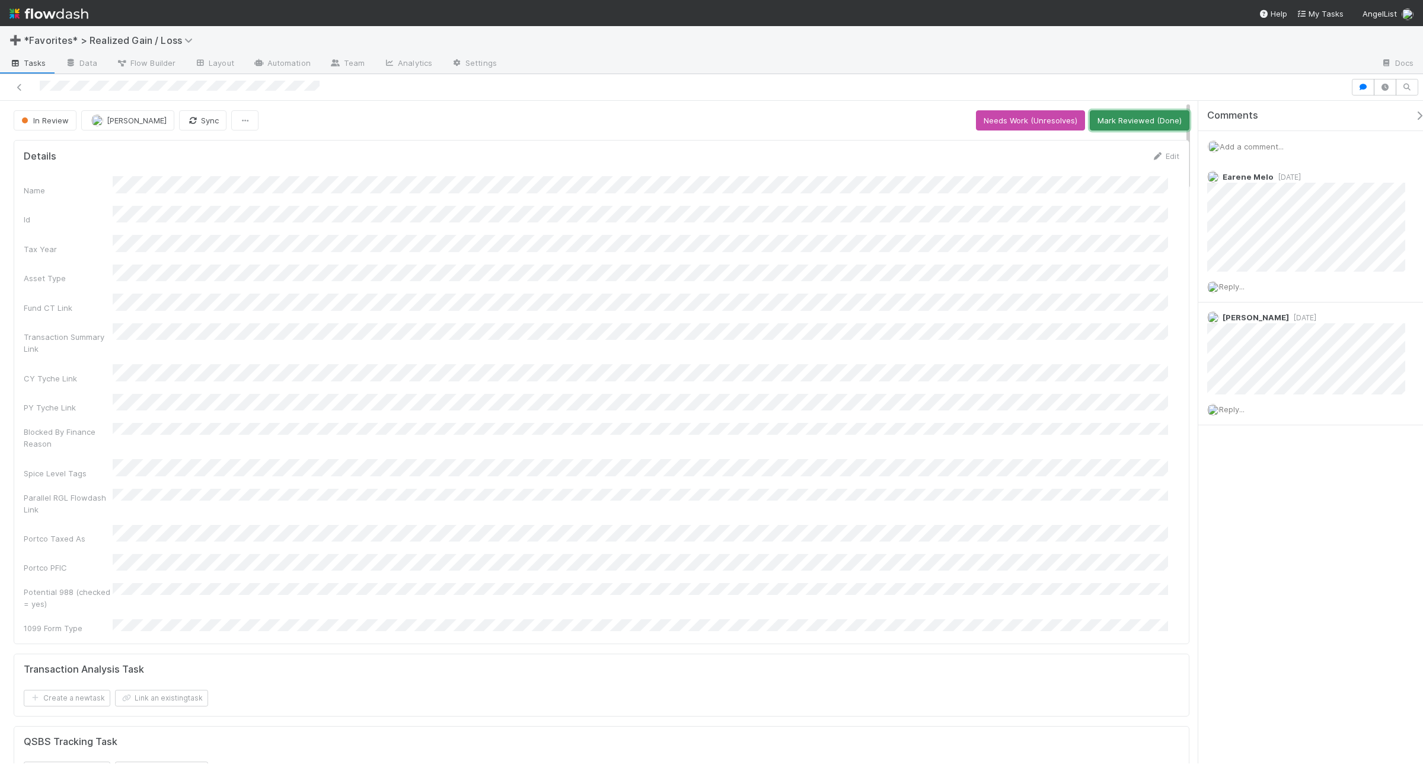
click at [1125, 120] on button "Mark Reviewed (Done)" at bounding box center [1140, 120] width 100 height 20
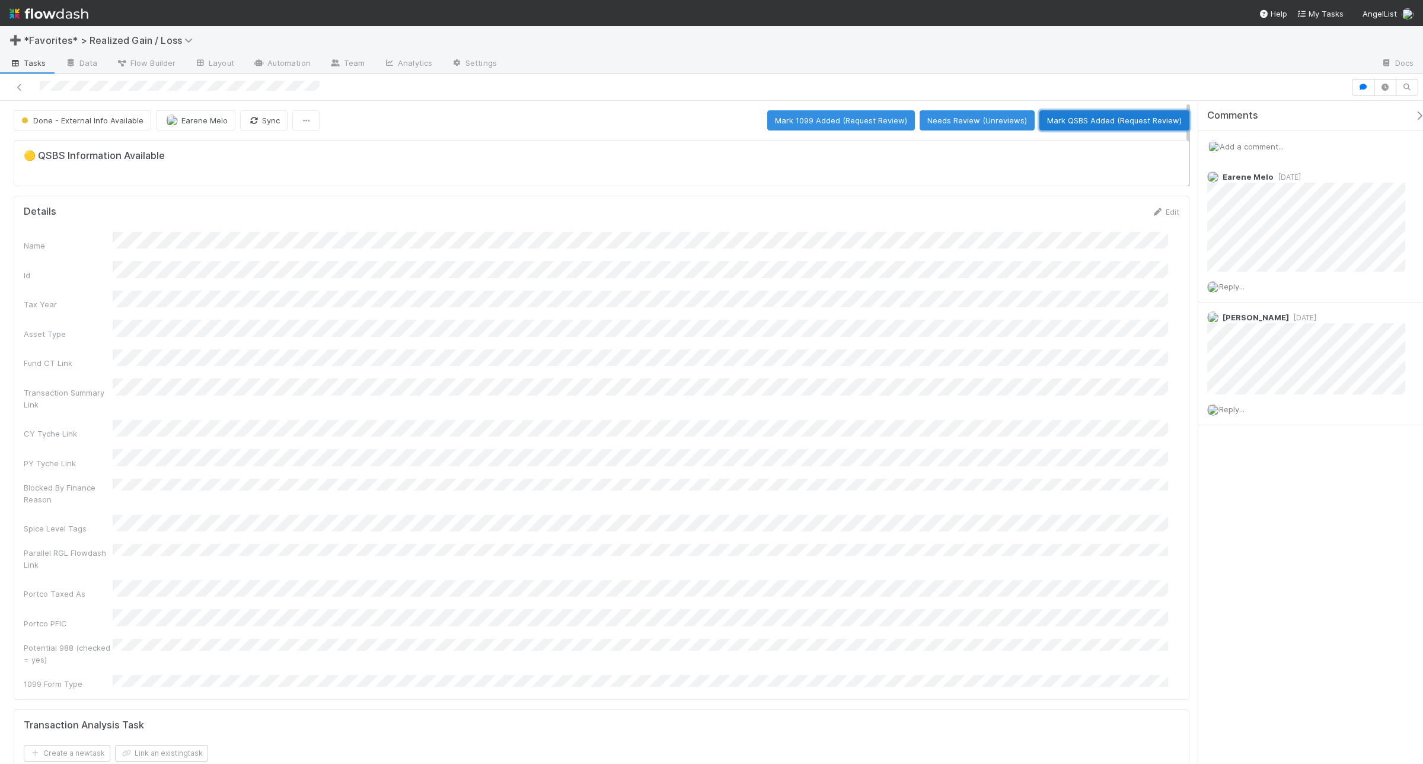
click at [1109, 111] on button "Mark QSBS Added (Request Review)" at bounding box center [1114, 120] width 150 height 20
click at [1112, 123] on button "Mark QSBS Reviewed (Done)" at bounding box center [1128, 120] width 122 height 20
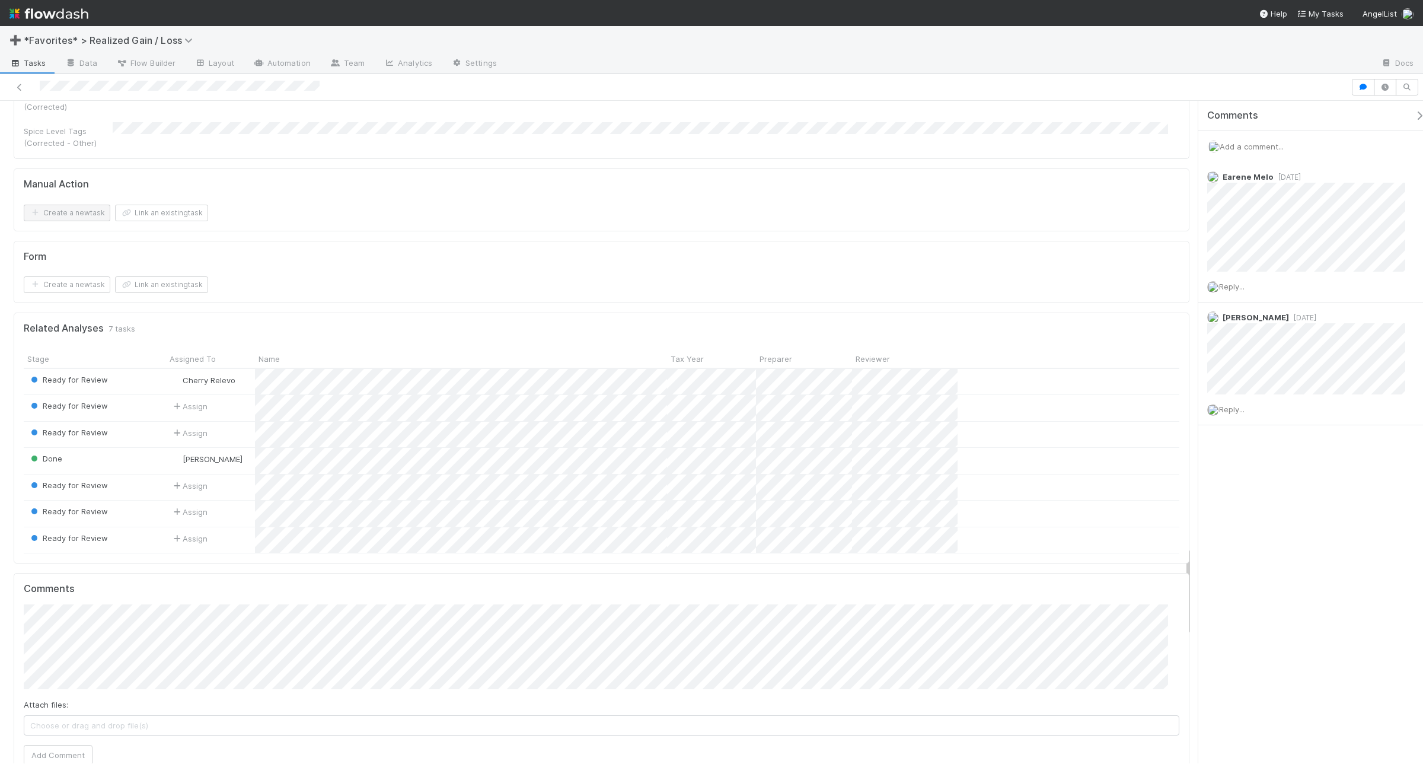
scroll to position [3335, 0]
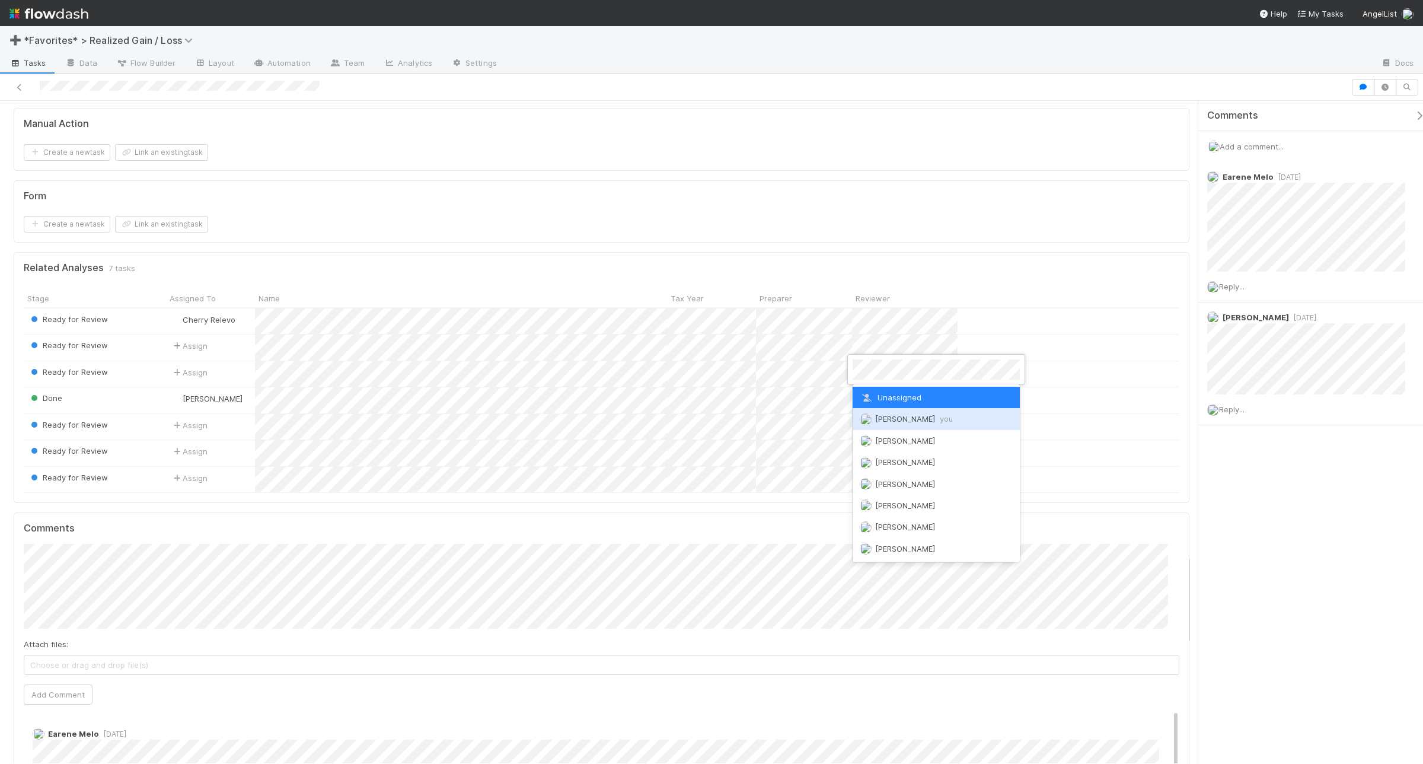
click at [873, 422] on span "Andrea Tidrow you" at bounding box center [906, 418] width 93 height 9
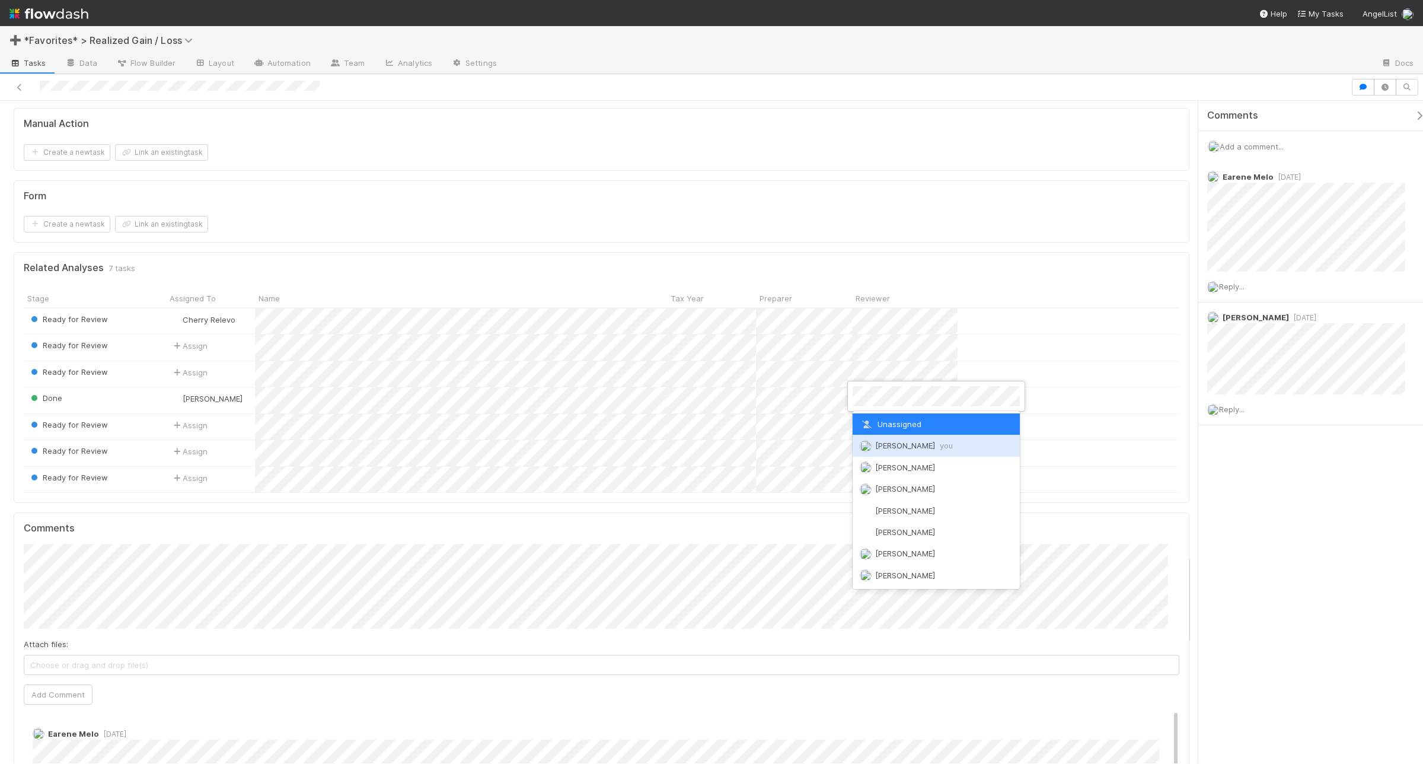
click at [872, 443] on span "Andrea Tidrow you" at bounding box center [906, 445] width 93 height 9
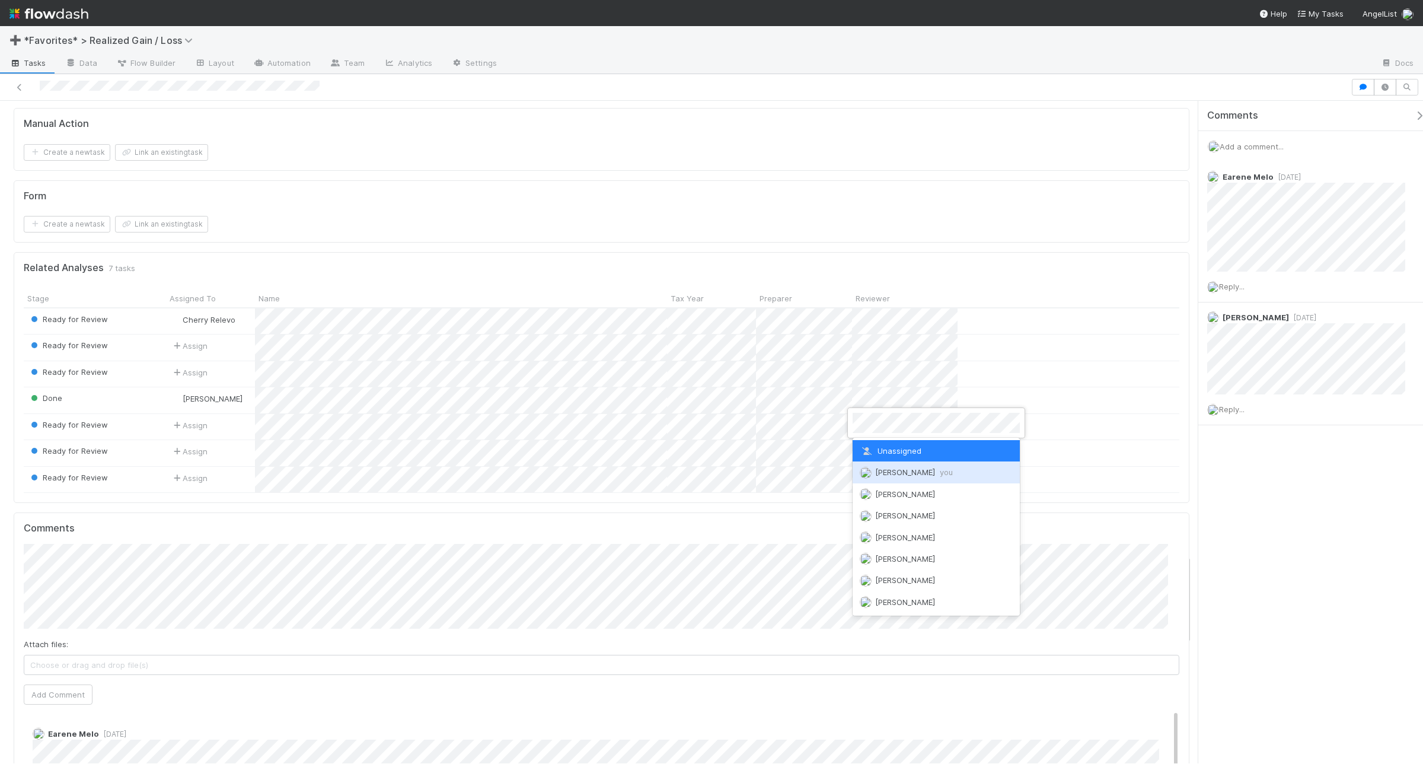
click at [863, 469] on img at bounding box center [866, 473] width 12 height 12
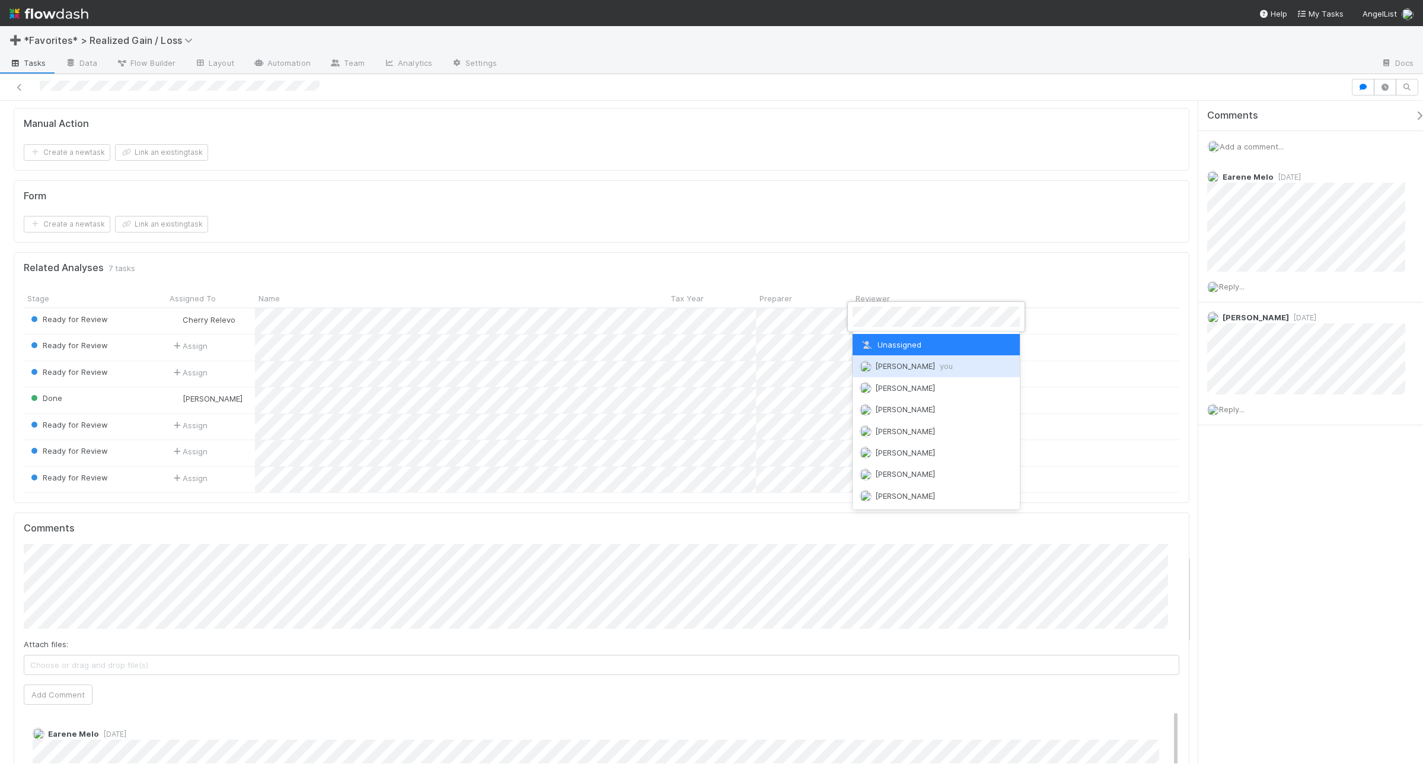
click at [869, 368] on img at bounding box center [866, 367] width 12 height 12
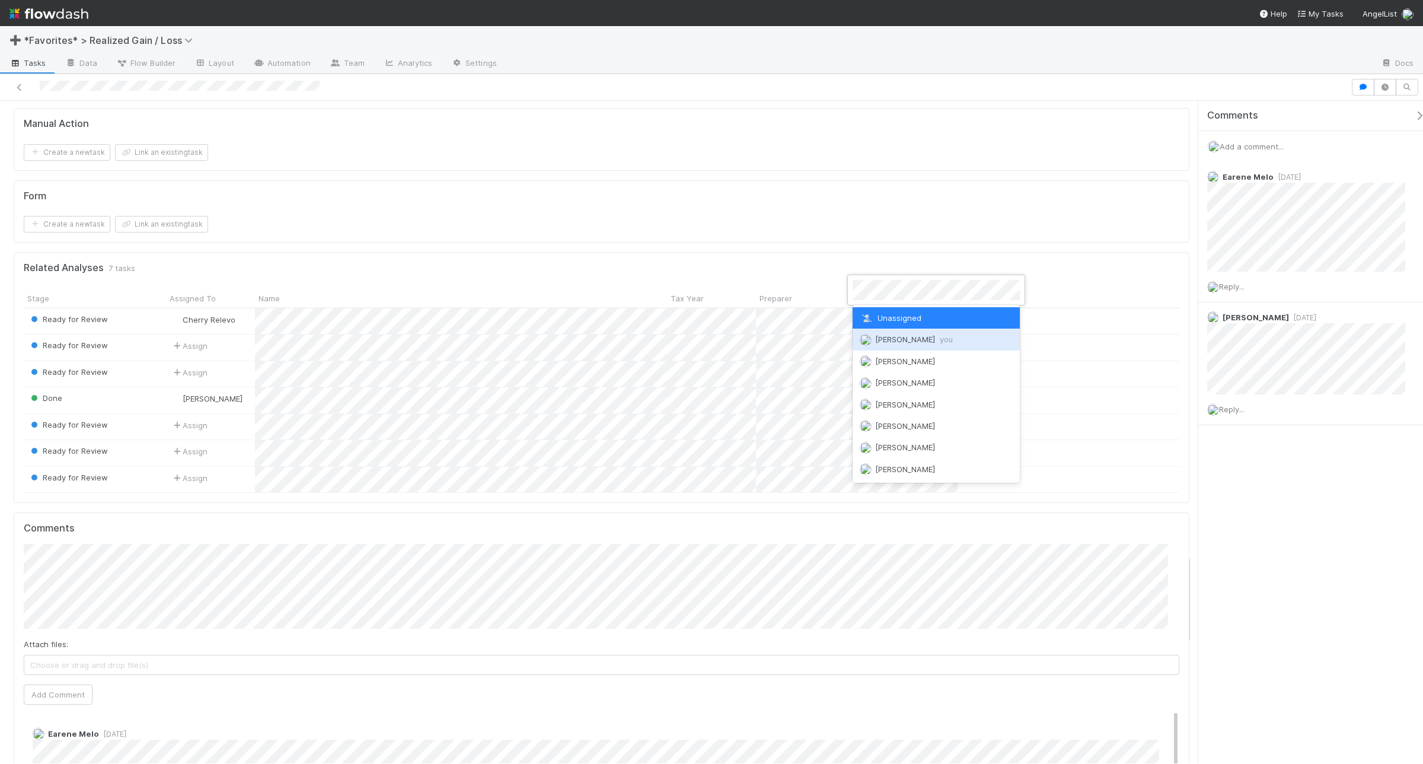
click at [867, 340] on img at bounding box center [866, 340] width 12 height 12
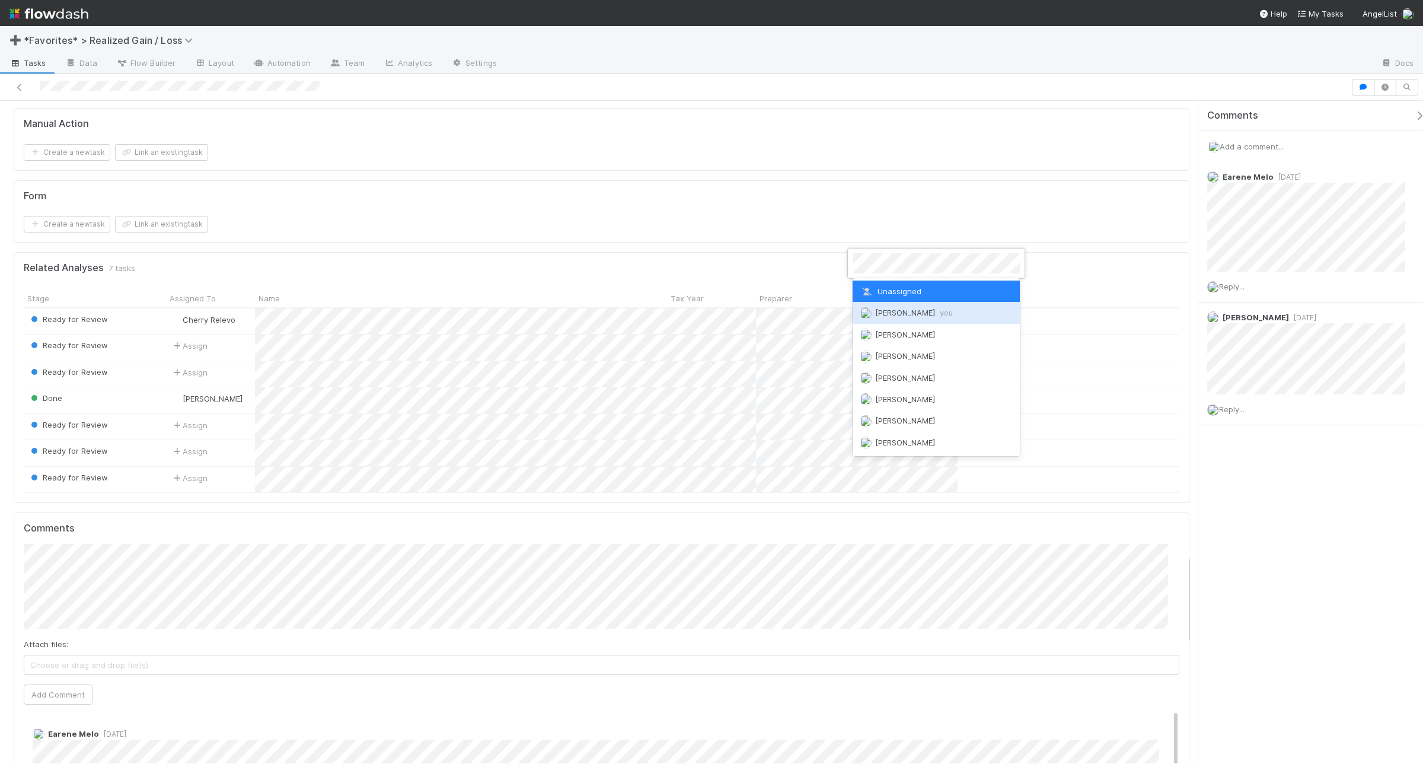
click at [864, 310] on img at bounding box center [866, 313] width 12 height 12
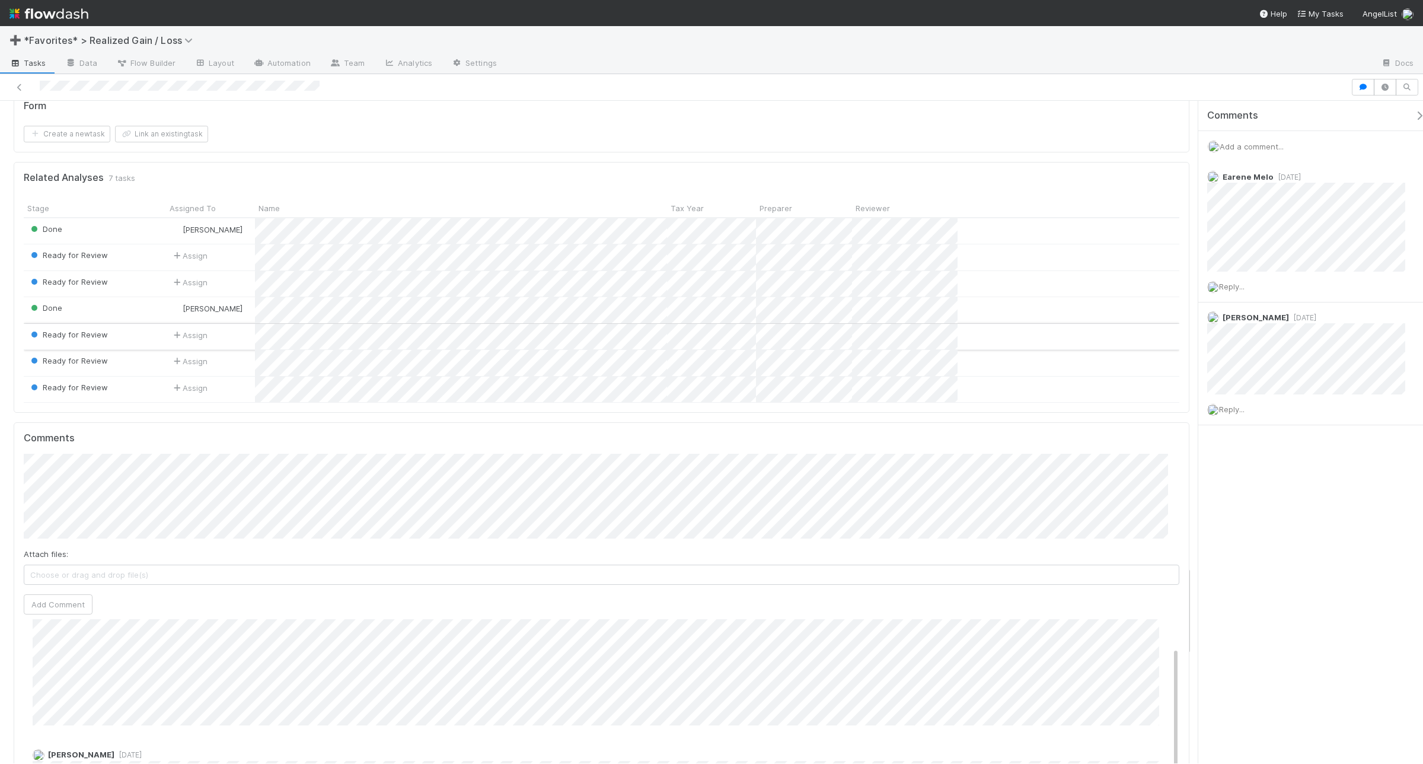
scroll to position [3409, 0]
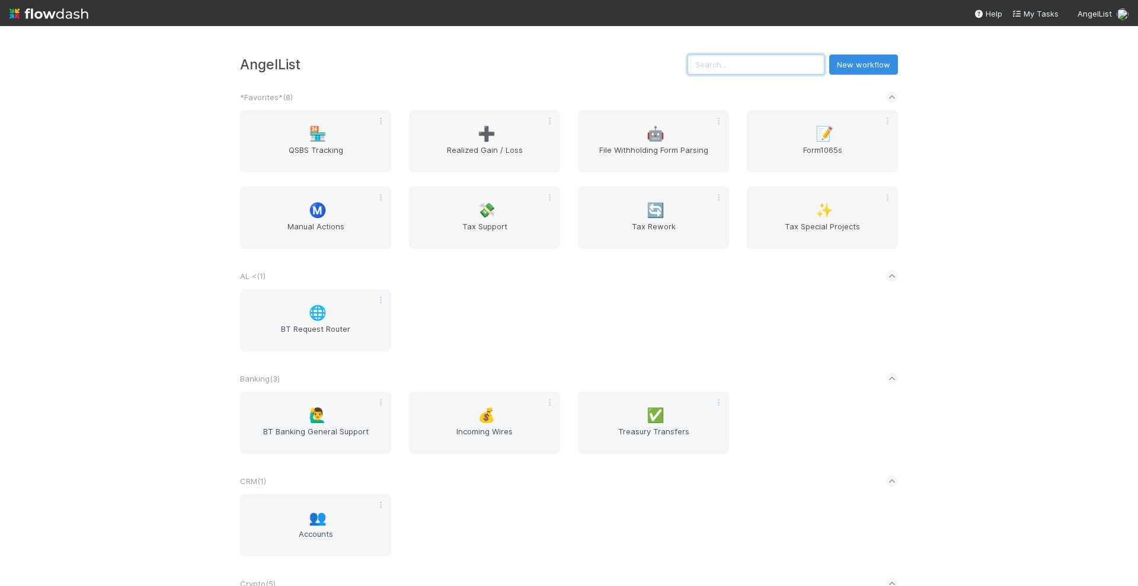
click at [716, 72] on input "text" at bounding box center [756, 65] width 137 height 20
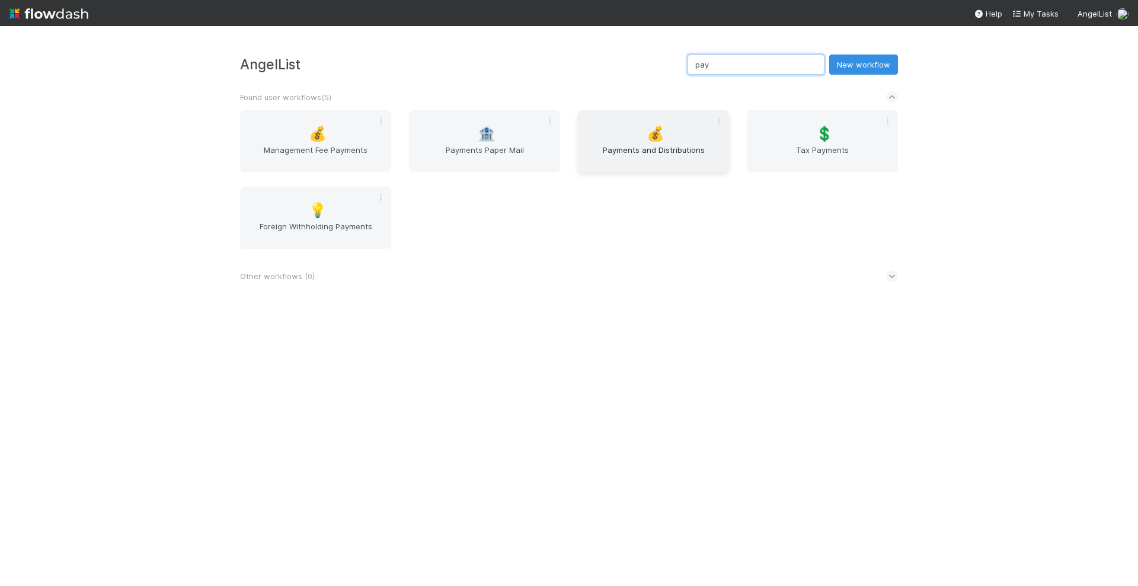
type input "pay"
click at [639, 155] on span "Payments and Distributions" at bounding box center [654, 156] width 142 height 24
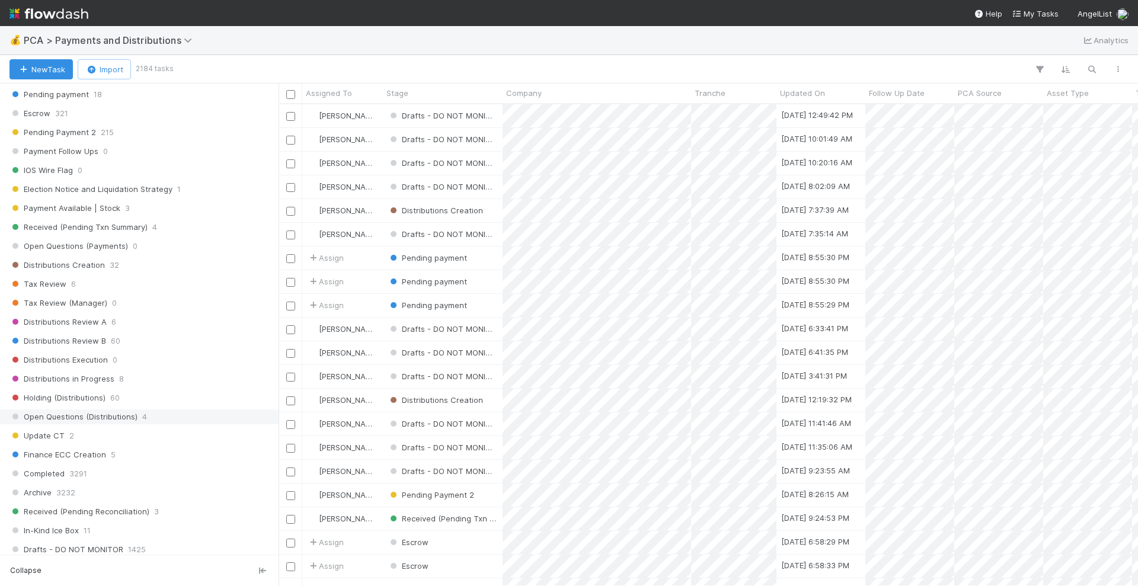
scroll to position [593, 0]
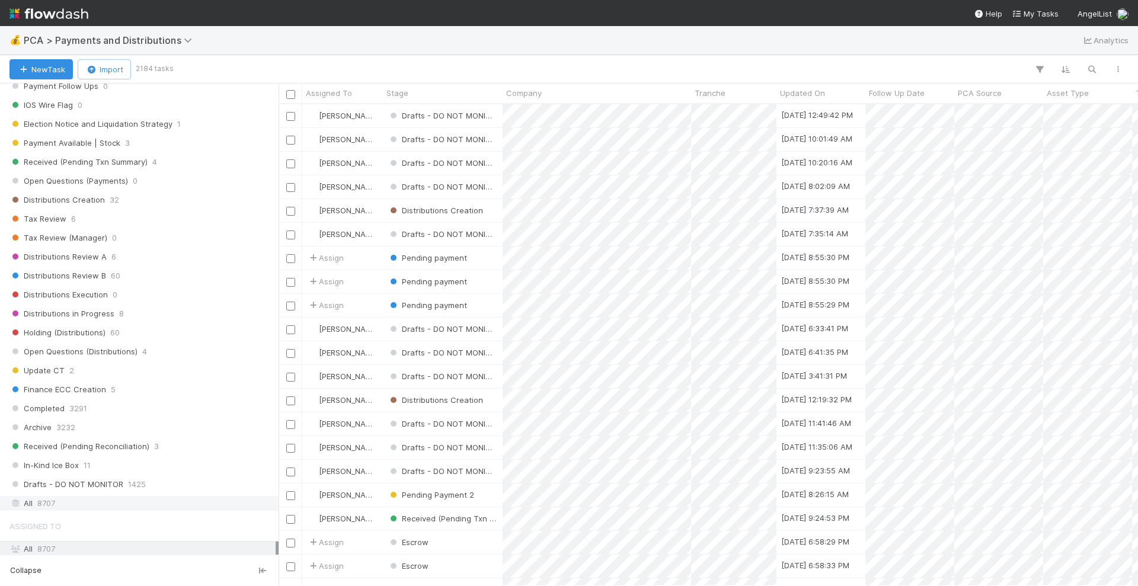
click at [75, 506] on div "All 8707" at bounding box center [142, 503] width 266 height 15
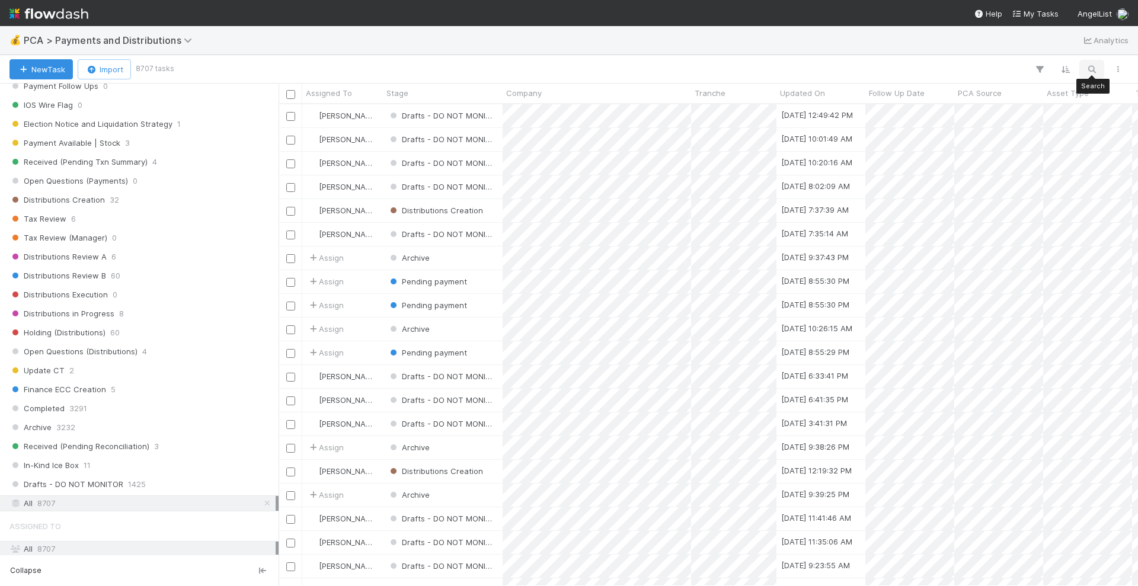
click at [1090, 68] on icon "button" at bounding box center [1092, 69] width 12 height 11
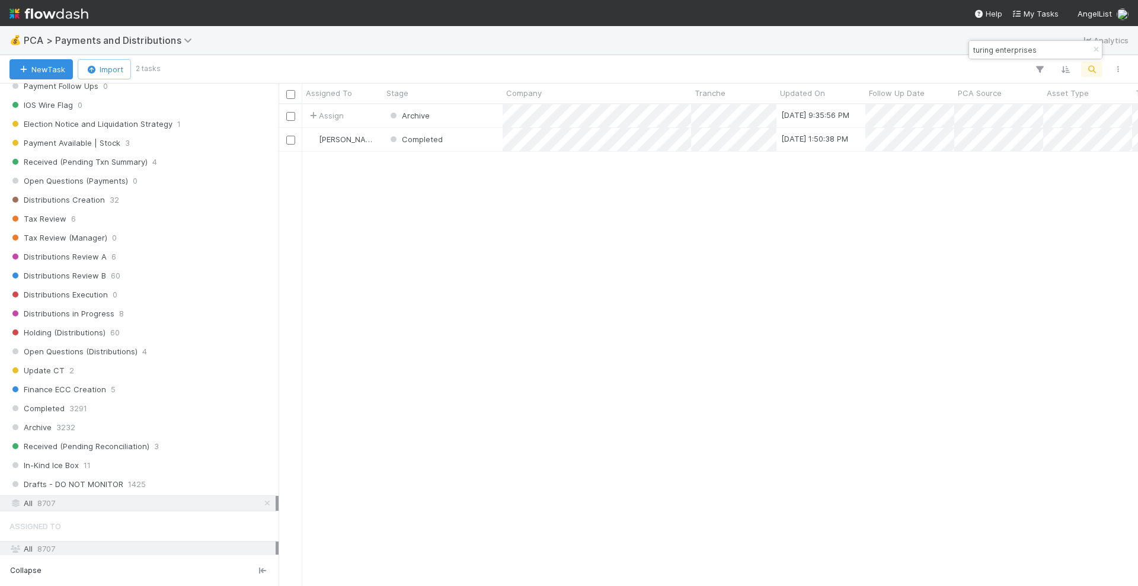
scroll to position [471, 849]
type input "turing enterprises"
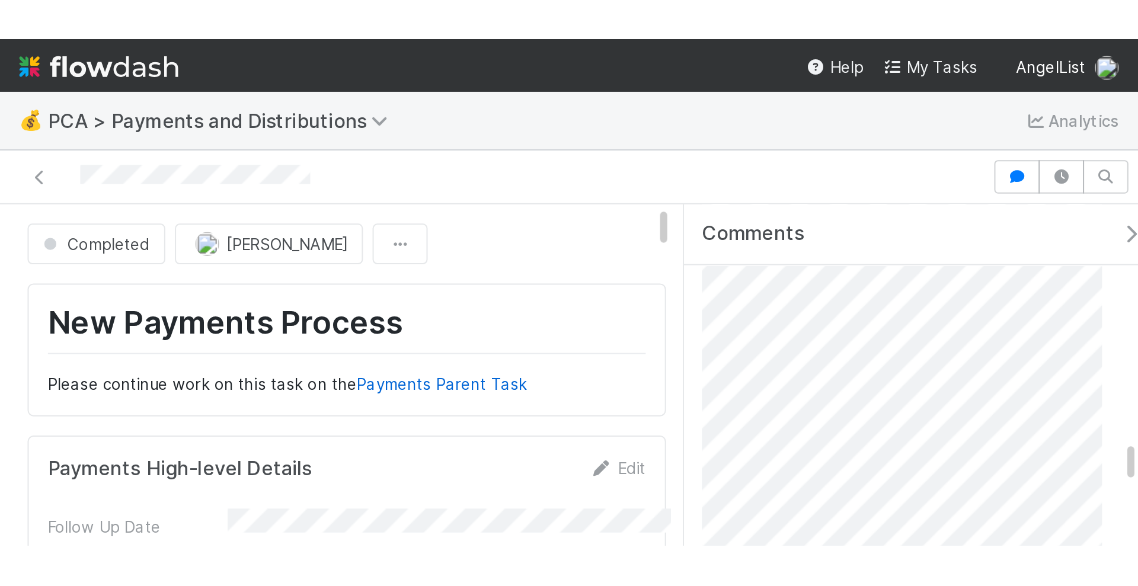
scroll to position [2015, 0]
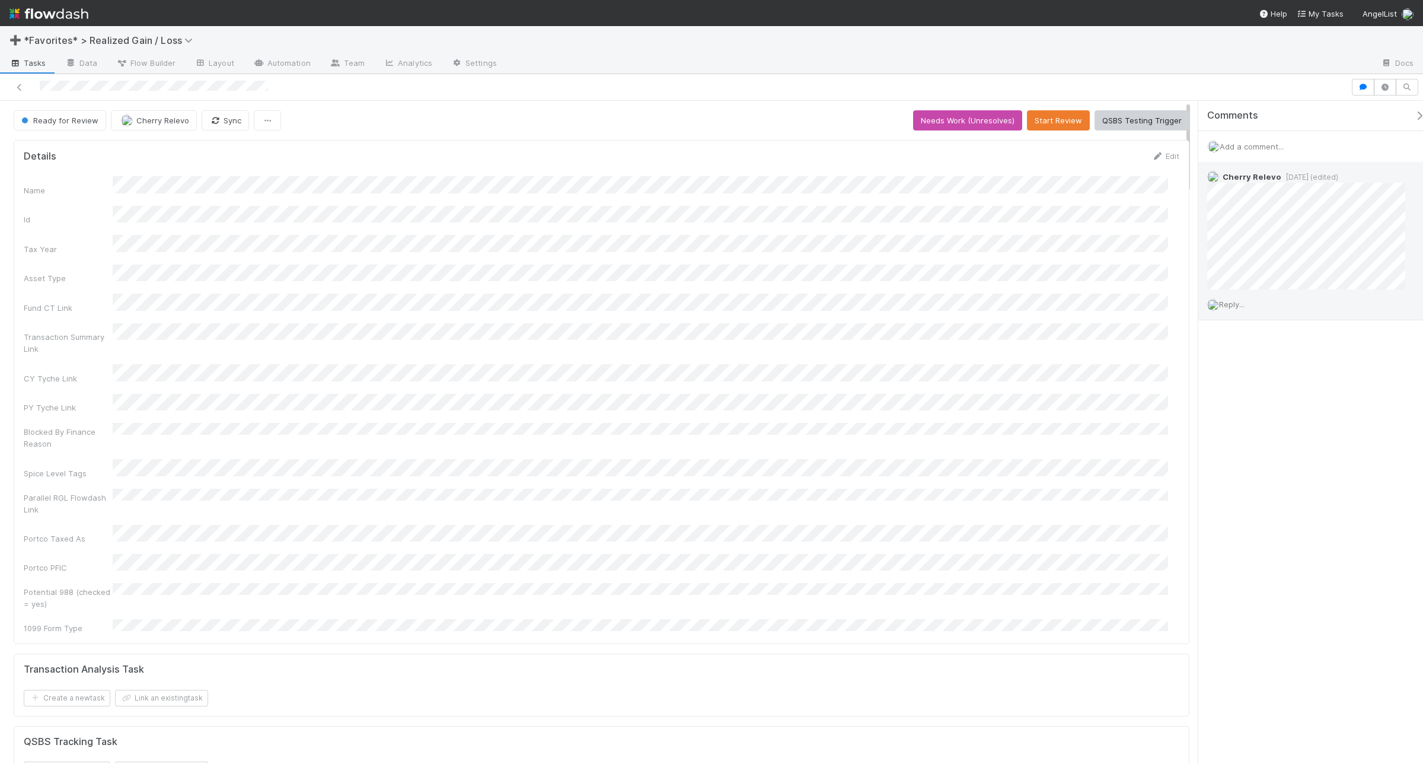
click at [1138, 309] on div "Reply..." at bounding box center [1311, 304] width 227 height 30
click at [1138, 304] on span "Reply..." at bounding box center [1231, 303] width 25 height 9
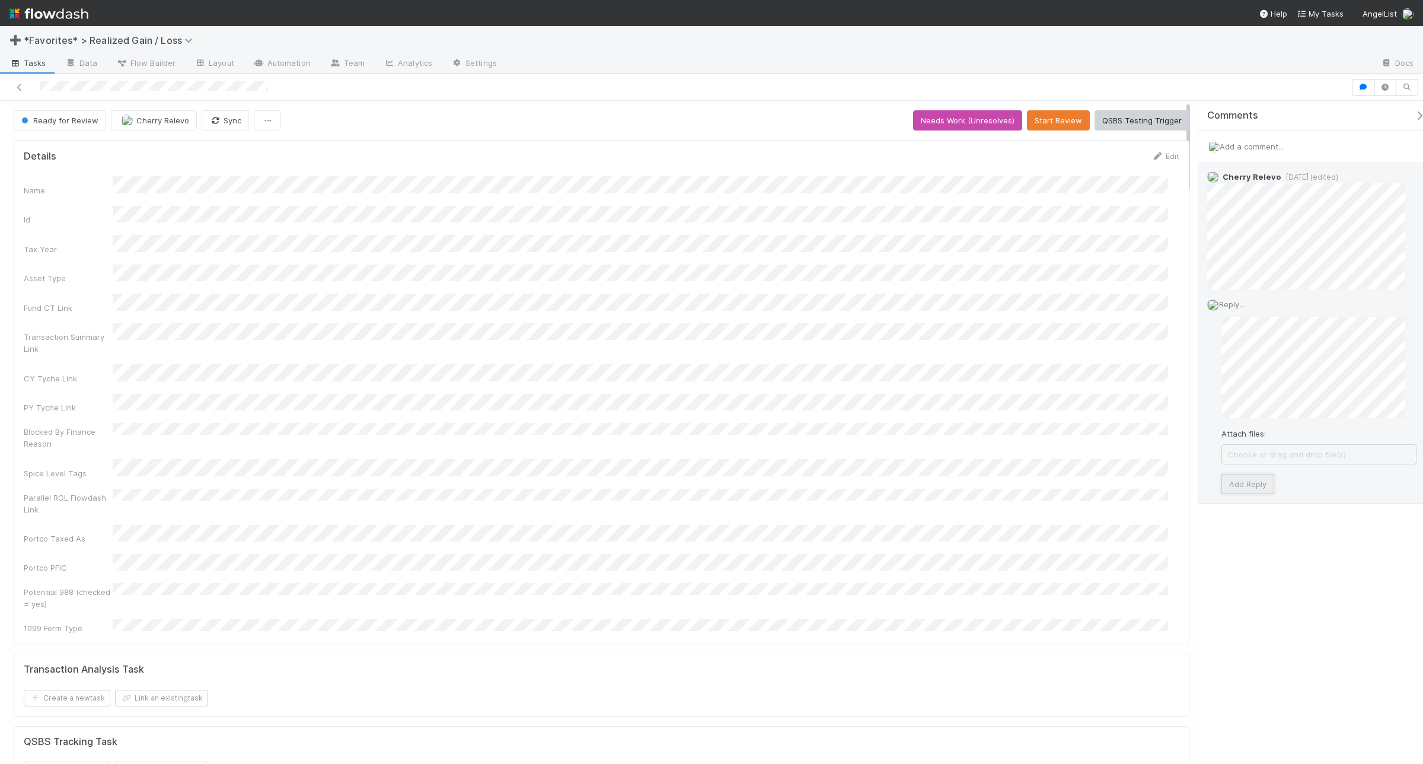
click at [1138, 487] on button "Add Reply" at bounding box center [1247, 484] width 53 height 20
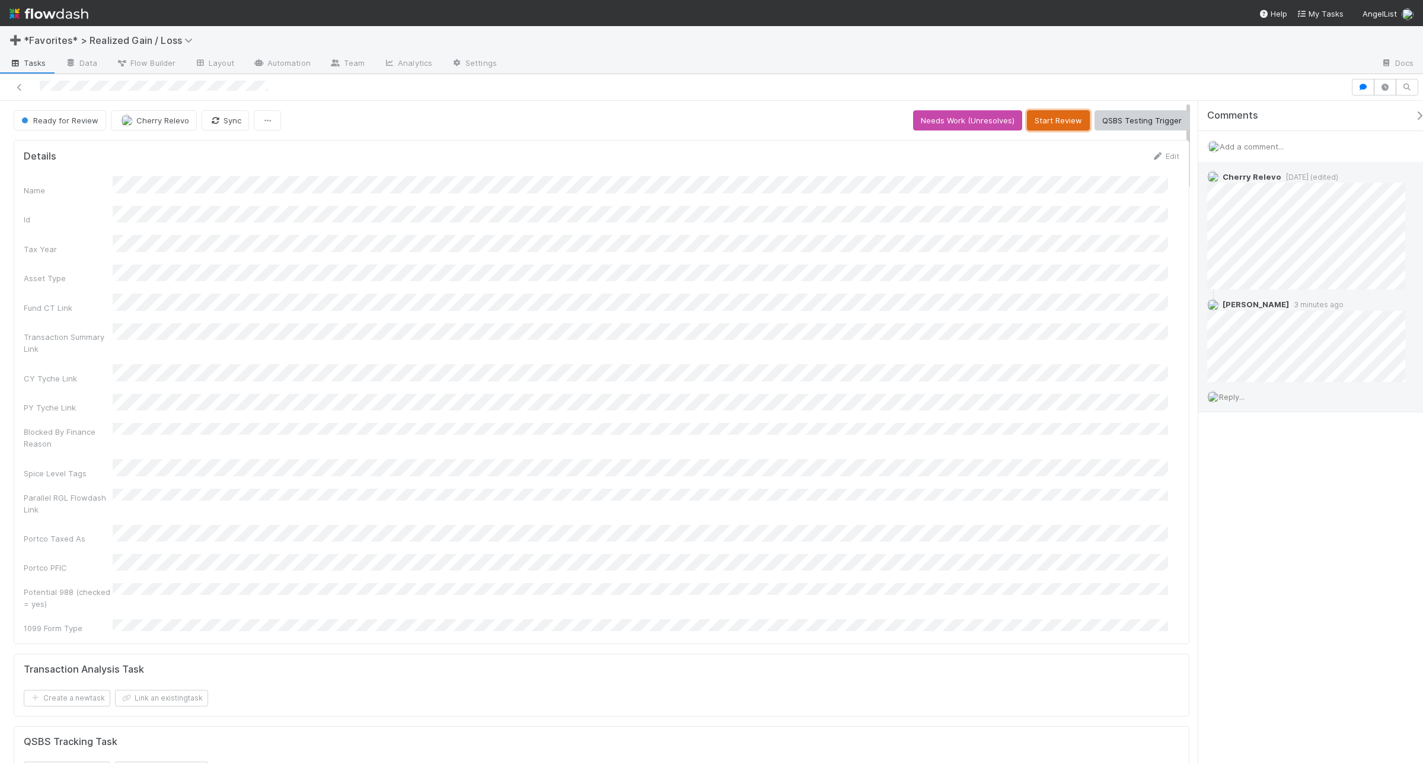
click at [1063, 119] on button "Start Review" at bounding box center [1058, 120] width 63 height 20
click at [1137, 117] on button "Mark Reviewed (Done)" at bounding box center [1140, 120] width 100 height 20
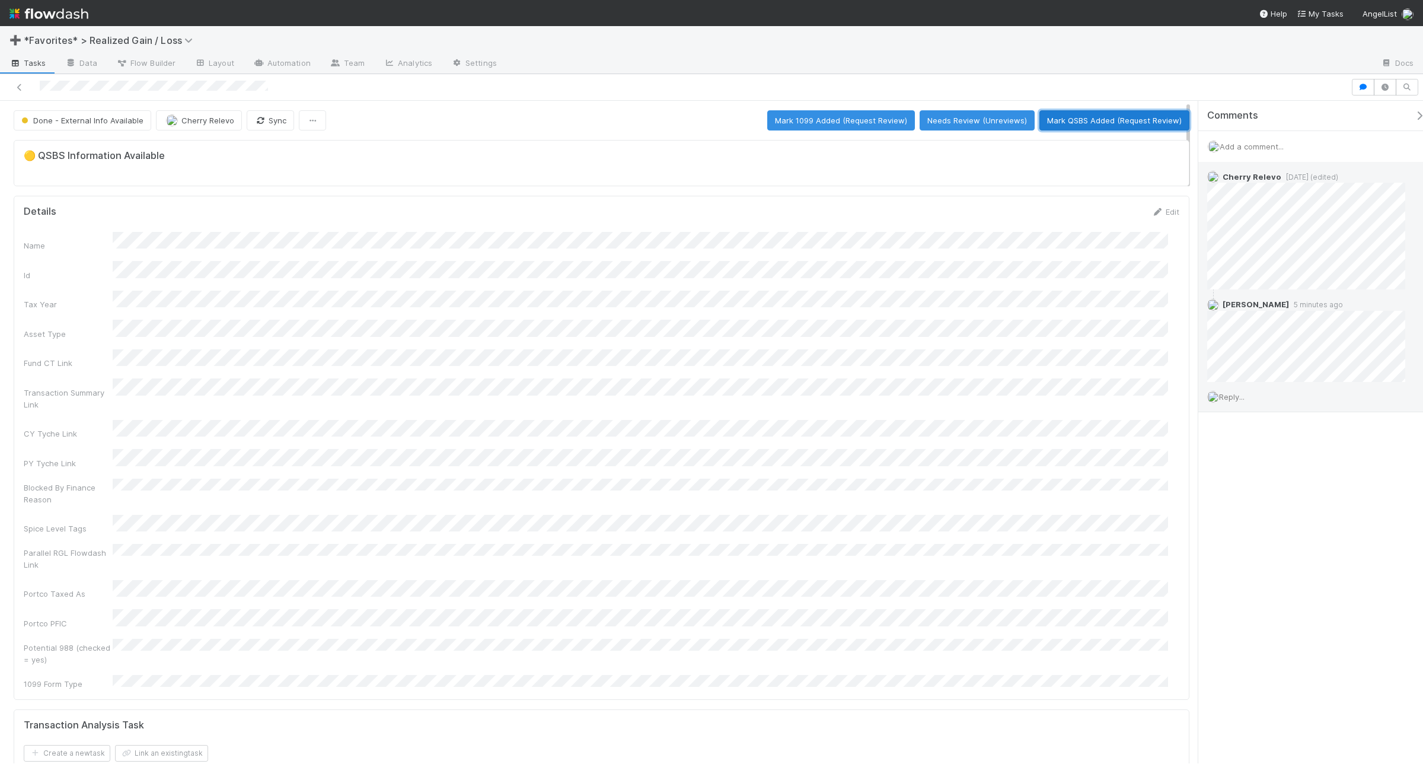
click at [1093, 123] on button "Mark QSBS Added (Request Review)" at bounding box center [1114, 120] width 150 height 20
click at [1113, 122] on button "Mark QSBS Reviewed (Done)" at bounding box center [1128, 120] width 122 height 20
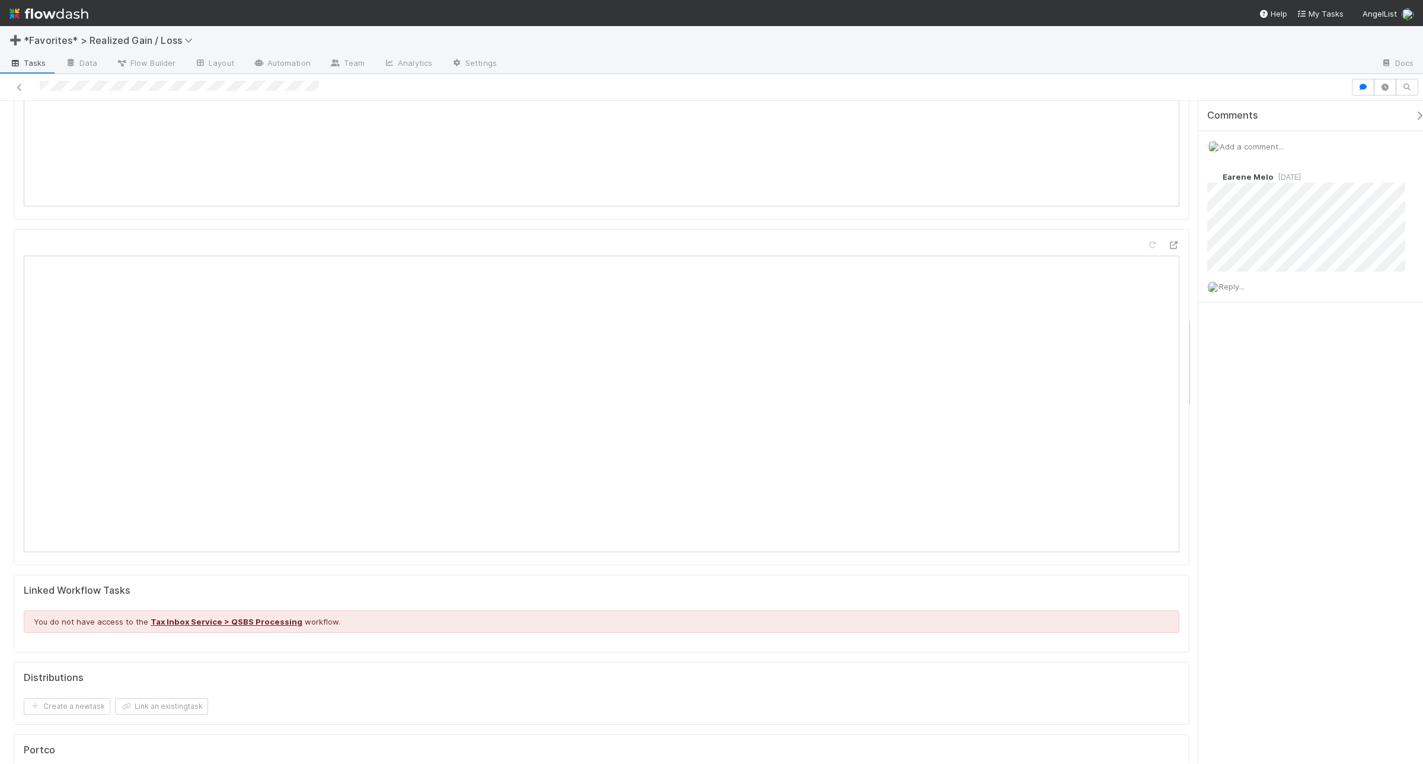
scroll to position [1668, 0]
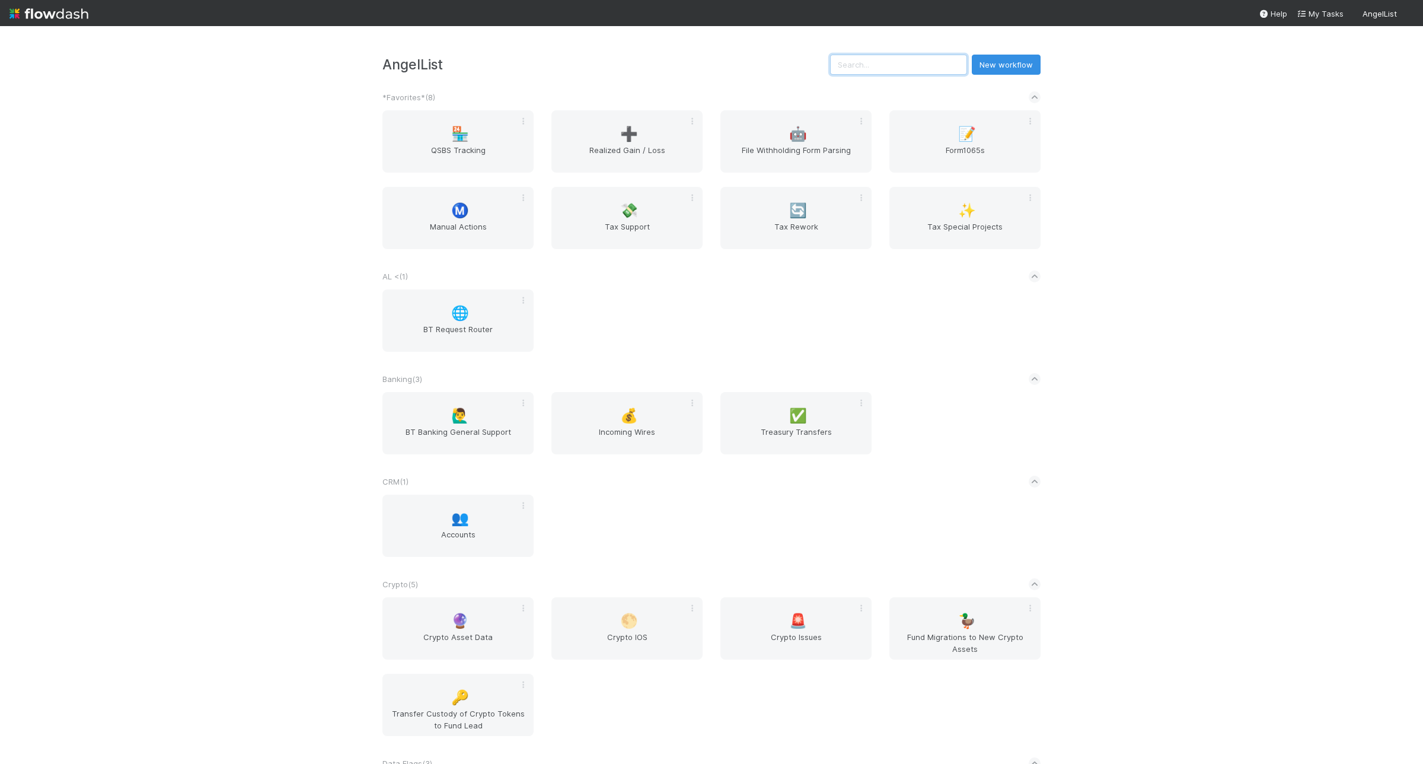
drag, startPoint x: 929, startPoint y: 58, endPoint x: 912, endPoint y: 55, distance: 16.9
click at [929, 58] on input "text" at bounding box center [898, 65] width 137 height 20
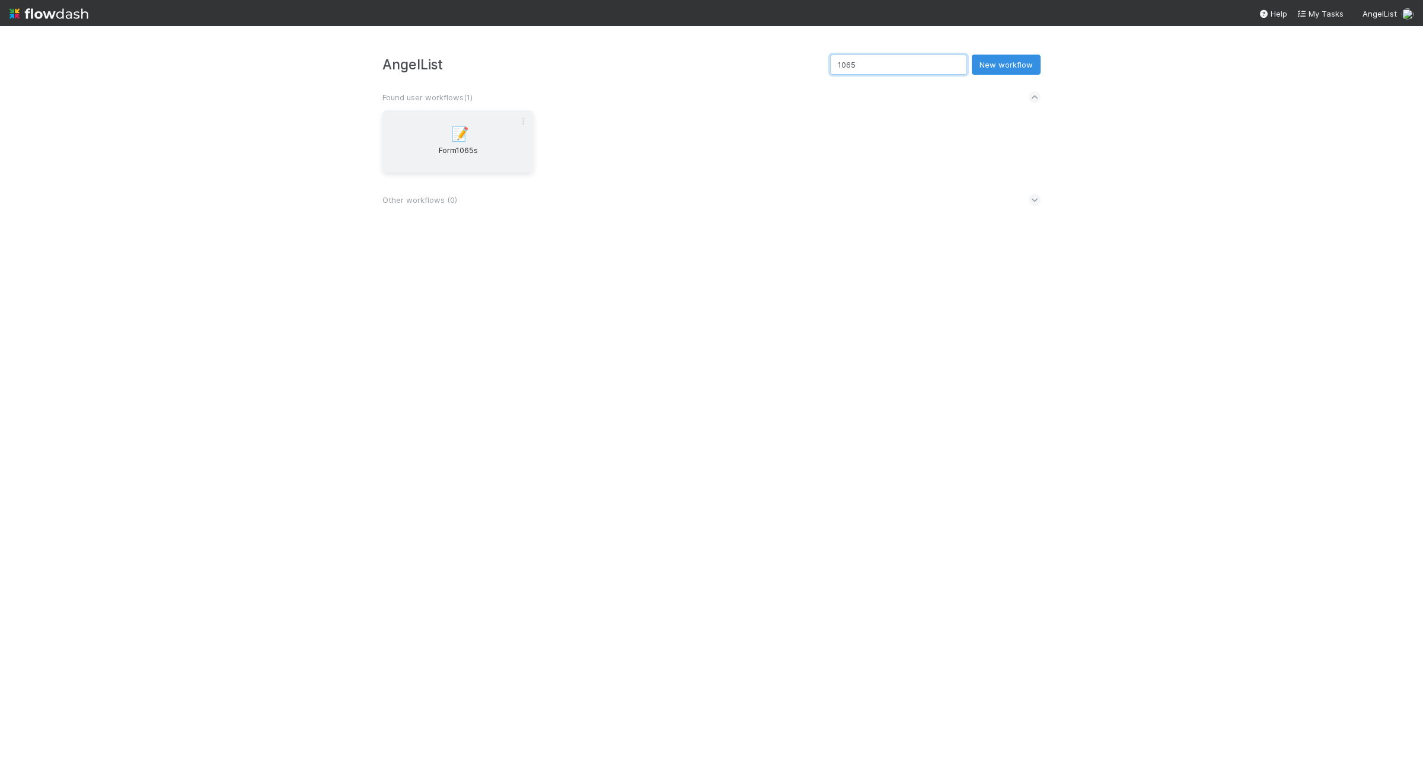
type input "1065"
click at [417, 140] on div "📝 Form1065s" at bounding box center [457, 141] width 151 height 62
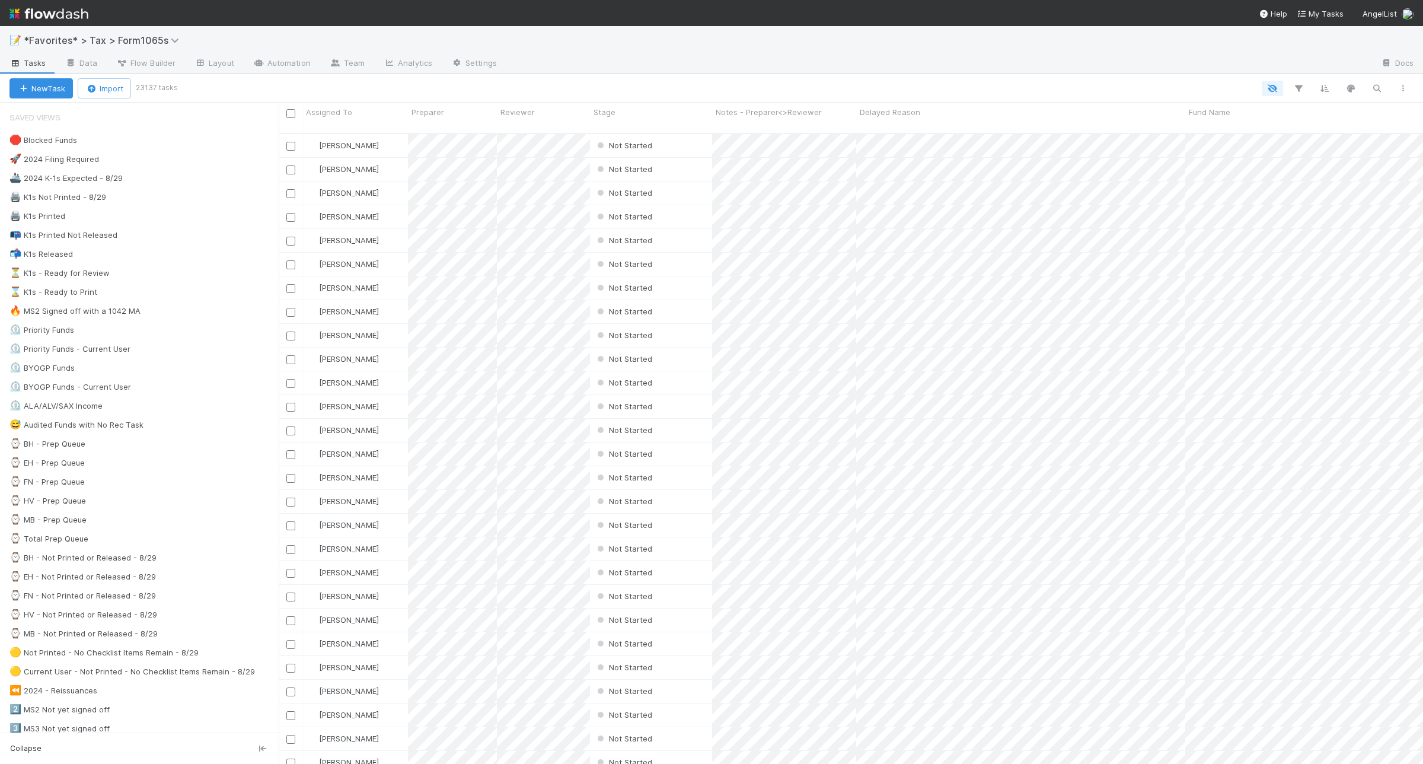
scroll to position [629, 1133]
click at [178, 316] on div "🔥 MS2 Signed off with a 1042 MA 61" at bounding box center [143, 311] width 269 height 15
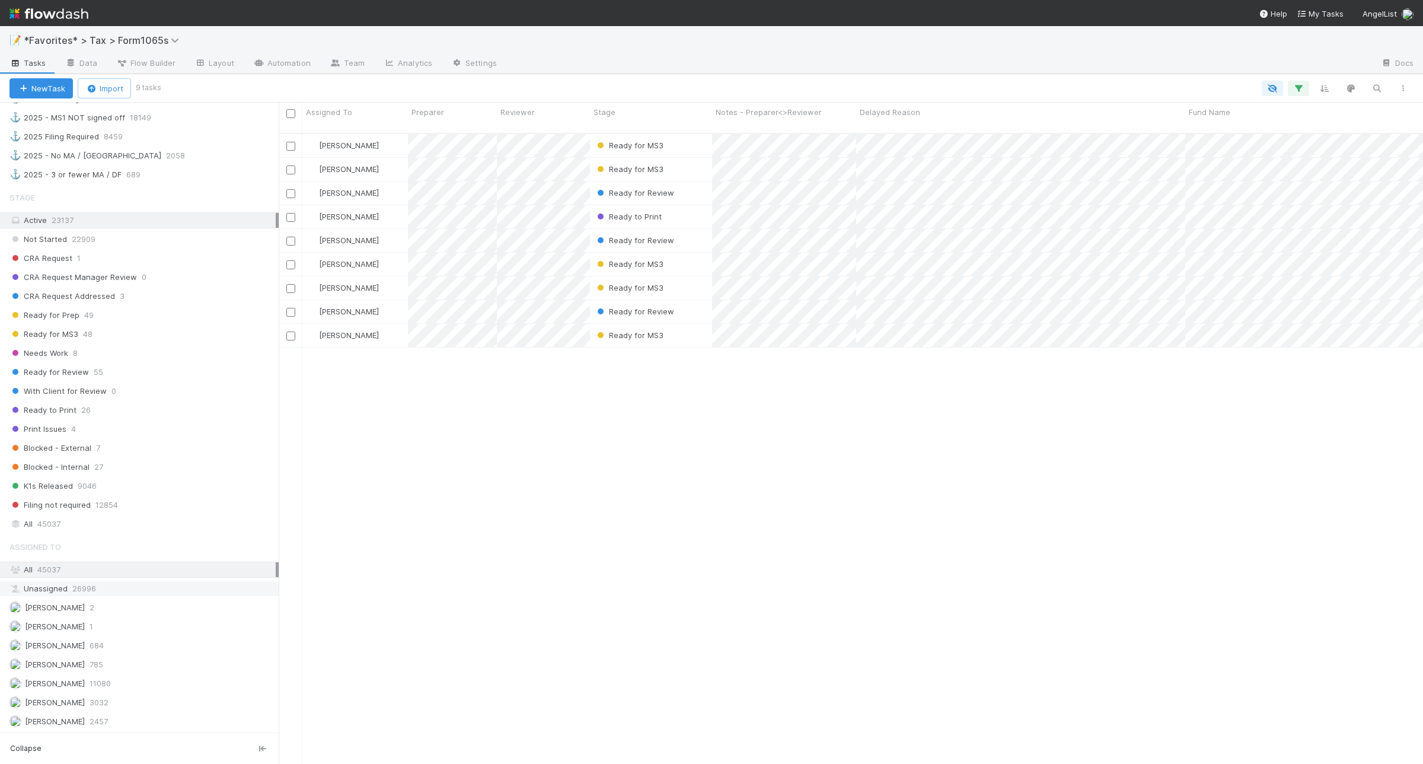
scroll to position [802, 0]
click at [70, 521] on div "All 45037" at bounding box center [142, 523] width 266 height 15
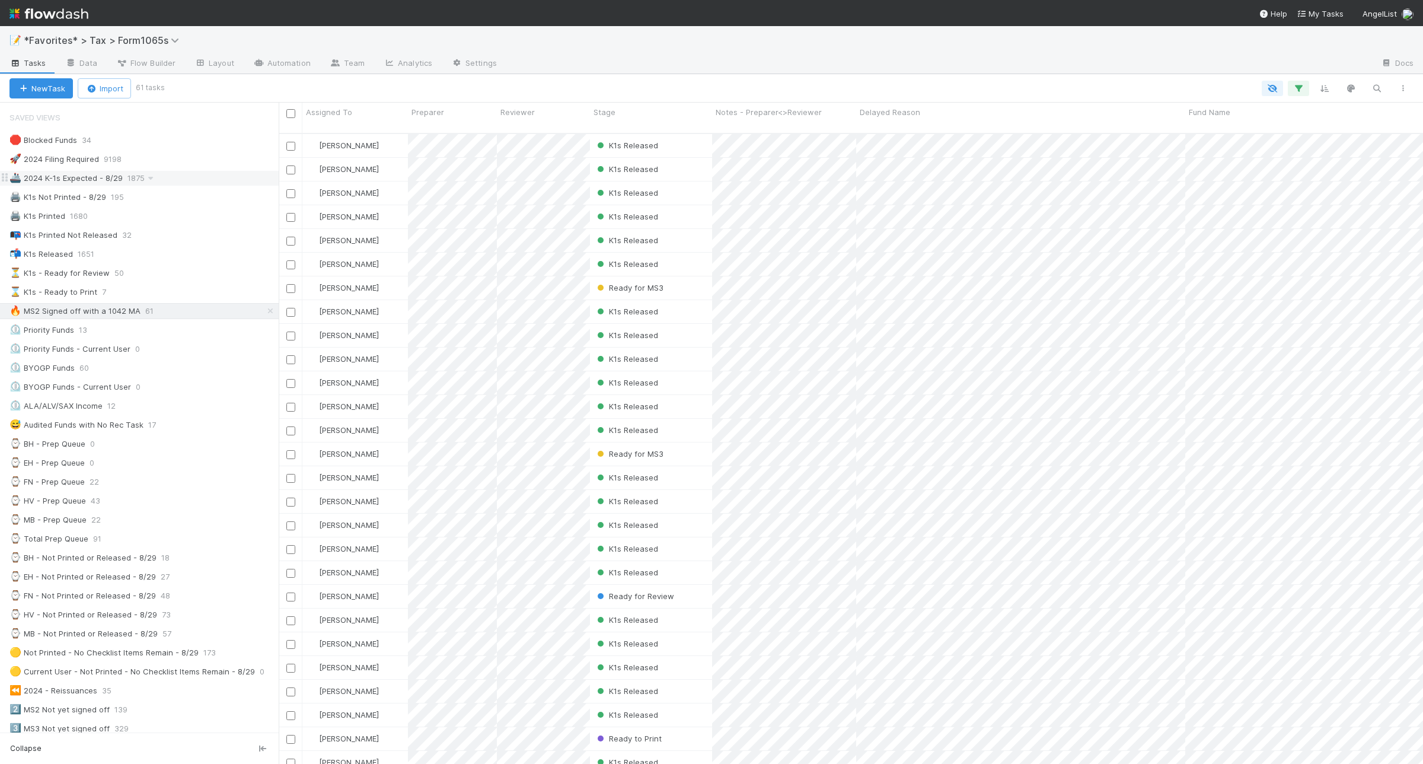
click at [216, 181] on div "🚢 2024 K-1s Expected - 8/29 1875" at bounding box center [143, 178] width 269 height 15
click at [1404, 87] on icon "button" at bounding box center [1403, 88] width 12 height 7
click at [428, 754] on div "View as list Comments Export view to CSV" at bounding box center [711, 382] width 1423 height 764
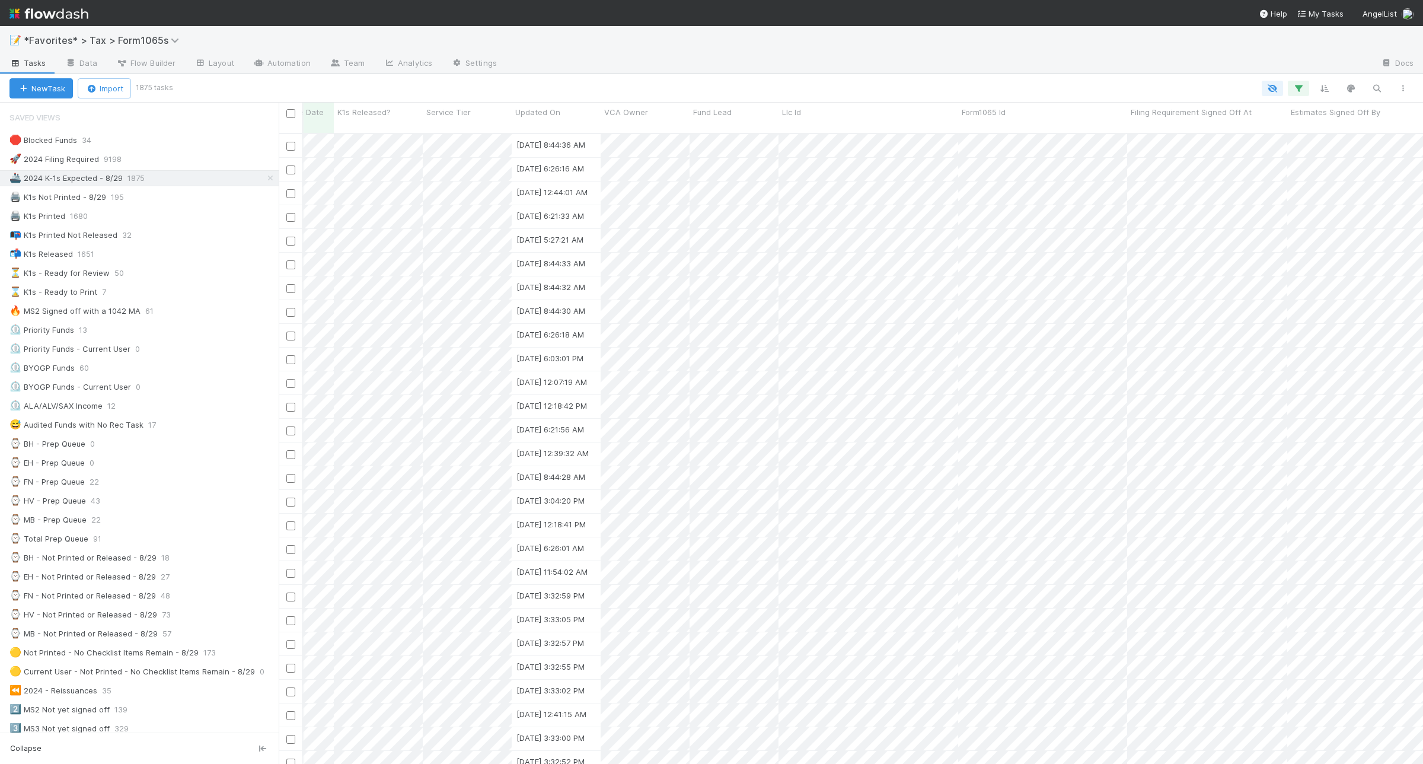
scroll to position [0, 0]
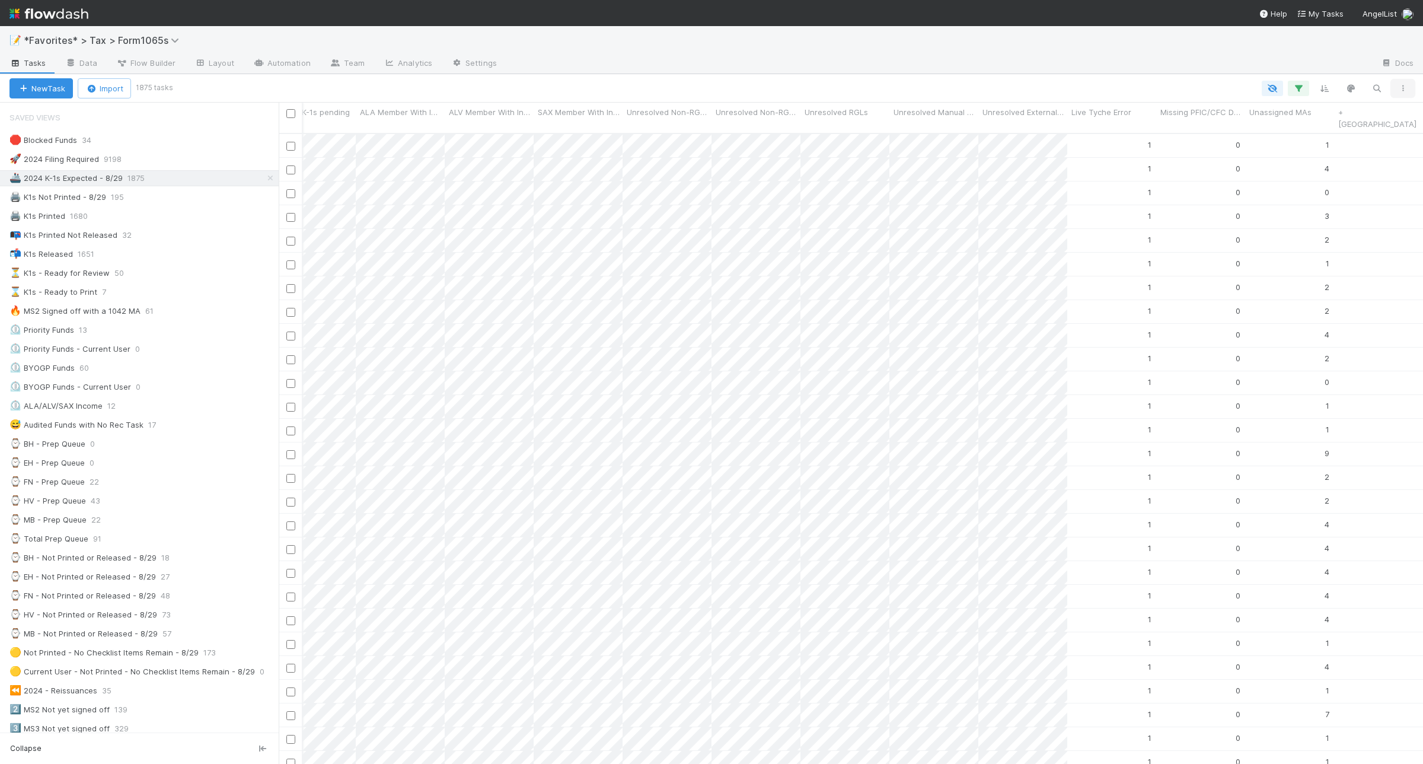
click at [1403, 86] on icon "button" at bounding box center [1403, 88] width 12 height 7
click at [1268, 65] on div "View as list Comments Export view to CSV" at bounding box center [711, 382] width 1423 height 764
click at [1268, 84] on icon "button" at bounding box center [1273, 88] width 12 height 11
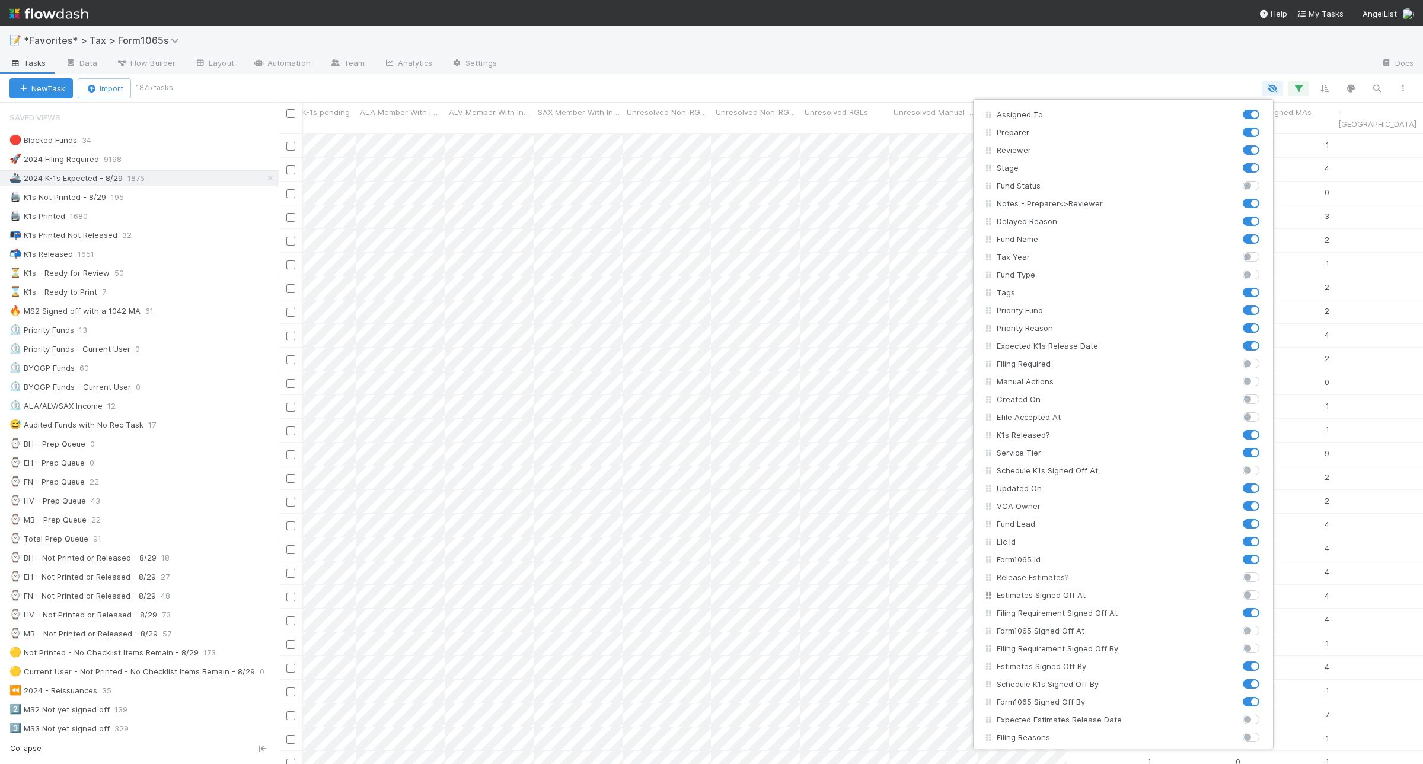
click at [1264, 589] on label at bounding box center [1264, 589] width 0 height 0
click at [1252, 594] on input "checkbox" at bounding box center [1247, 594] width 9 height 11
checkbox input "true"
click at [1068, 80] on div "Assigned To Preparer Reviewer Stage Fund Status Notes - Preparer<>Reviewer Dela…" at bounding box center [711, 382] width 1423 height 764
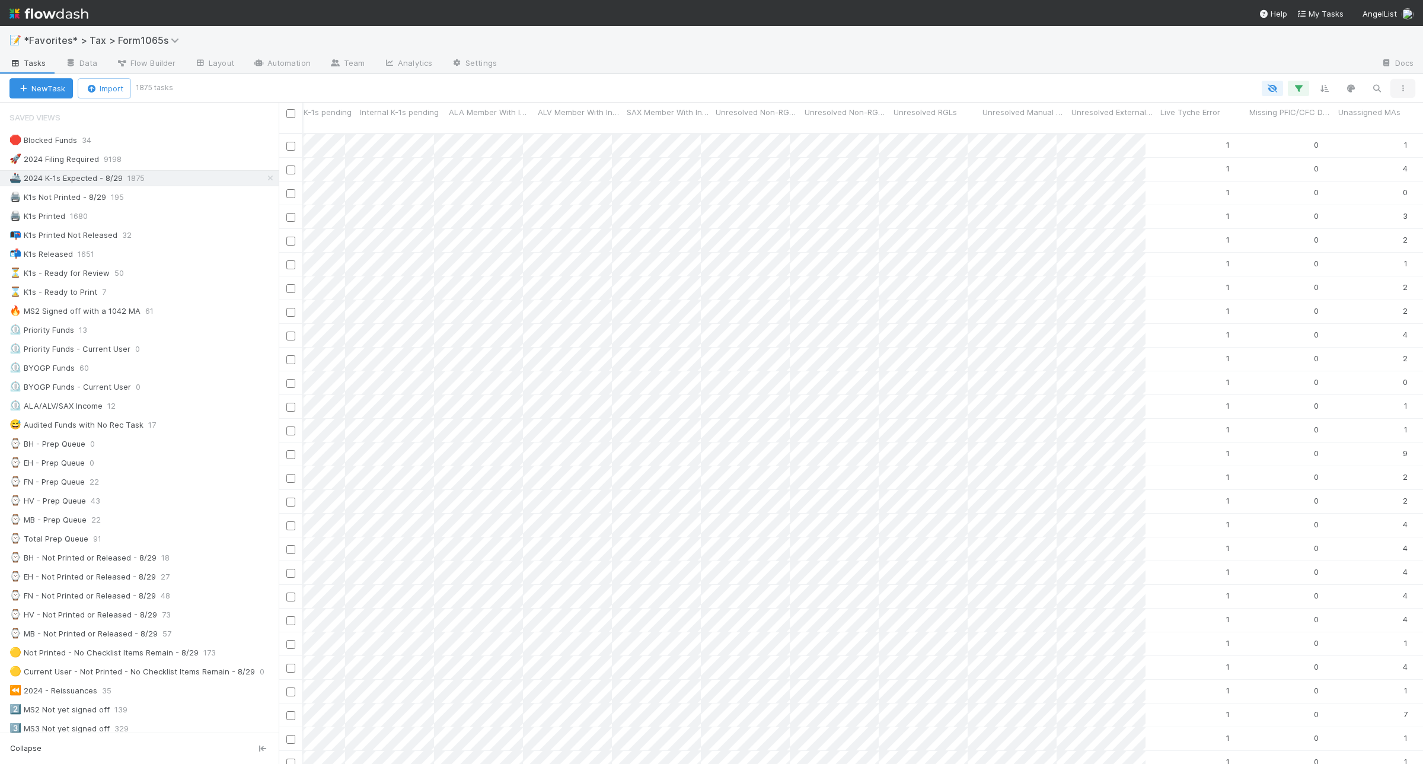
click at [1405, 87] on icon "button" at bounding box center [1403, 88] width 12 height 7
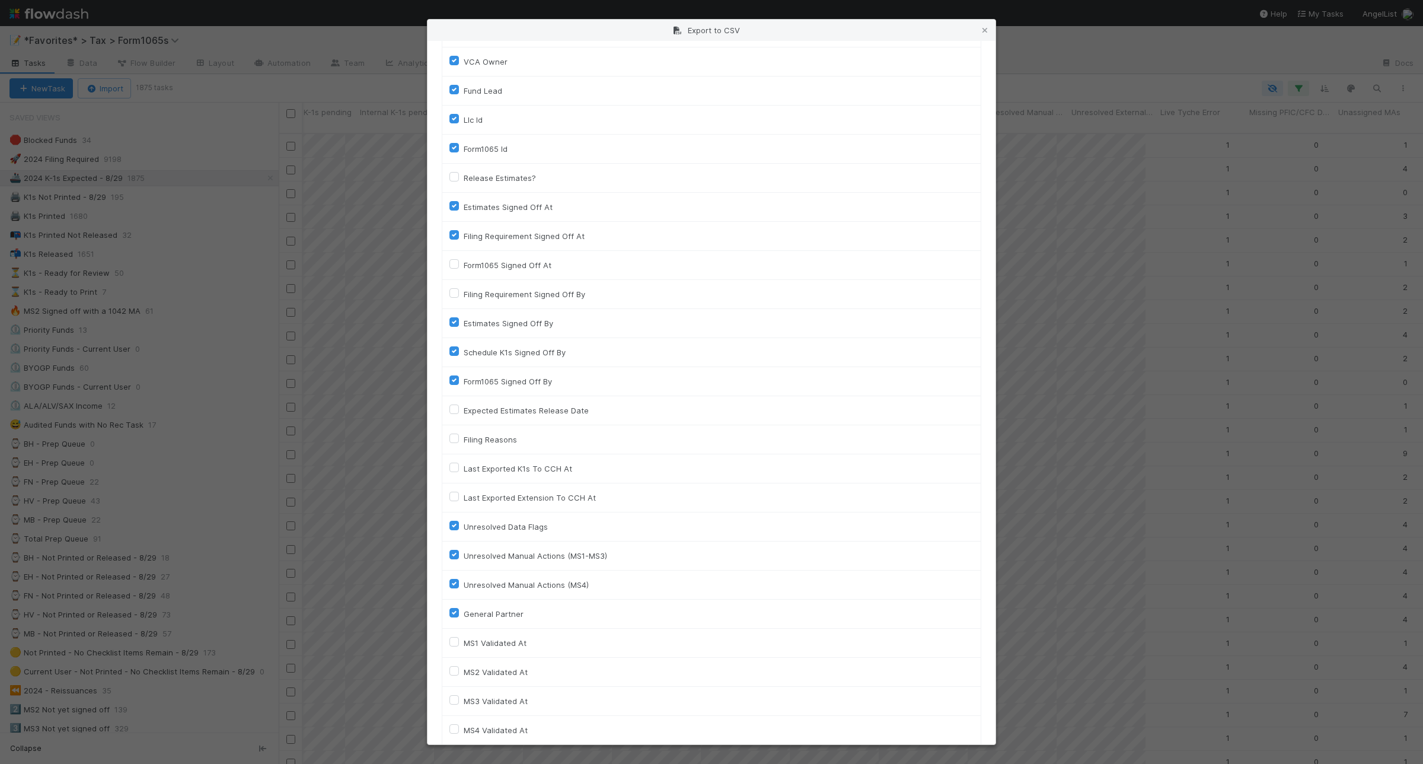
click at [1112, 42] on div "Export to CSV Your current view, with a total of 1875 tasks , will be exported.…" at bounding box center [711, 382] width 1423 height 764
click at [985, 33] on icon at bounding box center [985, 31] width 12 height 8
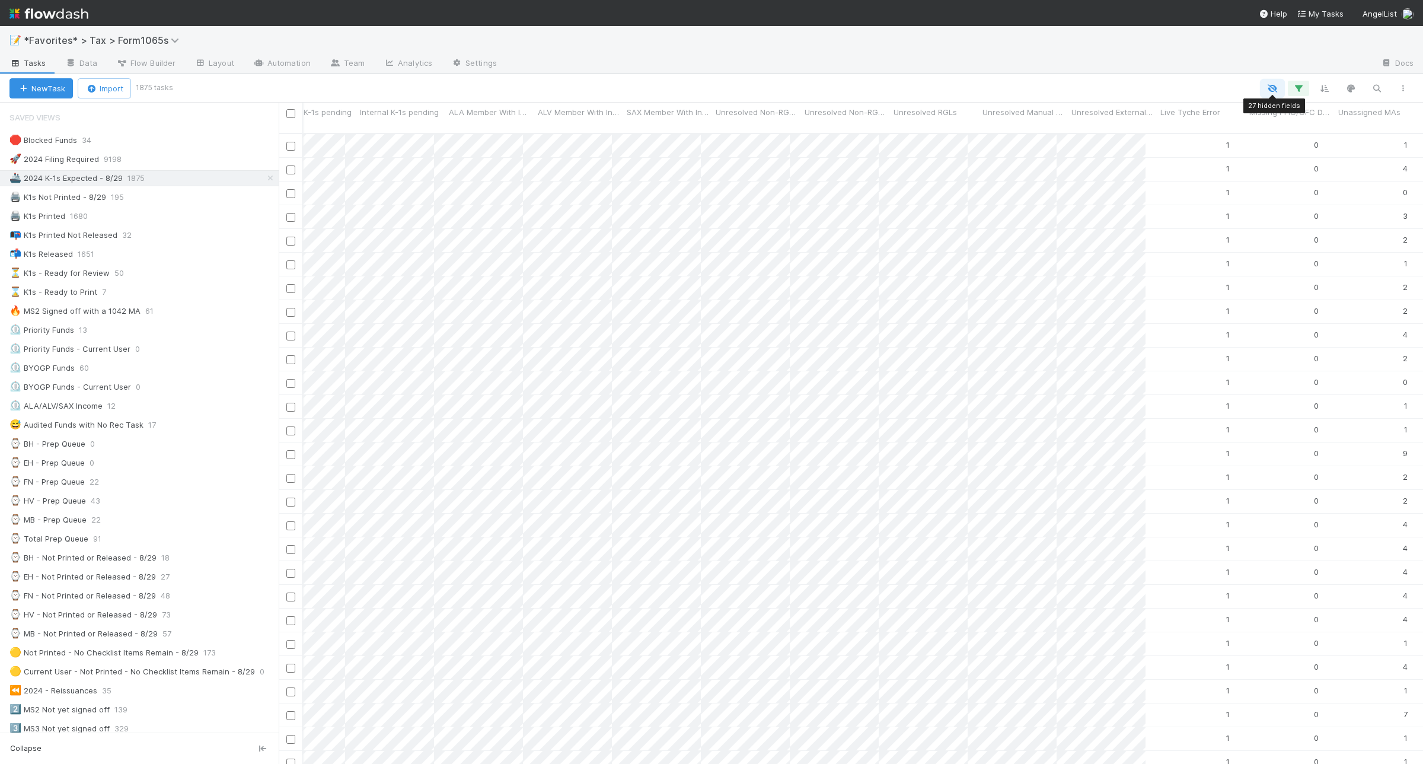
click at [1272, 88] on icon "button" at bounding box center [1273, 88] width 12 height 11
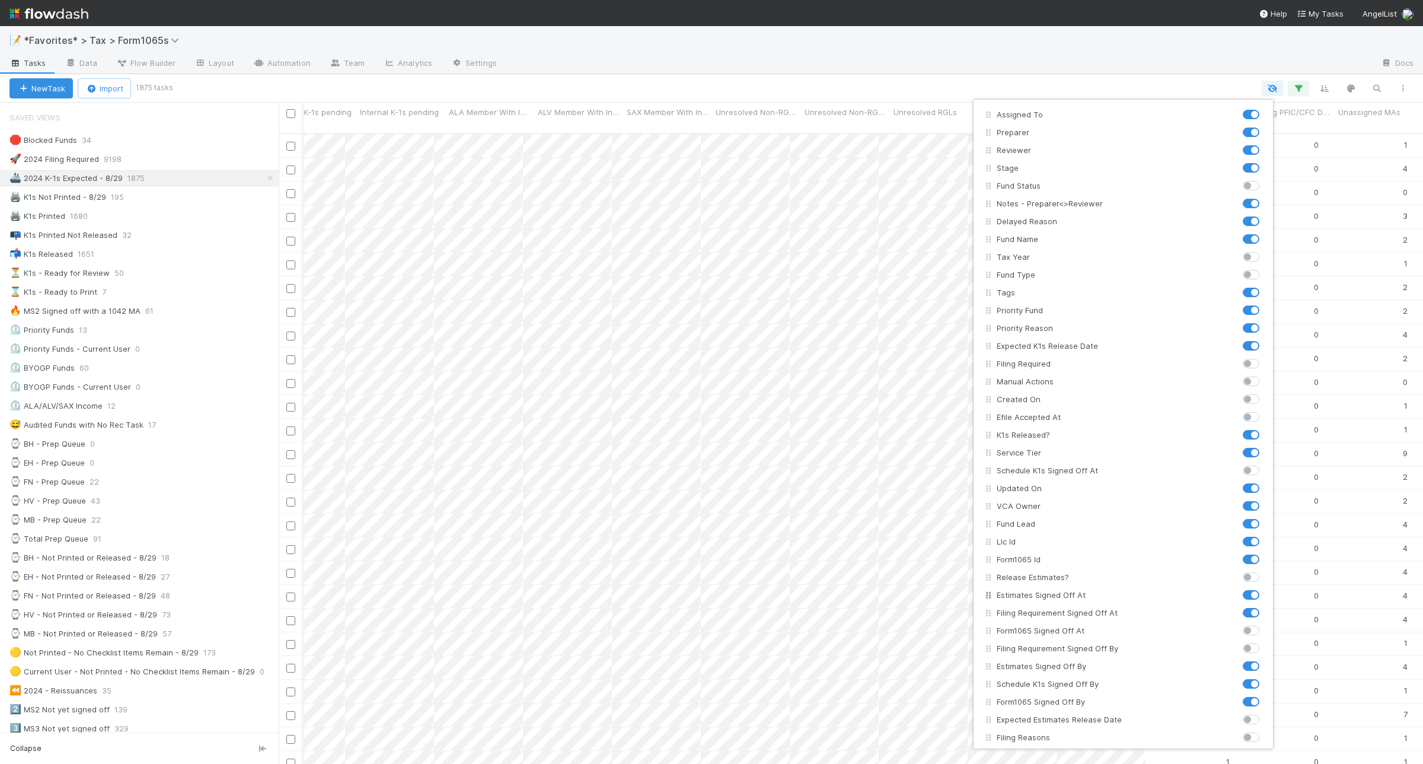
click at [1264, 589] on label at bounding box center [1264, 589] width 0 height 0
click at [1251, 596] on input "checkbox" at bounding box center [1247, 594] width 9 height 11
checkbox input "false"
click at [1096, 78] on div "Assigned To Preparer Reviewer Stage Fund Status Notes - Preparer<>Reviewer Dela…" at bounding box center [711, 382] width 1423 height 764
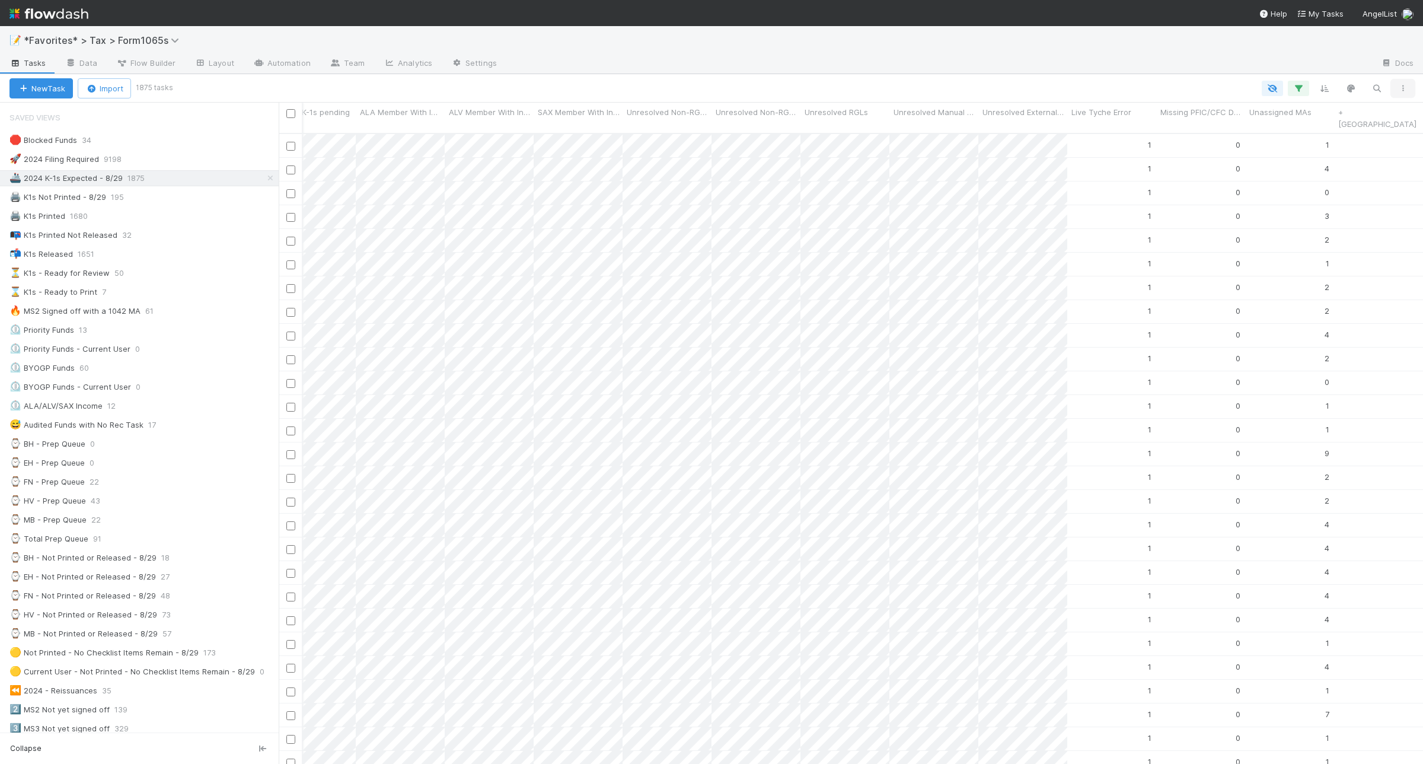
click at [1399, 91] on icon "button" at bounding box center [1403, 88] width 12 height 7
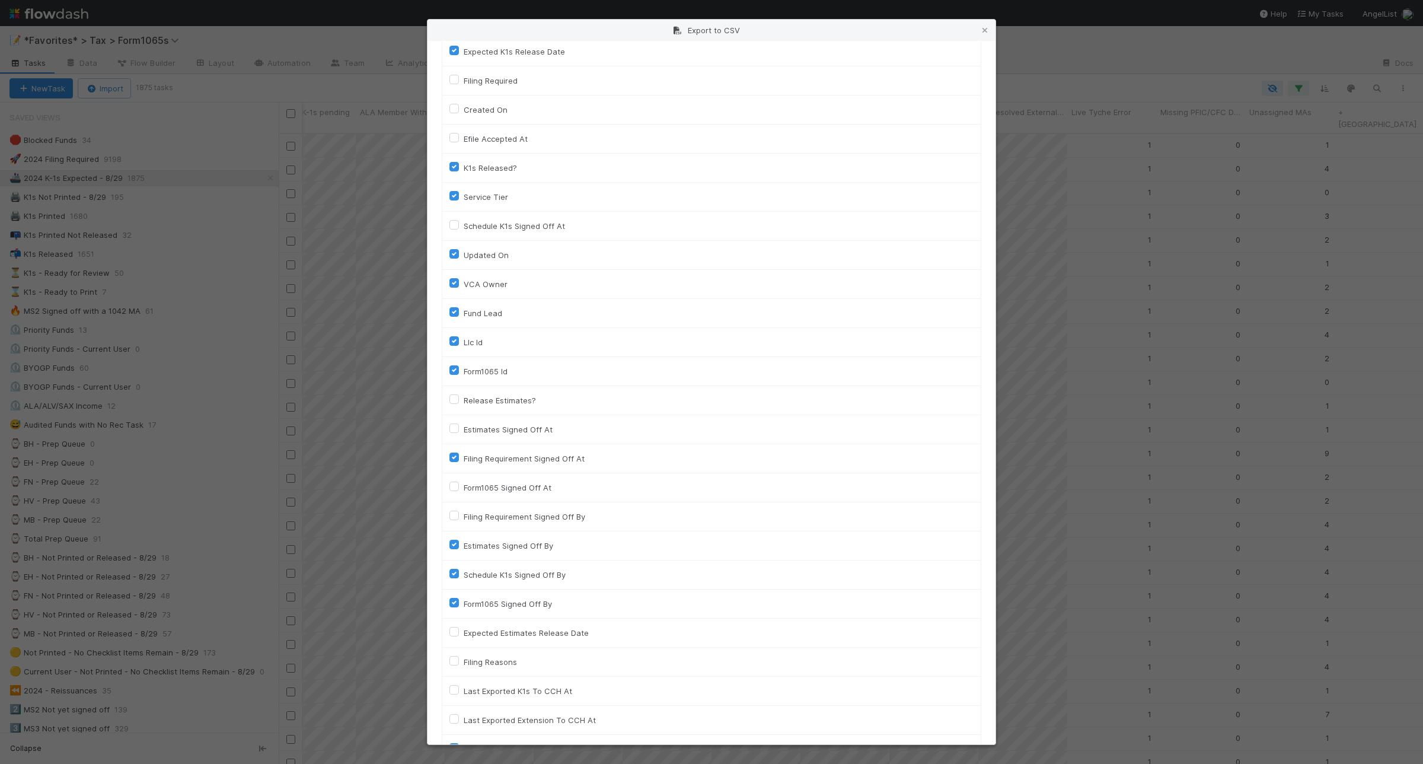
click at [464, 431] on label "Estimates Signed Off At" at bounding box center [508, 429] width 89 height 14
click at [451, 431] on input "Estimates Signed Off At" at bounding box center [453, 427] width 9 height 11
checkbox input "true"
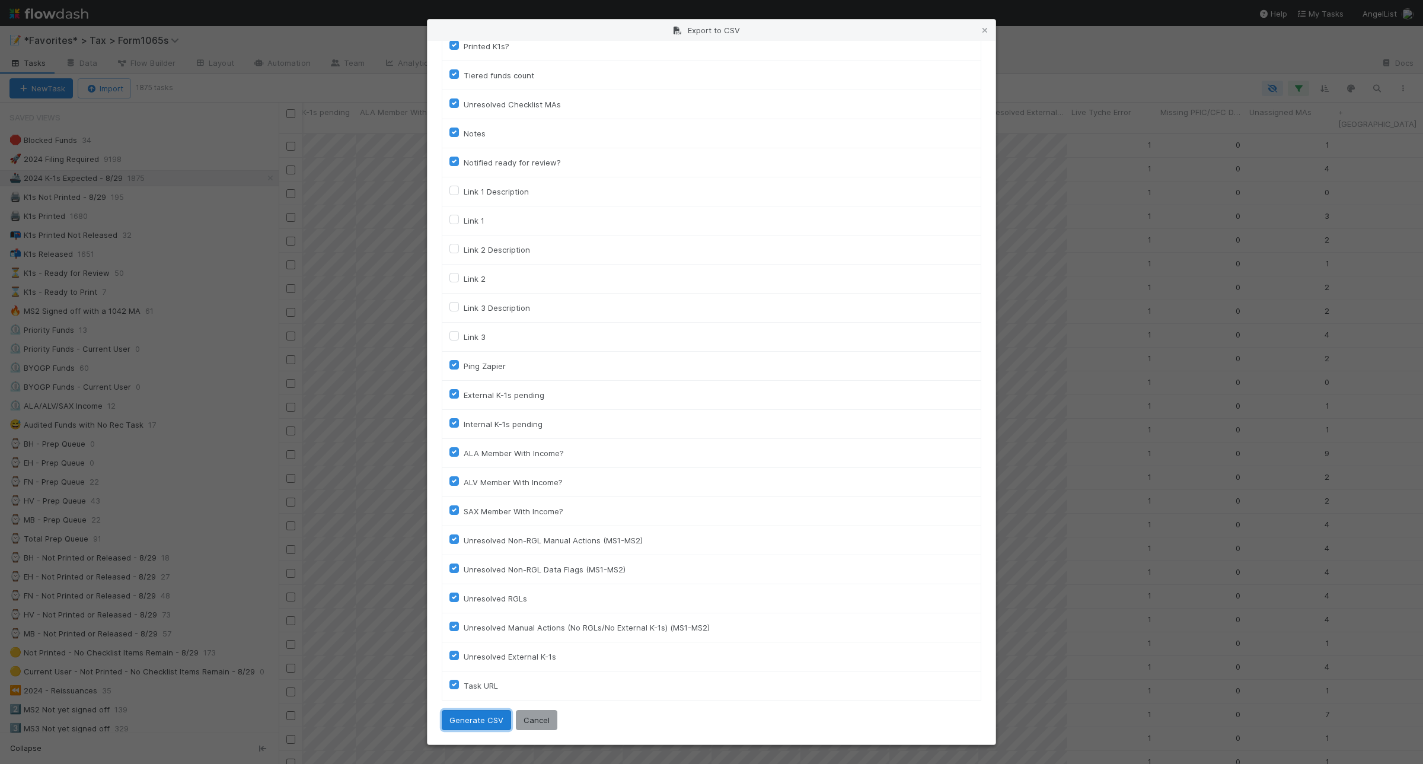
click at [487, 726] on button "Generate CSV" at bounding box center [476, 720] width 69 height 20
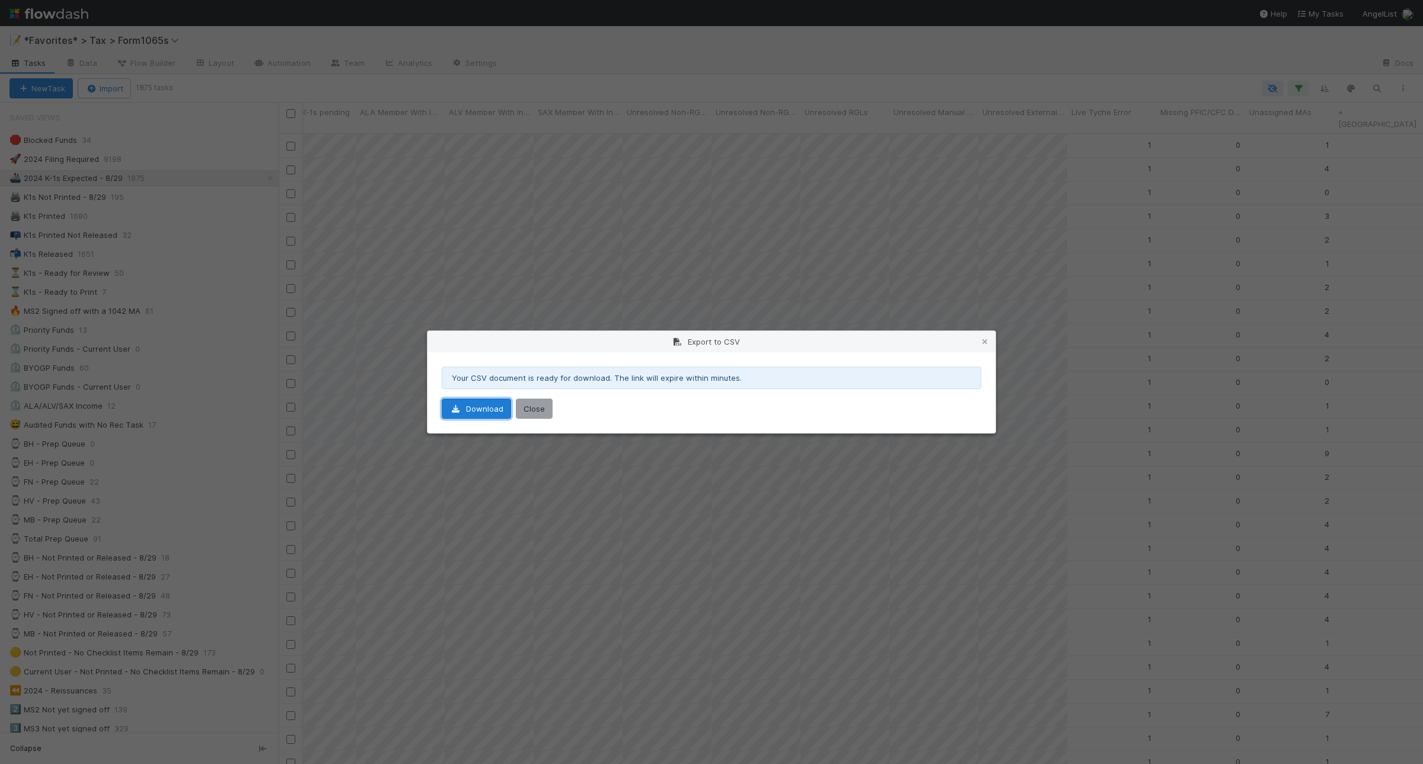
click at [496, 412] on link "Download" at bounding box center [476, 408] width 69 height 20
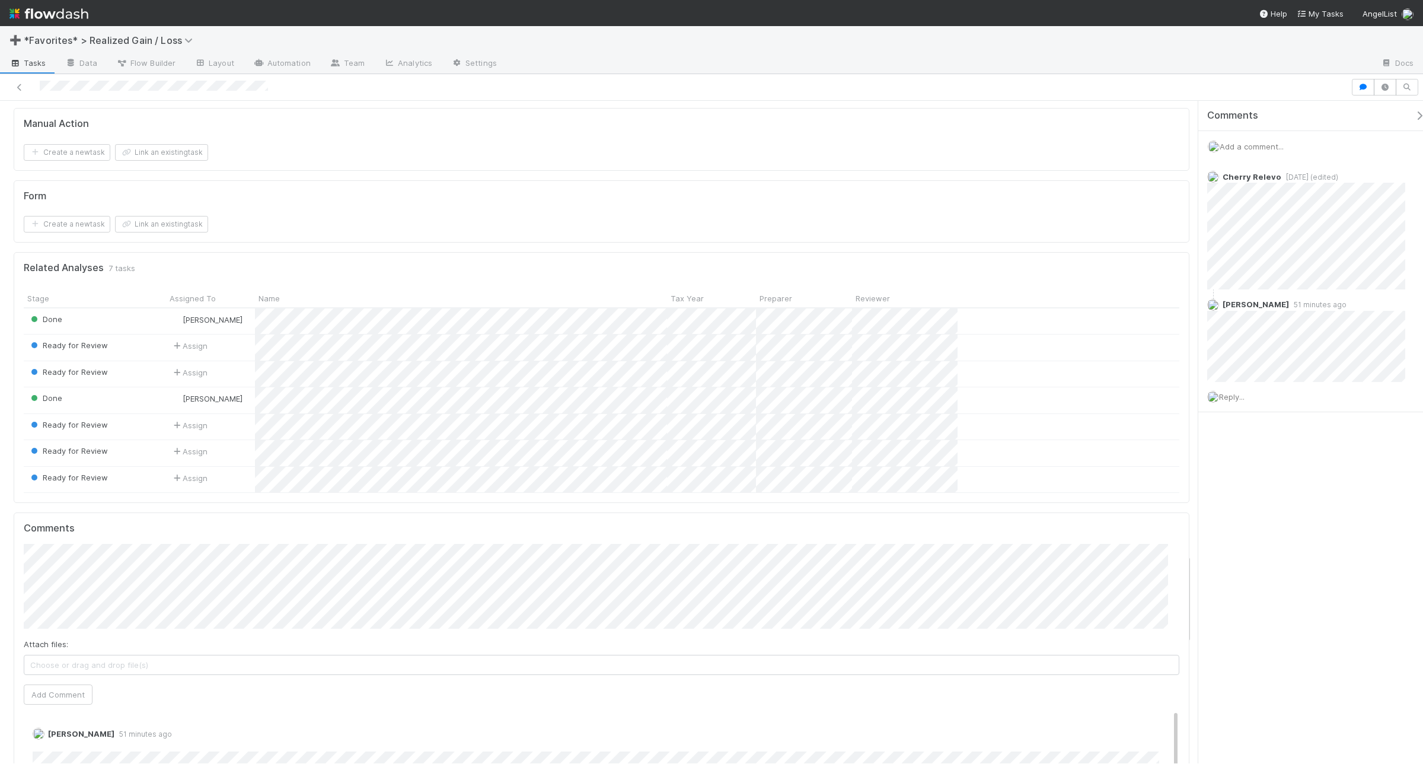
scroll to position [3261, 0]
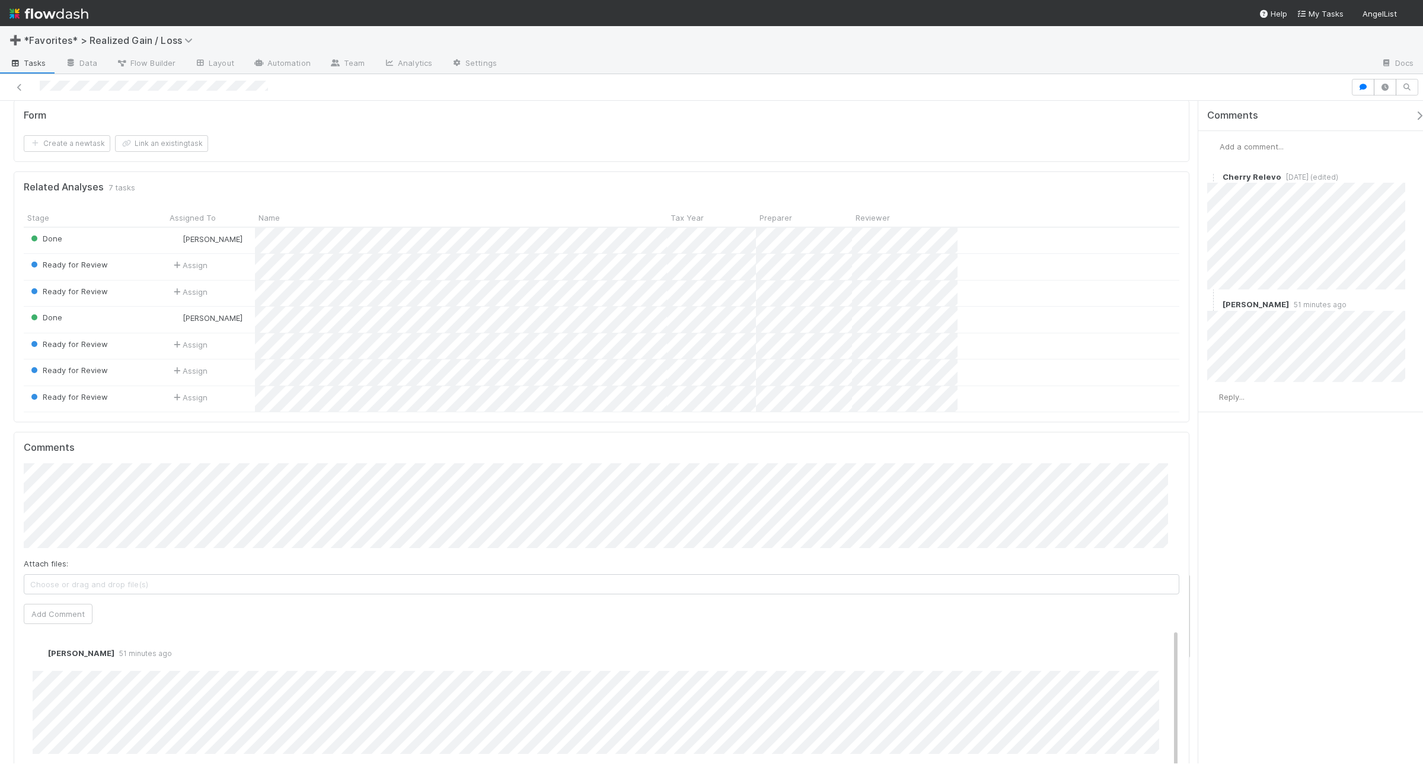
scroll to position [3409, 0]
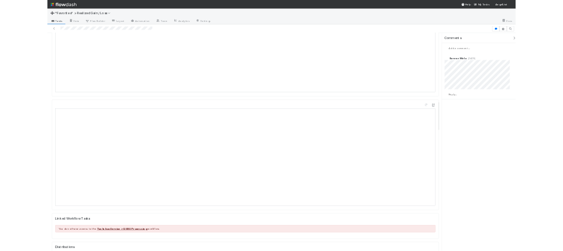
scroll to position [1557, 0]
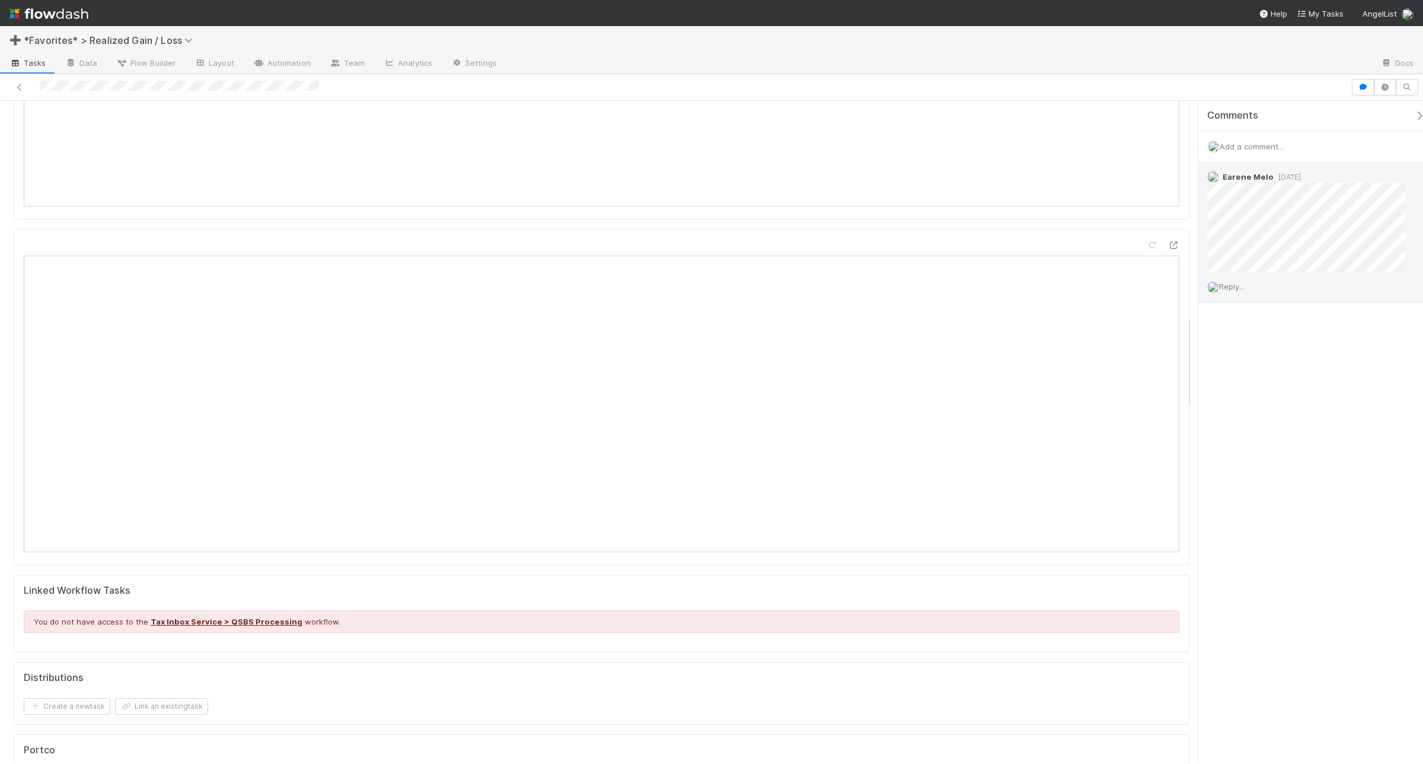
click at [1138, 285] on span "Reply..." at bounding box center [1231, 286] width 25 height 9
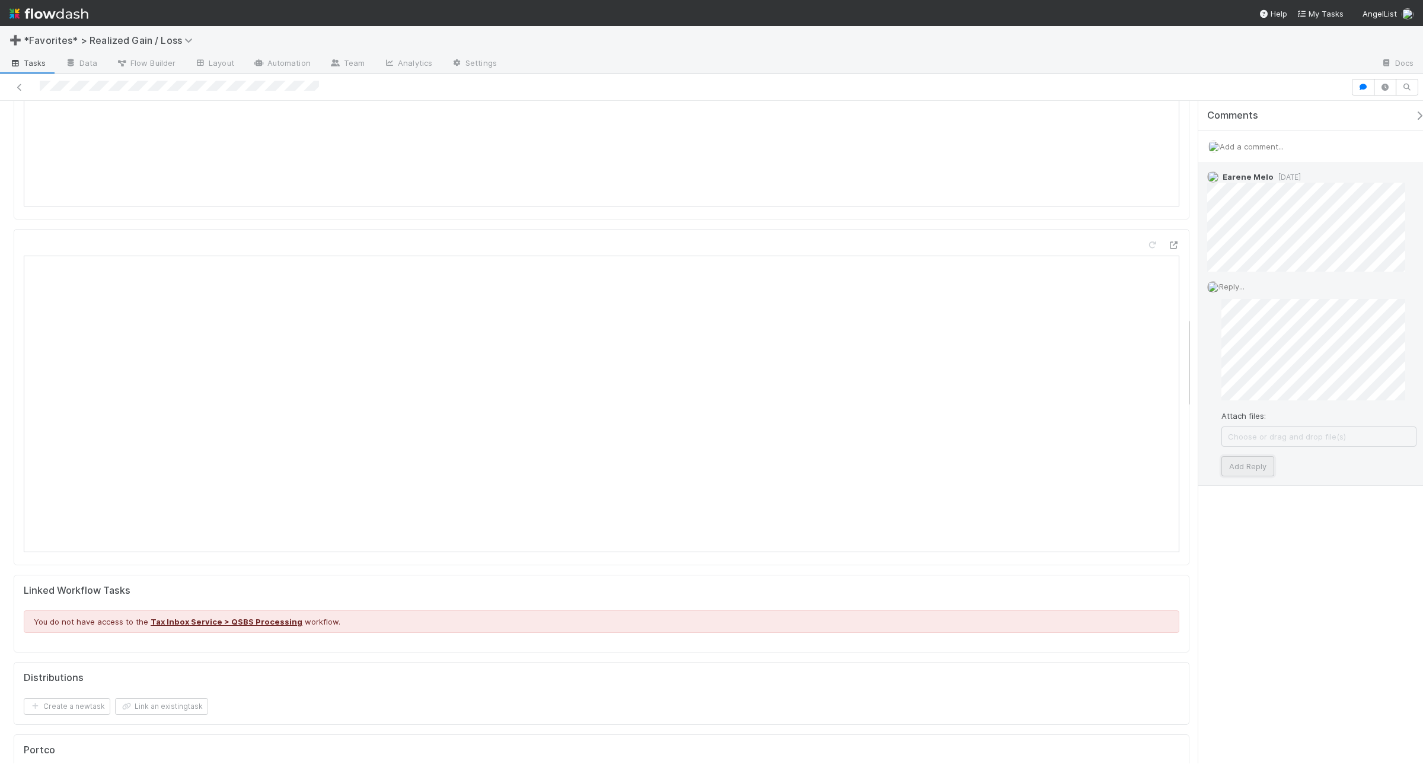
click at [1138, 467] on button "Add Reply" at bounding box center [1247, 466] width 53 height 20
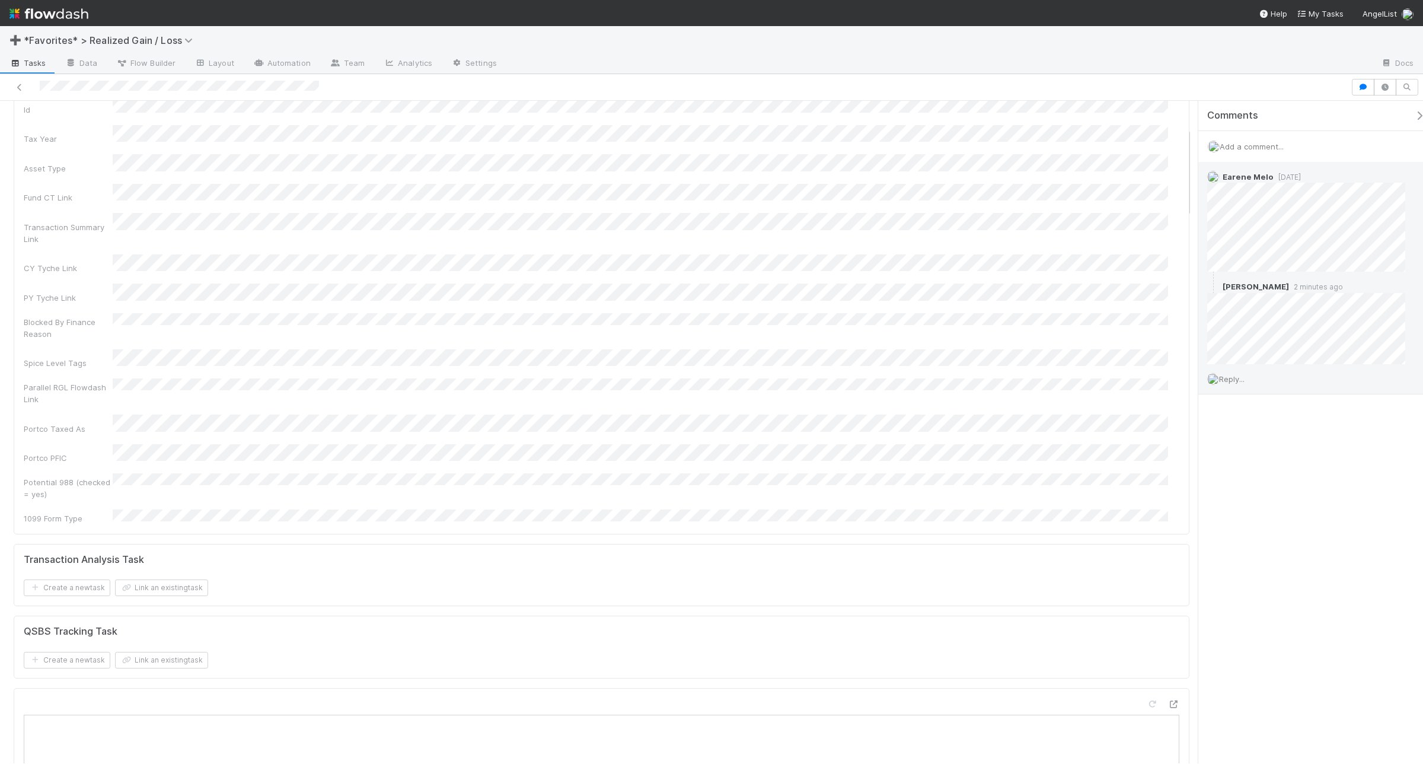
scroll to position [0, 0]
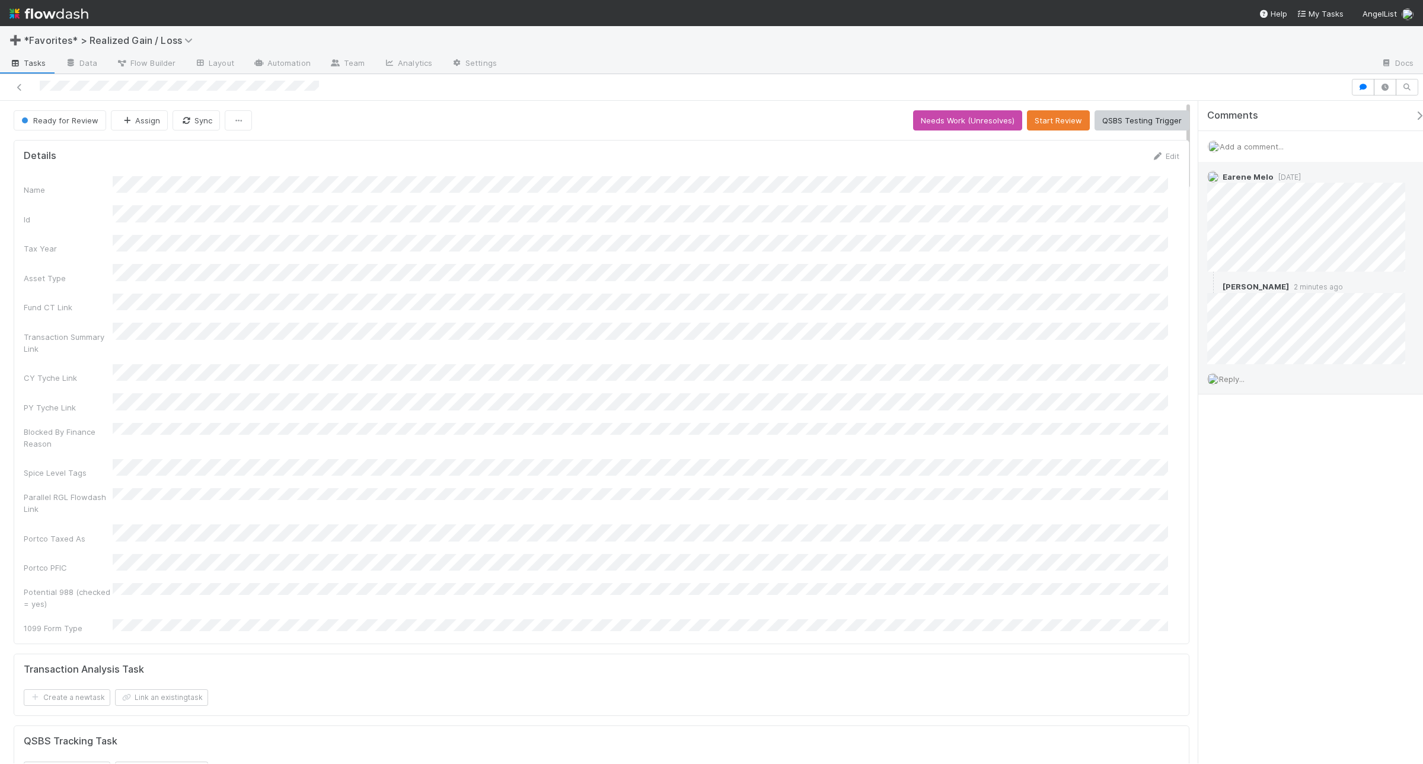
drag, startPoint x: 271, startPoint y: 388, endPoint x: 927, endPoint y: 600, distance: 689.1
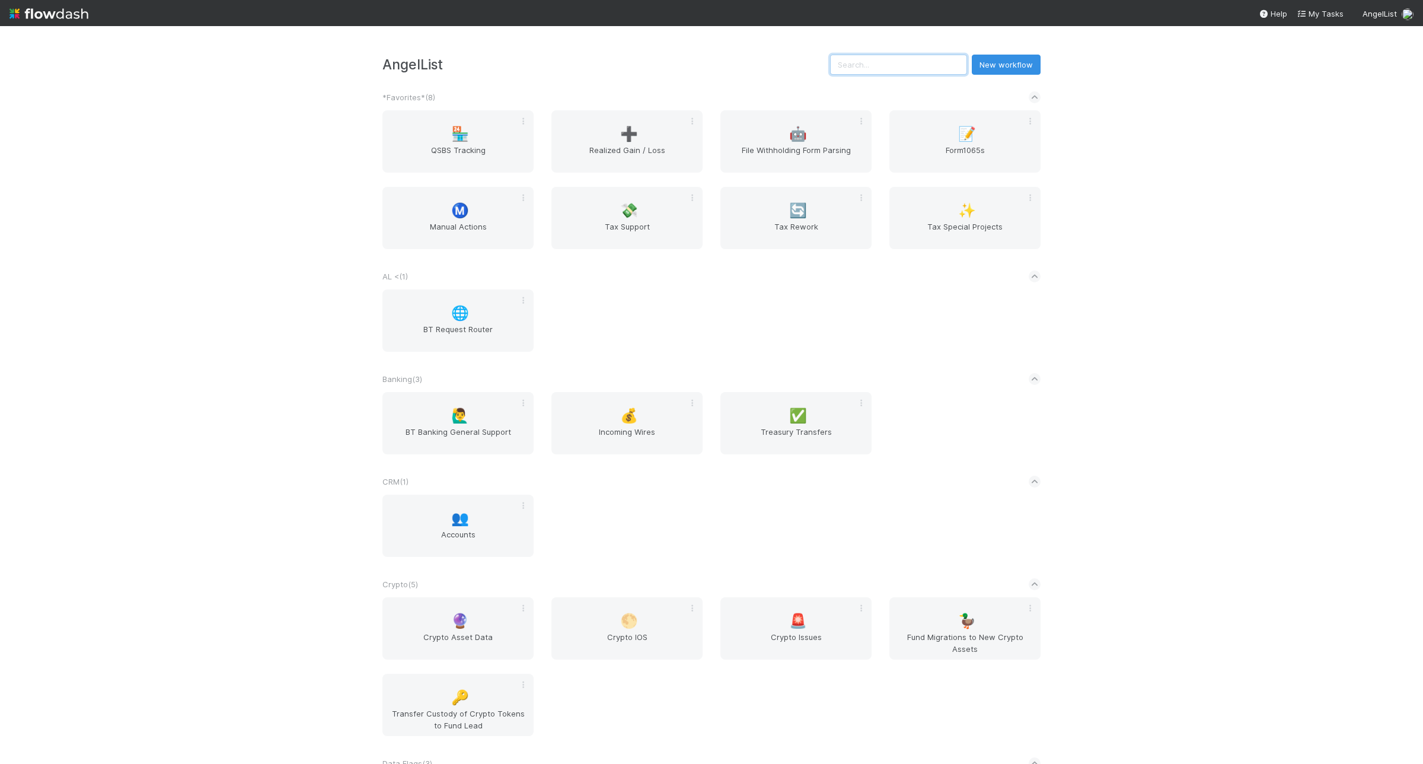
click at [885, 64] on input "text" at bounding box center [898, 65] width 137 height 20
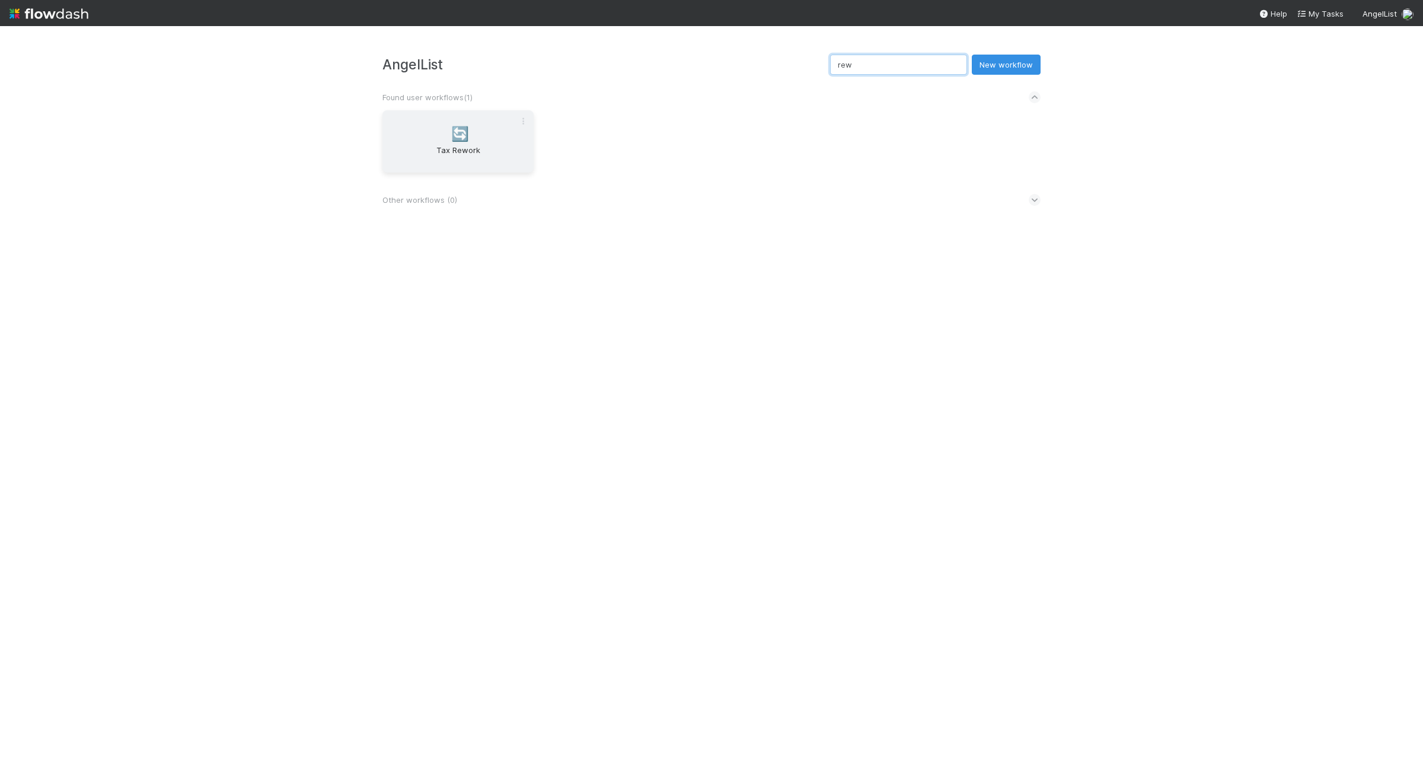
type input "rew"
click at [461, 158] on span "Tax Rework" at bounding box center [458, 156] width 142 height 24
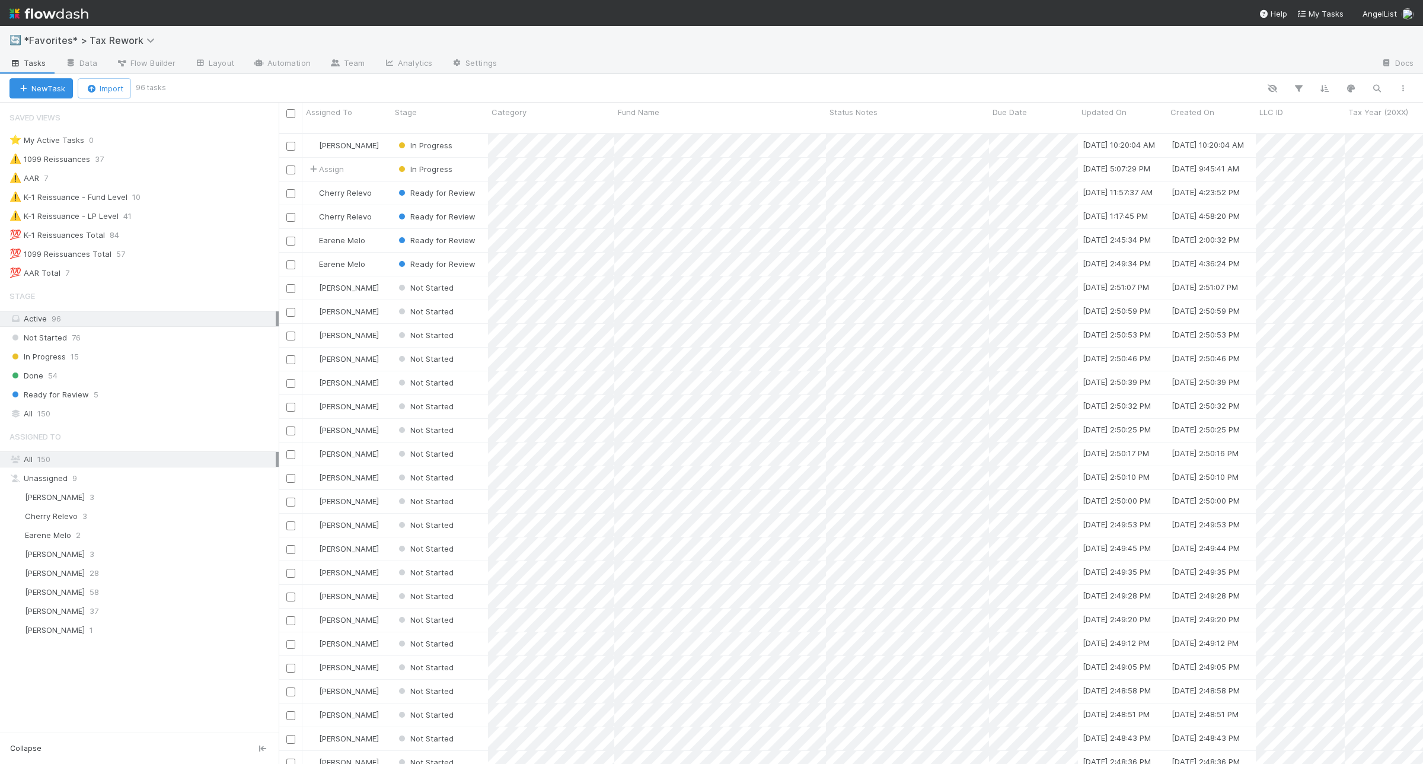
scroll to position [629, 1133]
click at [167, 202] on div "⚠️ K-1 Reissuance - Fund Level 10" at bounding box center [143, 197] width 269 height 15
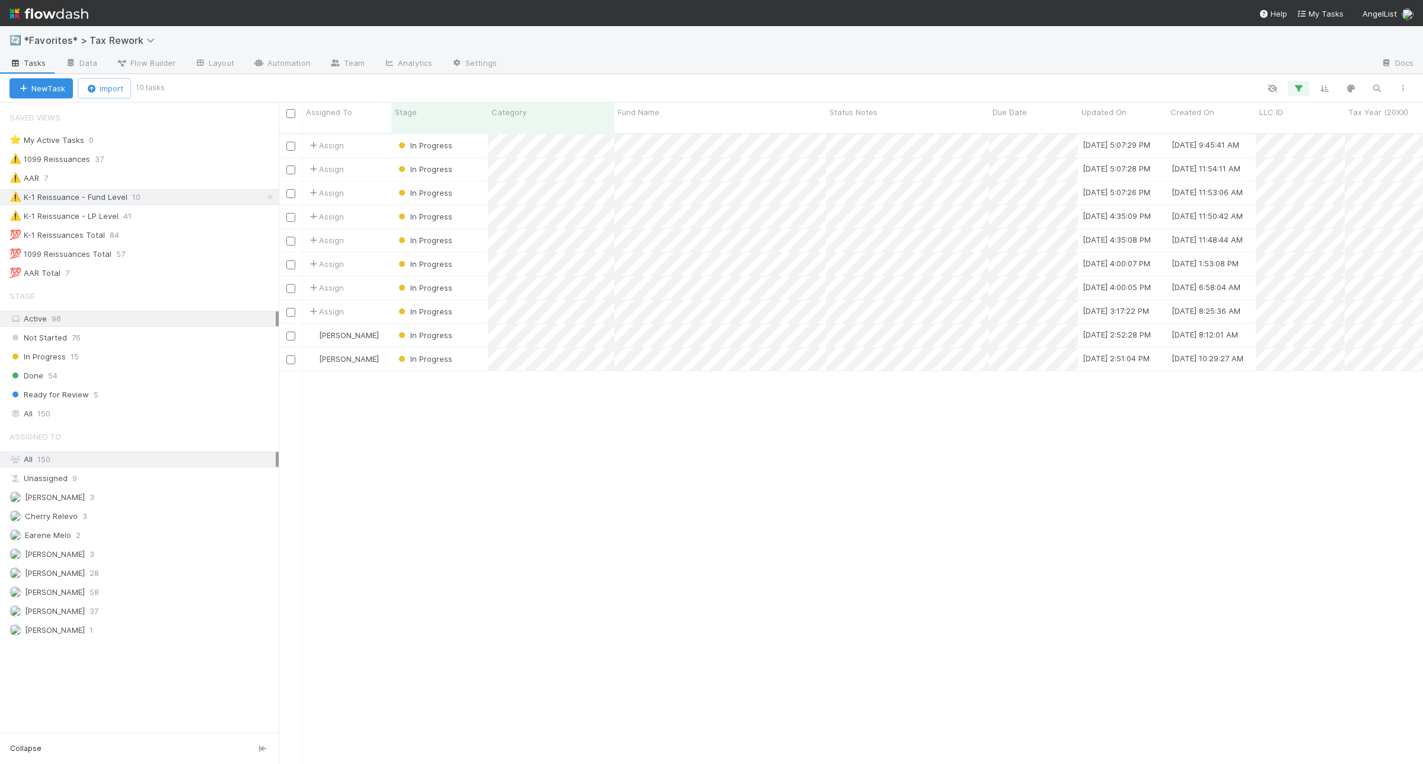
scroll to position [629, 1133]
click at [961, 386] on div at bounding box center [711, 382] width 1423 height 764
click at [953, 389] on div at bounding box center [711, 382] width 1423 height 764
click at [1025, 365] on div at bounding box center [711, 382] width 1423 height 764
click at [849, 181] on div at bounding box center [711, 382] width 1423 height 764
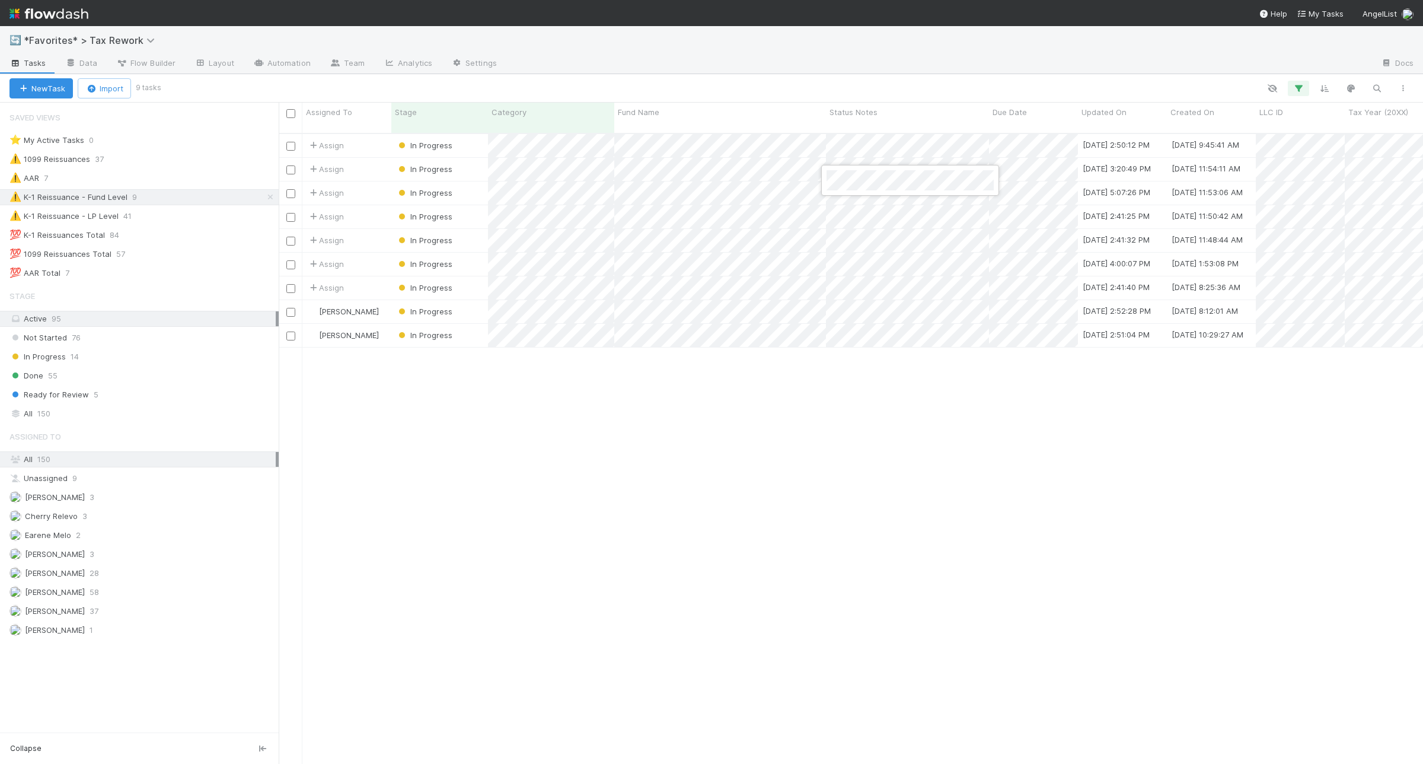
click at [792, 534] on div at bounding box center [711, 382] width 1423 height 764
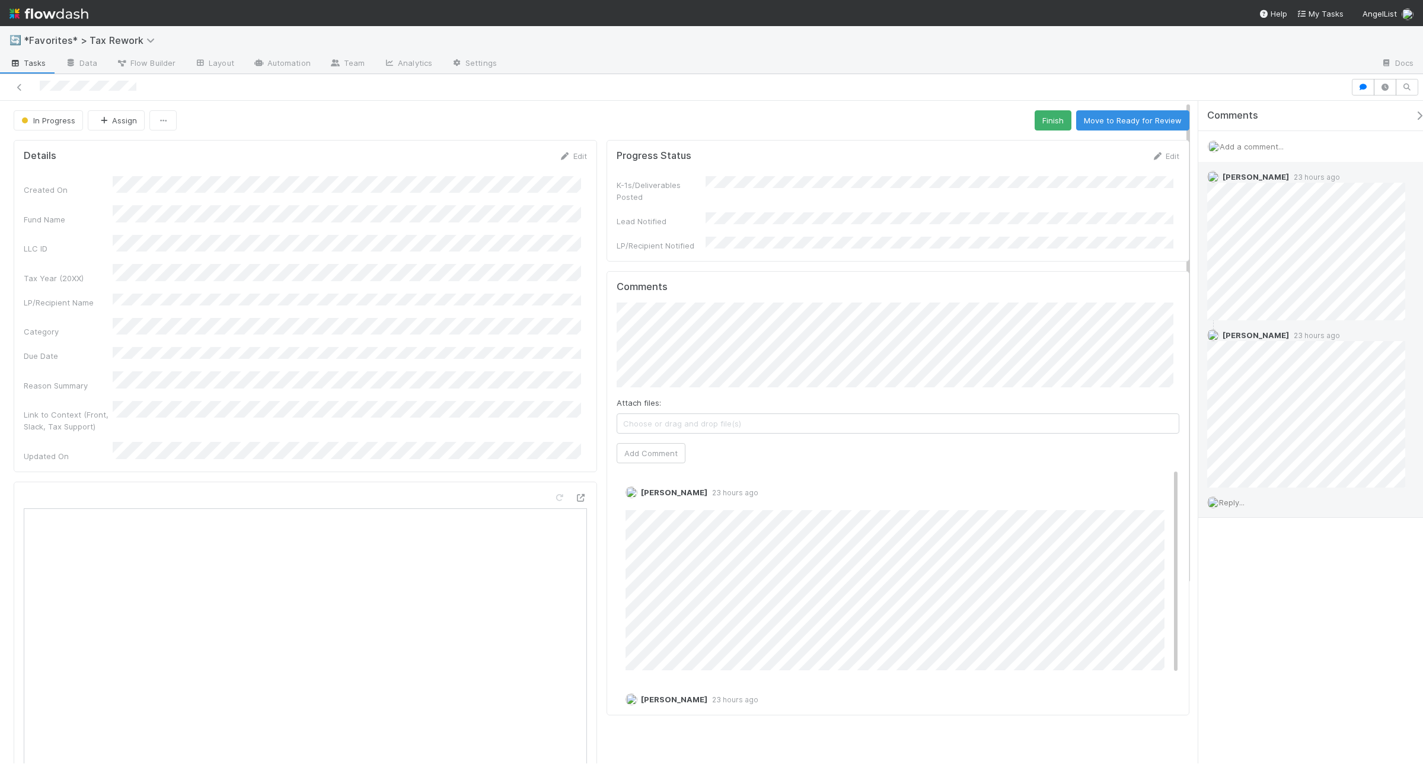
click at [1232, 501] on span "Reply..." at bounding box center [1231, 501] width 25 height 9
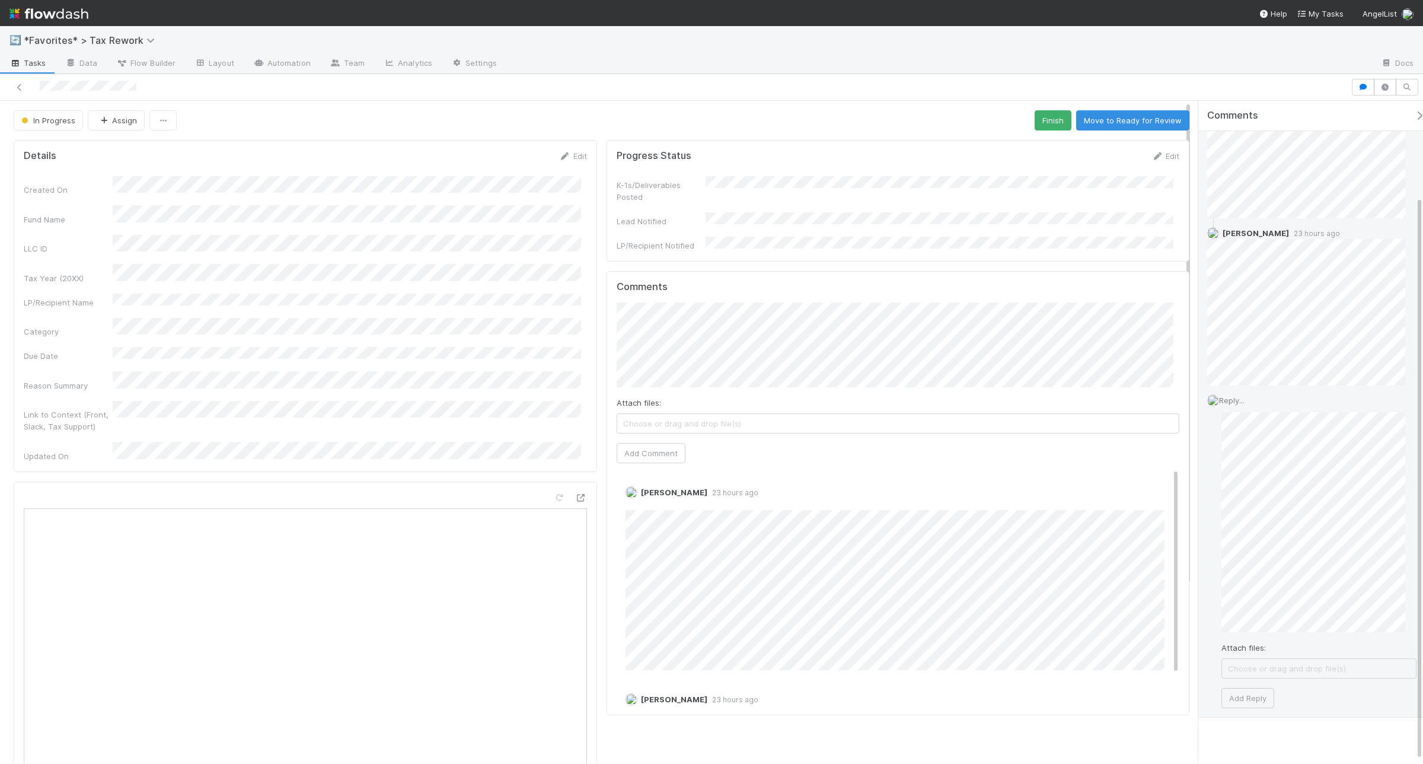
scroll to position [114, 0]
click at [1258, 680] on button "Add Reply" at bounding box center [1247, 685] width 53 height 20
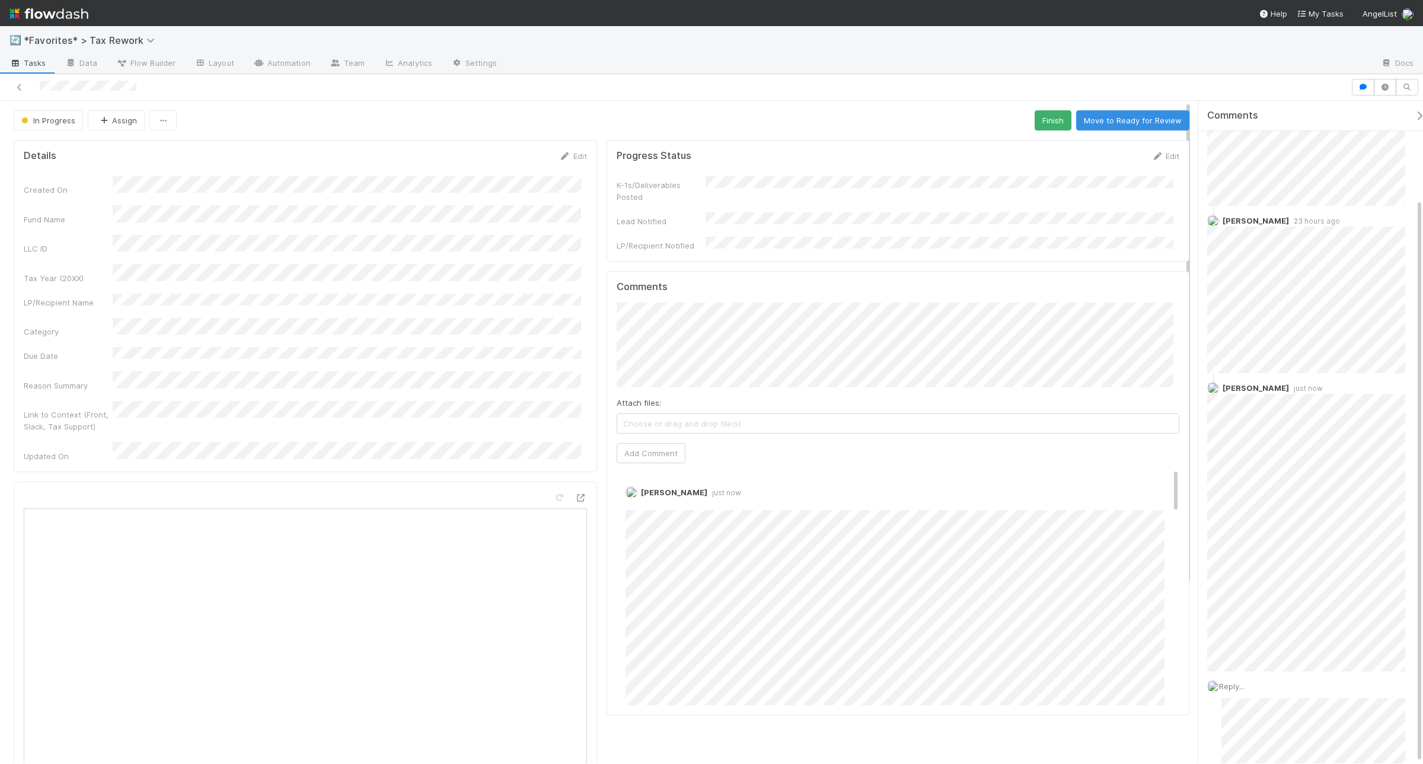
scroll to position [111, 0]
click at [575, 494] on icon at bounding box center [581, 498] width 12 height 8
click at [1051, 114] on button "Finish" at bounding box center [1053, 120] width 37 height 20
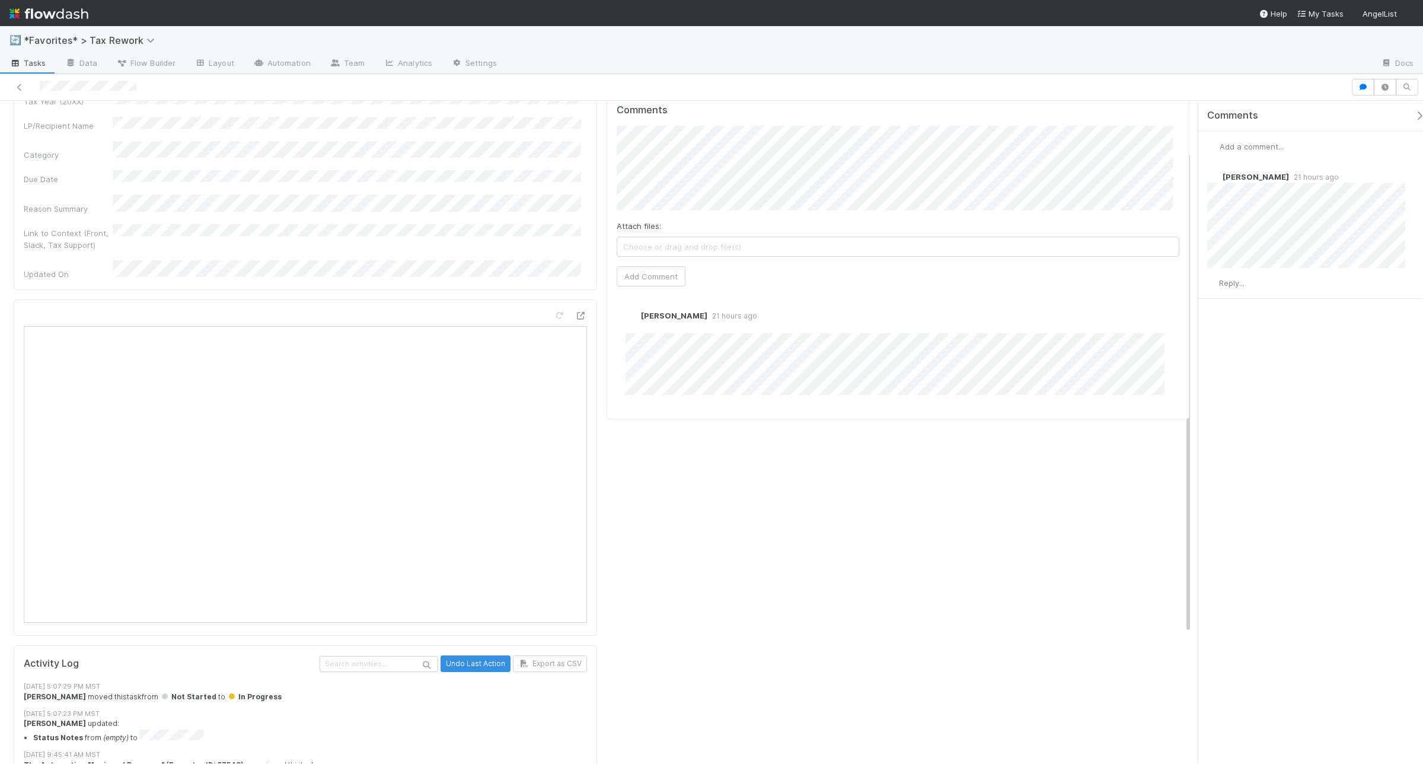
scroll to position [222, 0]
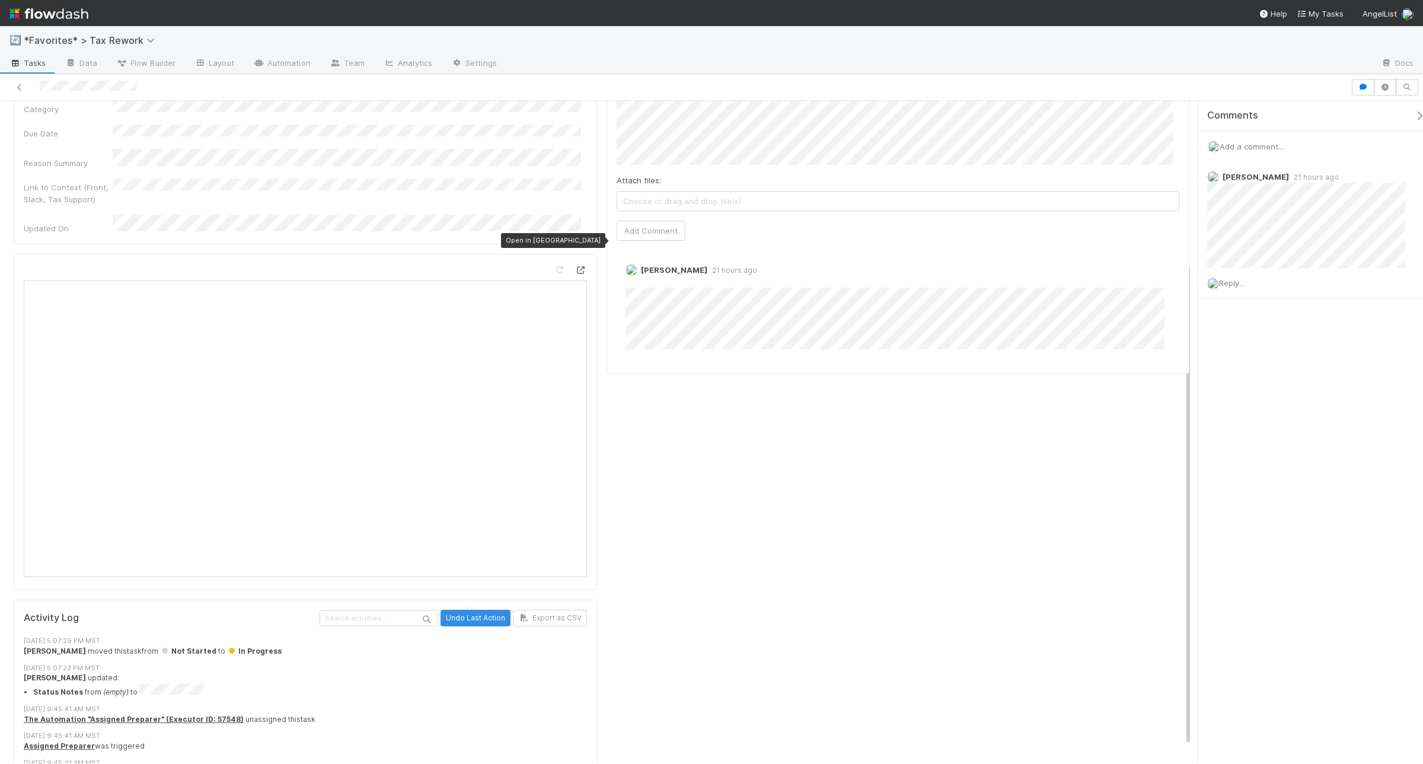
click at [579, 266] on icon at bounding box center [581, 270] width 12 height 8
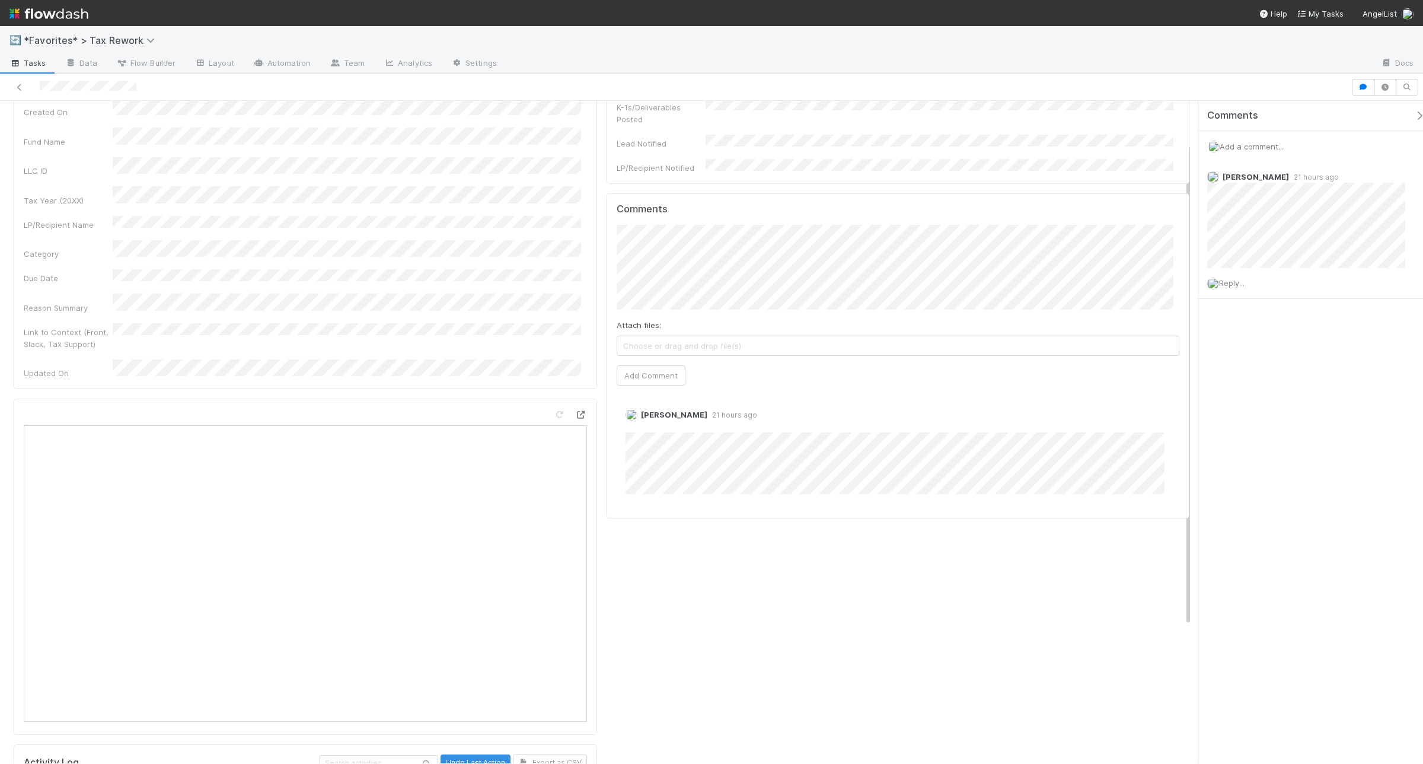
scroll to position [0, 0]
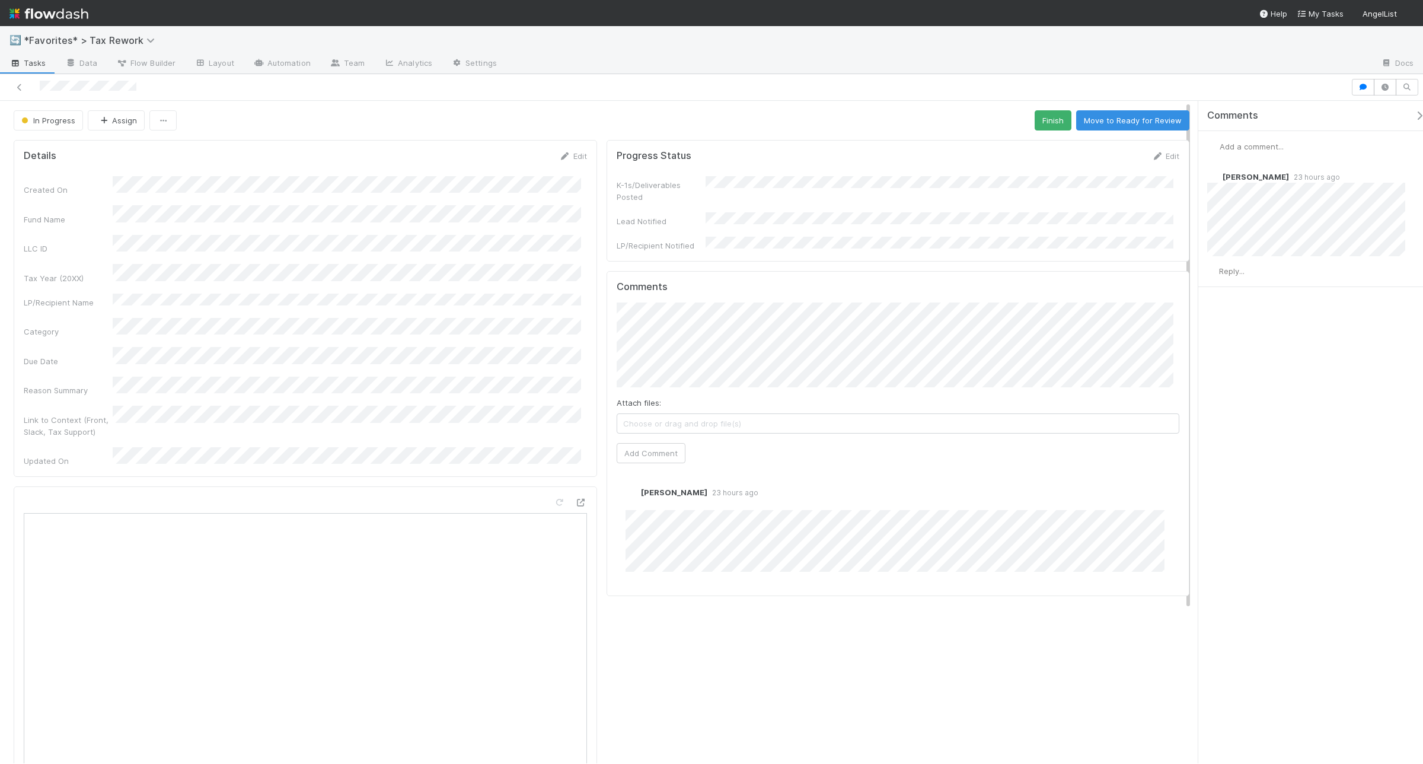
click at [1138, 145] on span "Add a comment..." at bounding box center [1252, 146] width 64 height 9
click at [1138, 325] on button "Add Comment" at bounding box center [1251, 329] width 69 height 20
click at [1138, 145] on span "Add a comment..." at bounding box center [1252, 146] width 64 height 9
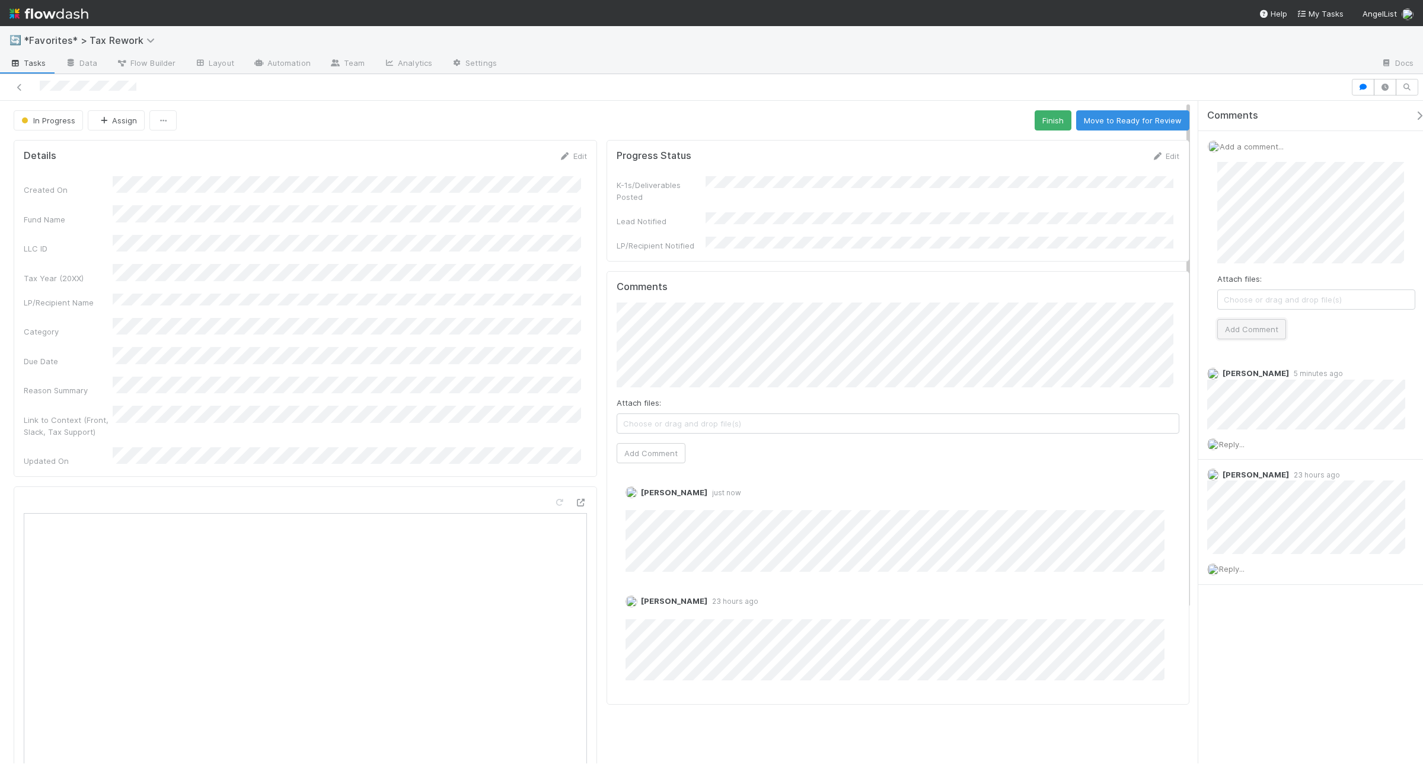
click at [1138, 331] on button "Add Comment" at bounding box center [1251, 329] width 69 height 20
click at [19, 91] on icon at bounding box center [20, 88] width 12 height 8
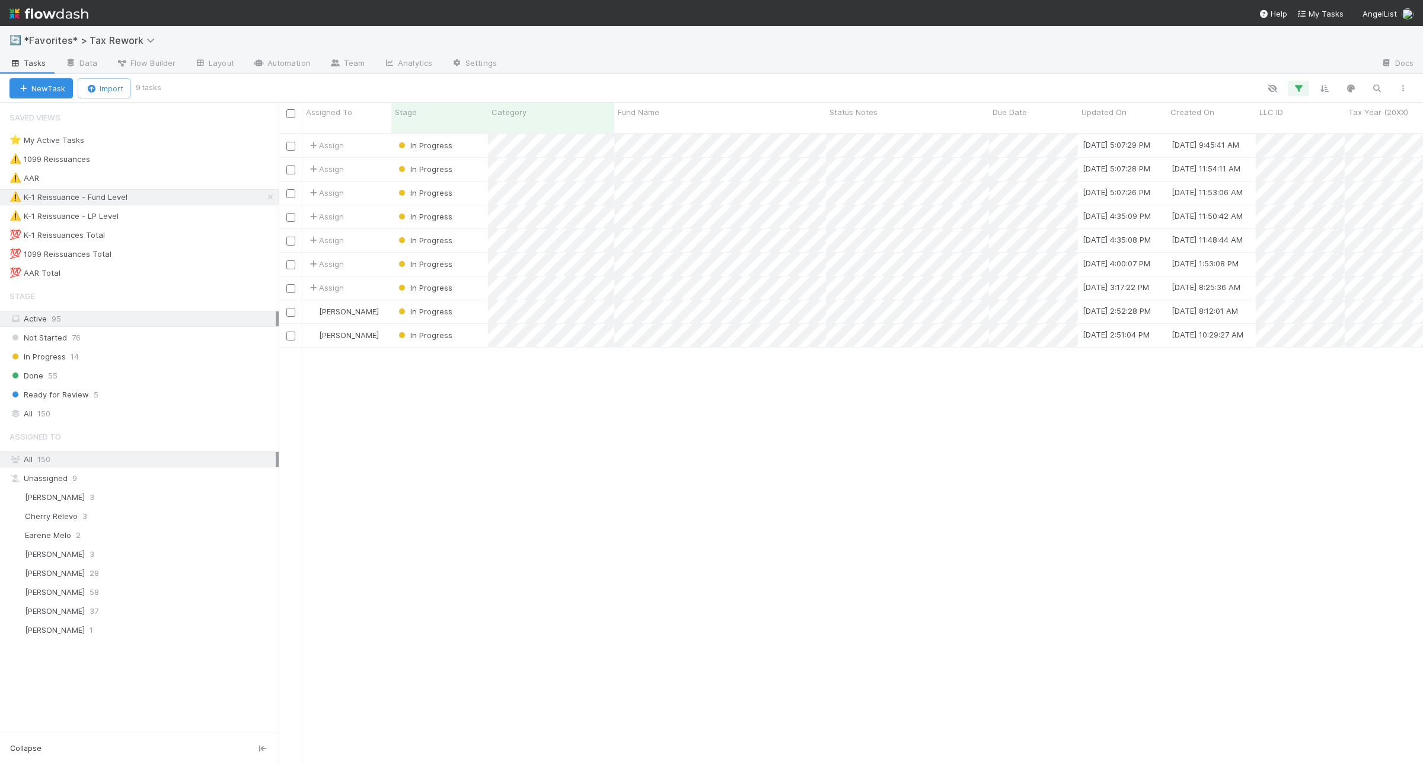
scroll to position [629, 1133]
click at [784, 416] on div at bounding box center [711, 382] width 1423 height 764
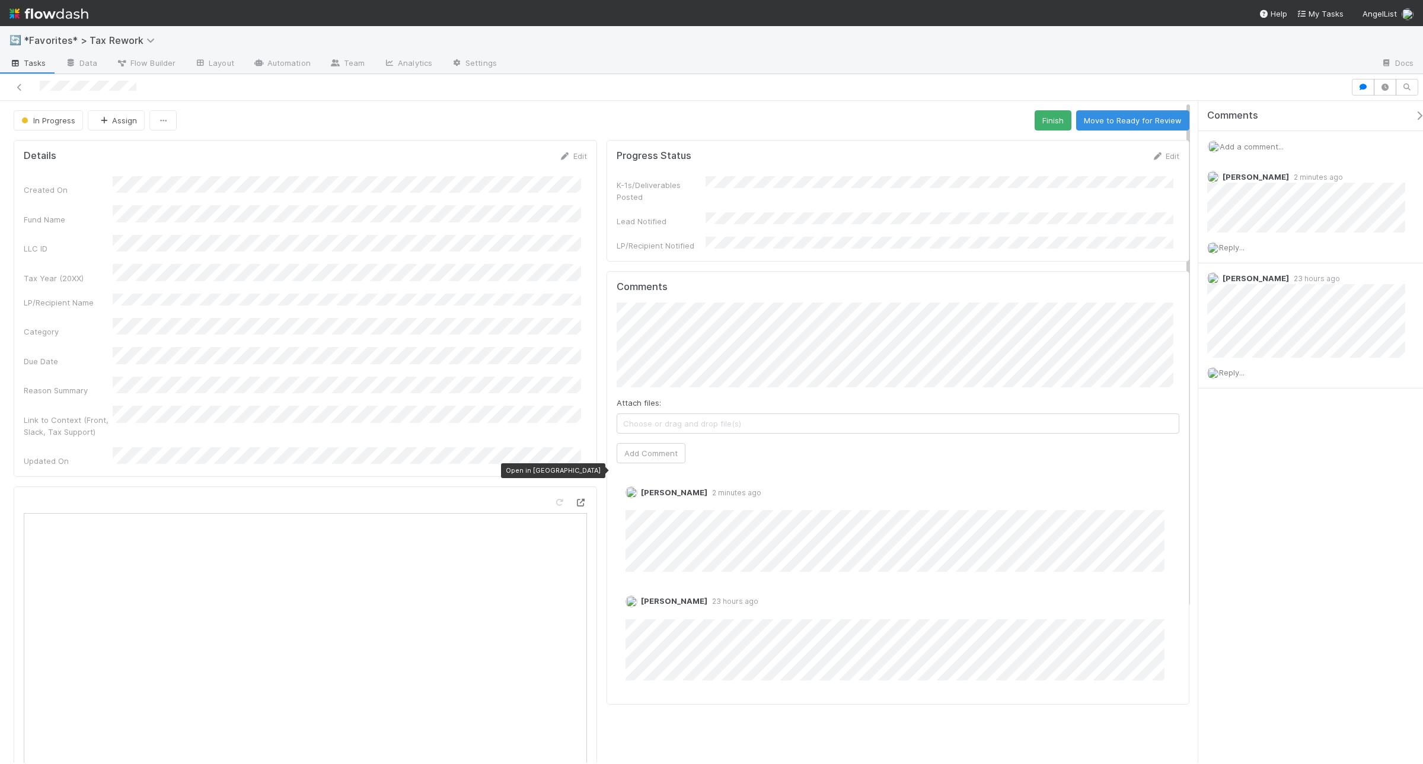
click at [579, 499] on icon at bounding box center [581, 503] width 12 height 8
click at [1138, 149] on span "Add a comment..." at bounding box center [1252, 146] width 64 height 9
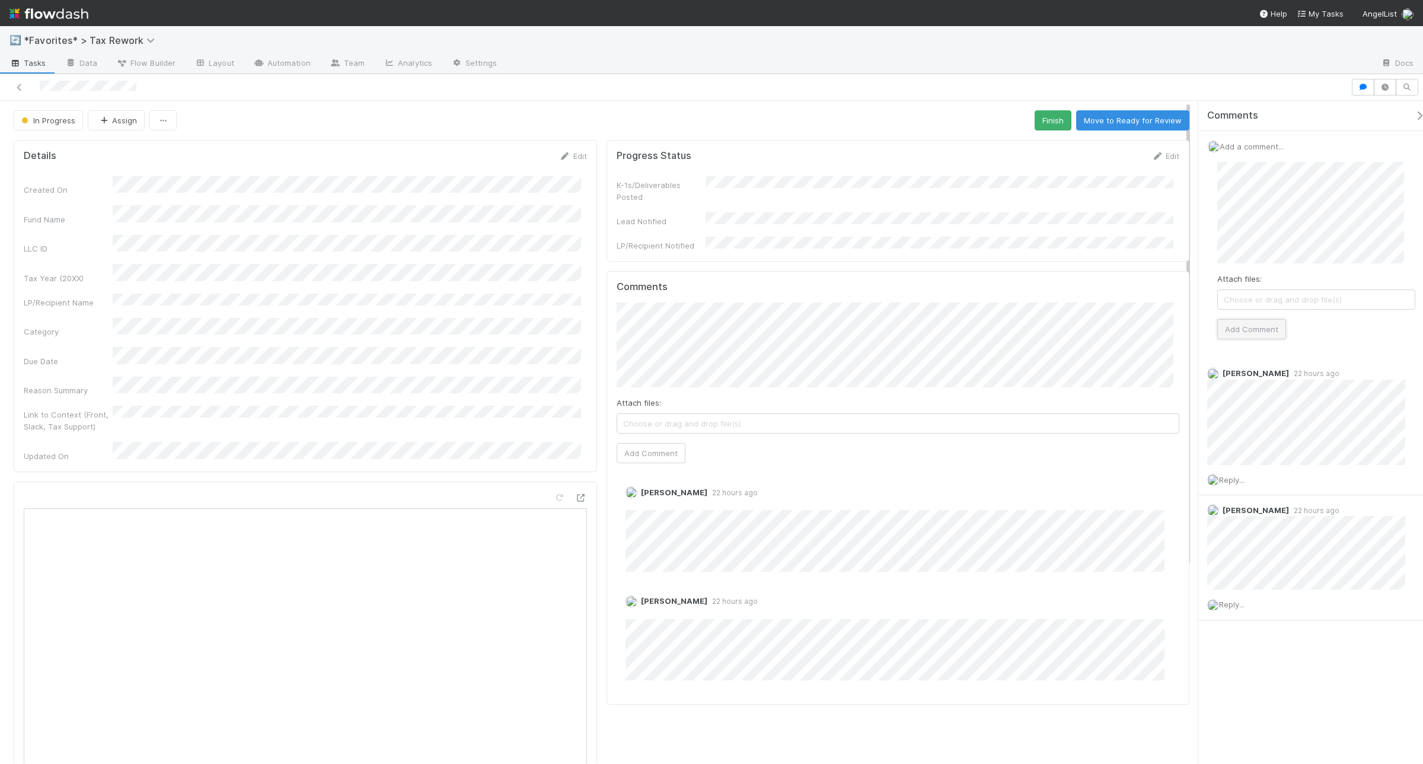
click at [1138, 329] on button "Add Comment" at bounding box center [1251, 329] width 69 height 20
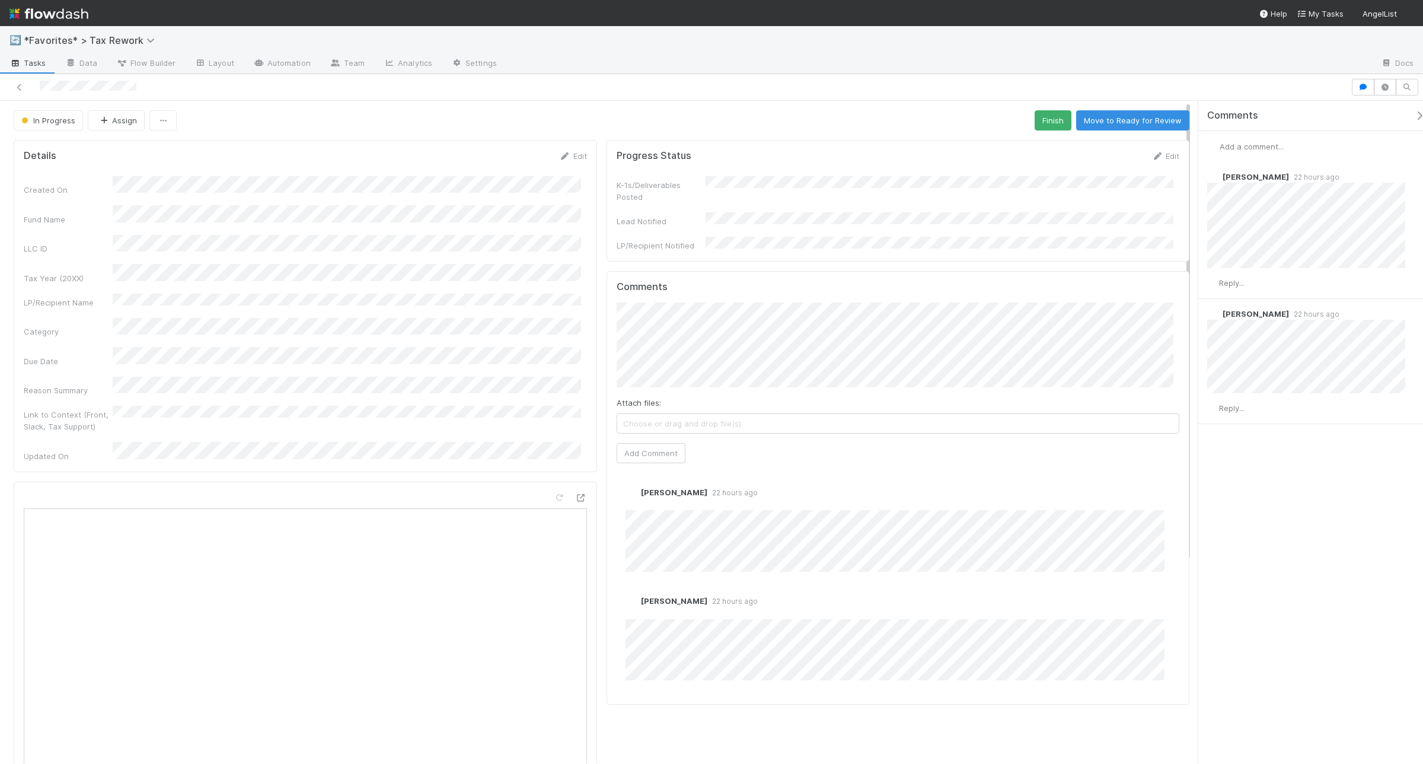
click at [1138, 144] on span "Add a comment..." at bounding box center [1252, 146] width 64 height 9
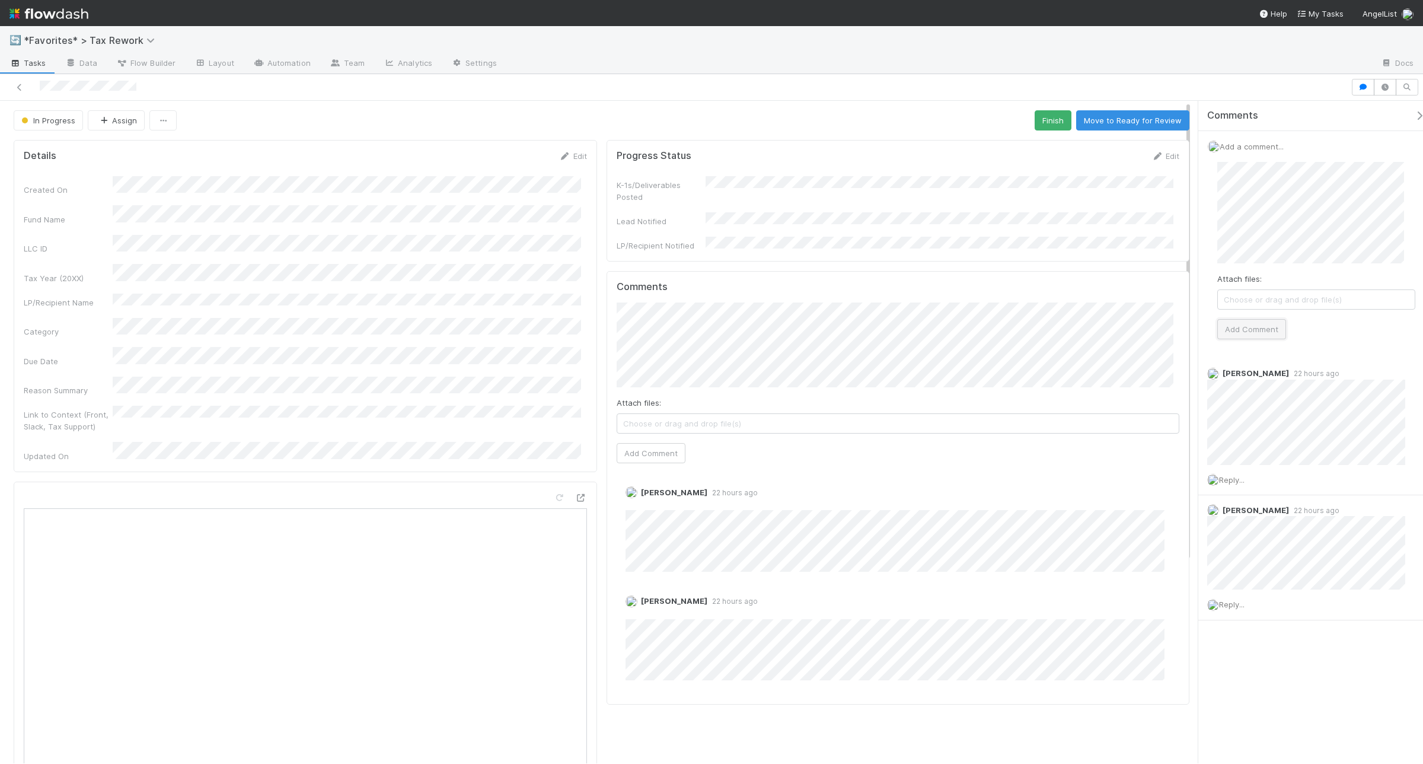
click at [1138, 332] on button "Add Comment" at bounding box center [1251, 329] width 69 height 20
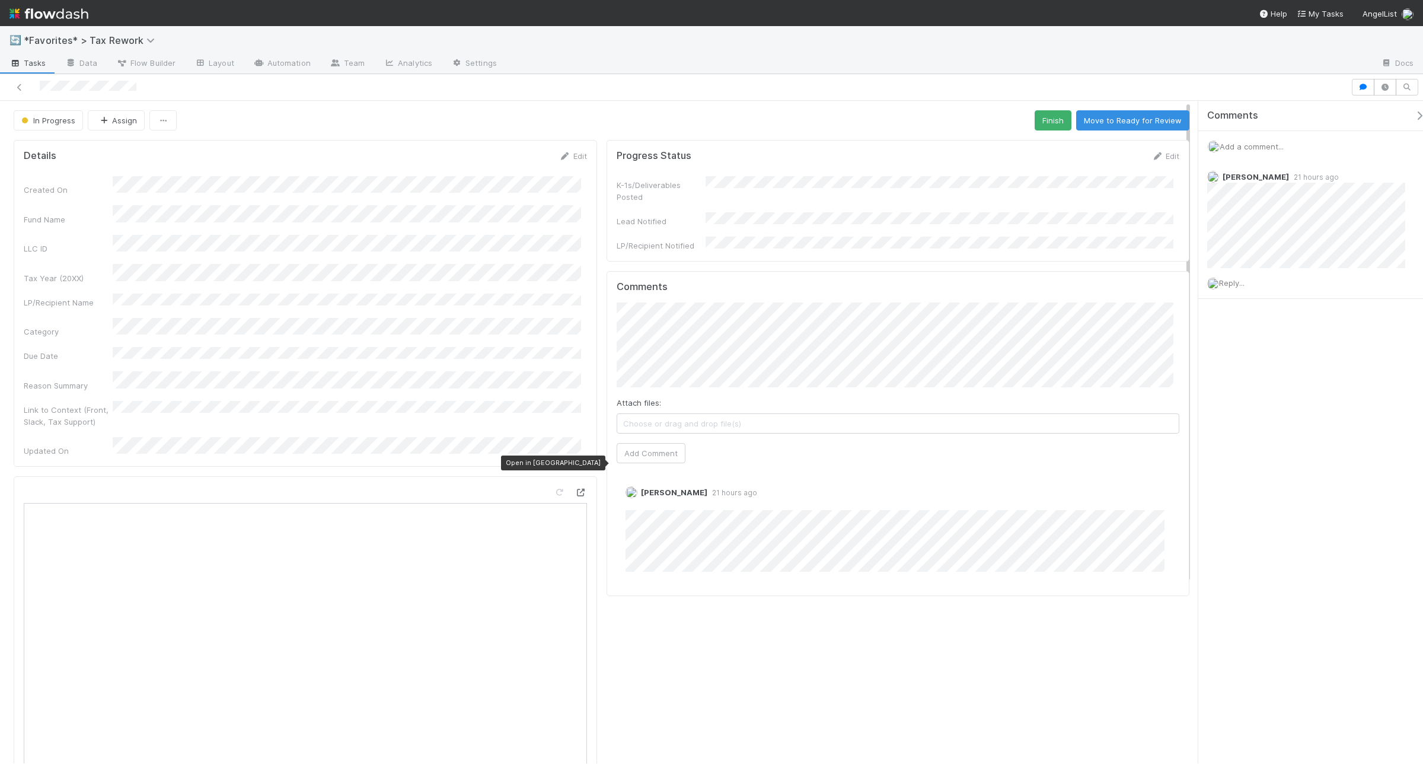
click at [575, 489] on icon at bounding box center [581, 493] width 12 height 8
click at [582, 158] on div "Details Edit" at bounding box center [305, 156] width 581 height 12
click at [571, 151] on div "Edit" at bounding box center [573, 156] width 28 height 12
click at [571, 155] on link "Edit" at bounding box center [573, 155] width 28 height 9
click at [507, 160] on button "Save" at bounding box center [524, 160] width 34 height 20
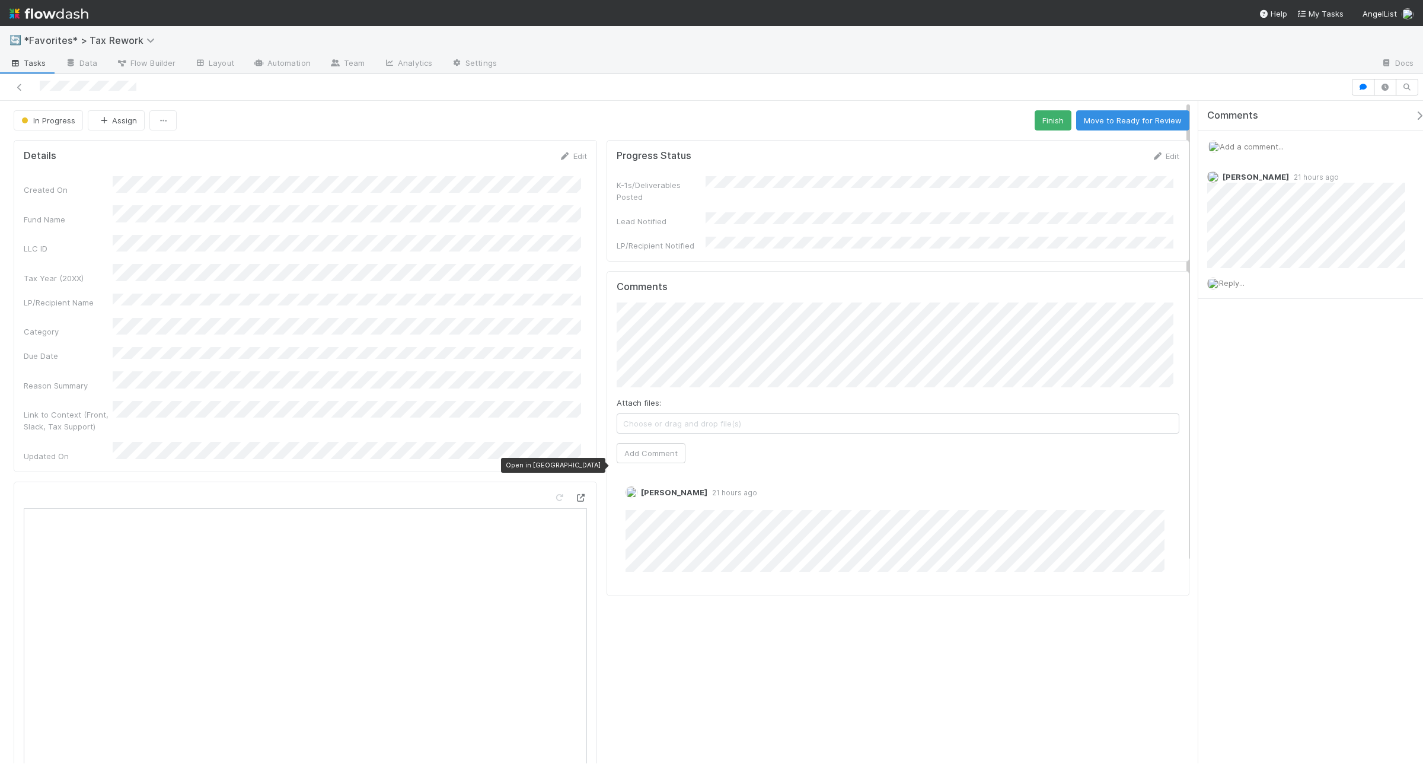
click at [576, 494] on icon at bounding box center [581, 498] width 12 height 8
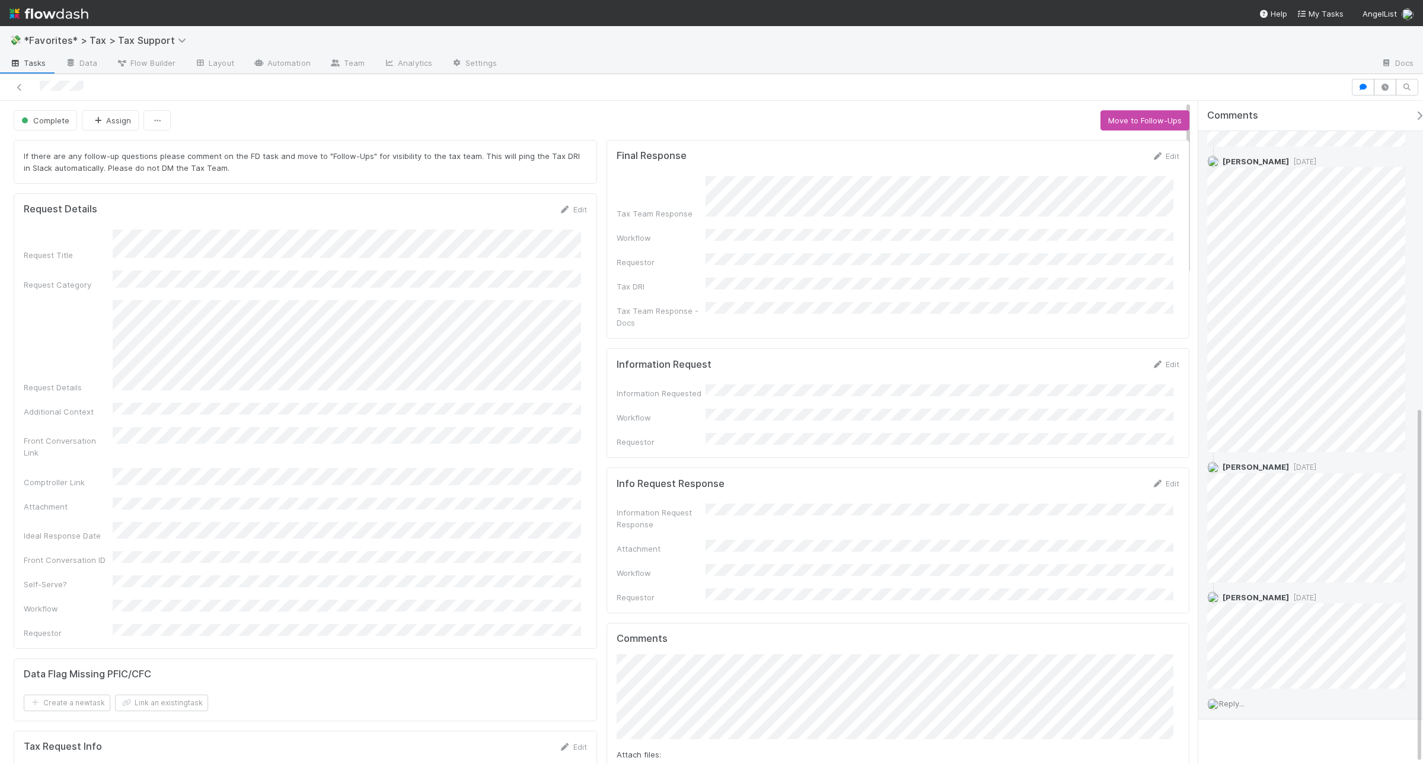
scroll to position [567, 0]
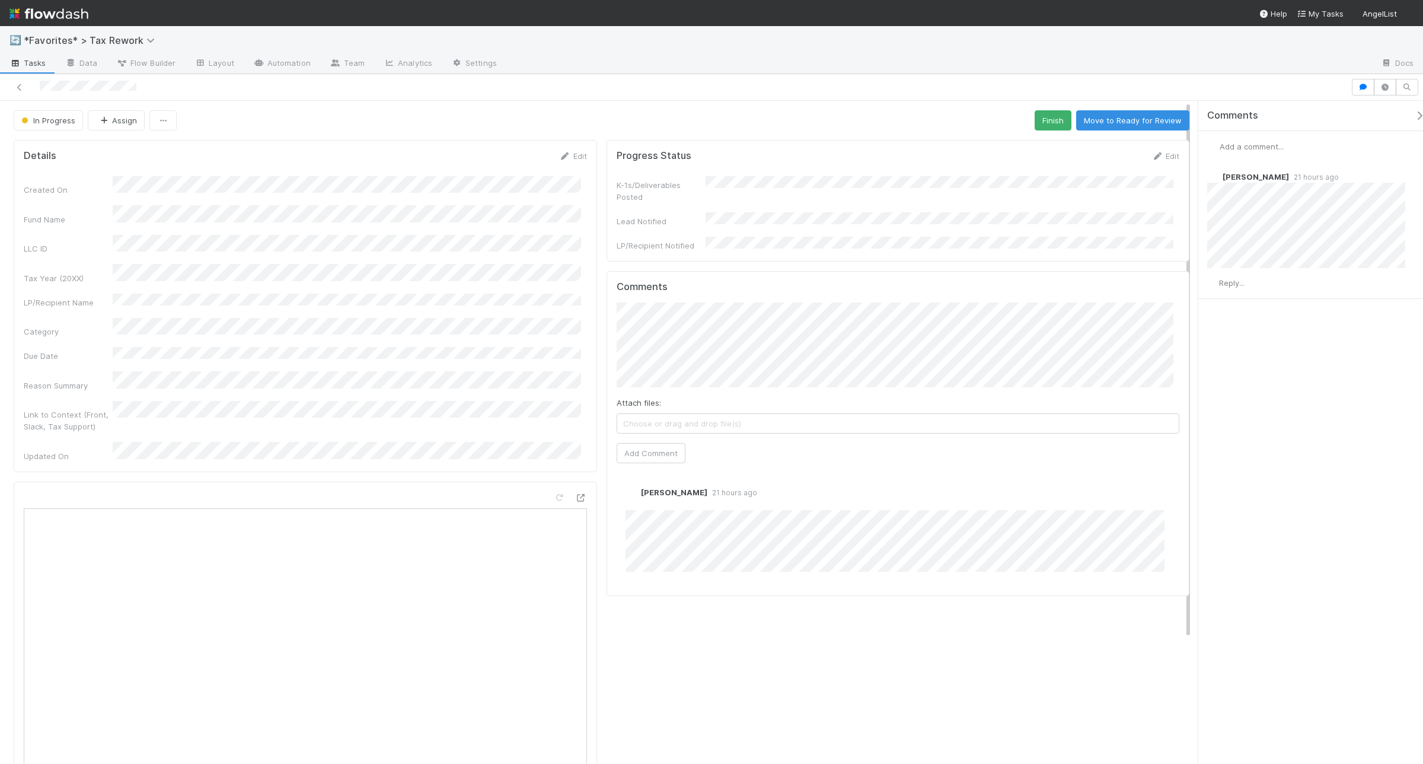
click at [1253, 144] on span "Add a comment..." at bounding box center [1252, 146] width 64 height 9
click at [1249, 335] on button "Add Comment" at bounding box center [1251, 329] width 69 height 20
click at [1247, 142] on span "Add a comment..." at bounding box center [1252, 146] width 64 height 9
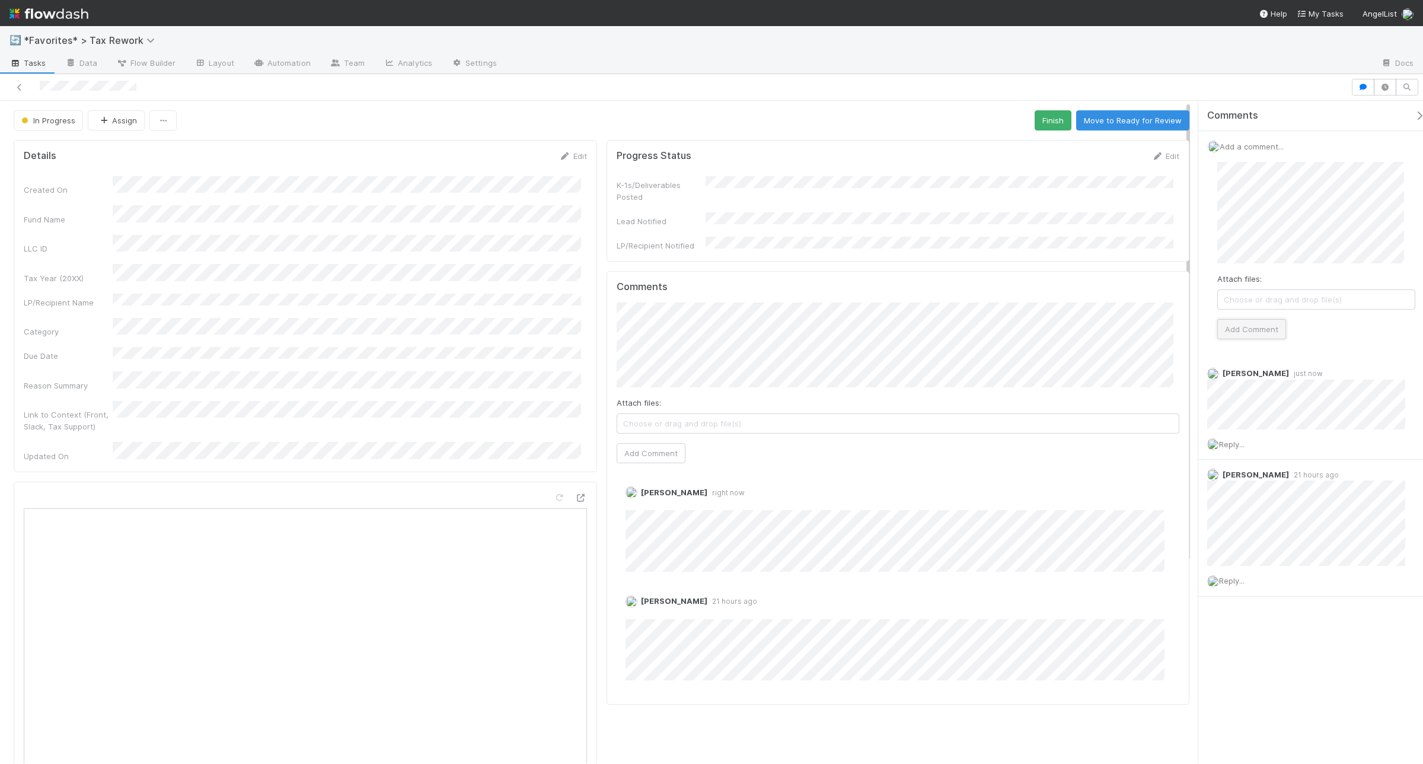
click at [1240, 328] on button "Add Comment" at bounding box center [1251, 329] width 69 height 20
click at [1138, 144] on span "Add a comment..." at bounding box center [1252, 146] width 64 height 9
click at [1138, 319] on button "Add Comment" at bounding box center [1251, 329] width 69 height 20
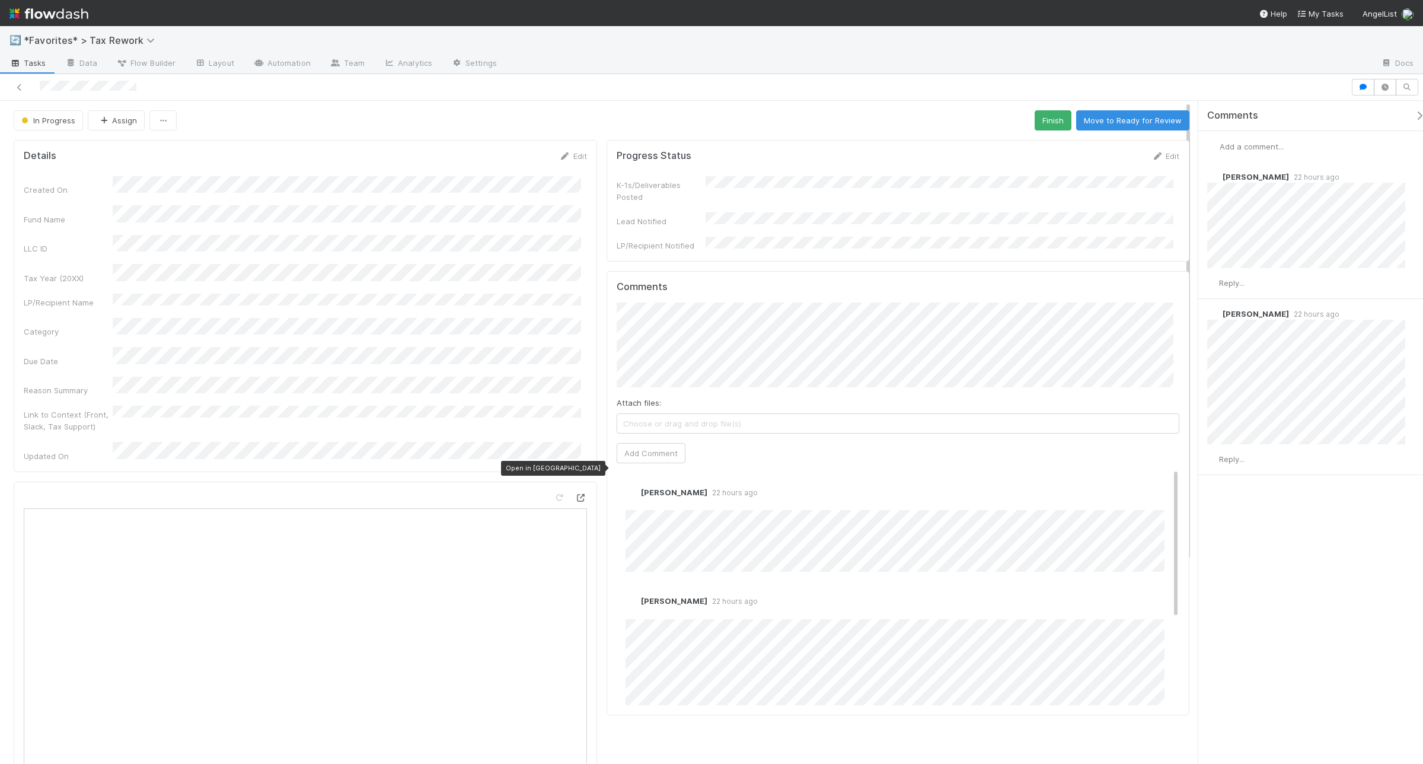
click at [579, 494] on icon at bounding box center [581, 498] width 12 height 8
click at [576, 494] on icon at bounding box center [581, 498] width 12 height 8
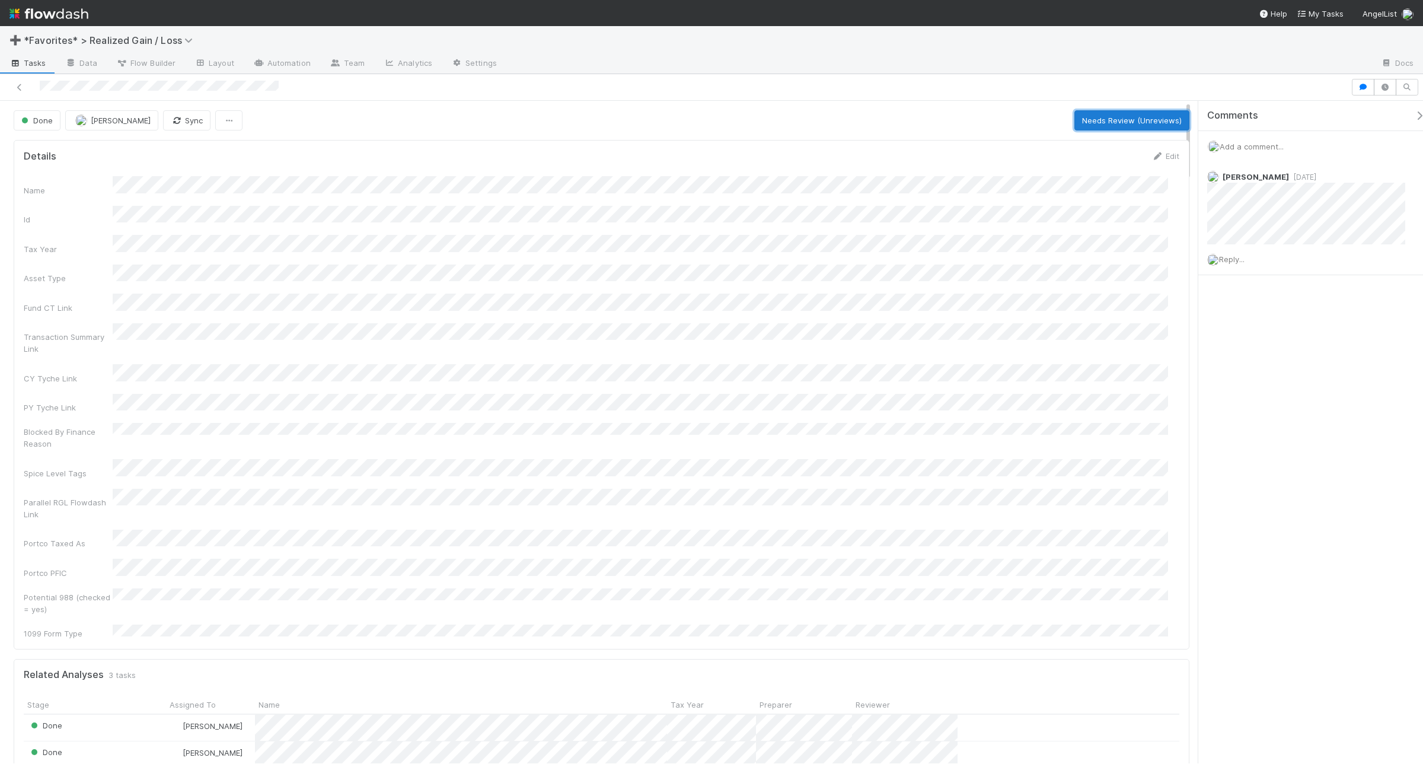
click at [1097, 113] on button "Needs Review (Unreviews)" at bounding box center [1131, 120] width 115 height 20
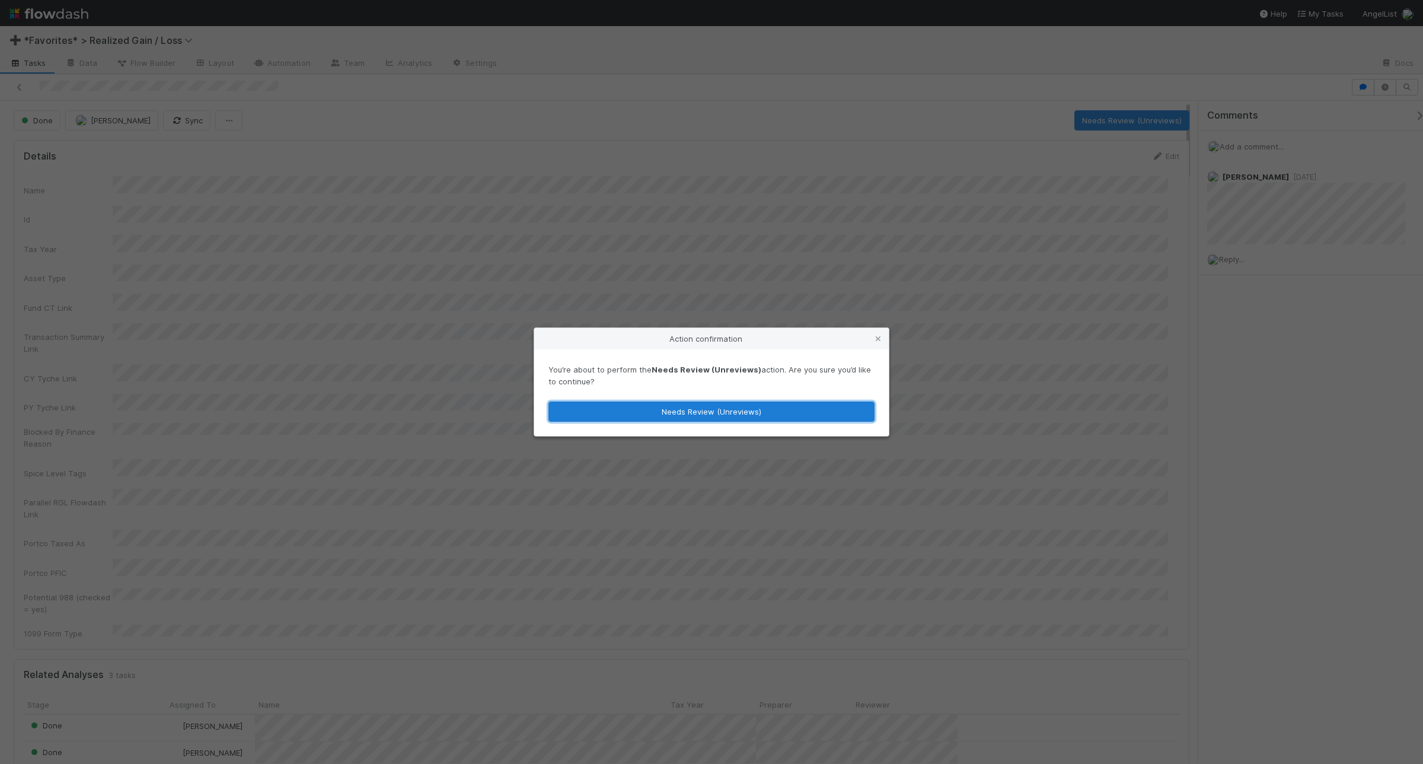
click at [685, 412] on button "Needs Review (Unreviews)" at bounding box center [711, 411] width 326 height 20
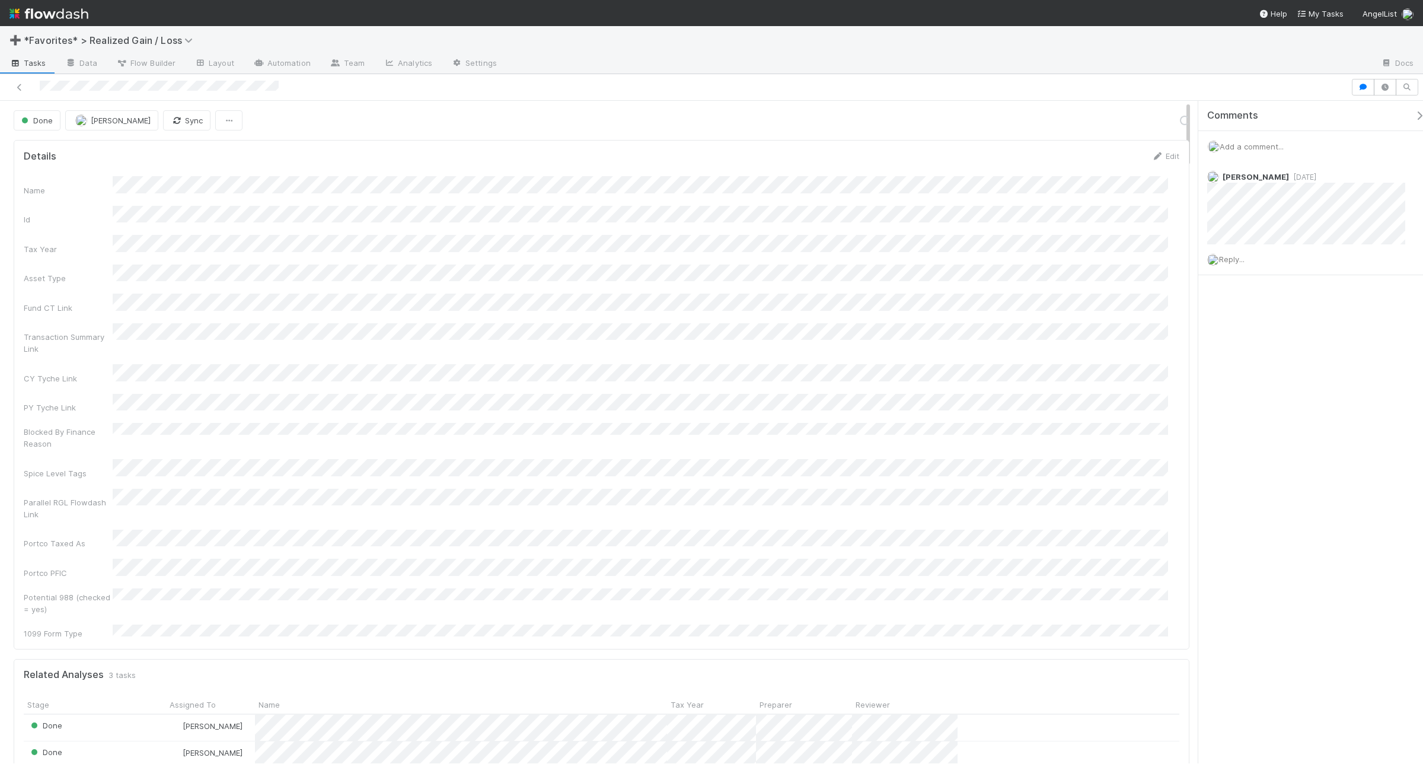
click at [1258, 150] on span "Add a comment..." at bounding box center [1252, 146] width 64 height 9
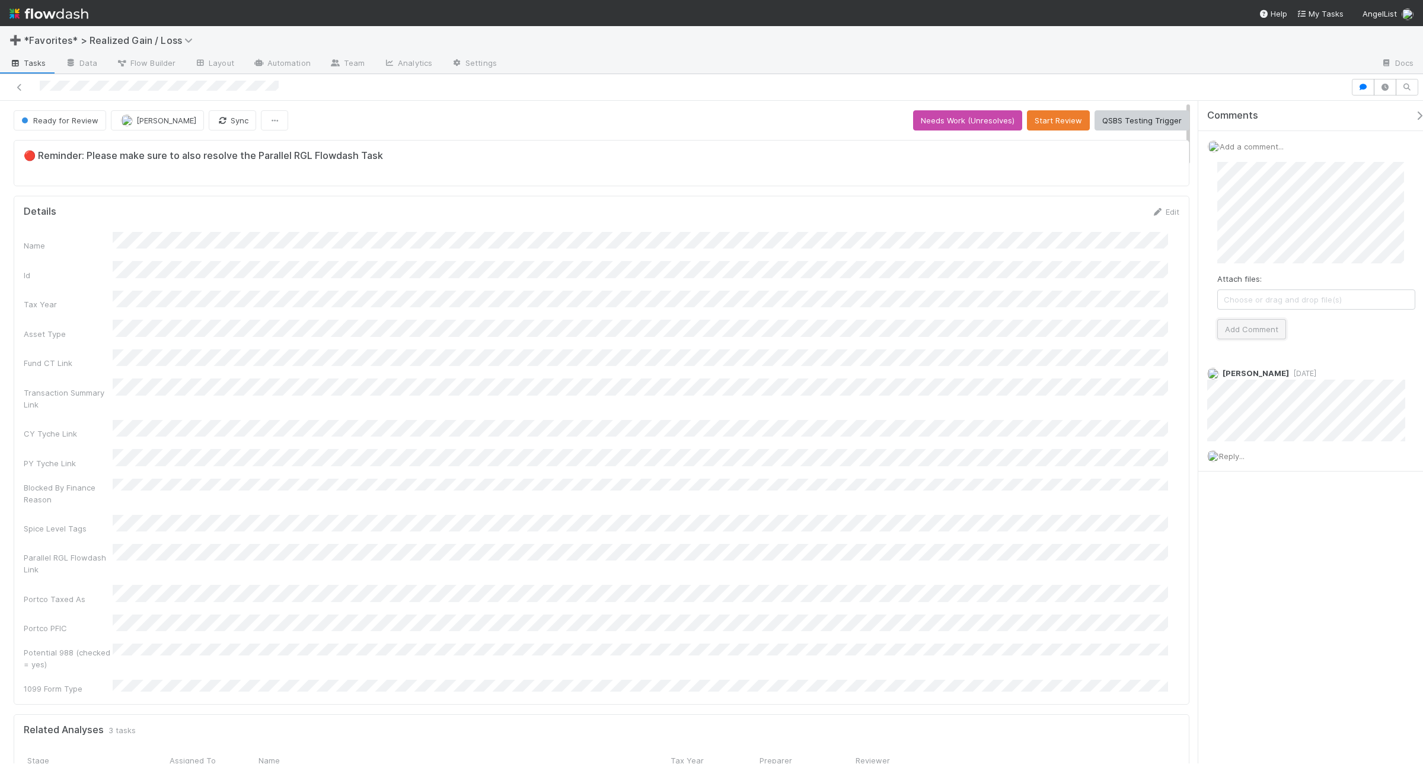
click at [1230, 327] on button "Add Comment" at bounding box center [1251, 329] width 69 height 20
click at [1250, 146] on span "Add a comment..." at bounding box center [1252, 146] width 64 height 9
click at [1243, 326] on button "Add Comment" at bounding box center [1251, 329] width 69 height 20
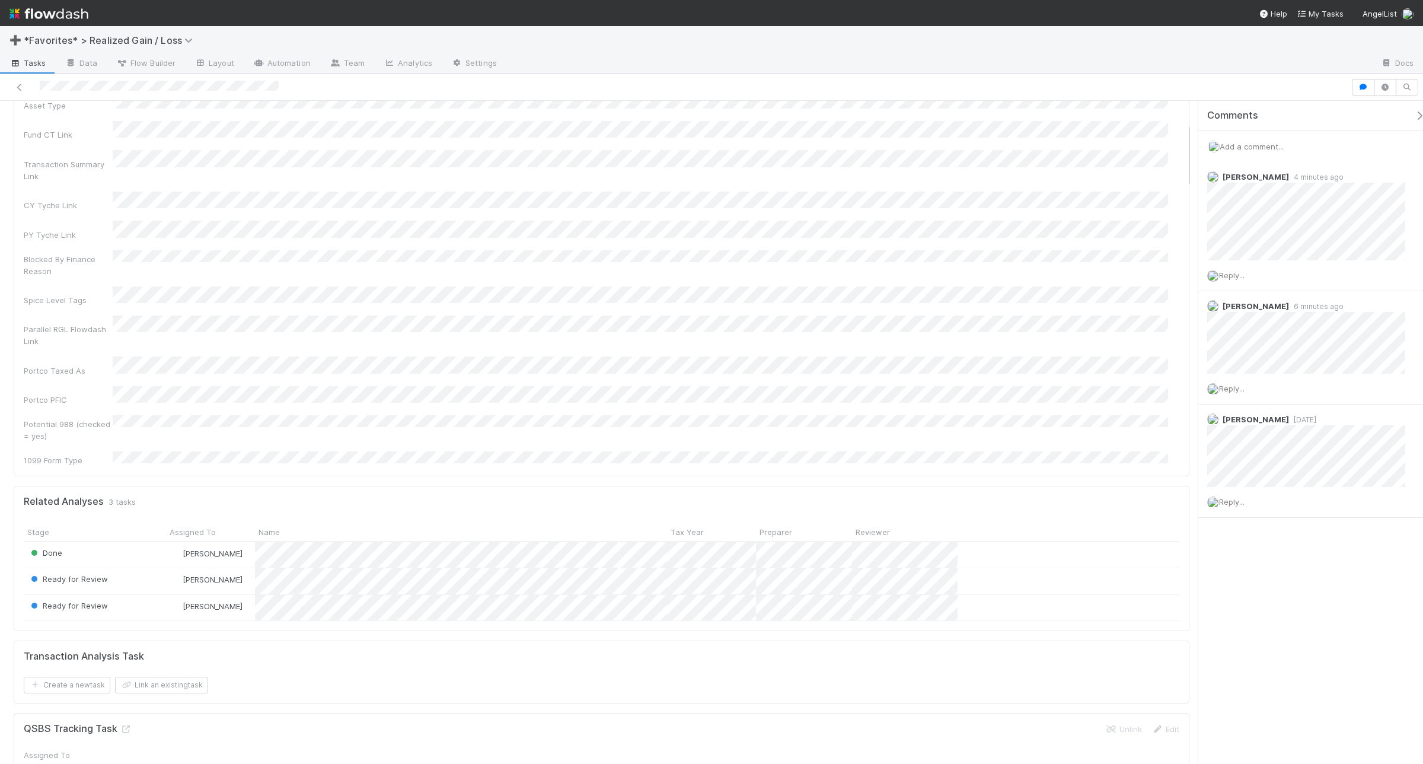
scroll to position [222, 0]
click at [42, 89] on div at bounding box center [675, 87] width 1341 height 17
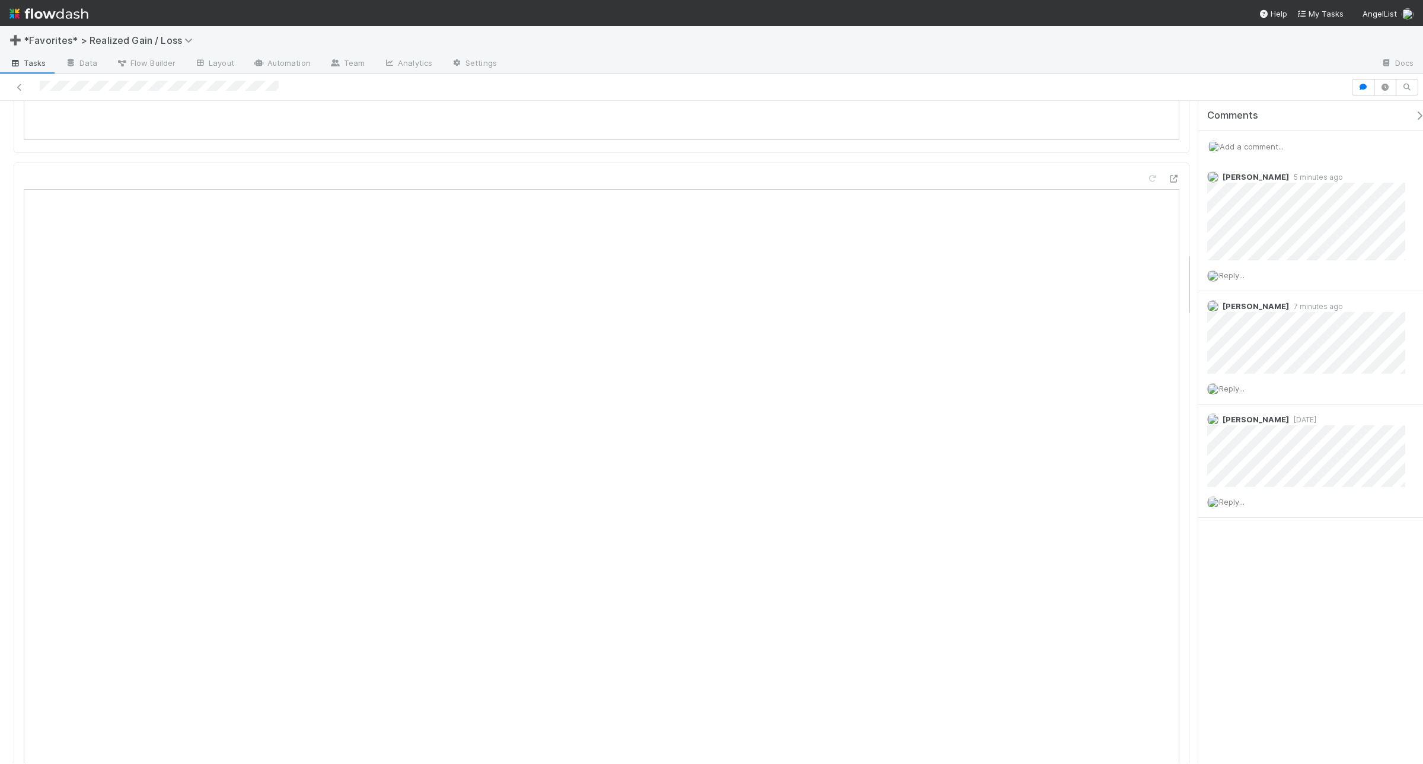
scroll to position [1557, 0]
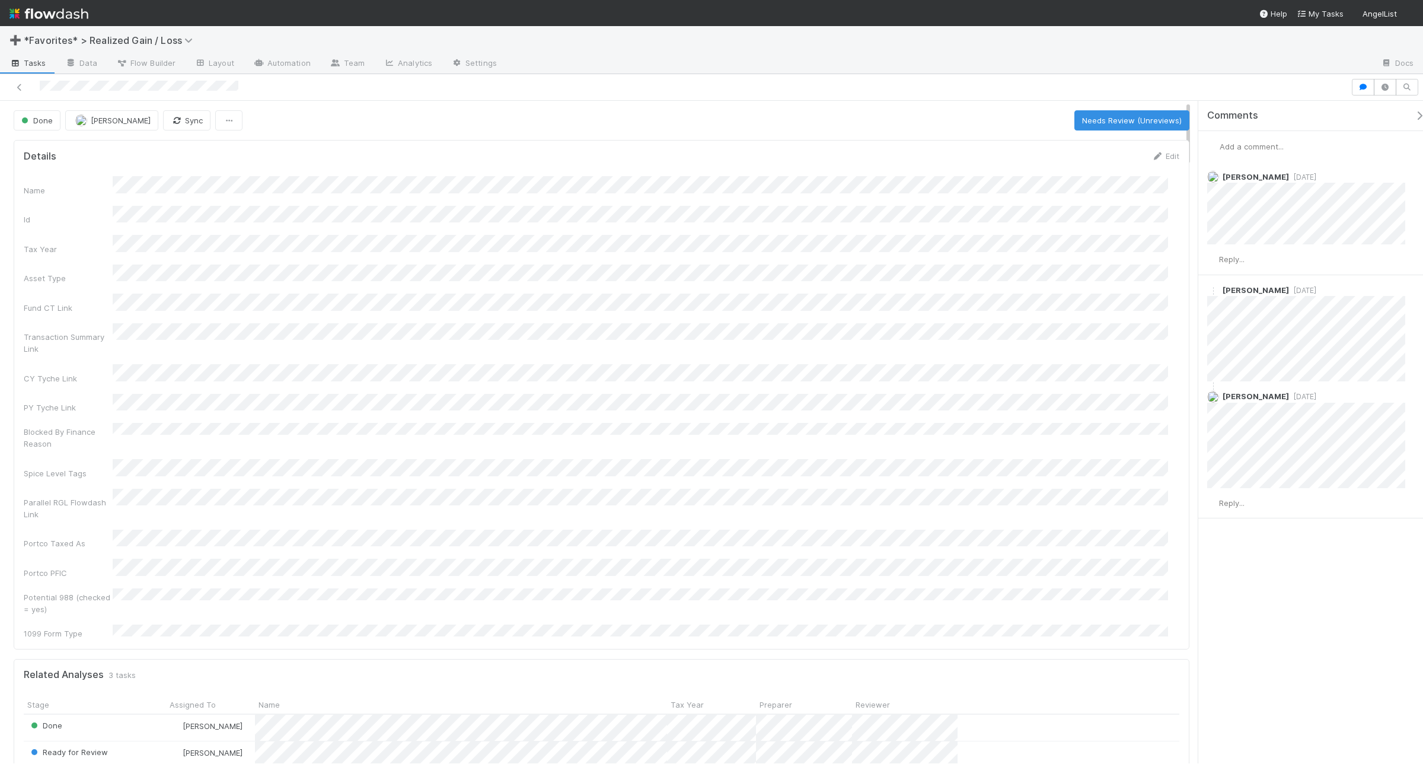
click at [1252, 140] on div "Add a comment..." at bounding box center [1316, 146] width 236 height 31
click at [1252, 144] on span "Add a comment..." at bounding box center [1252, 146] width 64 height 9
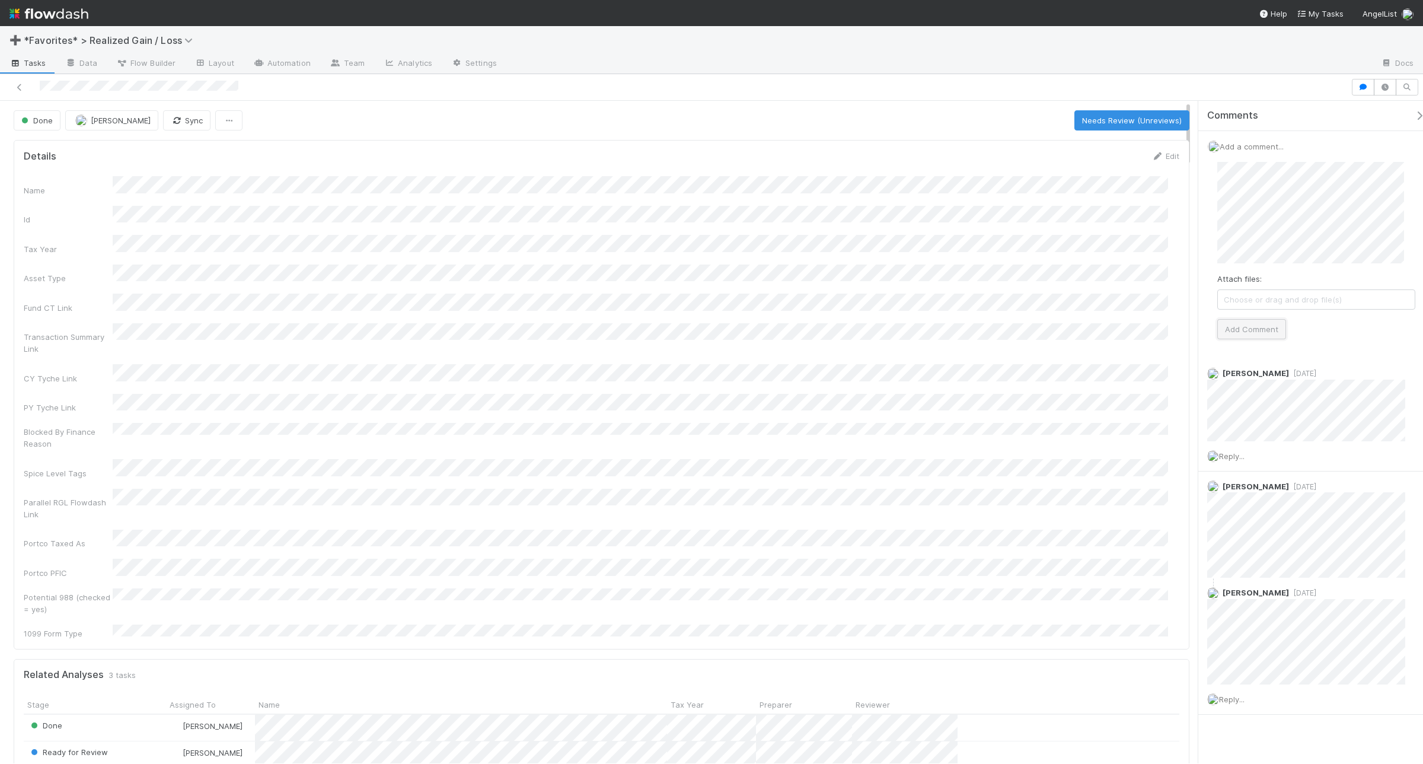
click at [1254, 339] on button "Add Comment" at bounding box center [1251, 329] width 69 height 20
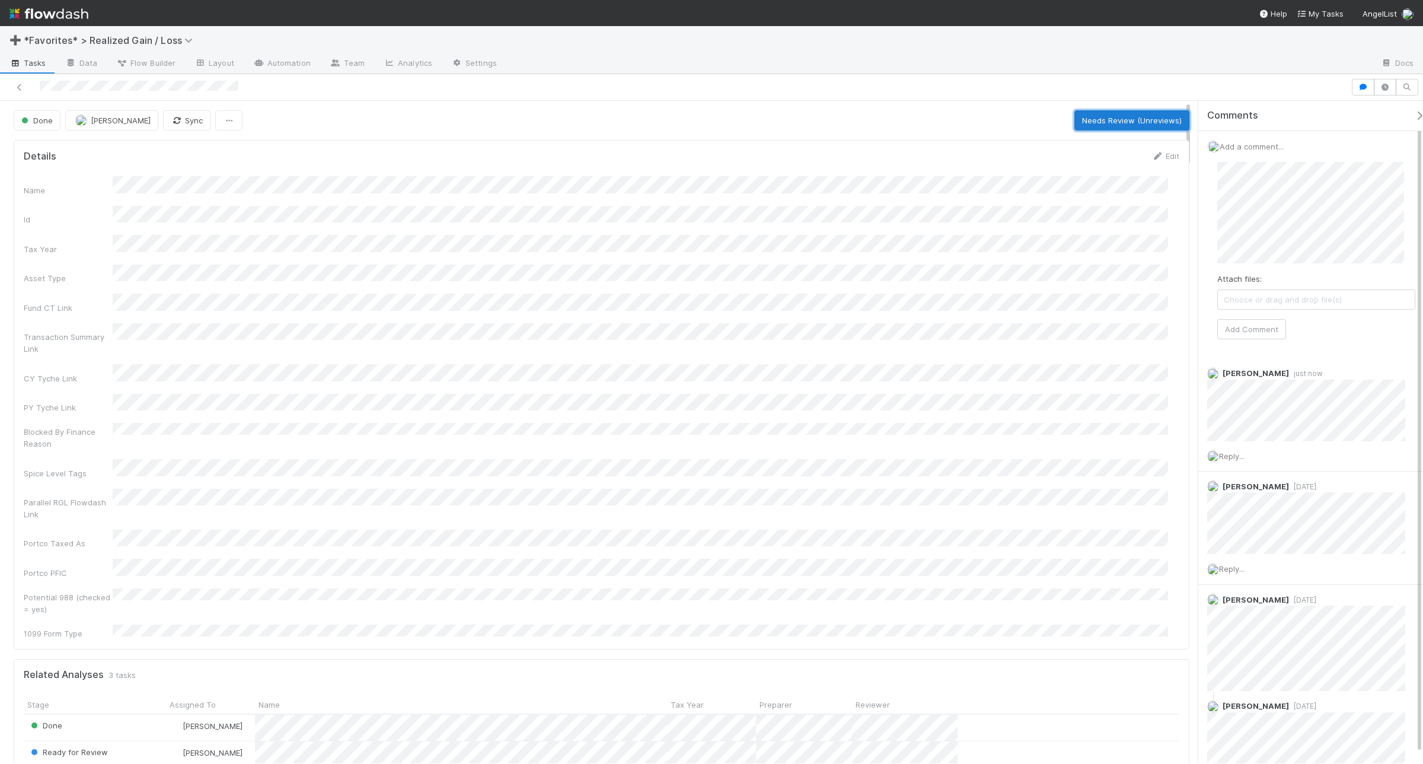
click at [1106, 117] on button "Needs Review (Unreviews)" at bounding box center [1131, 120] width 115 height 20
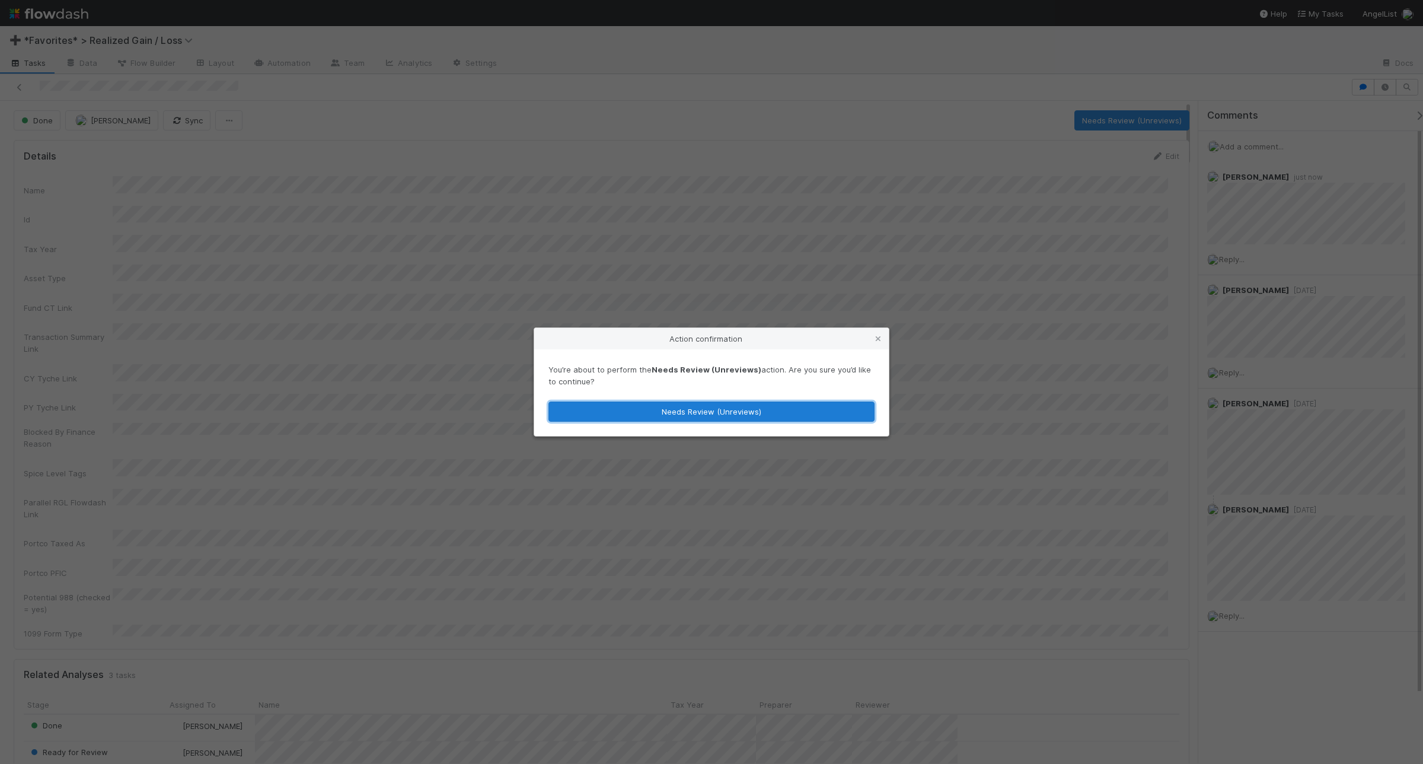
click at [716, 411] on button "Needs Review (Unreviews)" at bounding box center [711, 411] width 326 height 20
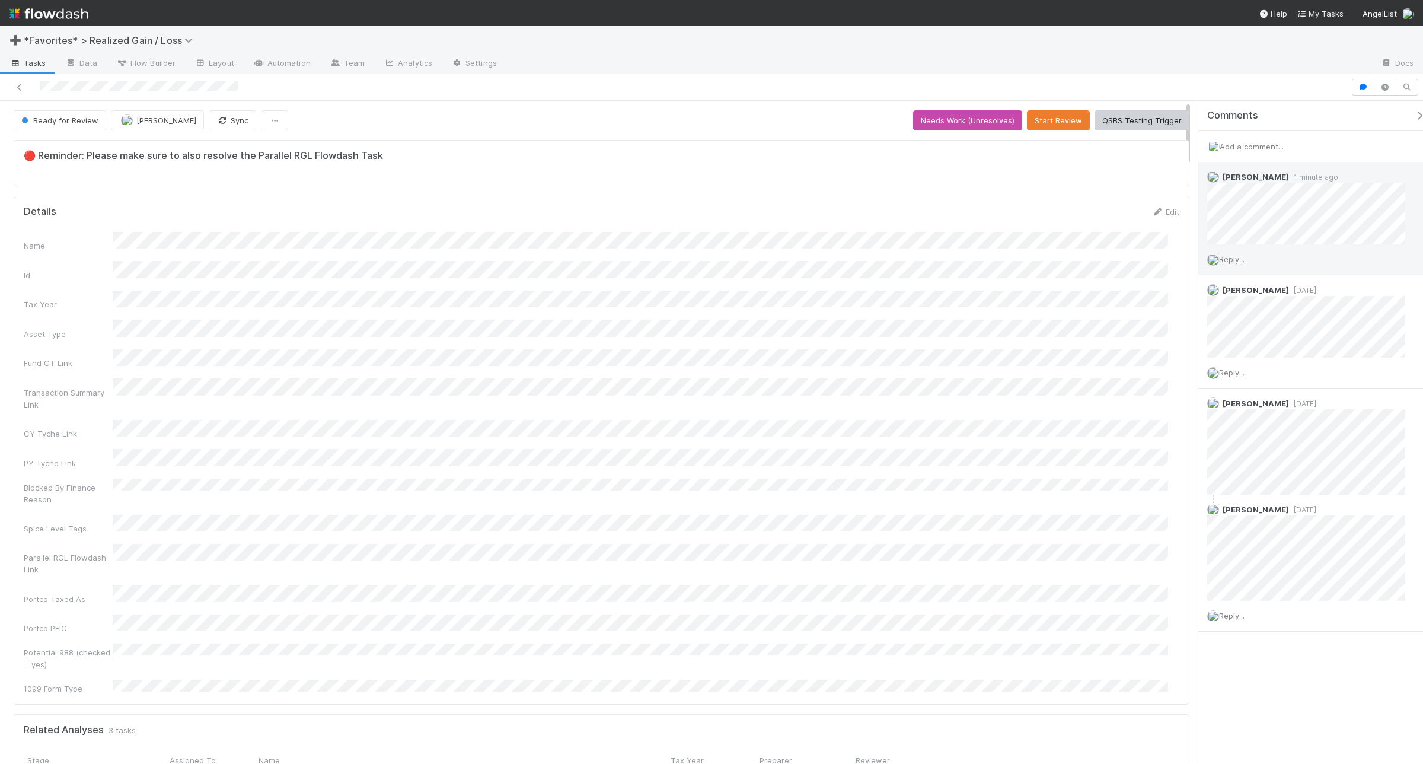
click at [1233, 258] on span "Reply..." at bounding box center [1231, 258] width 25 height 9
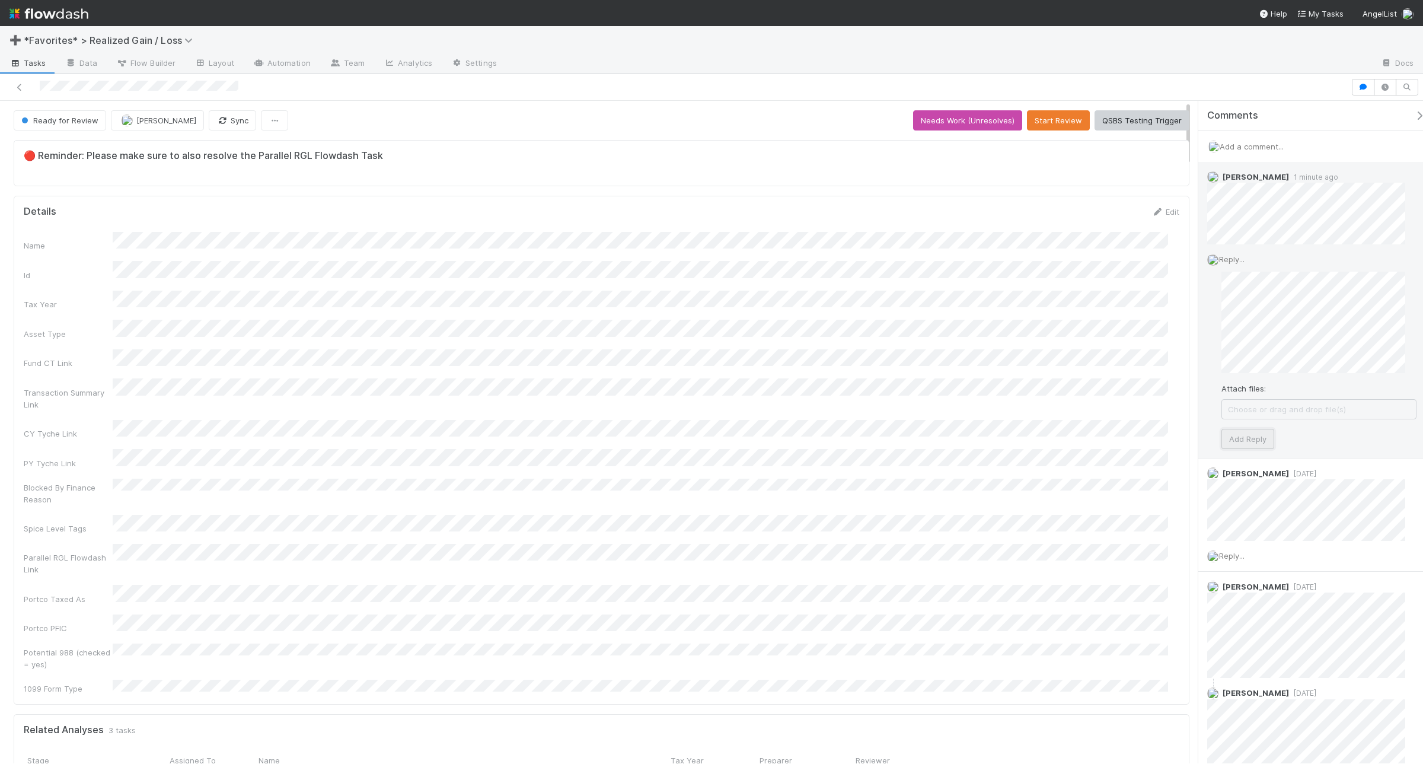
click at [1243, 442] on button "Add Reply" at bounding box center [1247, 439] width 53 height 20
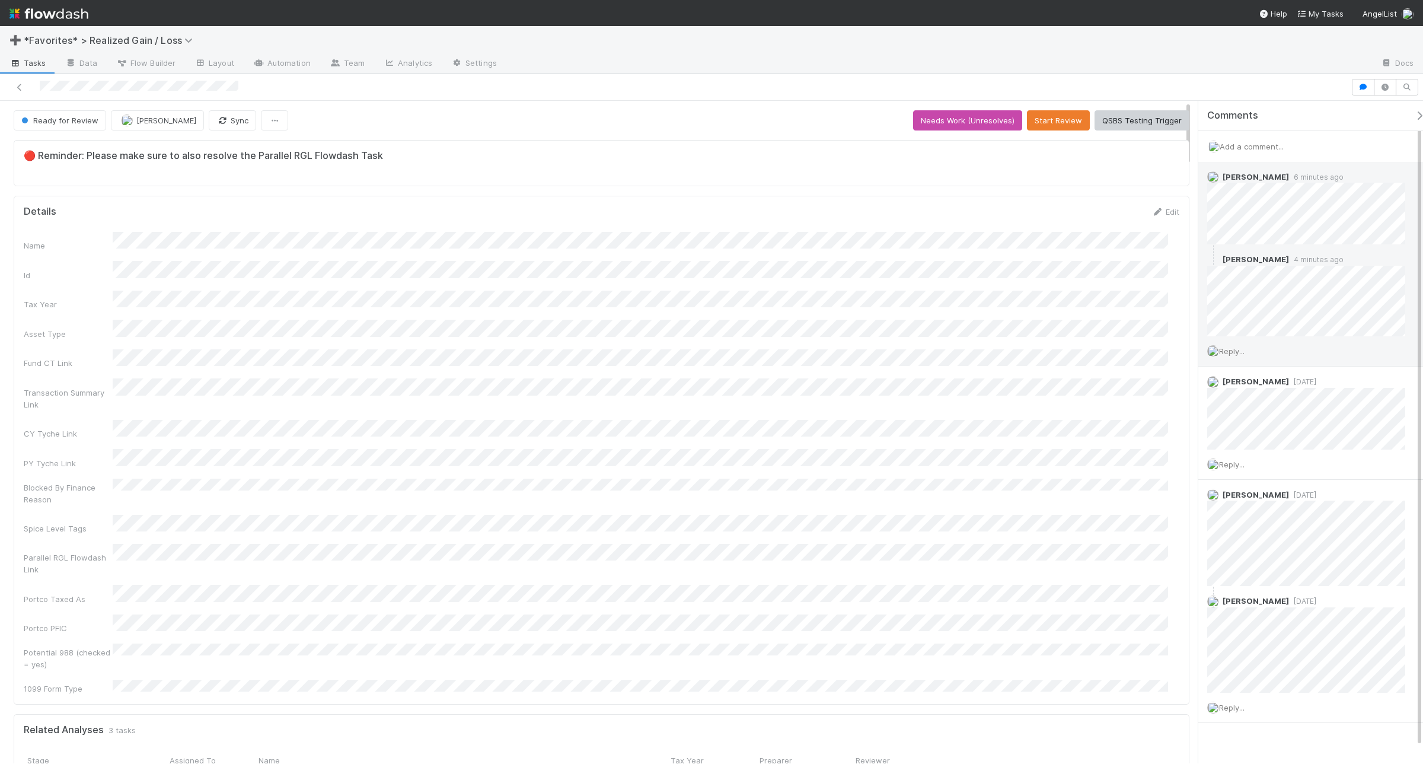
click at [42, 87] on div at bounding box center [675, 87] width 1341 height 17
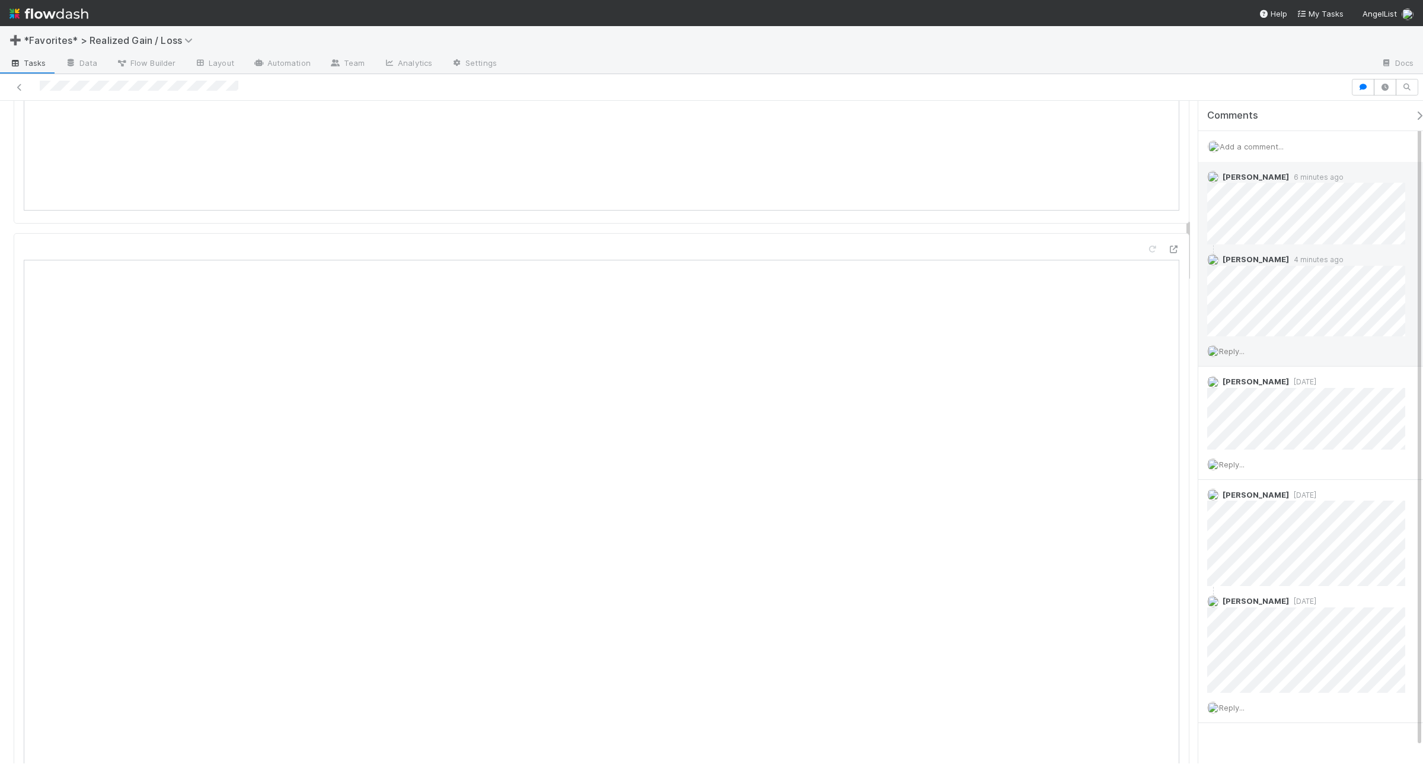
scroll to position [1186, 0]
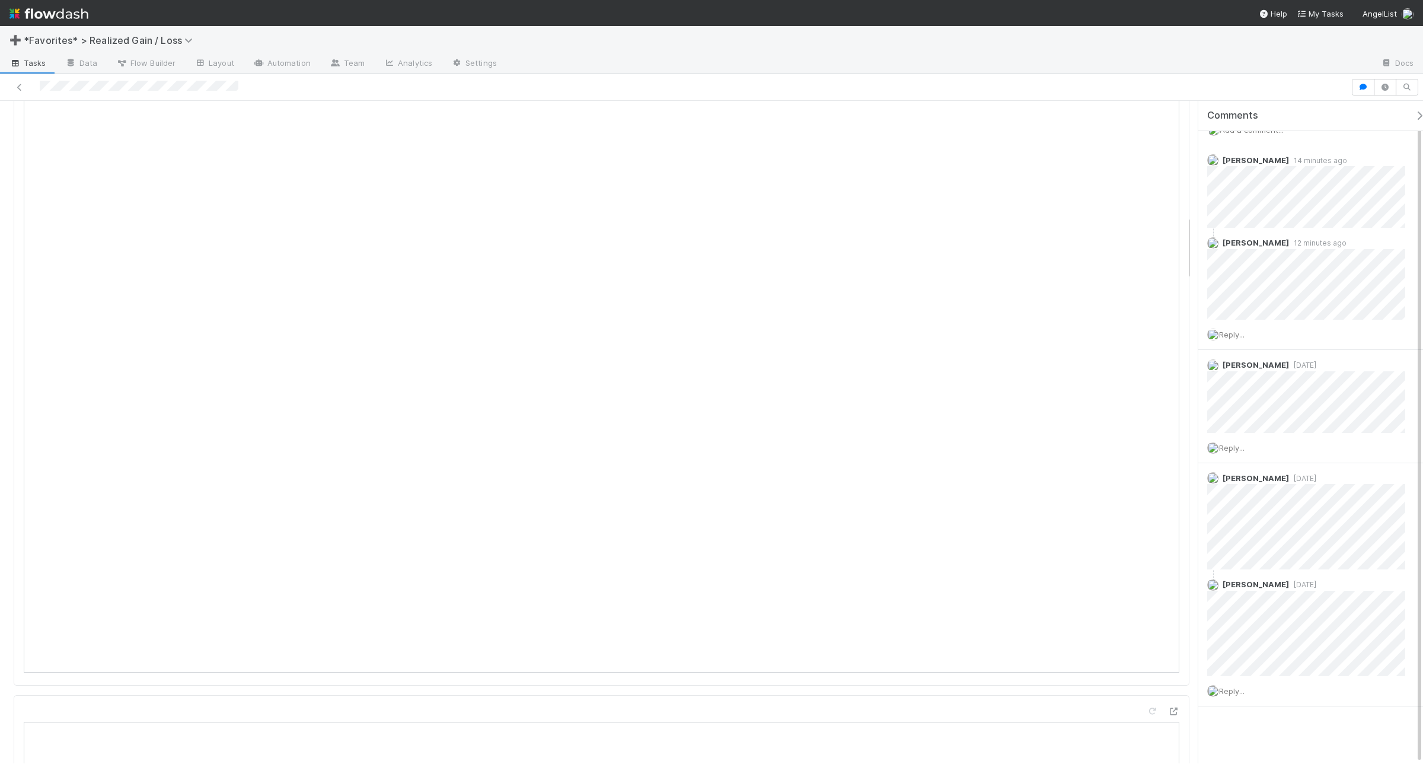
scroll to position [1408, 0]
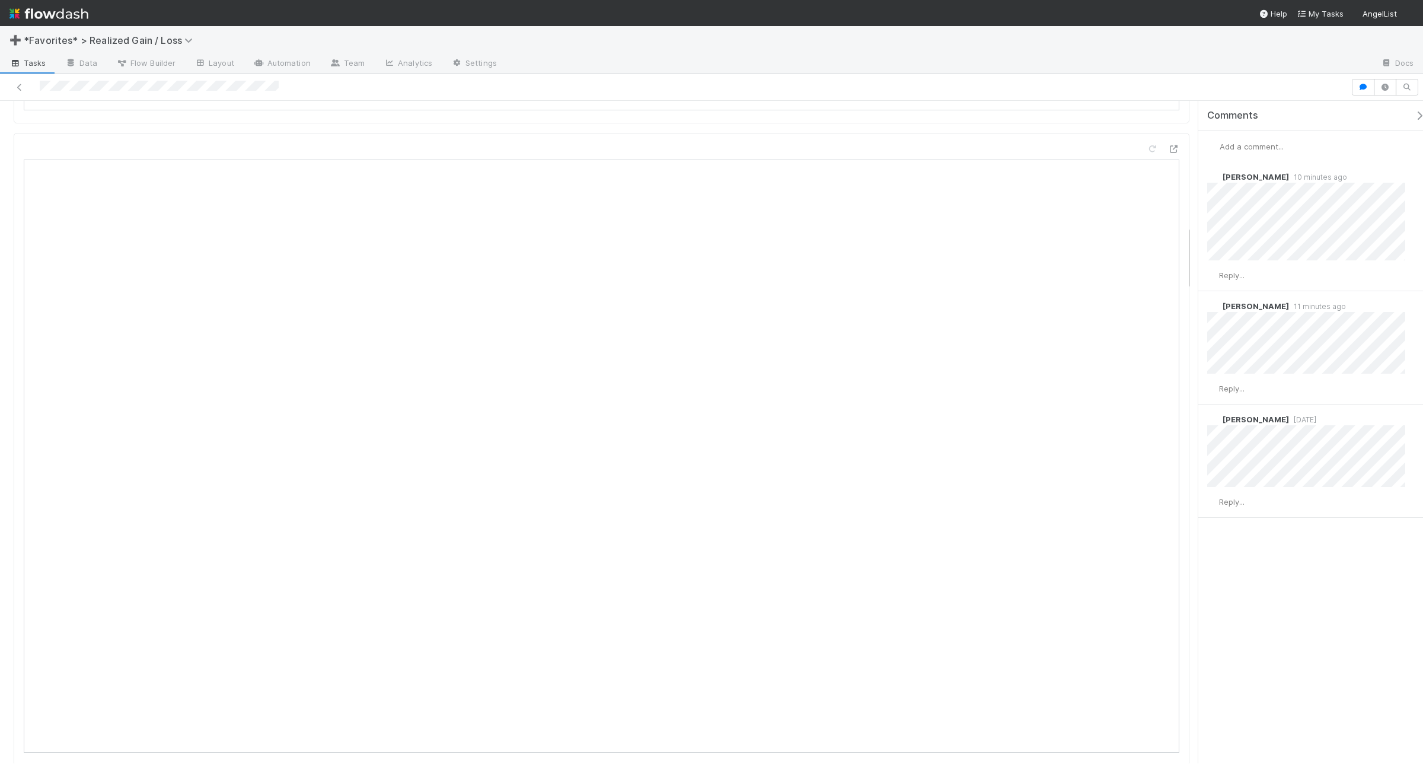
scroll to position [1260, 0]
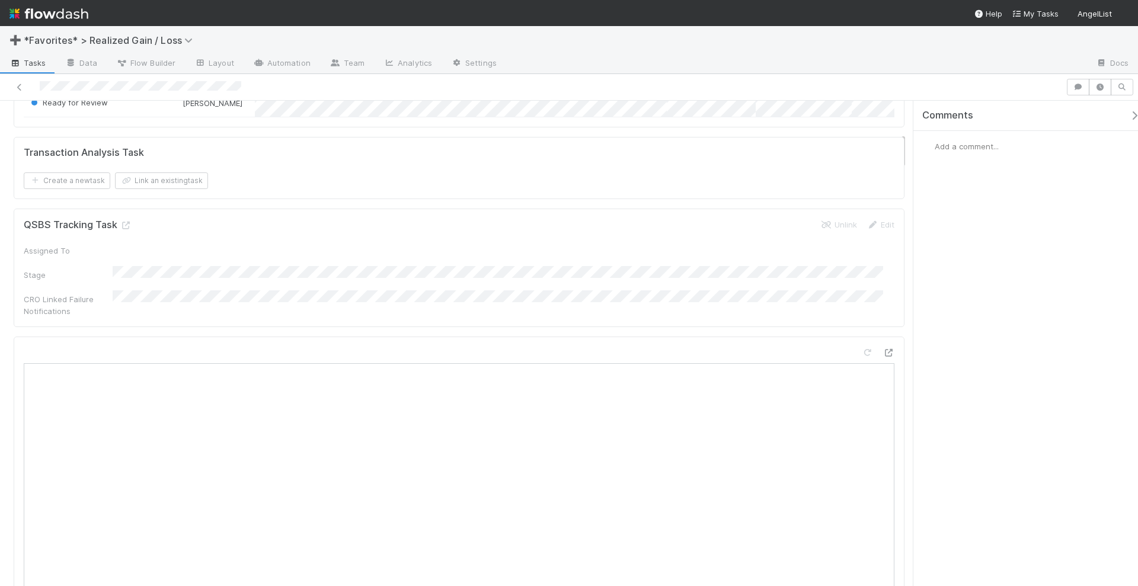
scroll to position [667, 0]
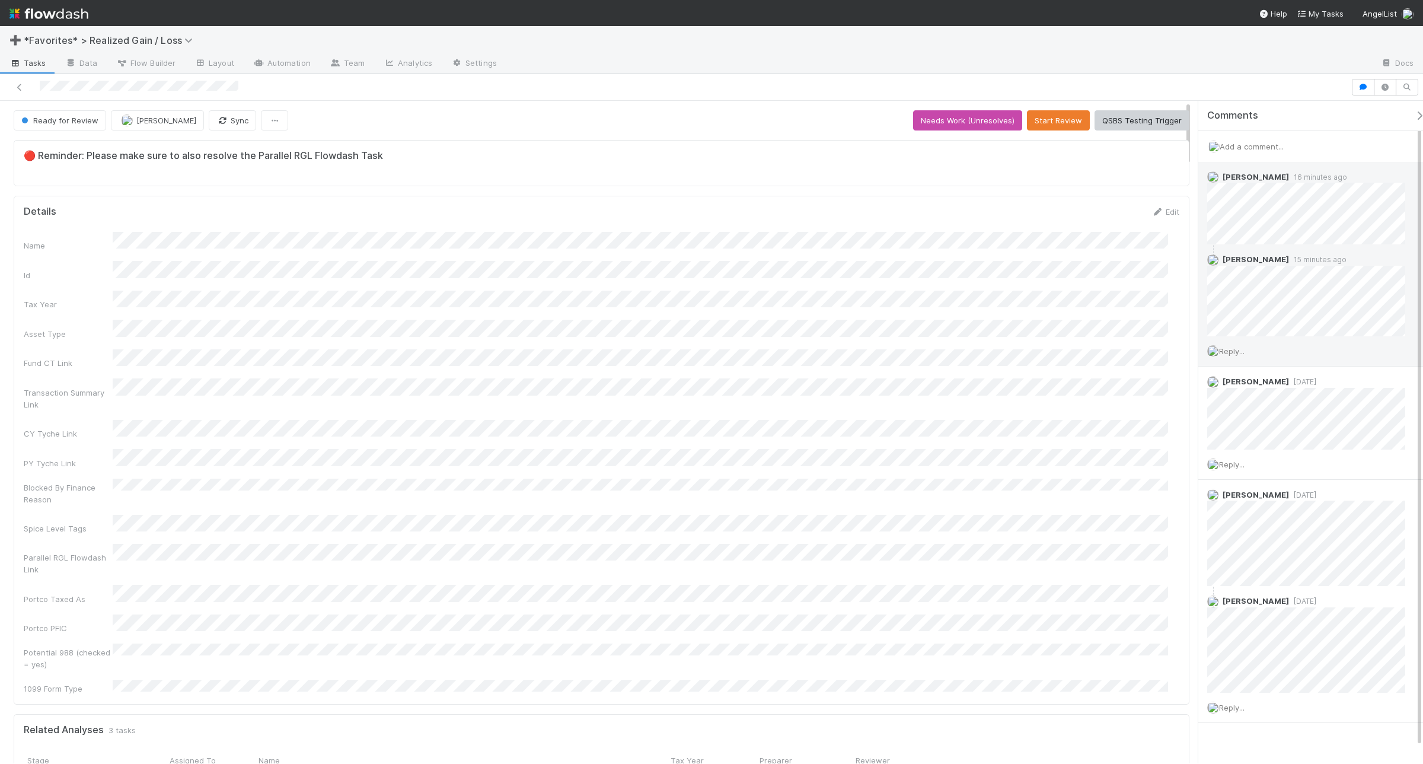
click at [1239, 350] on span "Reply..." at bounding box center [1231, 350] width 25 height 9
click at [1242, 540] on button "Add Reply" at bounding box center [1247, 542] width 53 height 20
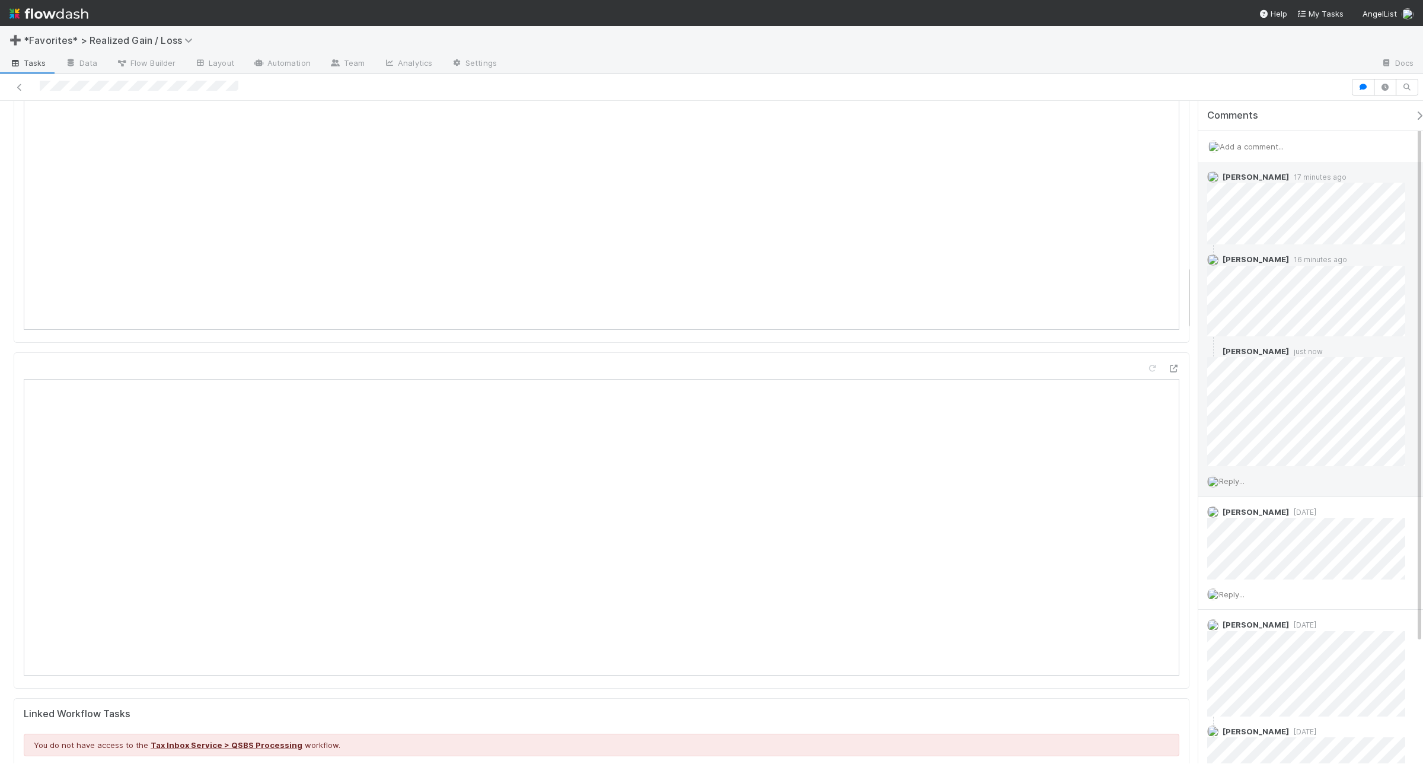
scroll to position [1482, 0]
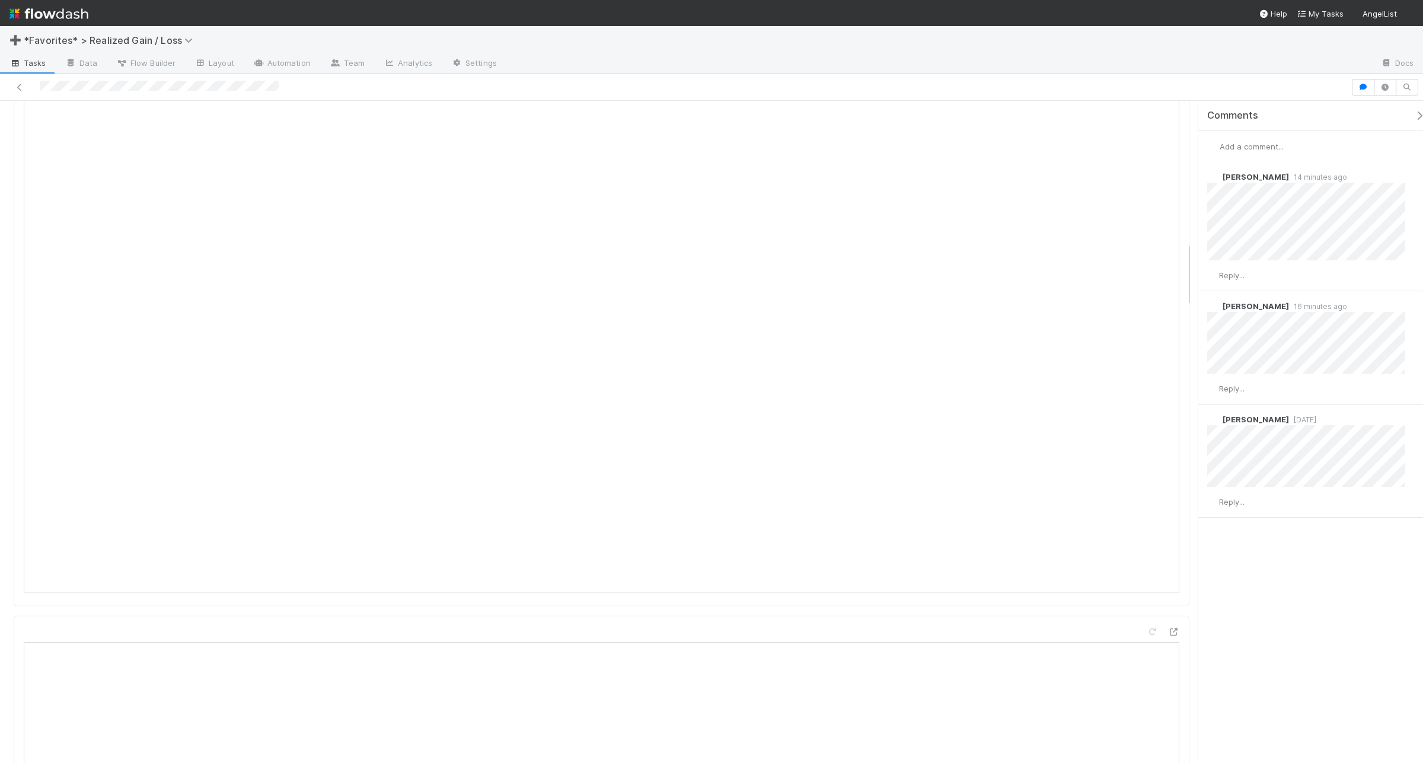
scroll to position [1408, 0]
click at [1239, 274] on span "Reply..." at bounding box center [1231, 274] width 25 height 9
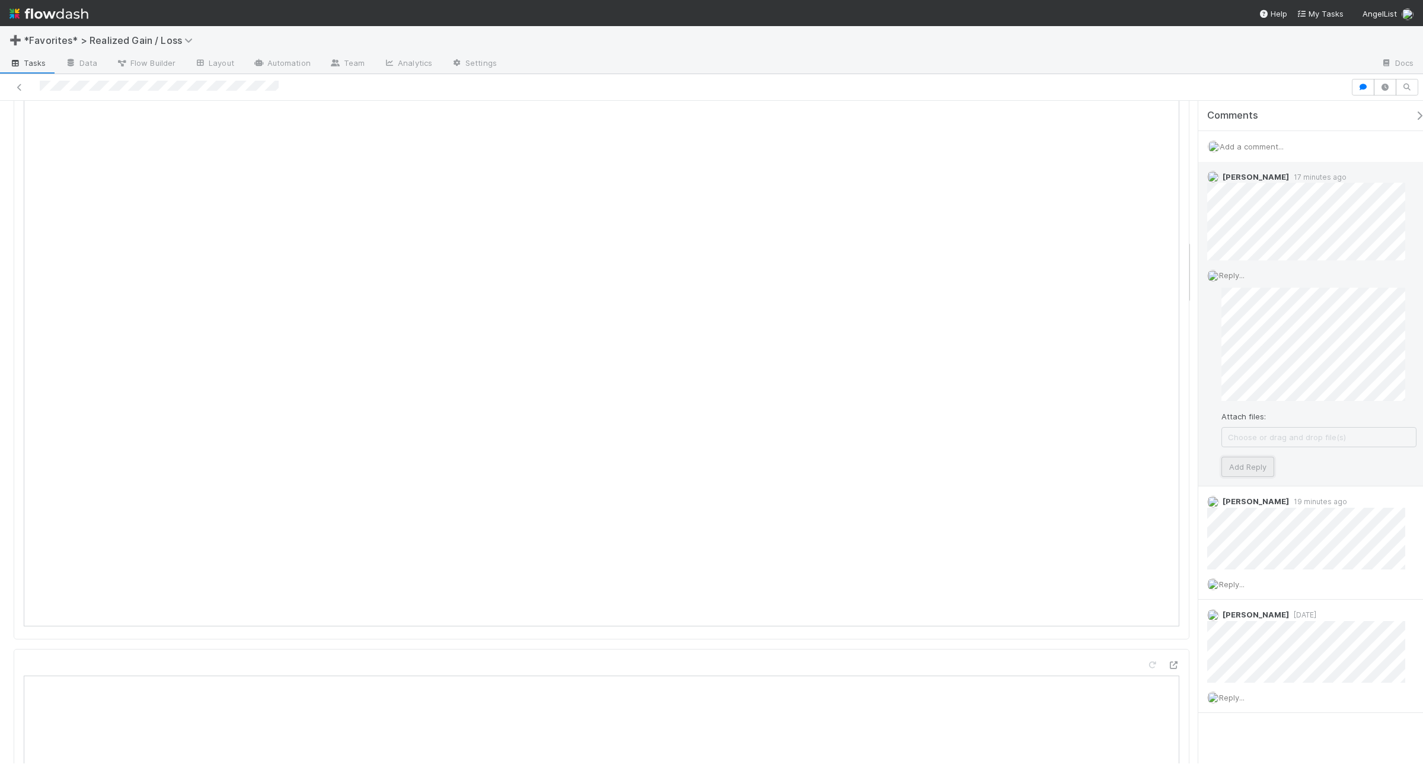
click at [1243, 464] on button "Add Reply" at bounding box center [1247, 467] width 53 height 20
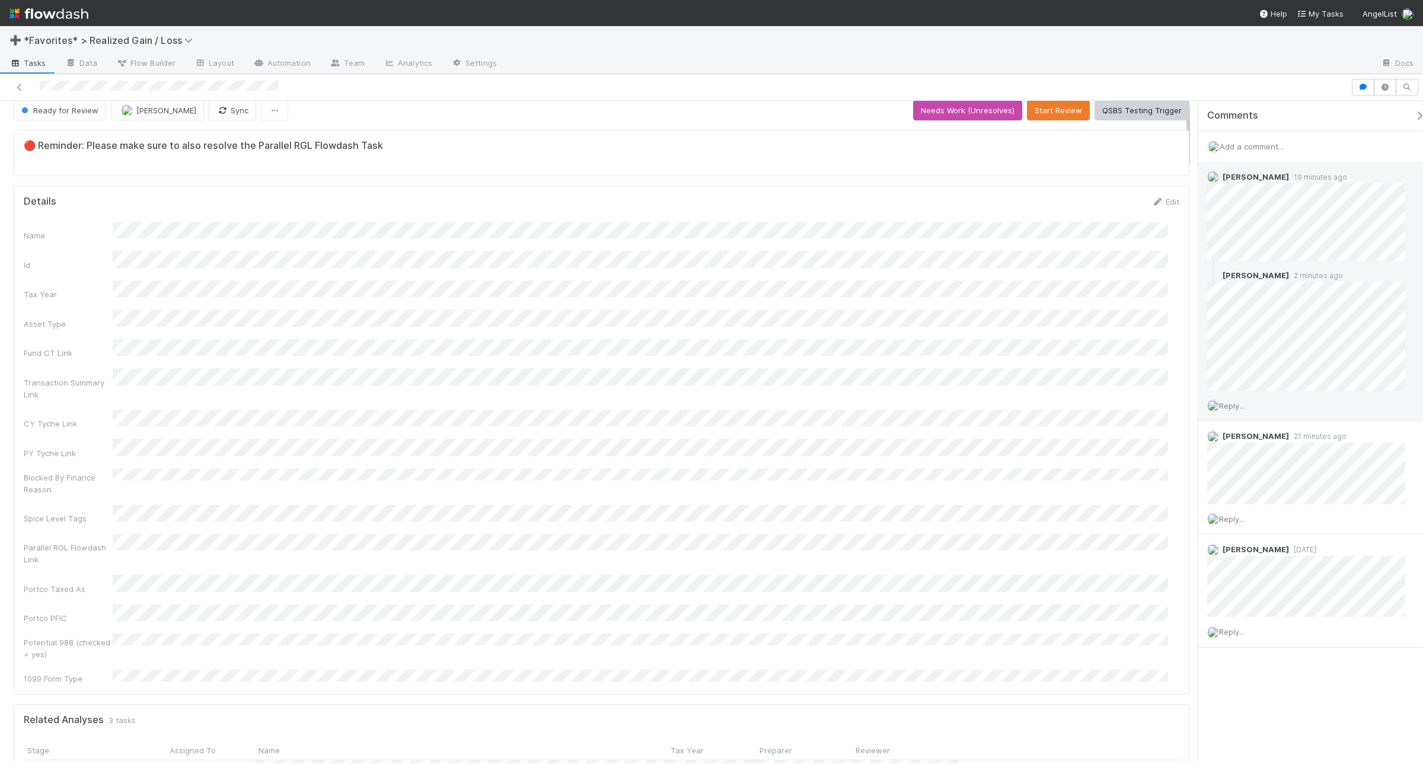
scroll to position [0, 0]
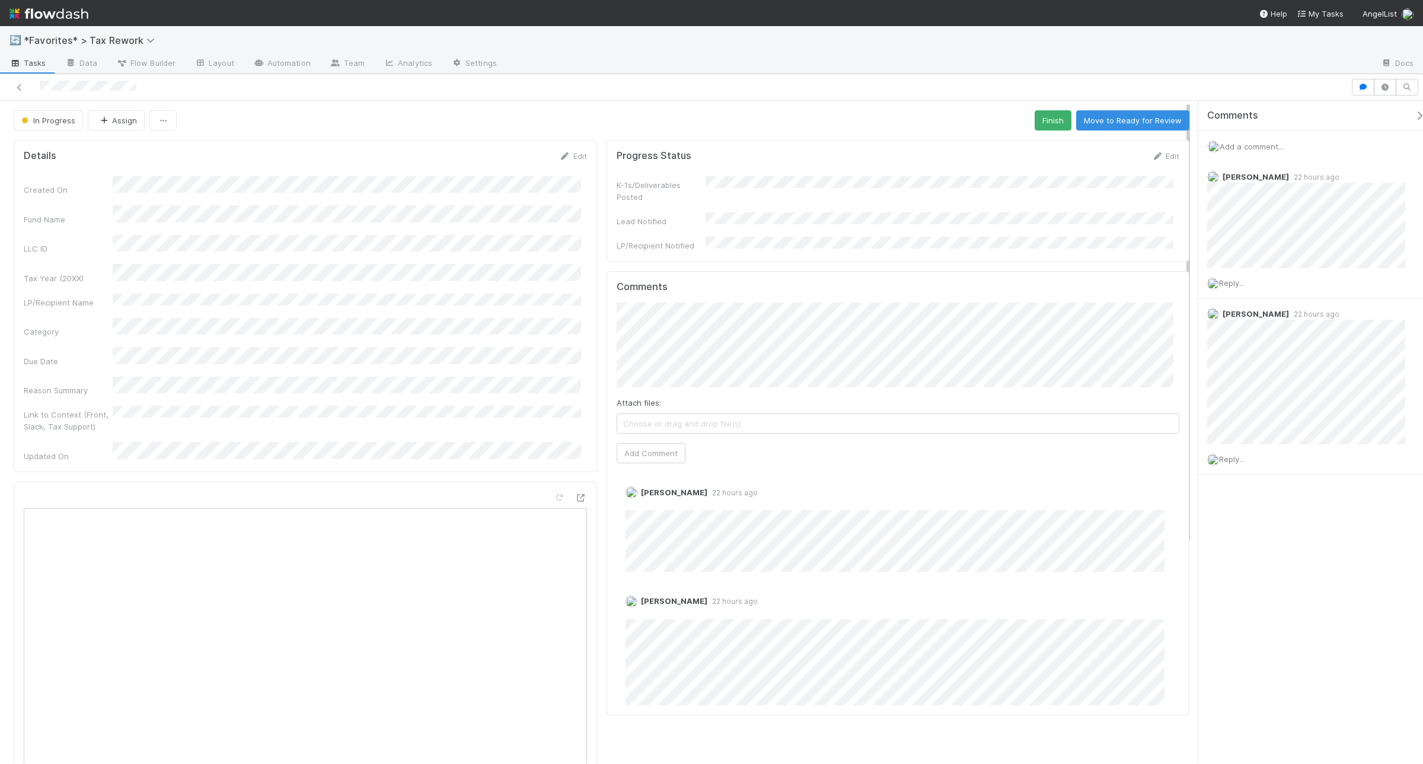
click at [1250, 144] on span "Add a comment..." at bounding box center [1252, 146] width 64 height 9
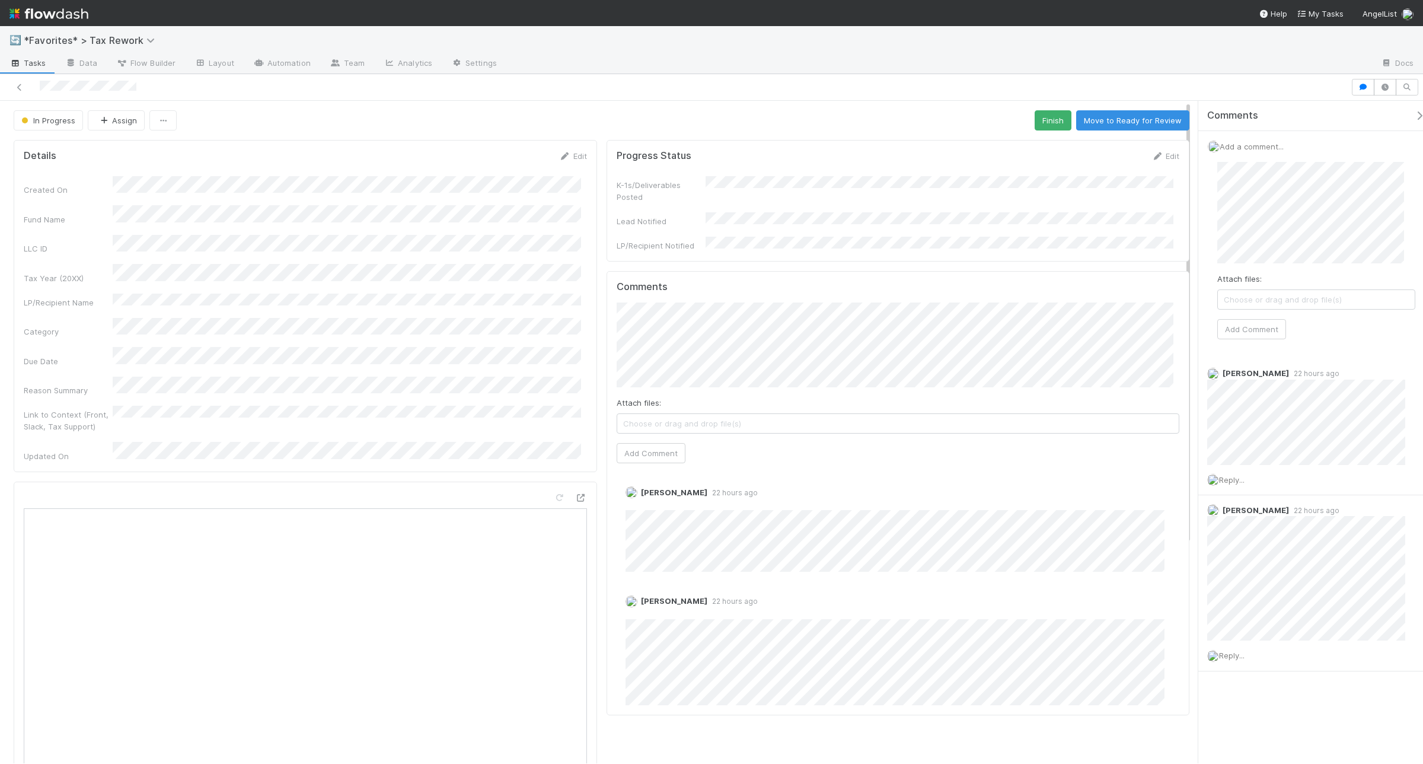
click at [1211, 205] on div "Attach files: Choose or drag and drop file(s) Add Comment" at bounding box center [1316, 250] width 217 height 196
click at [1246, 333] on button "Add Comment" at bounding box center [1251, 329] width 69 height 20
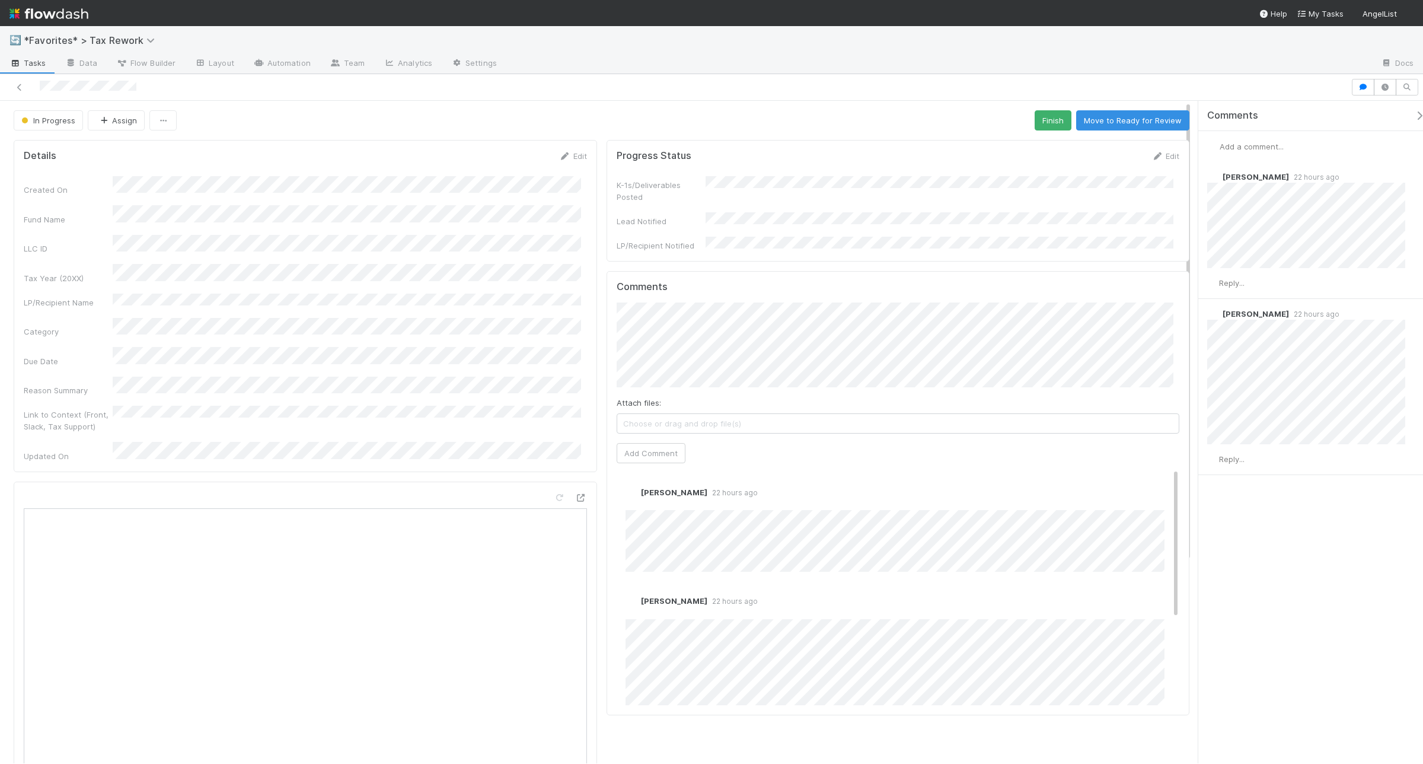
click at [1138, 142] on span "Add a comment..." at bounding box center [1252, 146] width 64 height 9
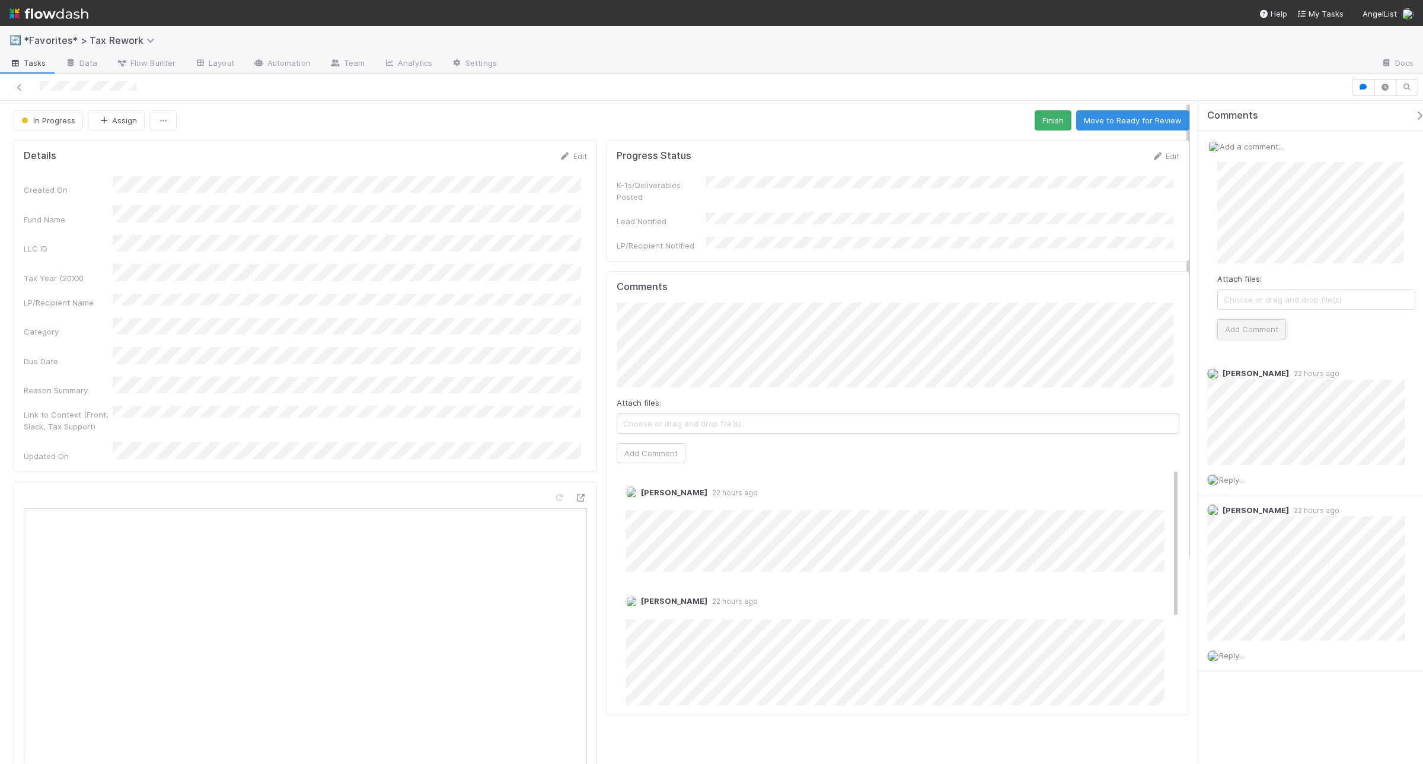
click at [1138, 336] on button "Add Comment" at bounding box center [1251, 329] width 69 height 20
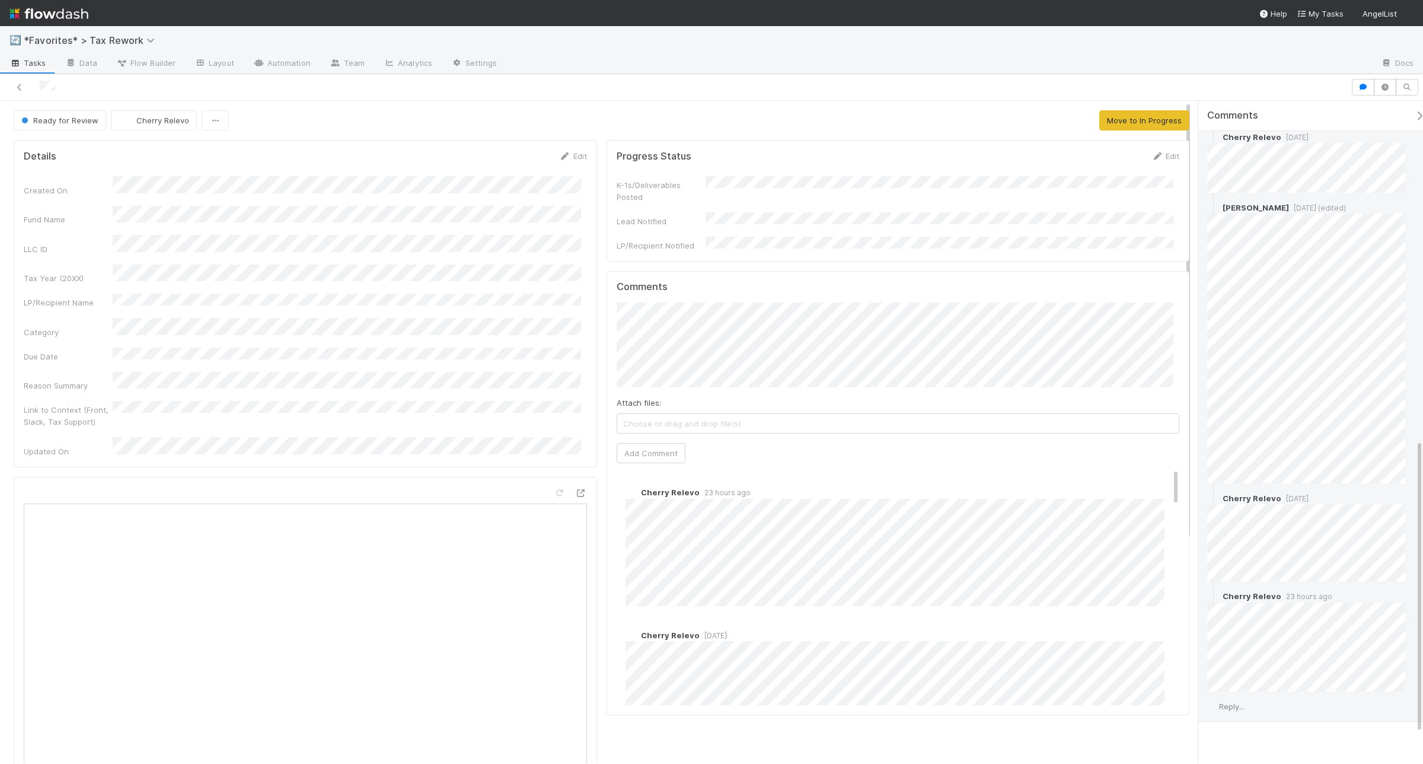
scroll to position [831, 0]
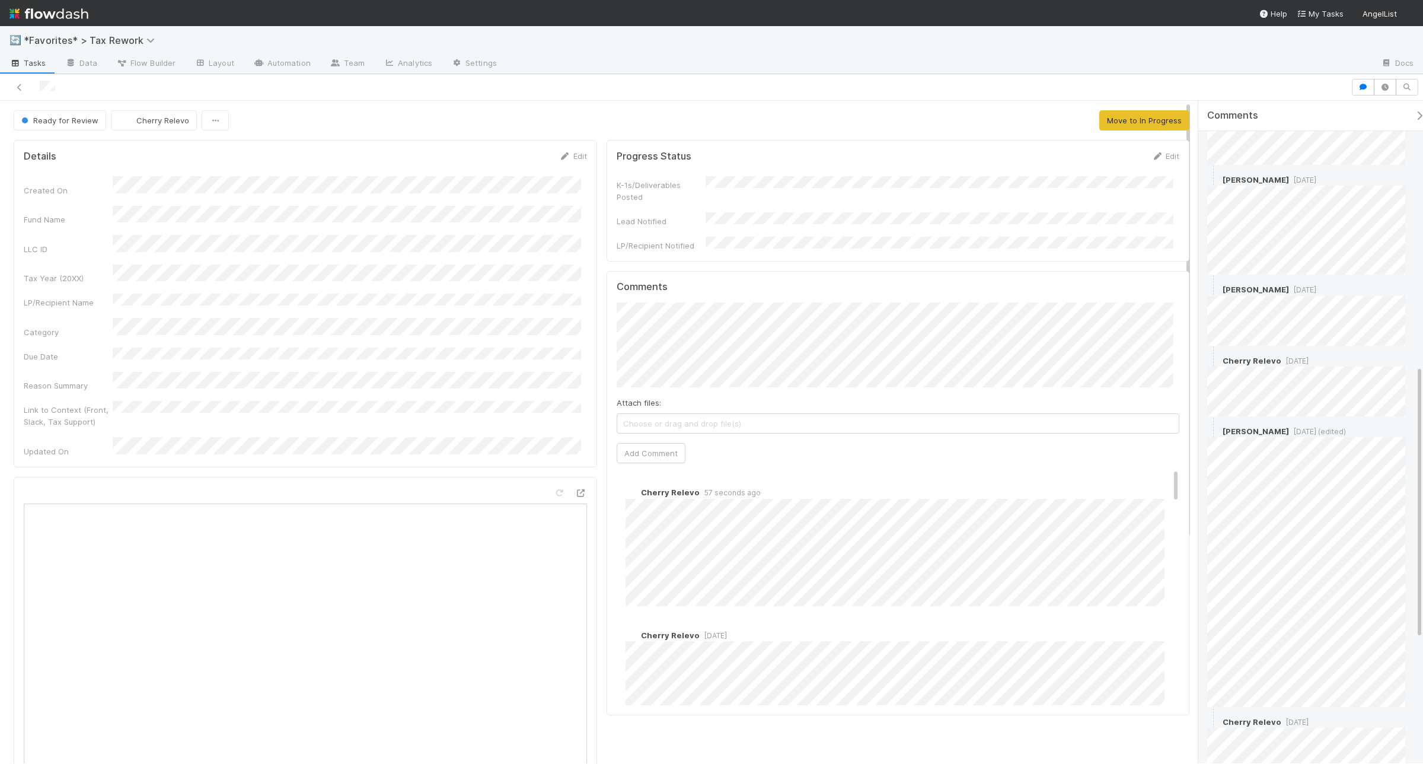
scroll to position [940, 0]
